Goal: Task Accomplishment & Management: Manage account settings

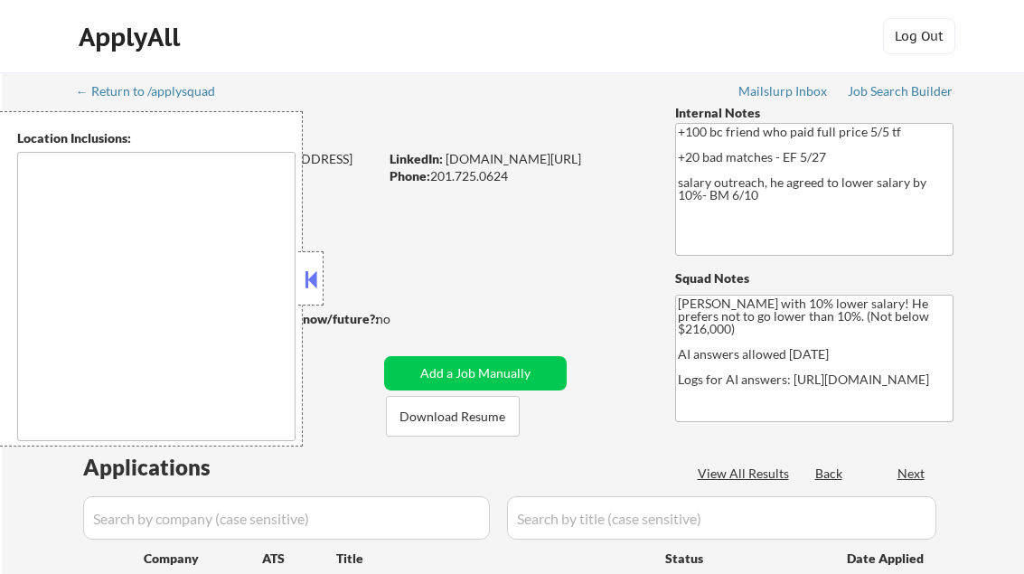
type textarea "[GEOGRAPHIC_DATA], [GEOGRAPHIC_DATA] [GEOGRAPHIC_DATA], [GEOGRAPHIC_DATA] [GEOG…"
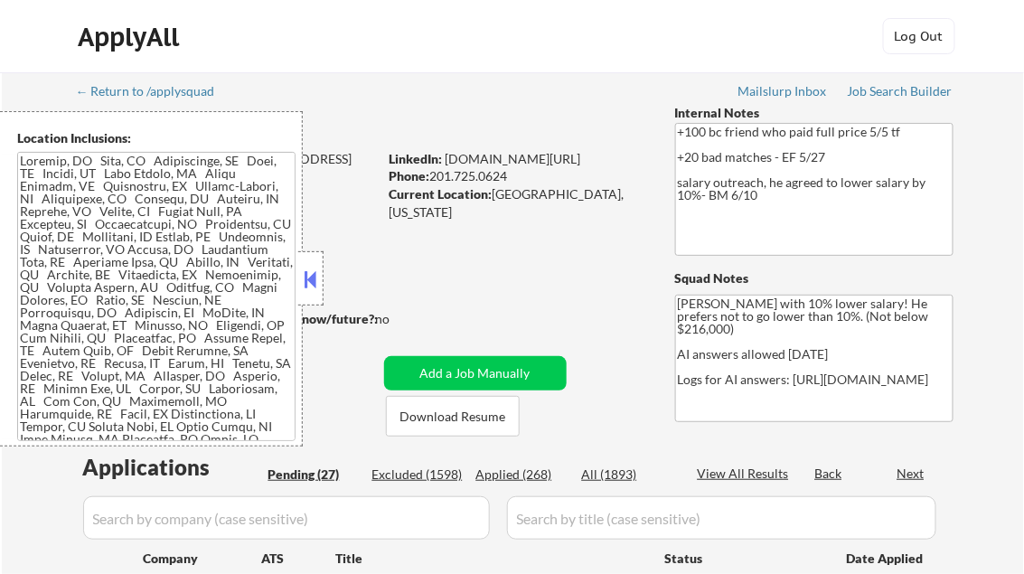
click at [316, 276] on button at bounding box center [311, 279] width 20 height 27
select select ""pending""
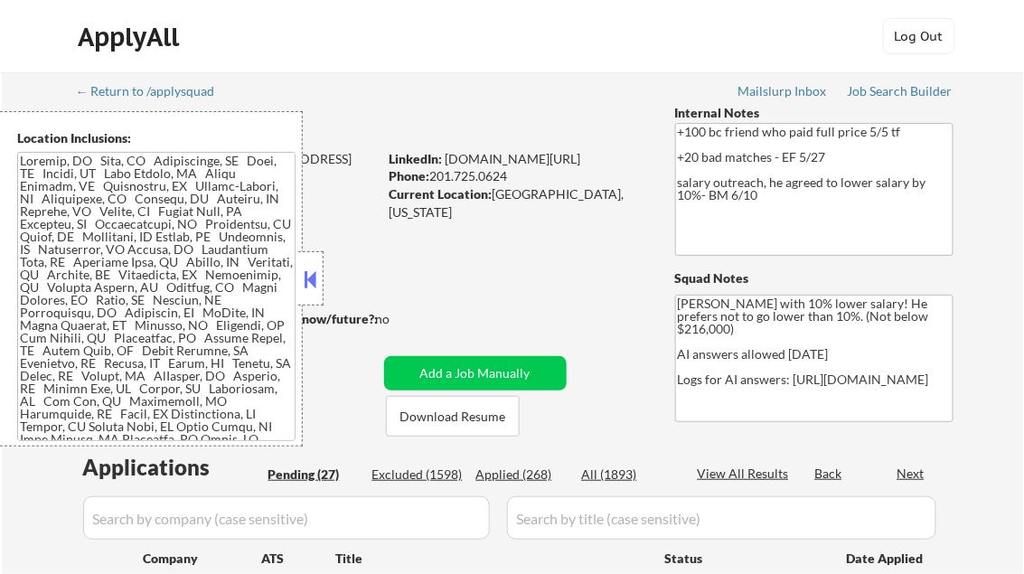
select select ""pending""
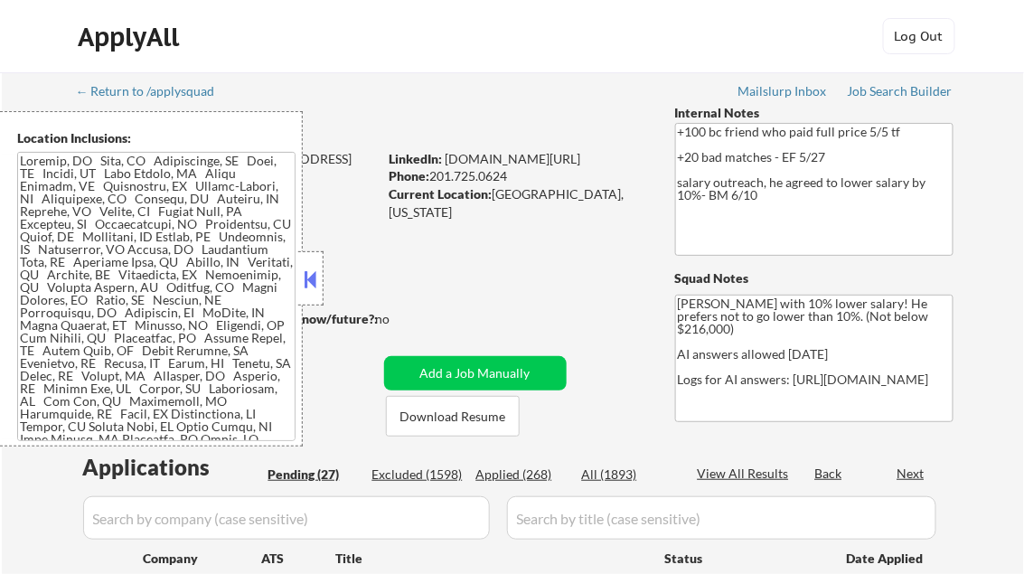
select select ""pending""
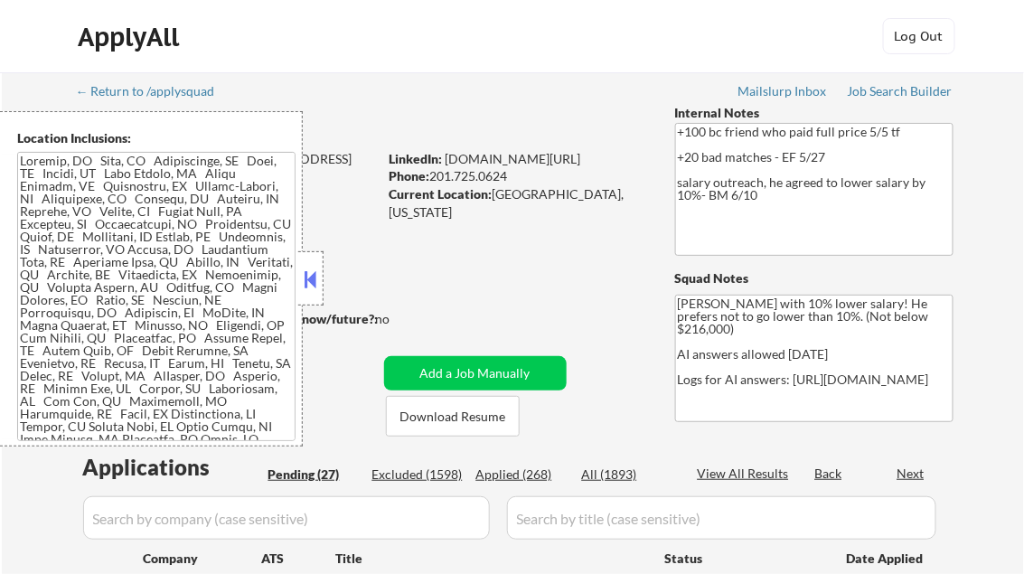
select select ""pending""
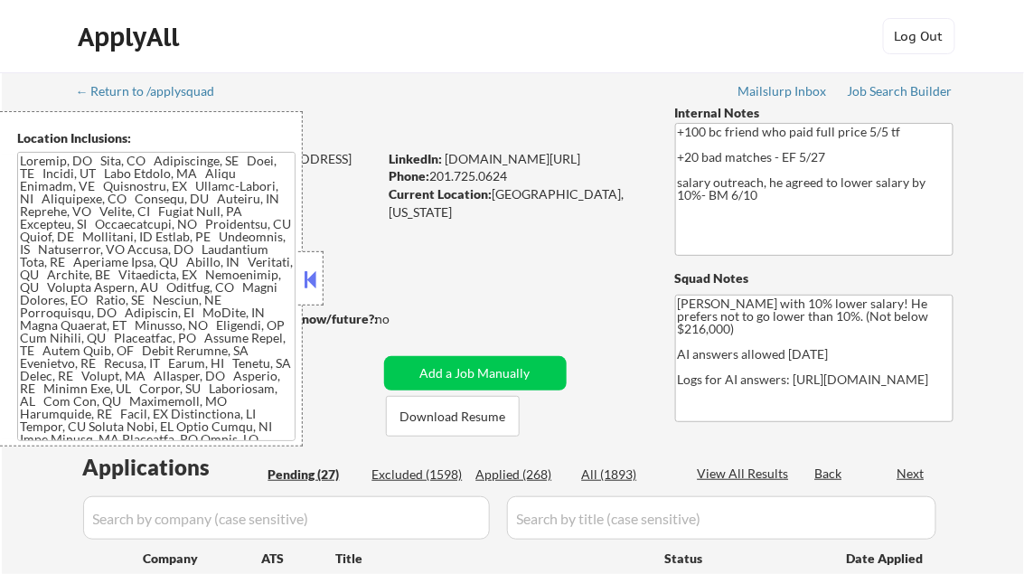
select select ""pending""
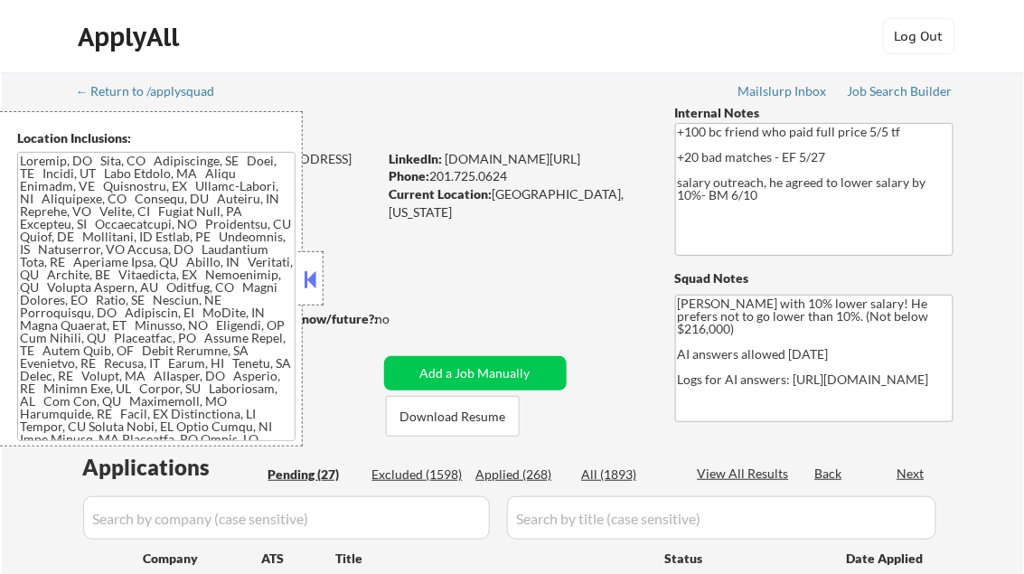
select select ""pending""
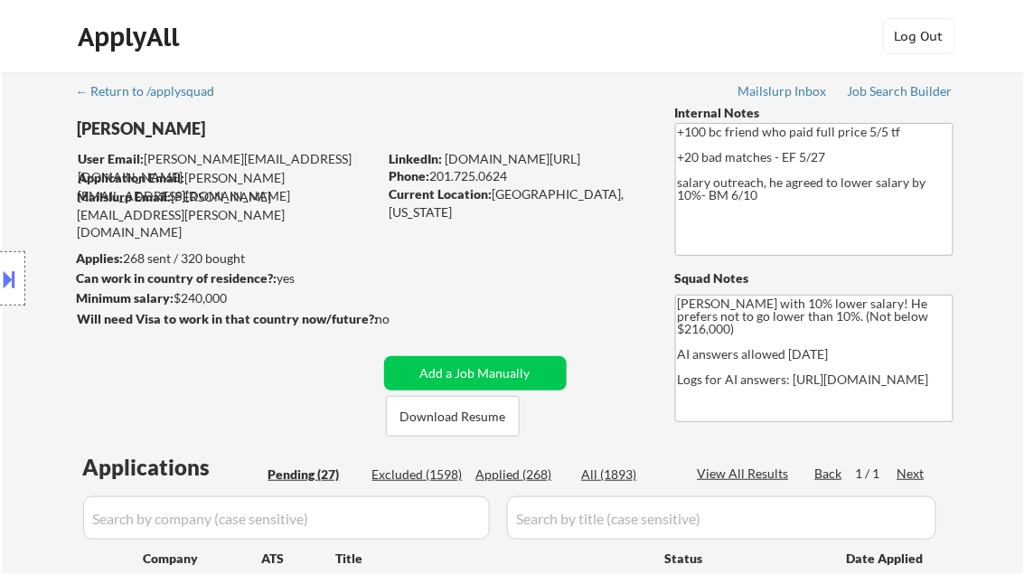
click at [873, 92] on div "Job Search Builder" at bounding box center [901, 91] width 106 height 13
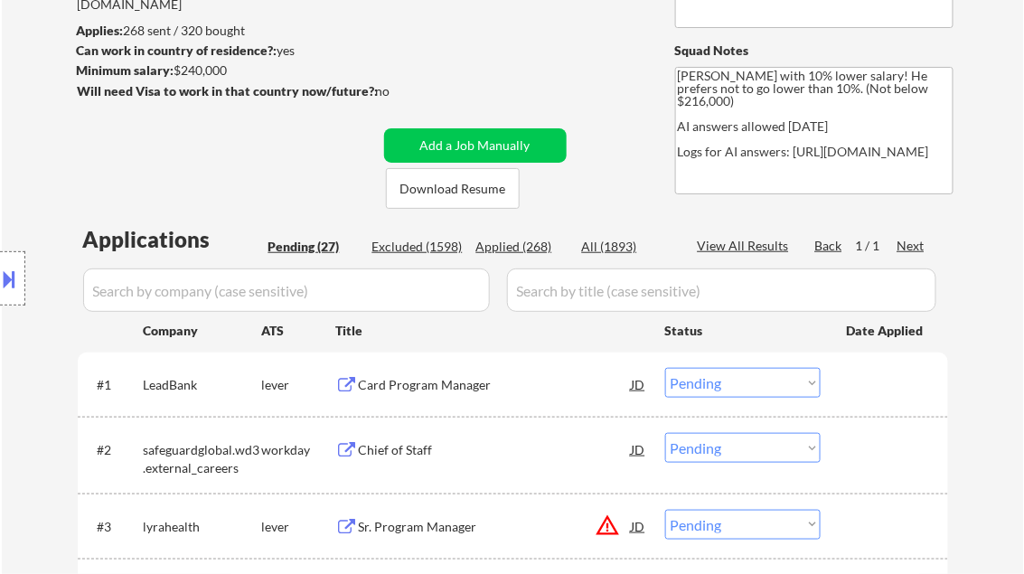
scroll to position [289, 0]
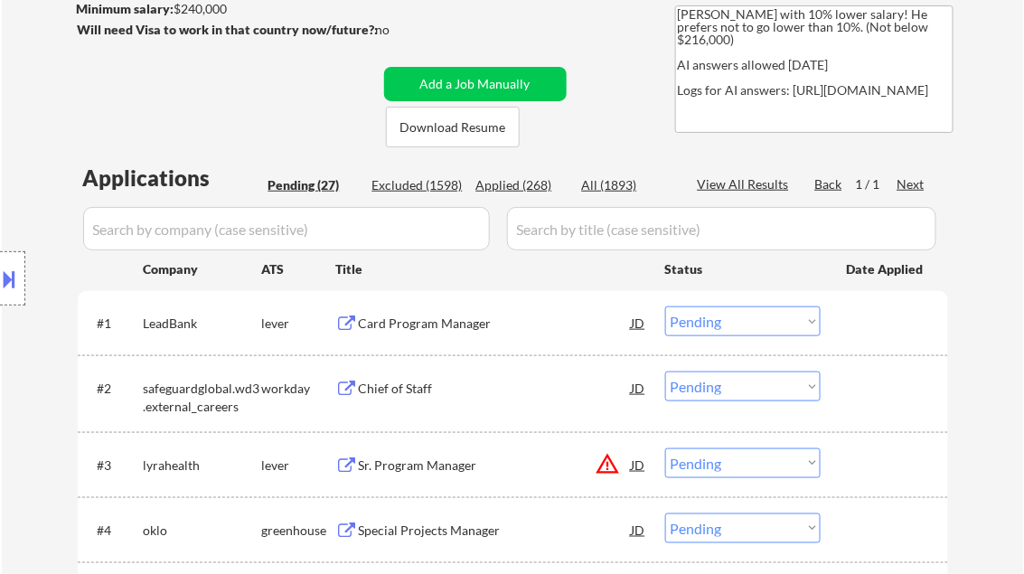
click at [447, 326] on div "Card Program Manager" at bounding box center [495, 324] width 273 height 18
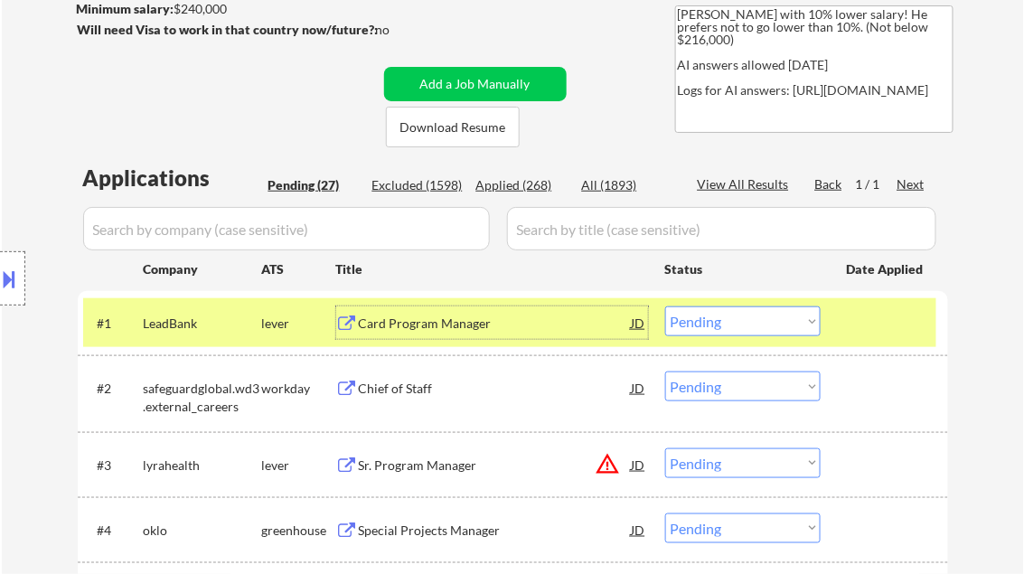
click at [764, 328] on select "Choose an option... Pending Applied Excluded (Questions) Excluded (Expired) Exc…" at bounding box center [743, 322] width 156 height 30
select select ""excluded__salary_""
click at [665, 307] on select "Choose an option... Pending Applied Excluded (Questions) Excluded (Expired) Exc…" at bounding box center [743, 322] width 156 height 30
click at [395, 386] on div "Chief of Staff" at bounding box center [495, 389] width 273 height 18
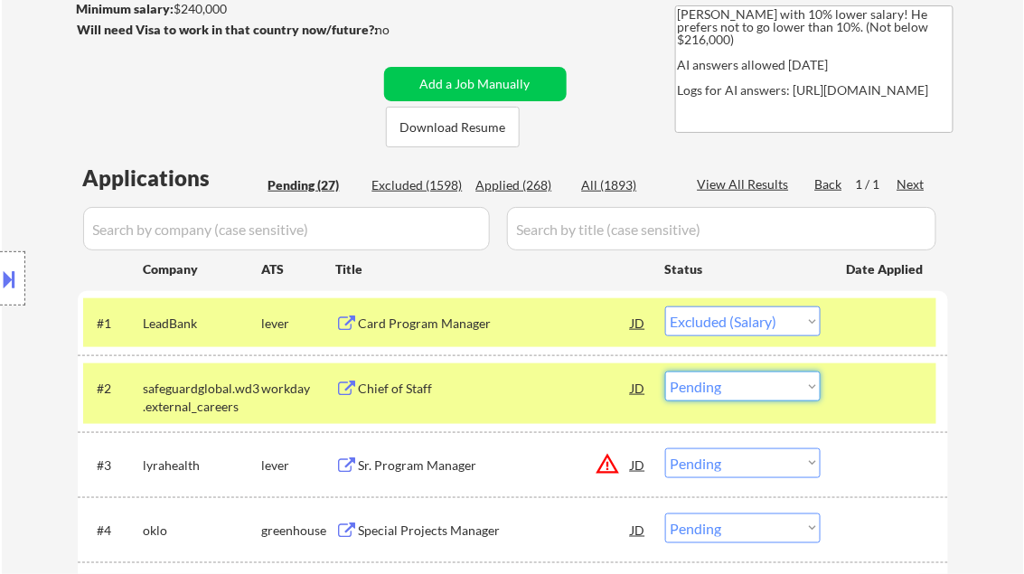
click at [709, 388] on select "Choose an option... Pending Applied Excluded (Questions) Excluded (Expired) Exc…" at bounding box center [743, 387] width 156 height 30
select select ""excluded__expired_""
click at [665, 372] on select "Choose an option... Pending Applied Excluded (Questions) Excluded (Expired) Exc…" at bounding box center [743, 387] width 156 height 30
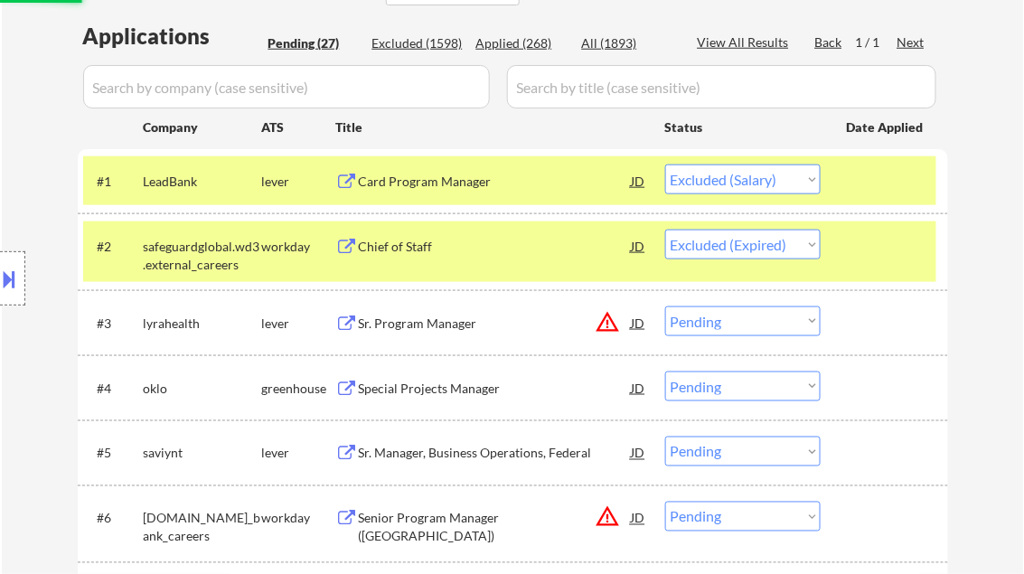
scroll to position [434, 0]
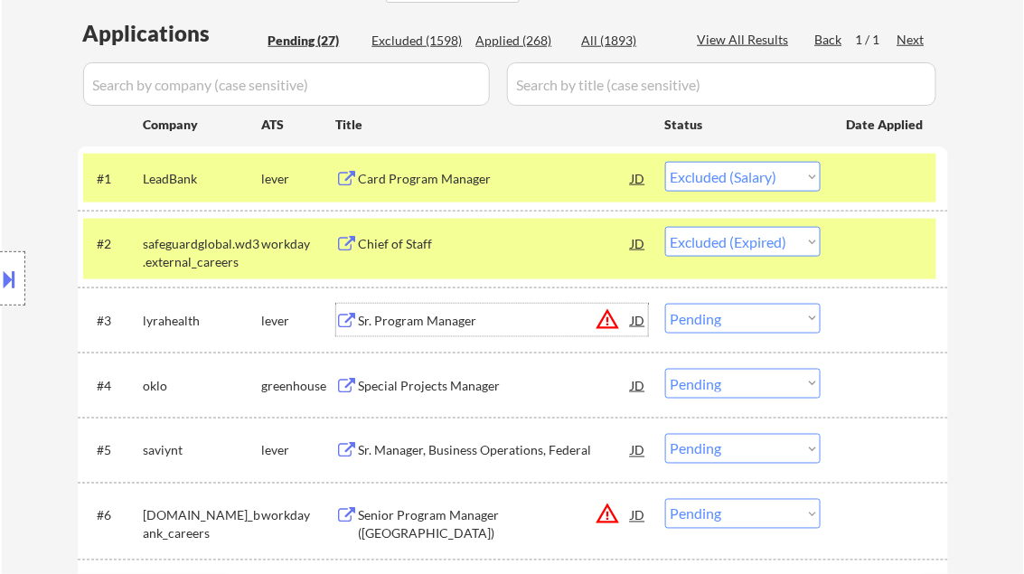
click at [439, 325] on div "Sr. Program Manager" at bounding box center [495, 321] width 273 height 18
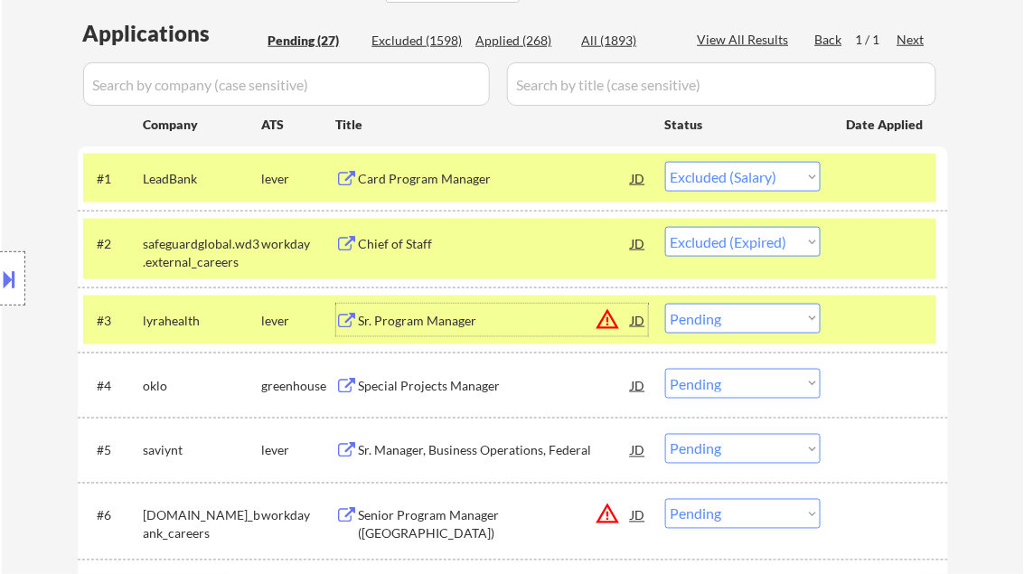
select select ""pending""
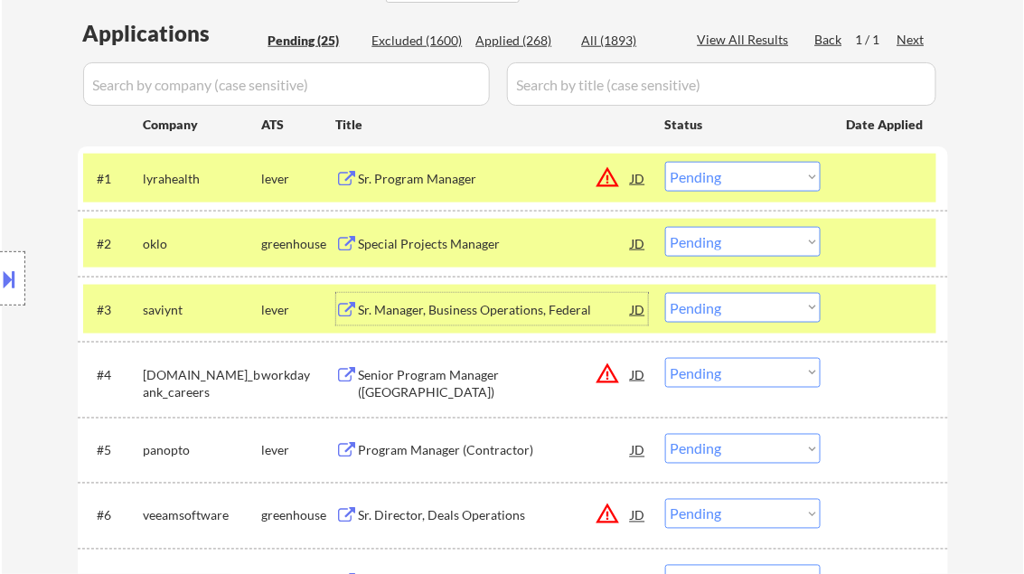
click at [897, 307] on div at bounding box center [887, 309] width 80 height 33
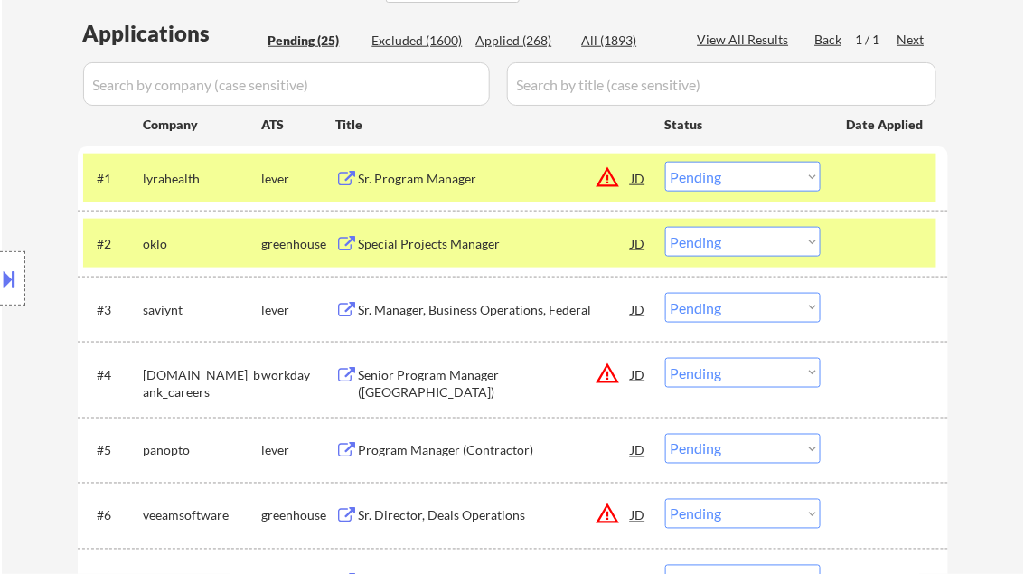
click at [886, 251] on div at bounding box center [887, 243] width 80 height 33
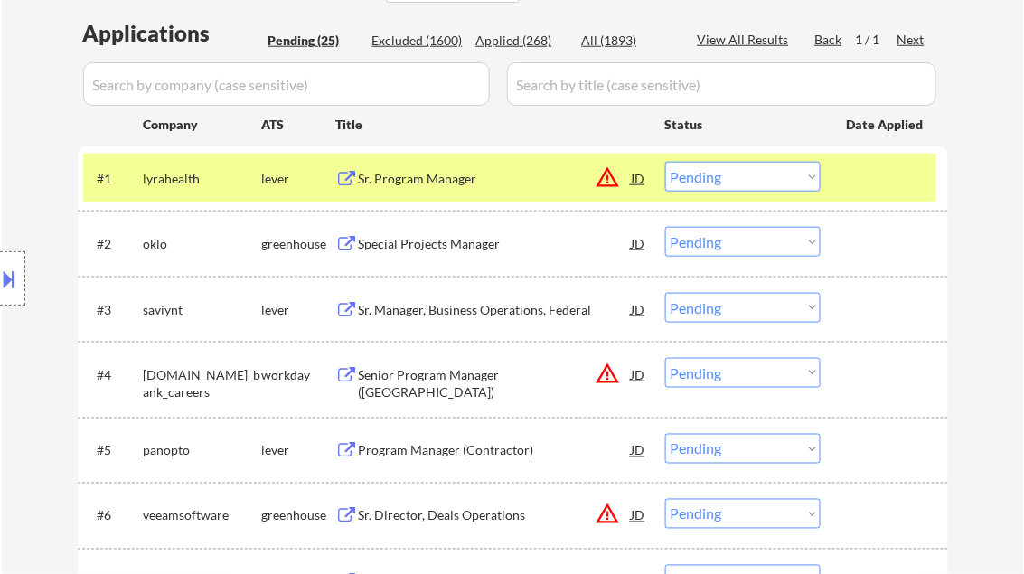
click at [882, 186] on div at bounding box center [887, 178] width 80 height 33
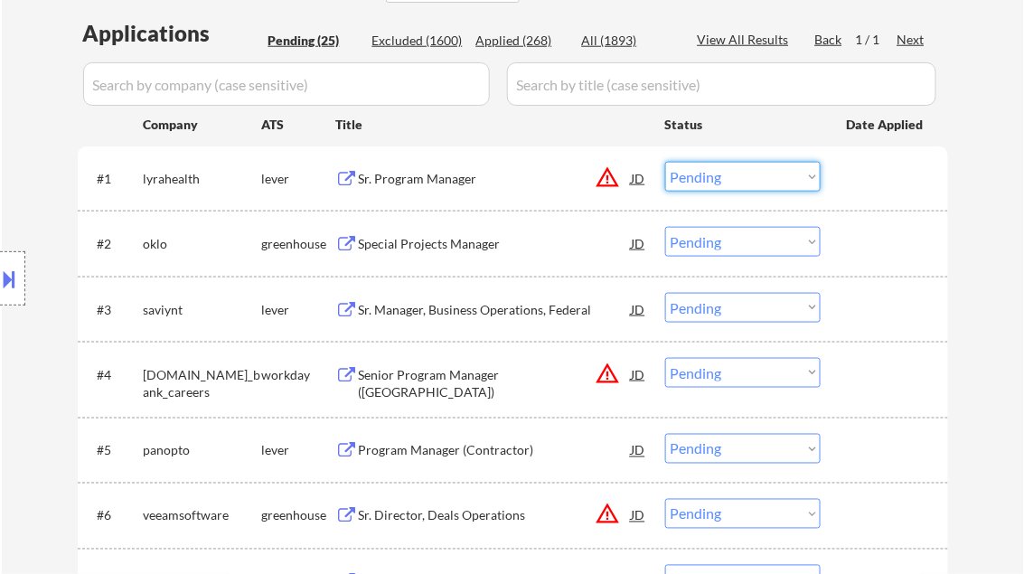
click at [808, 179] on select "Choose an option... Pending Applied Excluded (Questions) Excluded (Expired) Exc…" at bounding box center [743, 177] width 156 height 30
click at [665, 162] on select "Choose an option... Pending Applied Excluded (Questions) Excluded (Expired) Exc…" at bounding box center [743, 177] width 156 height 30
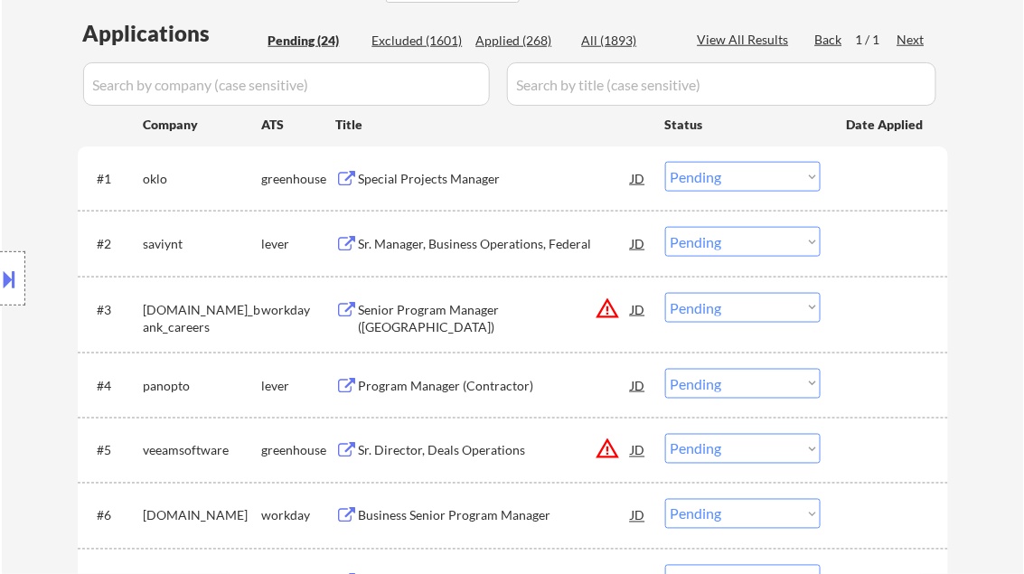
click at [388, 184] on div "Special Projects Manager" at bounding box center [495, 179] width 273 height 18
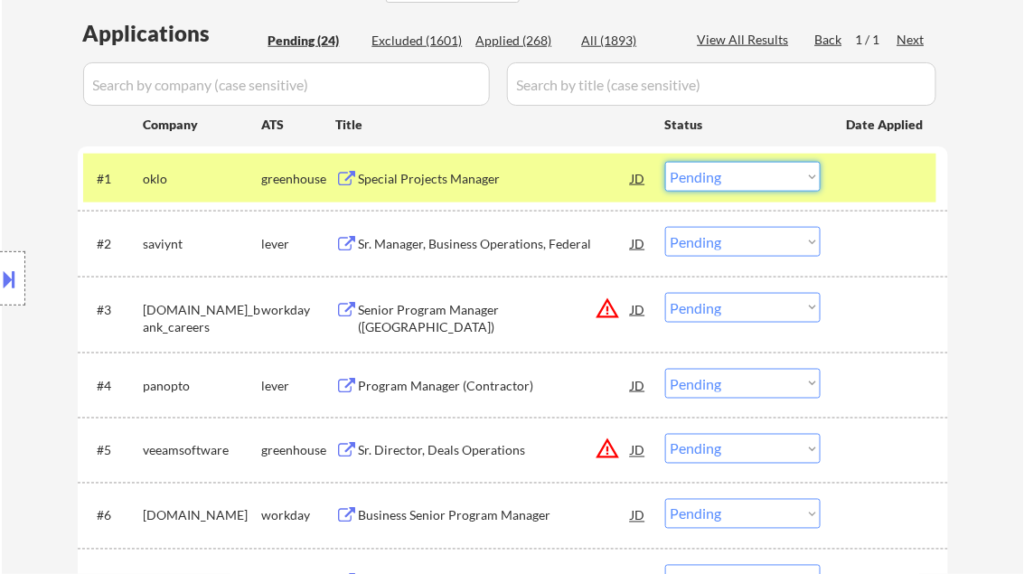
click at [771, 178] on select "Choose an option... Pending Applied Excluded (Questions) Excluded (Expired) Exc…" at bounding box center [743, 177] width 156 height 30
click at [665, 162] on select "Choose an option... Pending Applied Excluded (Questions) Excluded (Expired) Exc…" at bounding box center [743, 177] width 156 height 30
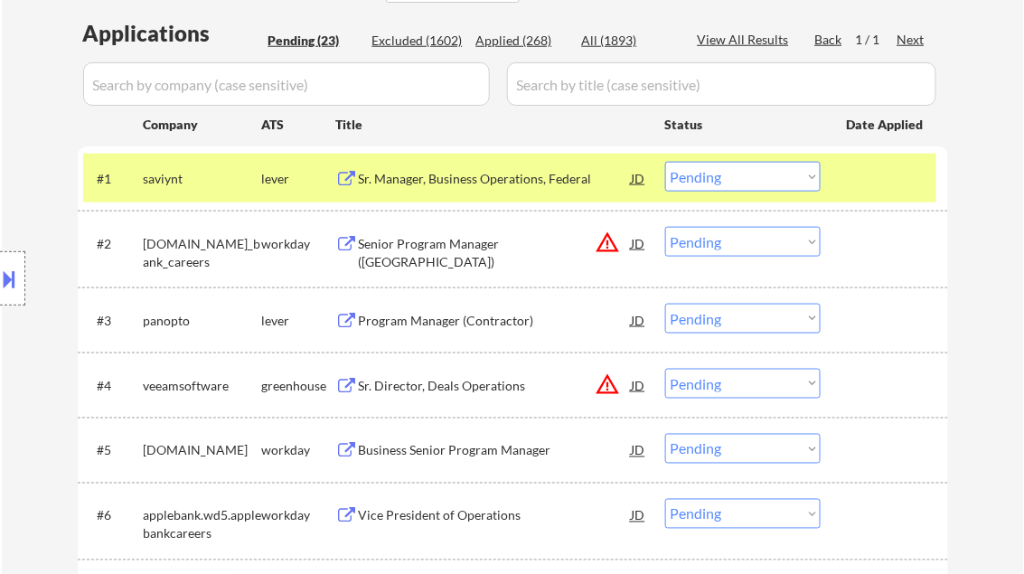
click at [518, 184] on div "Sr. Manager, Business Operations, Federal" at bounding box center [495, 179] width 273 height 18
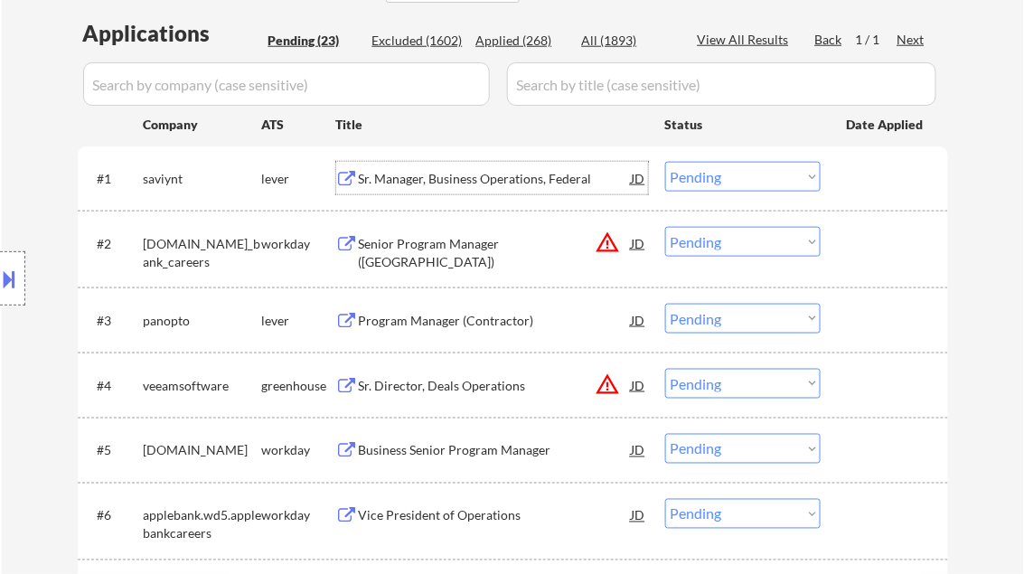
click at [741, 183] on select "Choose an option... Pending Applied Excluded (Questions) Excluded (Expired) Exc…" at bounding box center [743, 177] width 156 height 30
click at [665, 162] on select "Choose an option... Pending Applied Excluded (Questions) Excluded (Expired) Exc…" at bounding box center [743, 177] width 156 height 30
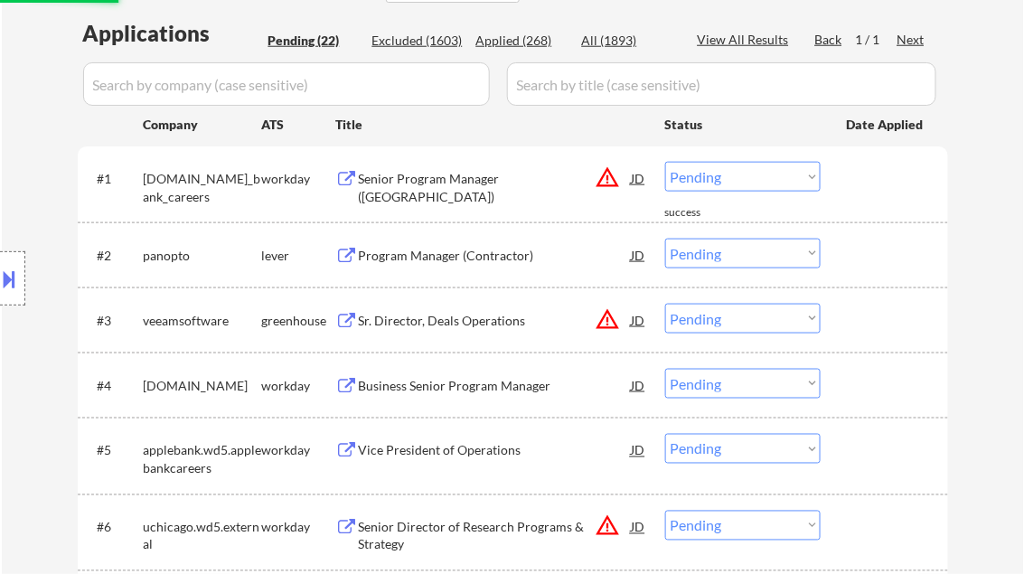
click at [476, 168] on div "Senior Program Manager ([GEOGRAPHIC_DATA])" at bounding box center [495, 178] width 273 height 33
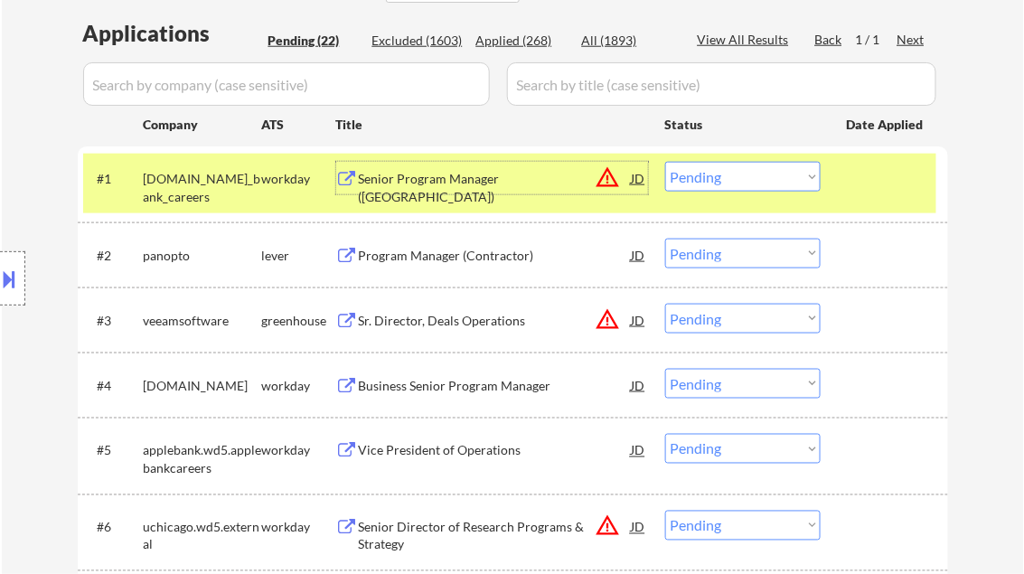
drag, startPoint x: 740, startPoint y: 180, endPoint x: 741, endPoint y: 192, distance: 11.8
click at [740, 180] on select "Choose an option... Pending Applied Excluded (Questions) Excluded (Expired) Exc…" at bounding box center [743, 177] width 156 height 30
click at [665, 162] on select "Choose an option... Pending Applied Excluded (Questions) Excluded (Expired) Exc…" at bounding box center [743, 177] width 156 height 30
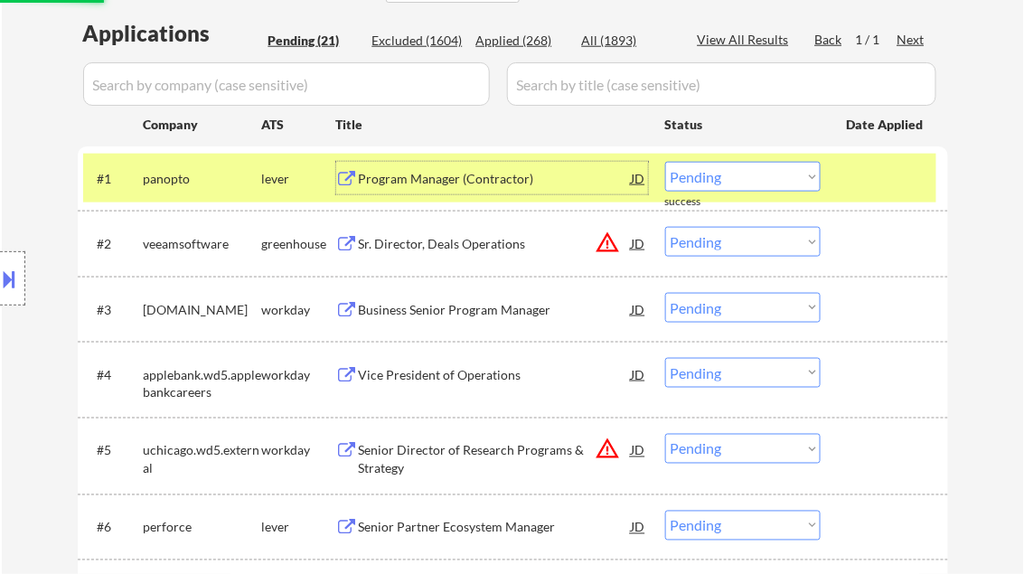
click at [485, 172] on div "Program Manager (Contractor)" at bounding box center [495, 179] width 273 height 18
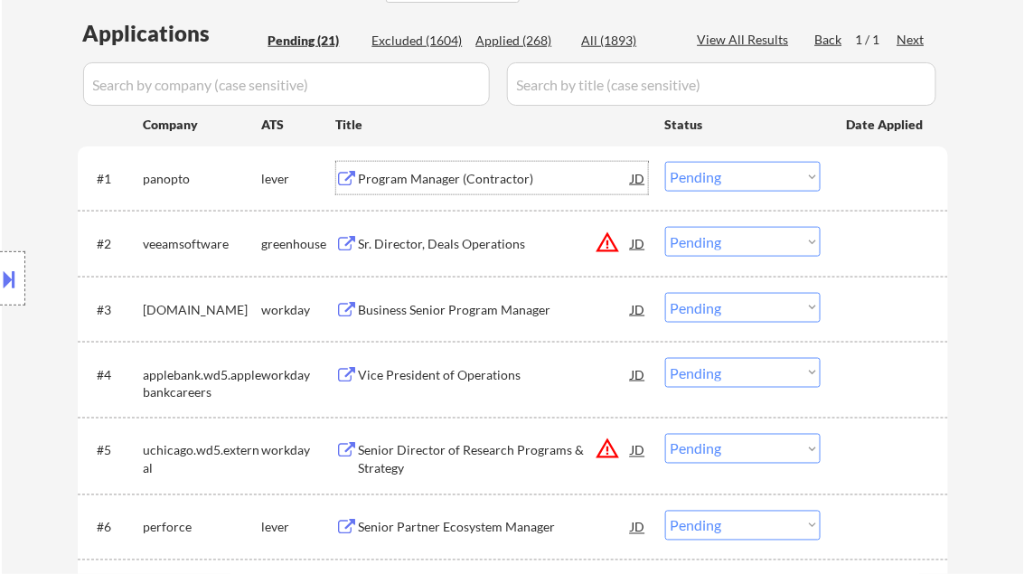
click at [742, 176] on select "Choose an option... Pending Applied Excluded (Questions) Excluded (Expired) Exc…" at bounding box center [743, 177] width 156 height 30
click at [665, 162] on select "Choose an option... Pending Applied Excluded (Questions) Excluded (Expired) Exc…" at bounding box center [743, 177] width 156 height 30
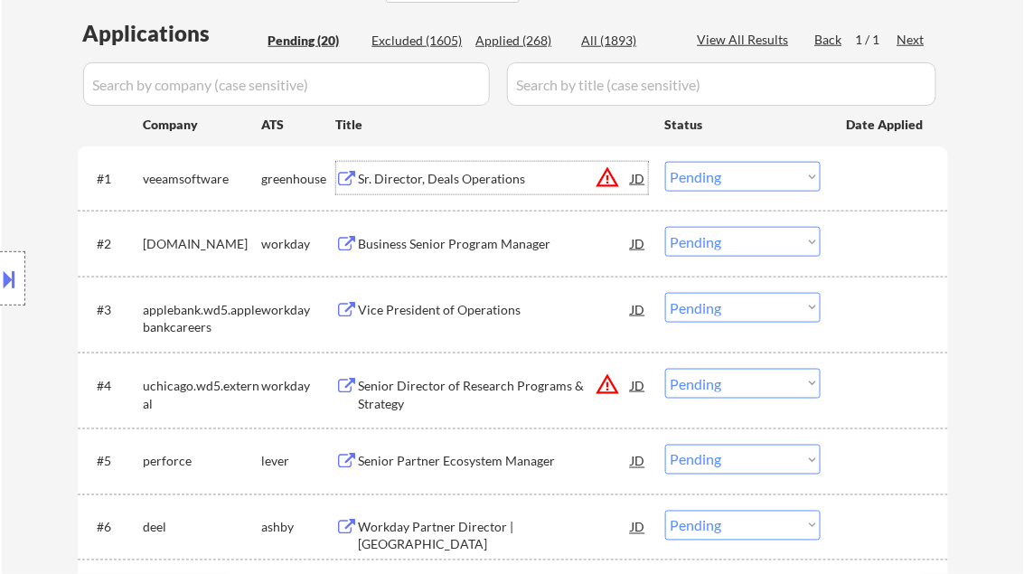
click at [423, 180] on div "Sr. Director, Deals Operations" at bounding box center [495, 179] width 273 height 18
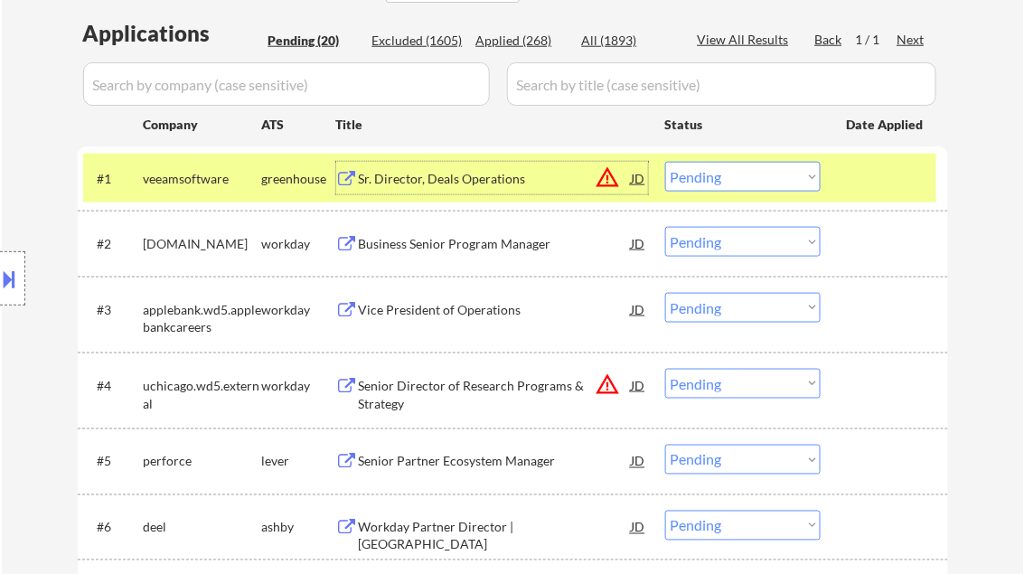
click at [716, 183] on select "Choose an option... Pending Applied Excluded (Questions) Excluded (Expired) Exc…" at bounding box center [743, 177] width 156 height 30
click at [665, 162] on select "Choose an option... Pending Applied Excluded (Questions) Excluded (Expired) Exc…" at bounding box center [743, 177] width 156 height 30
click at [472, 243] on div "Business Senior Program Manager" at bounding box center [495, 244] width 273 height 18
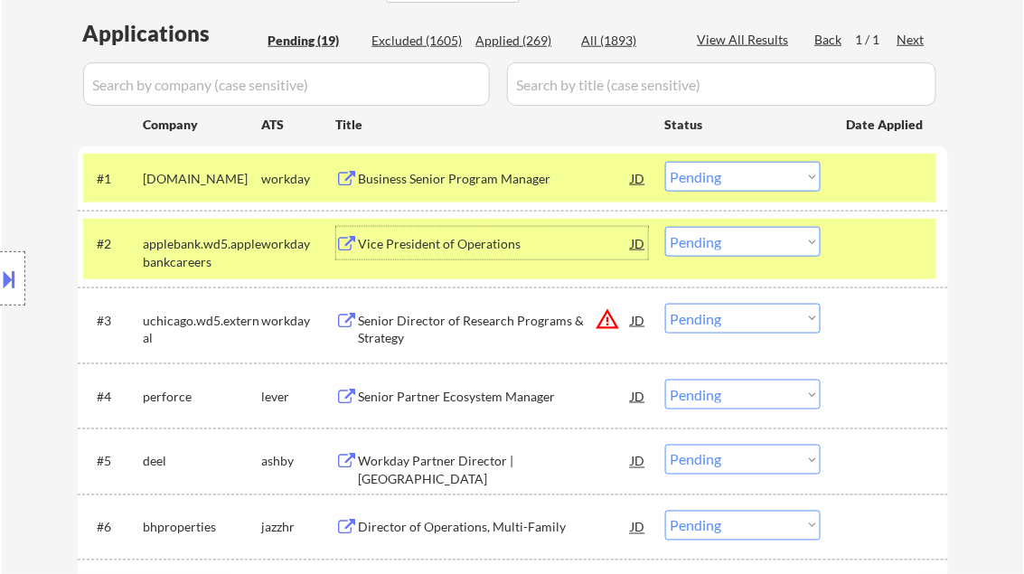
drag, startPoint x: 734, startPoint y: 172, endPoint x: 743, endPoint y: 184, distance: 15.6
click at [734, 172] on select "Choose an option... Pending Applied Excluded (Questions) Excluded (Expired) Exc…" at bounding box center [743, 177] width 156 height 30
click at [665, 162] on select "Choose an option... Pending Applied Excluded (Questions) Excluded (Expired) Exc…" at bounding box center [743, 177] width 156 height 30
drag, startPoint x: 882, startPoint y: 248, endPoint x: 895, endPoint y: 207, distance: 42.9
click at [882, 246] on div at bounding box center [887, 243] width 80 height 33
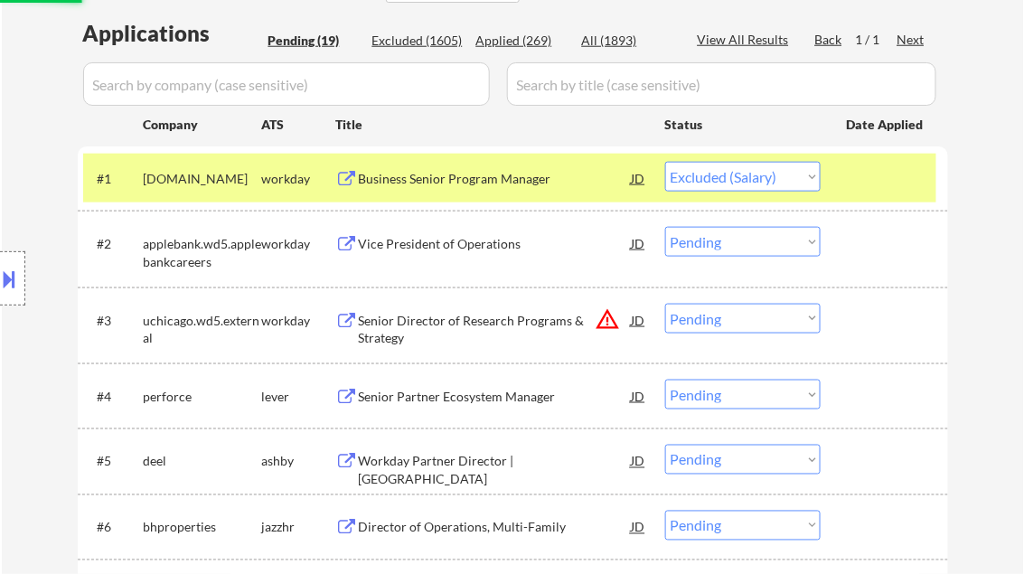
click at [891, 188] on div at bounding box center [887, 178] width 80 height 33
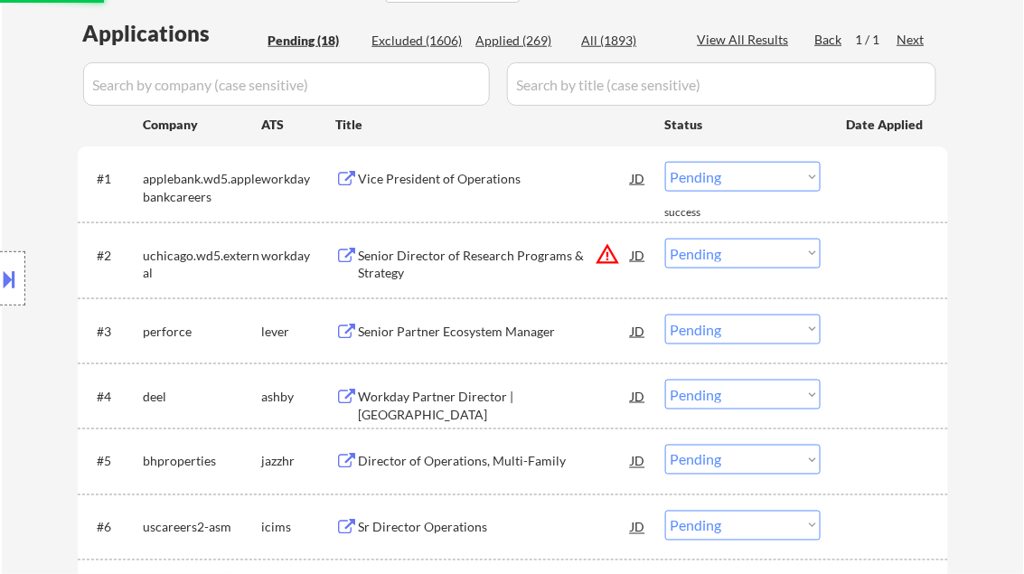
click at [427, 184] on div "Vice President of Operations" at bounding box center [495, 179] width 273 height 18
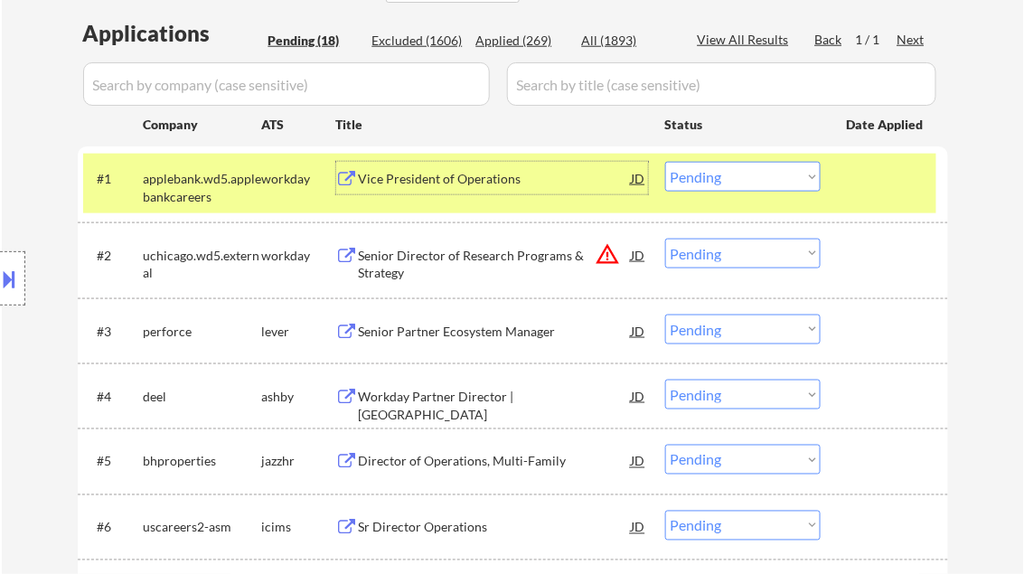
click at [729, 172] on select "Choose an option... Pending Applied Excluded (Questions) Excluded (Expired) Exc…" at bounding box center [743, 177] width 156 height 30
click at [665, 162] on select "Choose an option... Pending Applied Excluded (Questions) Excluded (Expired) Exc…" at bounding box center [743, 177] width 156 height 30
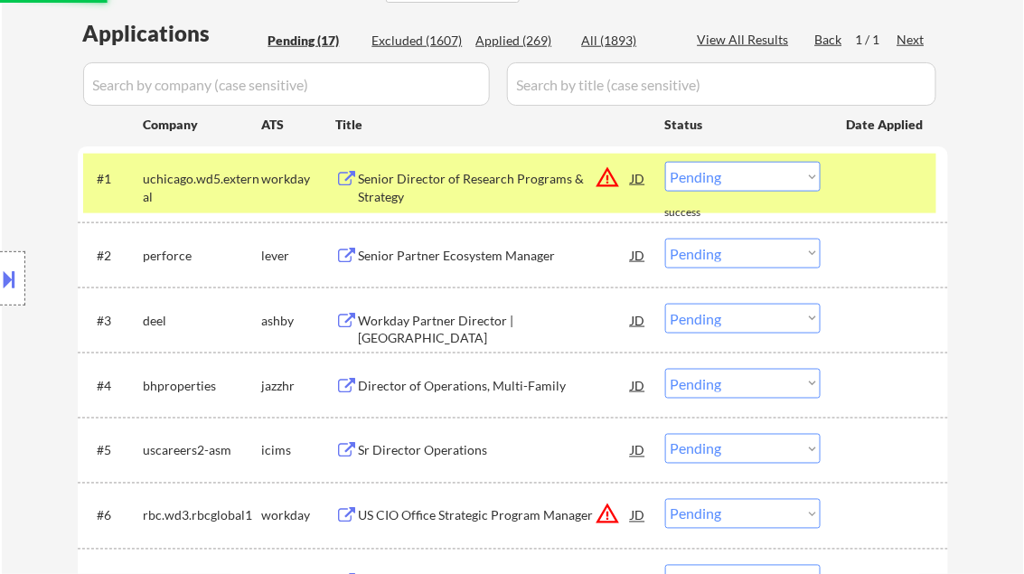
click at [443, 193] on div "Senior Director of Research Programs & Strategy" at bounding box center [495, 178] width 273 height 33
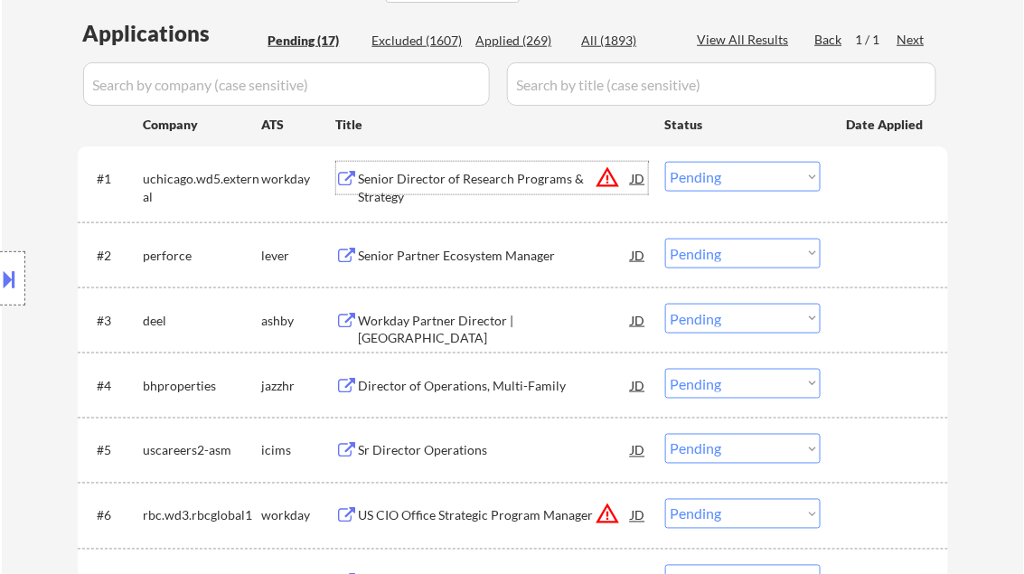
click at [703, 172] on select "Choose an option... Pending Applied Excluded (Questions) Excluded (Expired) Exc…" at bounding box center [743, 177] width 156 height 30
click at [665, 162] on select "Choose an option... Pending Applied Excluded (Questions) Excluded (Expired) Exc…" at bounding box center [743, 177] width 156 height 30
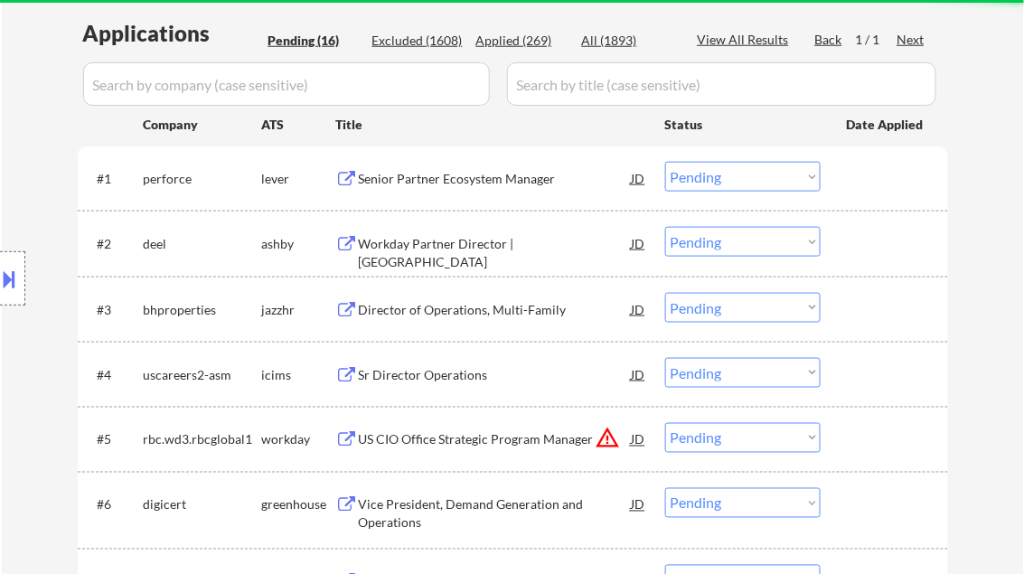
click at [439, 177] on div "Senior Partner Ecosystem Manager" at bounding box center [495, 179] width 273 height 18
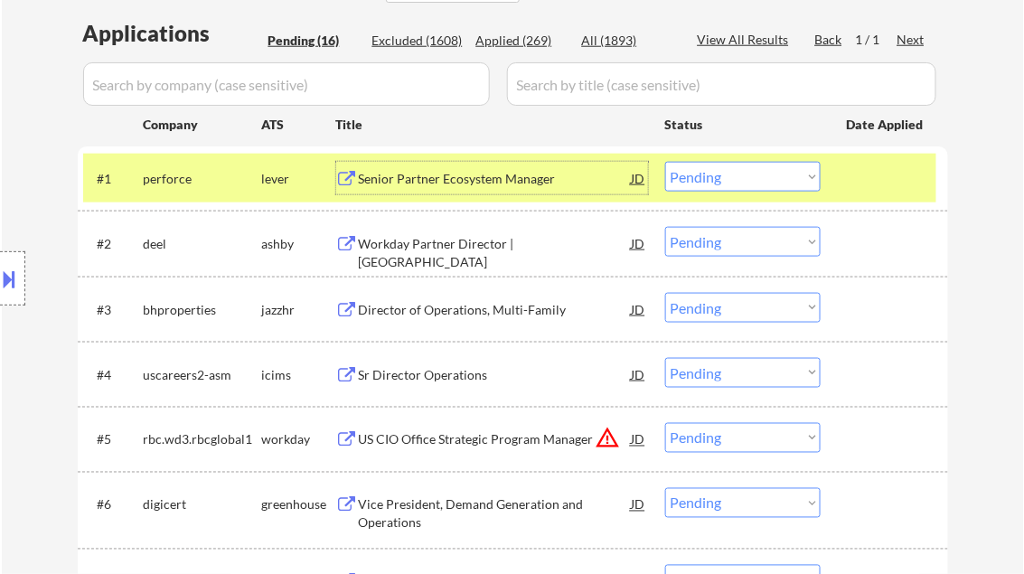
click at [727, 185] on select "Choose an option... Pending Applied Excluded (Questions) Excluded (Expired) Exc…" at bounding box center [743, 177] width 156 height 30
click at [665, 162] on select "Choose an option... Pending Applied Excluded (Questions) Excluded (Expired) Exc…" at bounding box center [743, 177] width 156 height 30
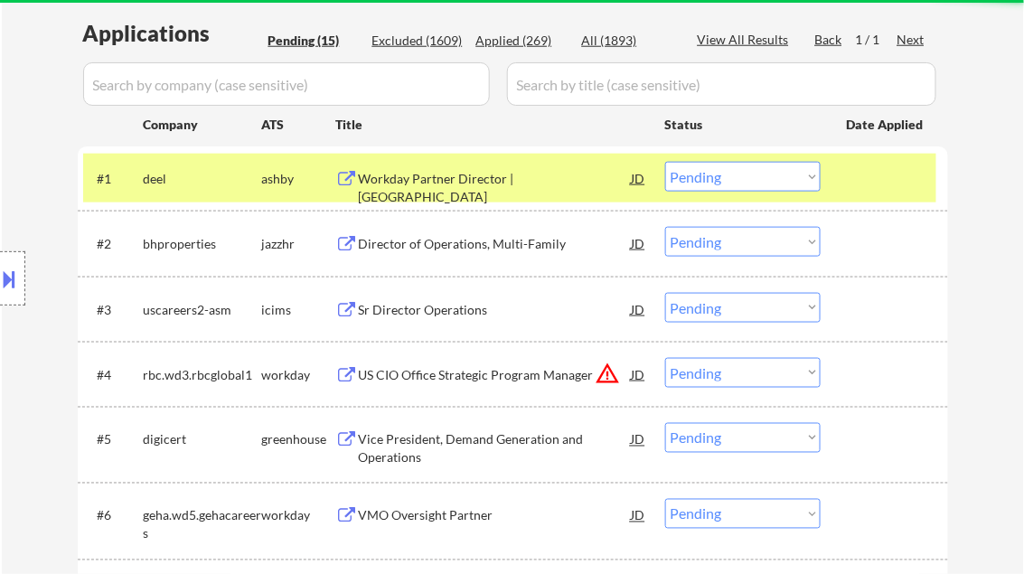
click at [413, 184] on div "Workday Partner Director | [GEOGRAPHIC_DATA]" at bounding box center [495, 187] width 273 height 35
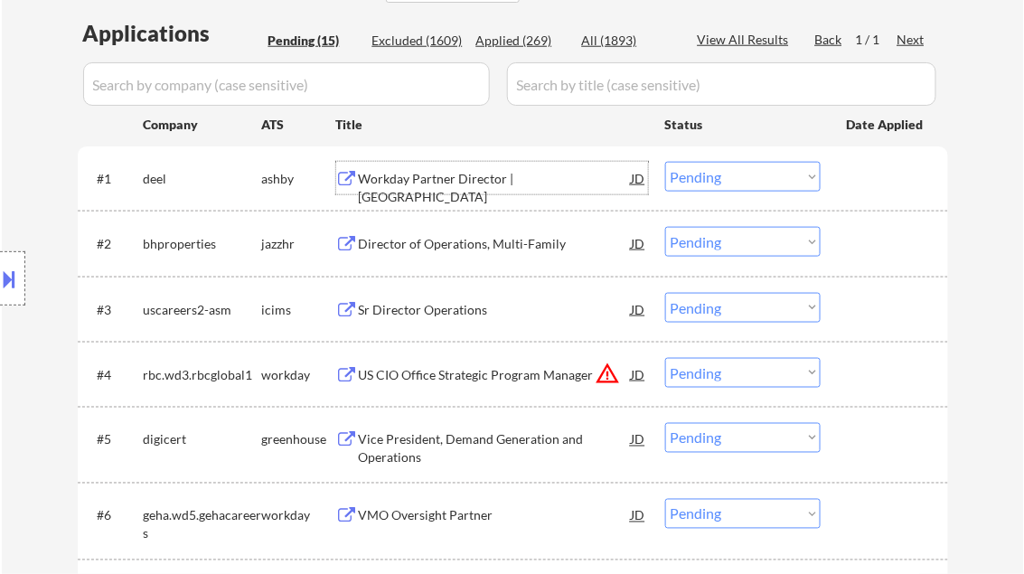
click at [750, 174] on select "Choose an option... Pending Applied Excluded (Questions) Excluded (Expired) Exc…" at bounding box center [743, 177] width 156 height 30
click at [665, 162] on select "Choose an option... Pending Applied Excluded (Questions) Excluded (Expired) Exc…" at bounding box center [743, 177] width 156 height 30
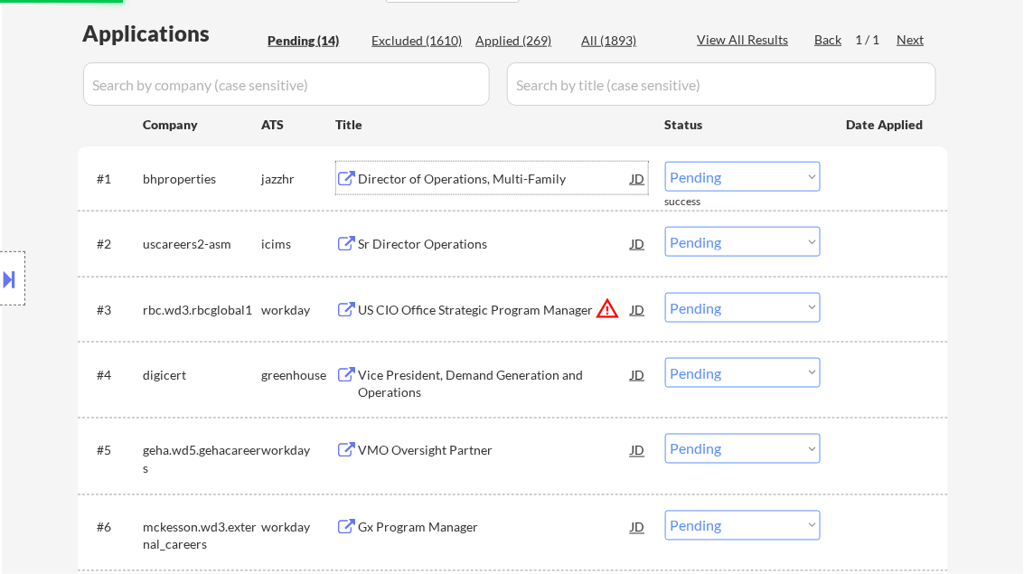
click at [458, 175] on div "Director of Operations, Multi-Family" at bounding box center [495, 179] width 273 height 18
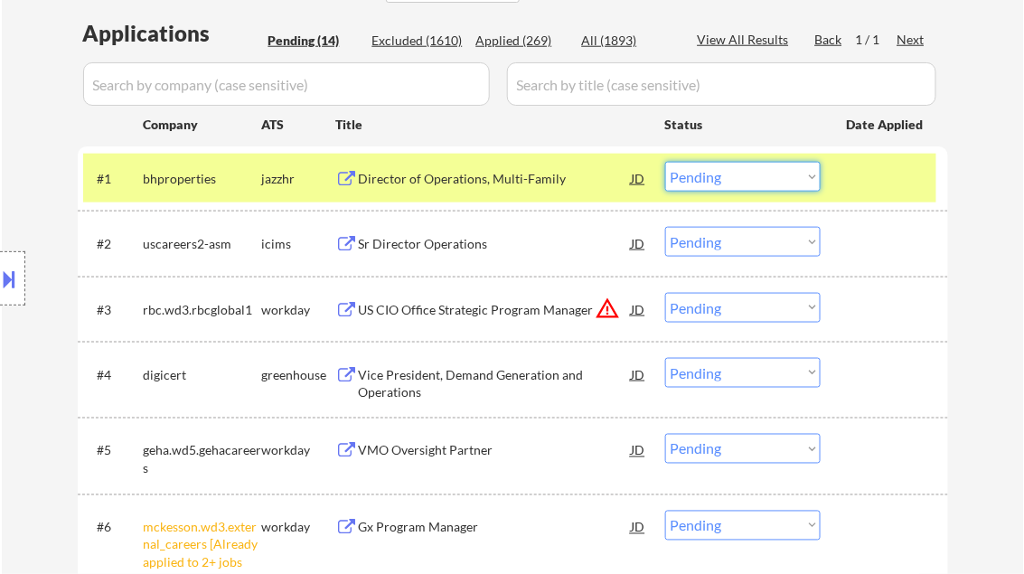
drag, startPoint x: 712, startPoint y: 177, endPoint x: 727, endPoint y: 190, distance: 19.2
click at [712, 177] on select "Choose an option... Pending Applied Excluded (Questions) Excluded (Expired) Exc…" at bounding box center [743, 177] width 156 height 30
click at [665, 162] on select "Choose an option... Pending Applied Excluded (Questions) Excluded (Expired) Exc…" at bounding box center [743, 177] width 156 height 30
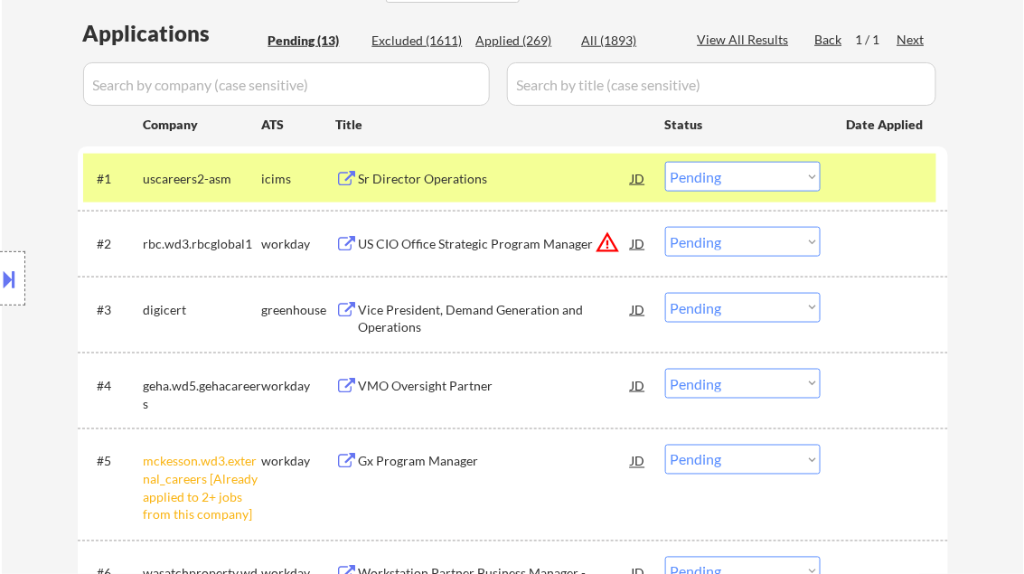
click at [427, 171] on div "Sr Director Operations" at bounding box center [495, 179] width 273 height 18
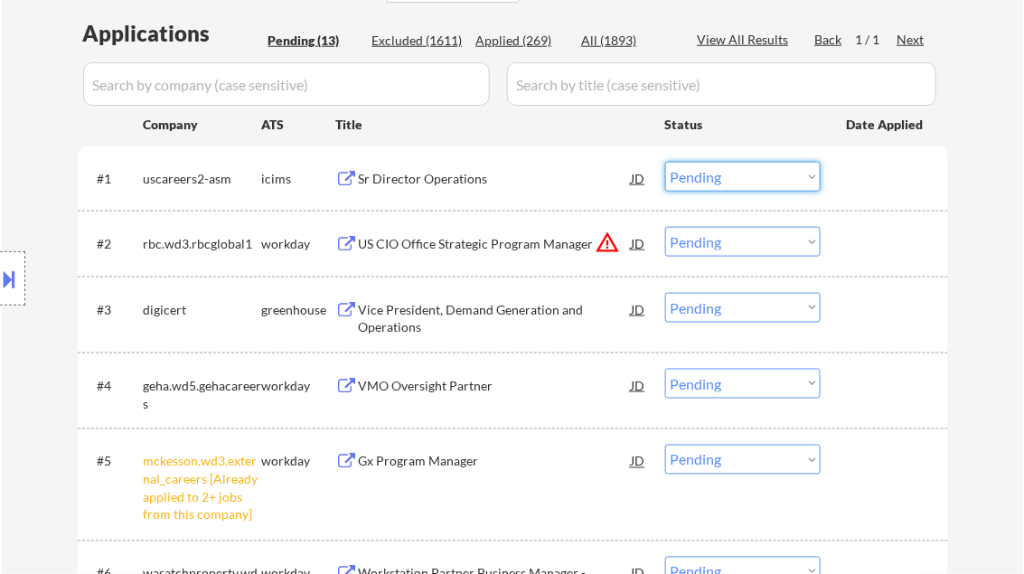
click at [725, 171] on select "Choose an option... Pending Applied Excluded (Questions) Excluded (Expired) Exc…" at bounding box center [743, 177] width 156 height 30
click at [665, 162] on select "Choose an option... Pending Applied Excluded (Questions) Excluded (Expired) Exc…" at bounding box center [743, 177] width 156 height 30
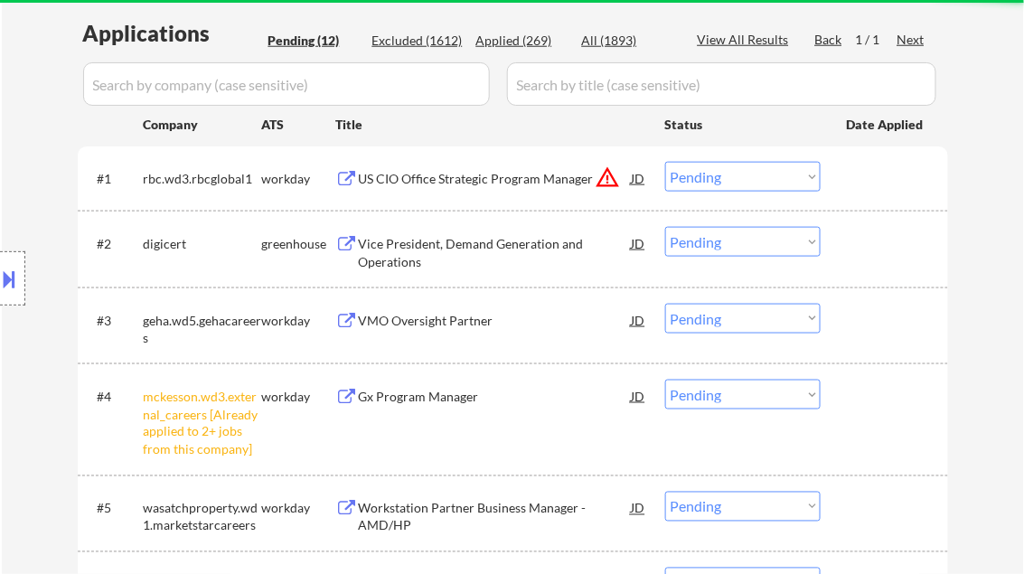
click at [461, 183] on div "US CIO Office Strategic Program Manager" at bounding box center [495, 179] width 273 height 18
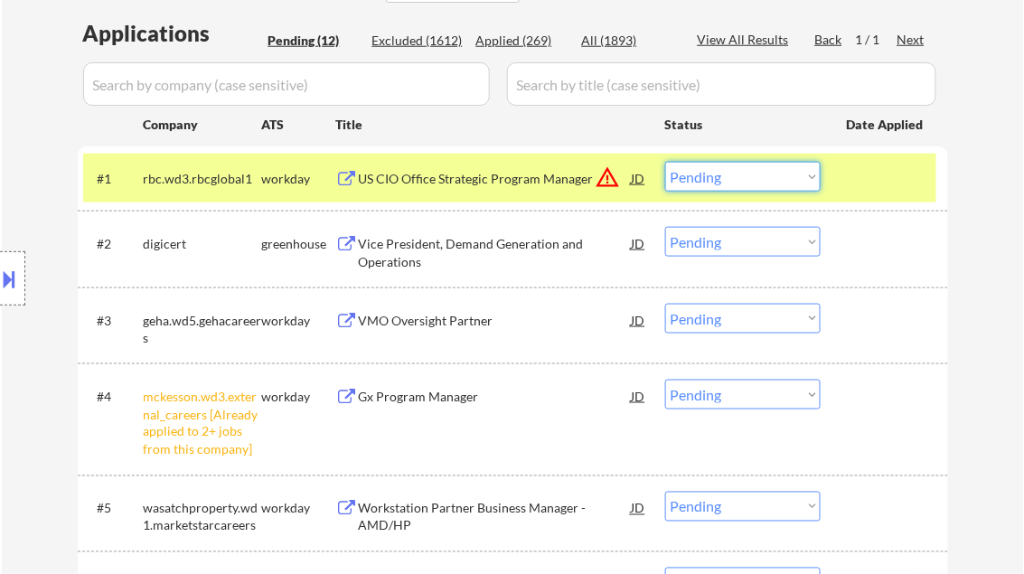
click at [721, 175] on select "Choose an option... Pending Applied Excluded (Questions) Excluded (Expired) Exc…" at bounding box center [743, 177] width 156 height 30
click at [665, 162] on select "Choose an option... Pending Applied Excluded (Questions) Excluded (Expired) Exc…" at bounding box center [743, 177] width 156 height 30
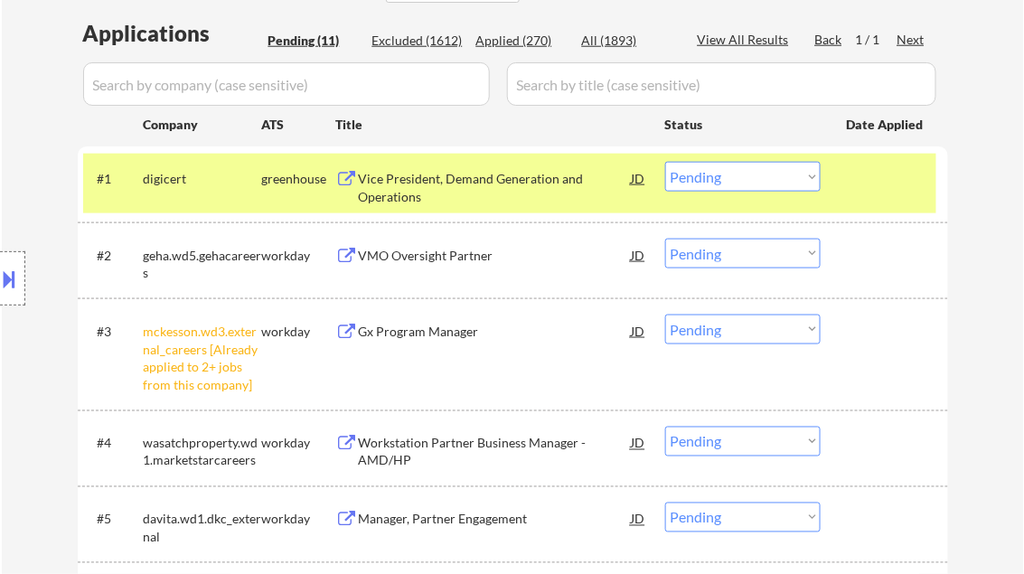
click at [20, 296] on div at bounding box center [12, 278] width 25 height 54
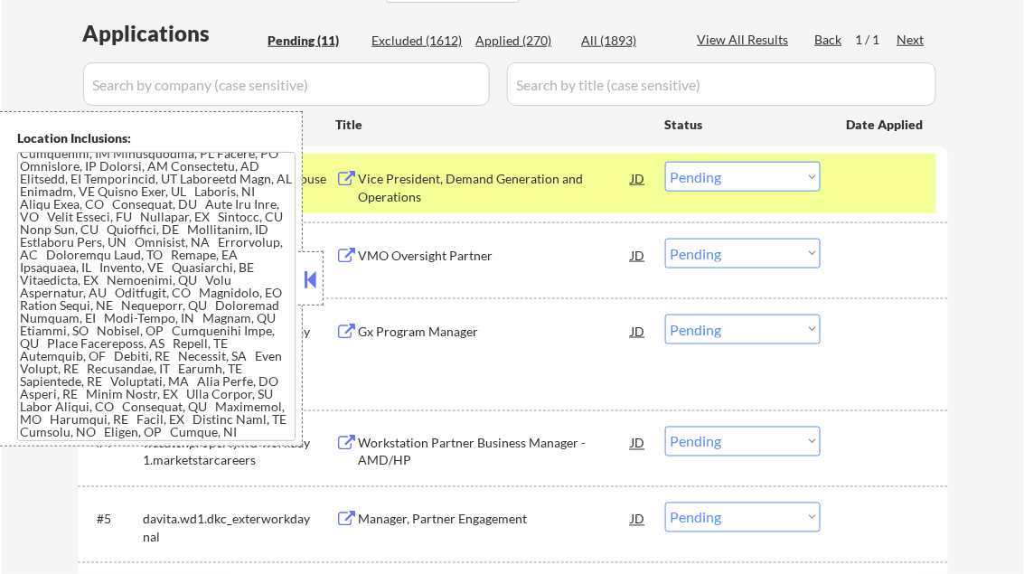
scroll to position [506, 0]
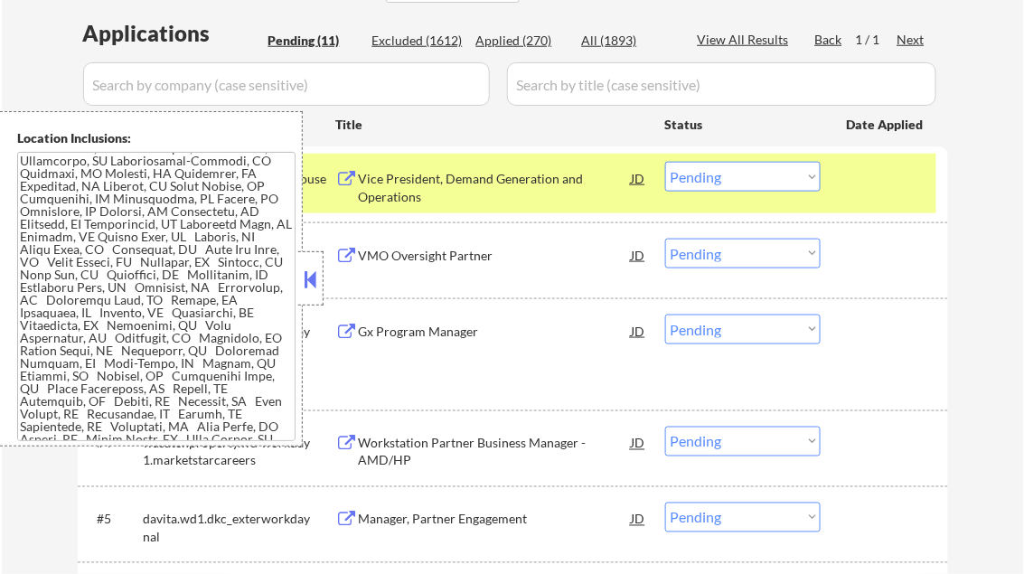
click at [313, 278] on button at bounding box center [311, 279] width 20 height 27
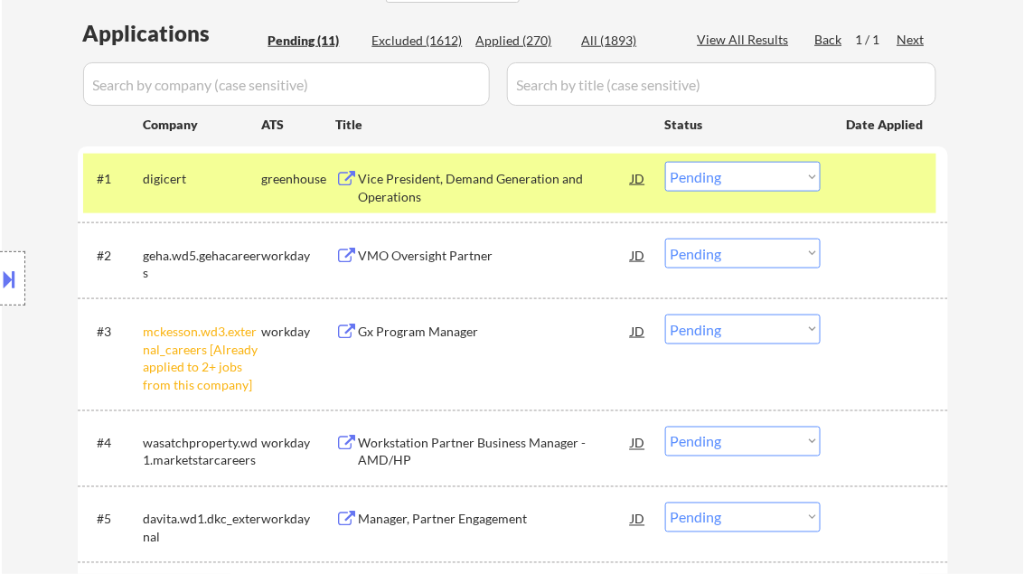
click at [452, 185] on div "Vice President, Demand Generation and Operations" at bounding box center [495, 187] width 273 height 35
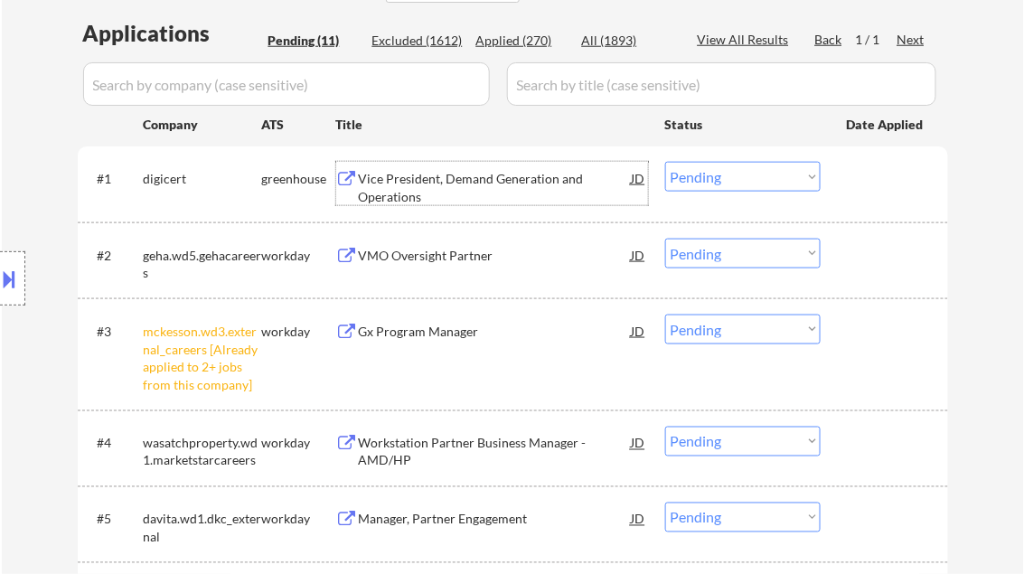
drag, startPoint x: 728, startPoint y: 170, endPoint x: 750, endPoint y: 189, distance: 29.5
click at [728, 170] on select "Choose an option... Pending Applied Excluded (Questions) Excluded (Expired) Exc…" at bounding box center [743, 177] width 156 height 30
click at [665, 162] on select "Choose an option... Pending Applied Excluded (Questions) Excluded (Expired) Exc…" at bounding box center [743, 177] width 156 height 30
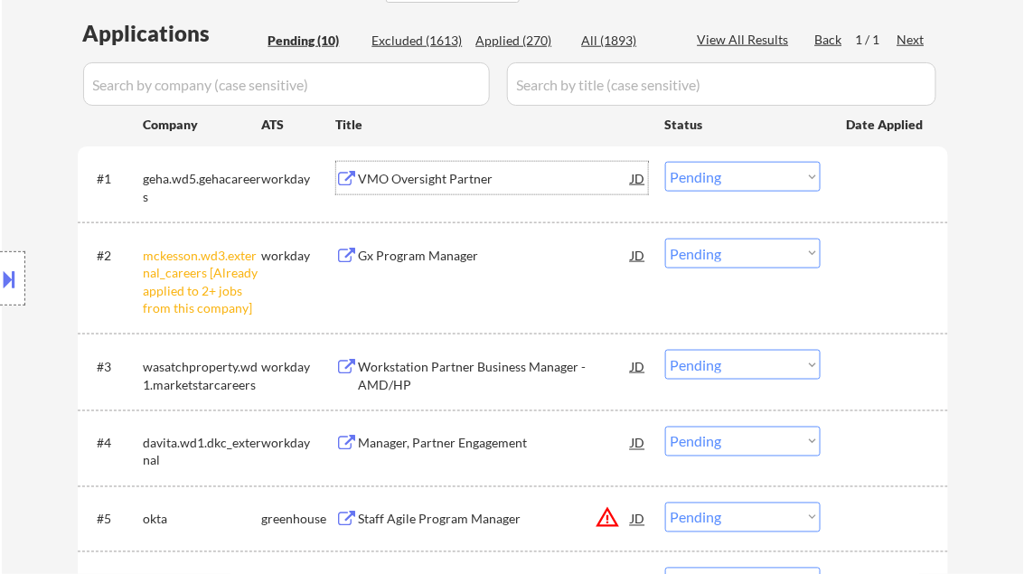
click at [439, 190] on div "VMO Oversight Partner" at bounding box center [495, 178] width 273 height 33
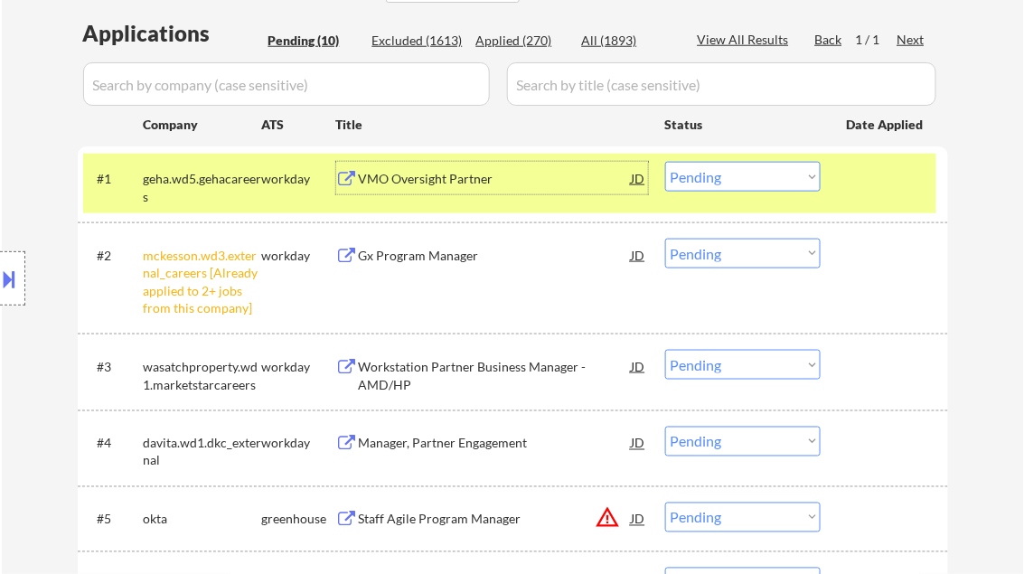
drag, startPoint x: 742, startPoint y: 175, endPoint x: 758, endPoint y: 193, distance: 24.4
click at [742, 175] on select "Choose an option... Pending Applied Excluded (Questions) Excluded (Expired) Exc…" at bounding box center [743, 177] width 156 height 30
click at [665, 162] on select "Choose an option... Pending Applied Excluded (Questions) Excluded (Expired) Exc…" at bounding box center [743, 177] width 156 height 30
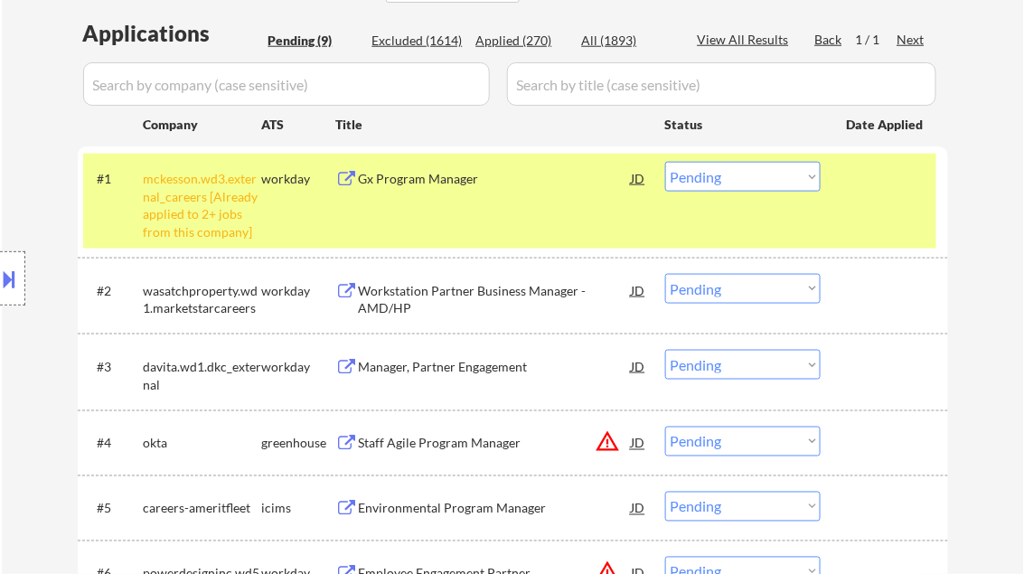
click at [746, 186] on select "Choose an option... Pending Applied Excluded (Questions) Excluded (Expired) Exc…" at bounding box center [743, 177] width 156 height 30
click at [665, 162] on select "Choose an option... Pending Applied Excluded (Questions) Excluded (Expired) Exc…" at bounding box center [743, 177] width 156 height 30
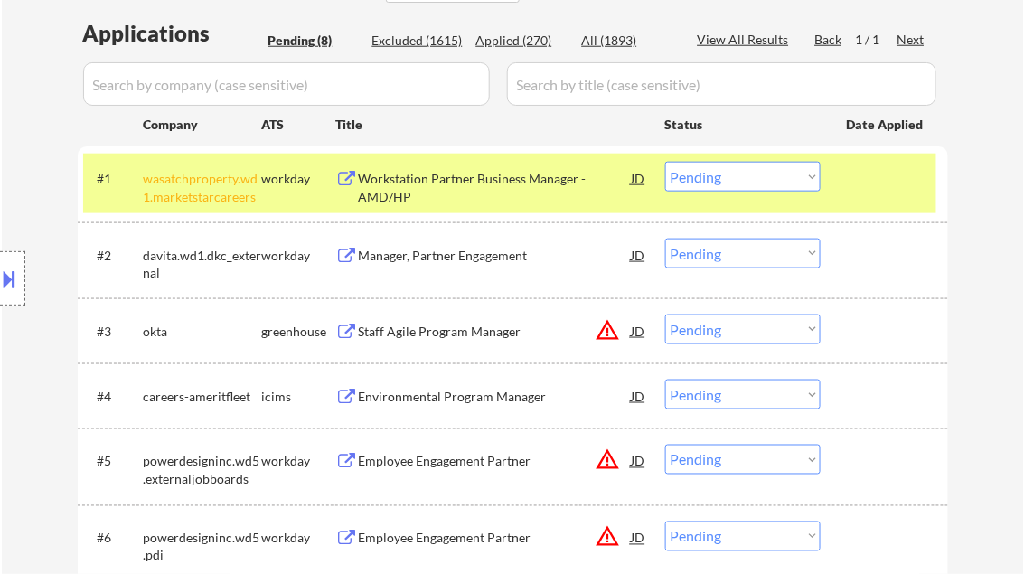
click at [439, 193] on div "Workstation Partner Business Manager - AMD/HP" at bounding box center [495, 187] width 273 height 35
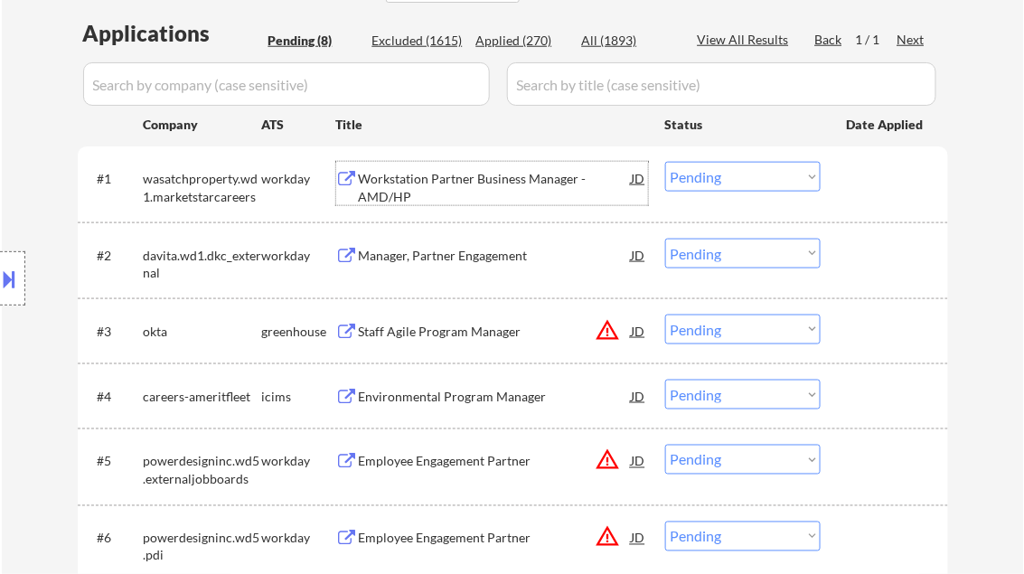
click at [745, 168] on select "Choose an option... Pending Applied Excluded (Questions) Excluded (Expired) Exc…" at bounding box center [743, 177] width 156 height 30
click at [665, 162] on select "Choose an option... Pending Applied Excluded (Questions) Excluded (Expired) Exc…" at bounding box center [743, 177] width 156 height 30
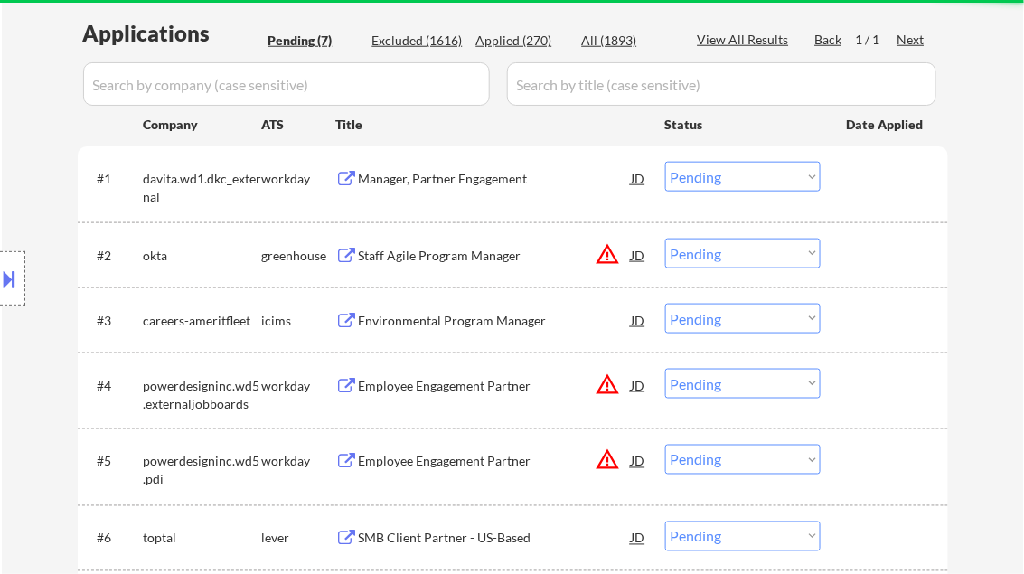
click at [437, 188] on div "Manager, Partner Engagement" at bounding box center [495, 178] width 273 height 33
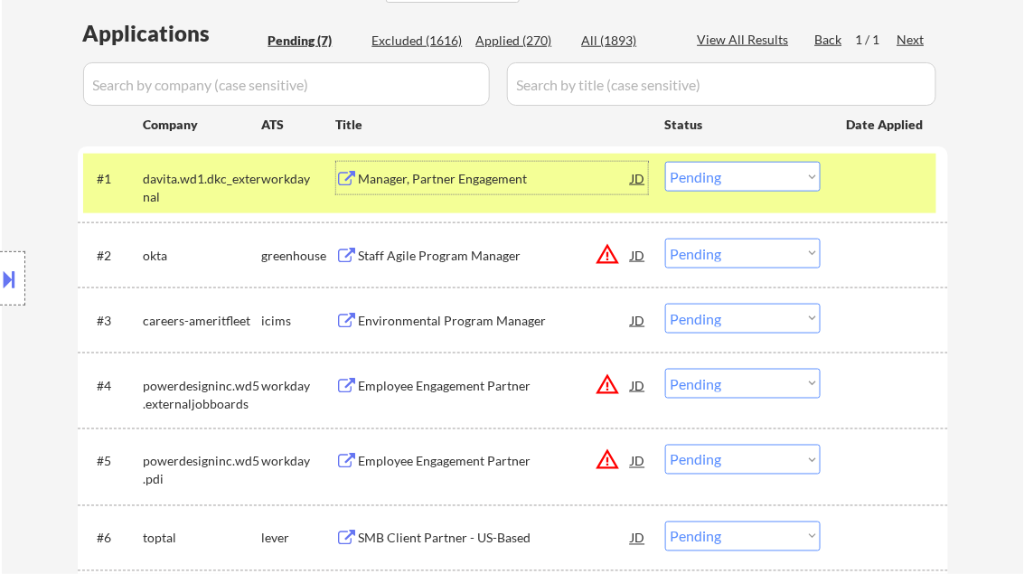
drag, startPoint x: 716, startPoint y: 172, endPoint x: 727, endPoint y: 190, distance: 21.1
click at [716, 172] on select "Choose an option... Pending Applied Excluded (Questions) Excluded (Expired) Exc…" at bounding box center [743, 177] width 156 height 30
click at [665, 162] on select "Choose an option... Pending Applied Excluded (Questions) Excluded (Expired) Exc…" at bounding box center [743, 177] width 156 height 30
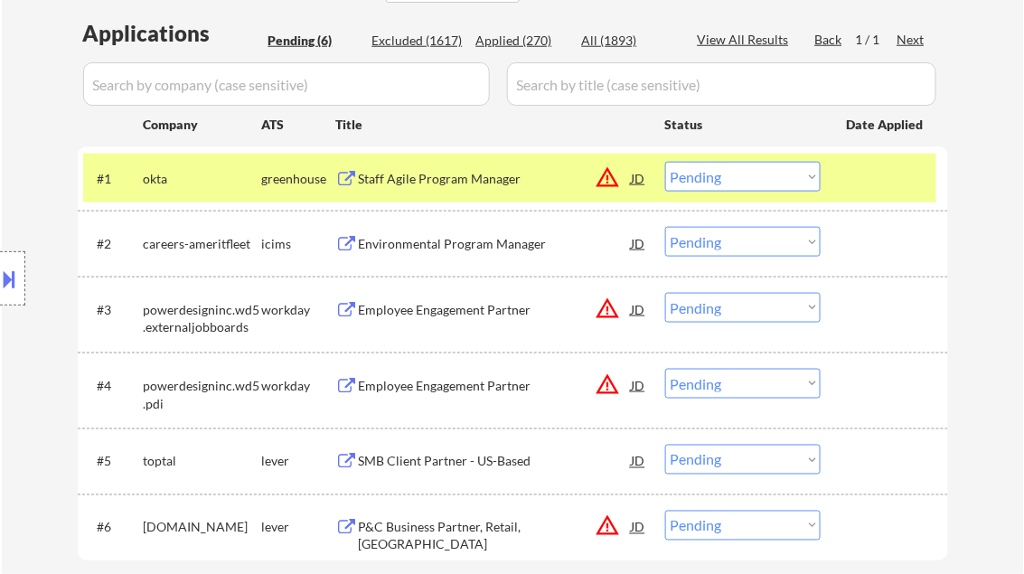
click at [416, 180] on div "Staff Agile Program Manager" at bounding box center [495, 179] width 273 height 18
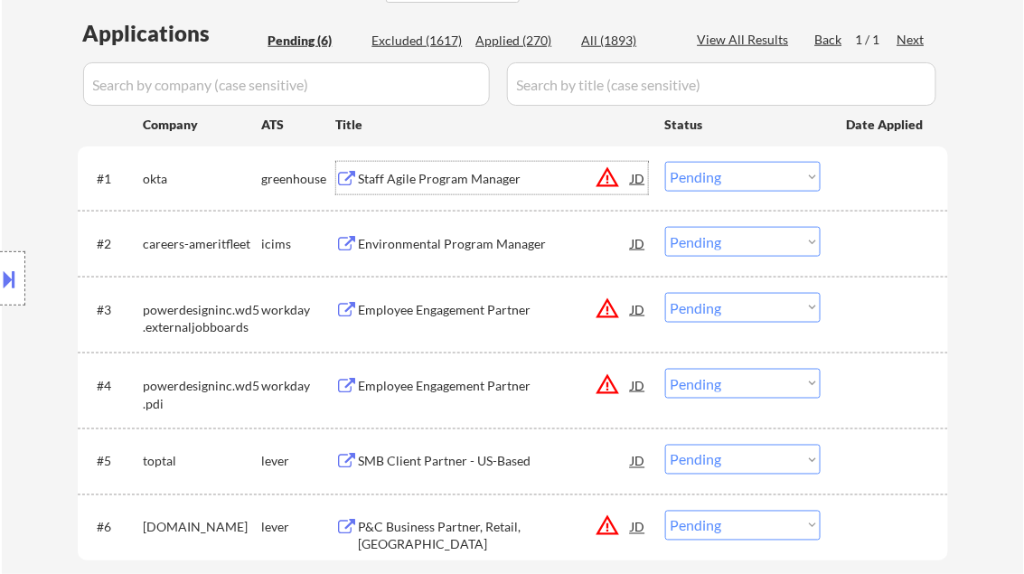
click at [705, 179] on select "Choose an option... Pending Applied Excluded (Questions) Excluded (Expired) Exc…" at bounding box center [743, 177] width 156 height 30
click at [665, 162] on select "Choose an option... Pending Applied Excluded (Questions) Excluded (Expired) Exc…" at bounding box center [743, 177] width 156 height 30
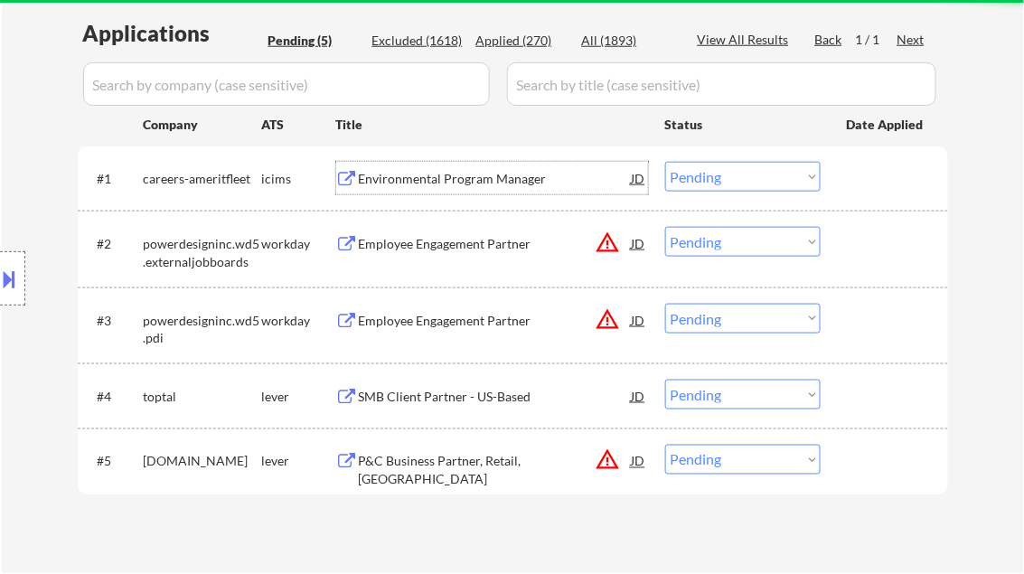
click at [436, 184] on div "Environmental Program Manager" at bounding box center [495, 179] width 273 height 18
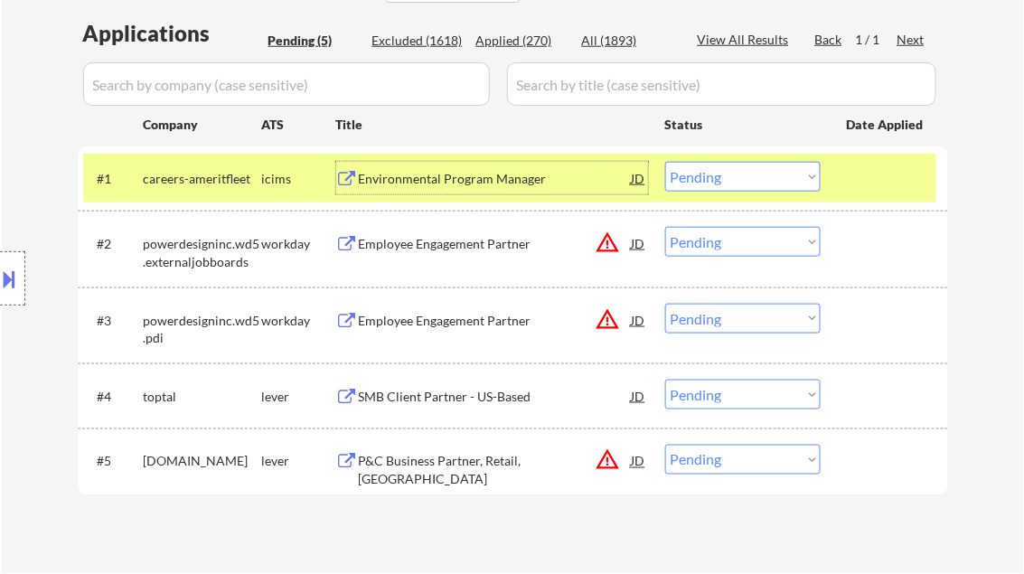
click at [761, 166] on select "Choose an option... Pending Applied Excluded (Questions) Excluded (Expired) Exc…" at bounding box center [743, 177] width 156 height 30
click at [665, 162] on select "Choose an option... Pending Applied Excluded (Questions) Excluded (Expired) Exc…" at bounding box center [743, 177] width 156 height 30
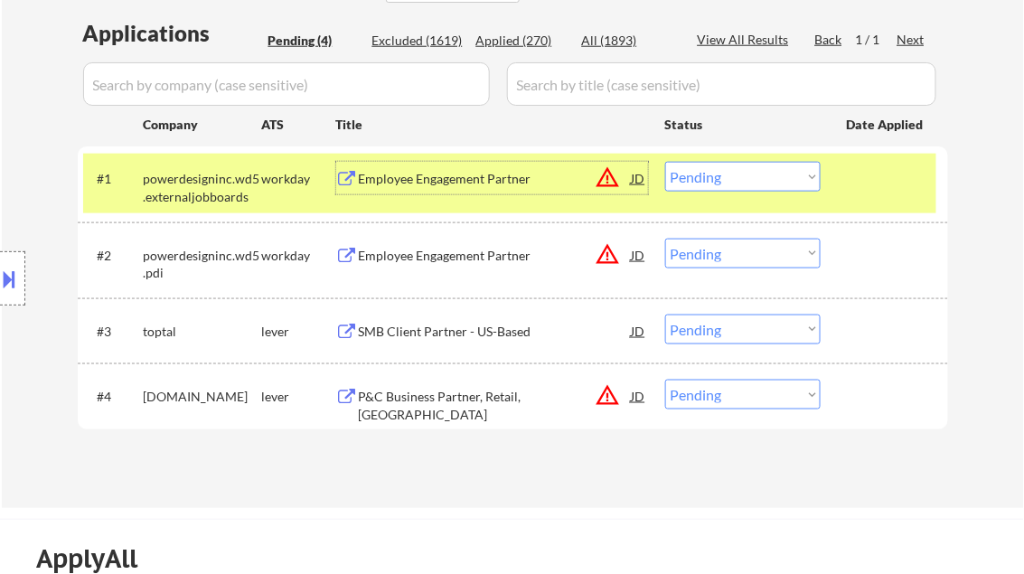
click at [441, 174] on div "Employee Engagement Partner" at bounding box center [495, 179] width 273 height 18
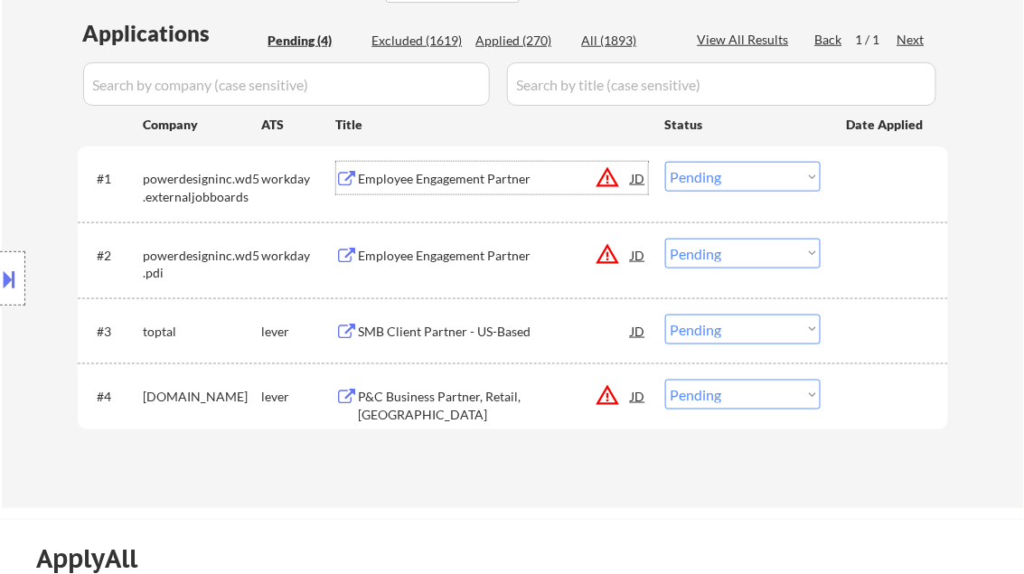
click at [732, 185] on select "Choose an option... Pending Applied Excluded (Questions) Excluded (Expired) Exc…" at bounding box center [743, 177] width 156 height 30
click at [665, 162] on select "Choose an option... Pending Applied Excluded (Questions) Excluded (Expired) Exc…" at bounding box center [743, 177] width 156 height 30
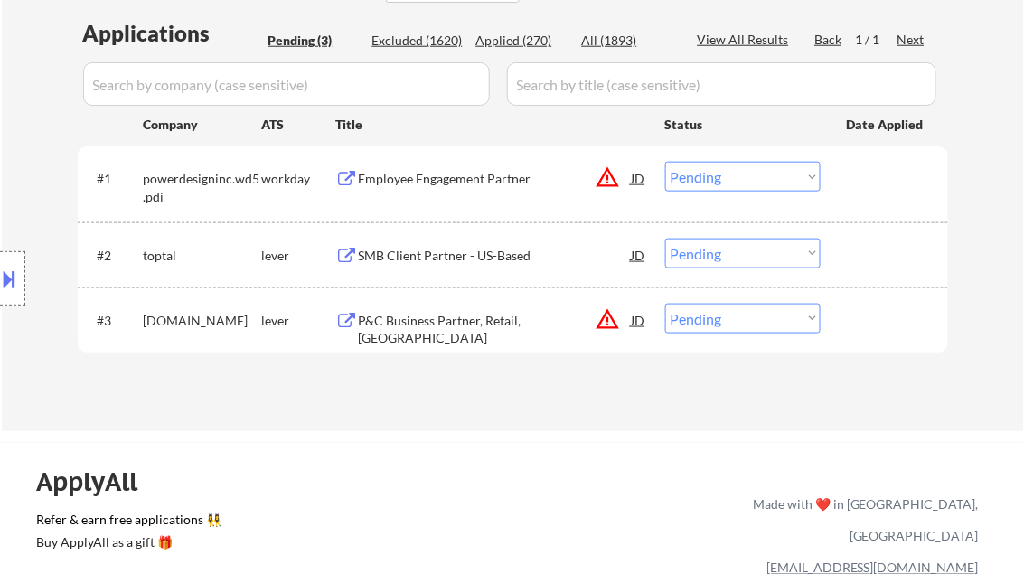
click at [705, 186] on select "Choose an option... Pending Applied Excluded (Questions) Excluded (Expired) Exc…" at bounding box center [743, 177] width 156 height 30
click at [665, 162] on select "Choose an option... Pending Applied Excluded (Questions) Excluded (Expired) Exc…" at bounding box center [743, 177] width 156 height 30
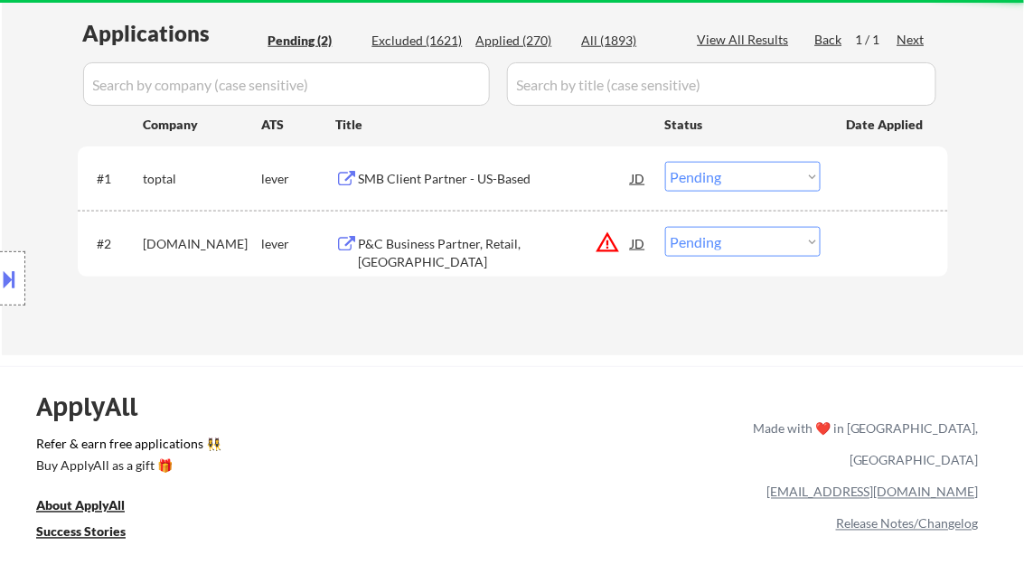
click at [435, 184] on div "SMB Client Partner - US-Based" at bounding box center [495, 179] width 273 height 18
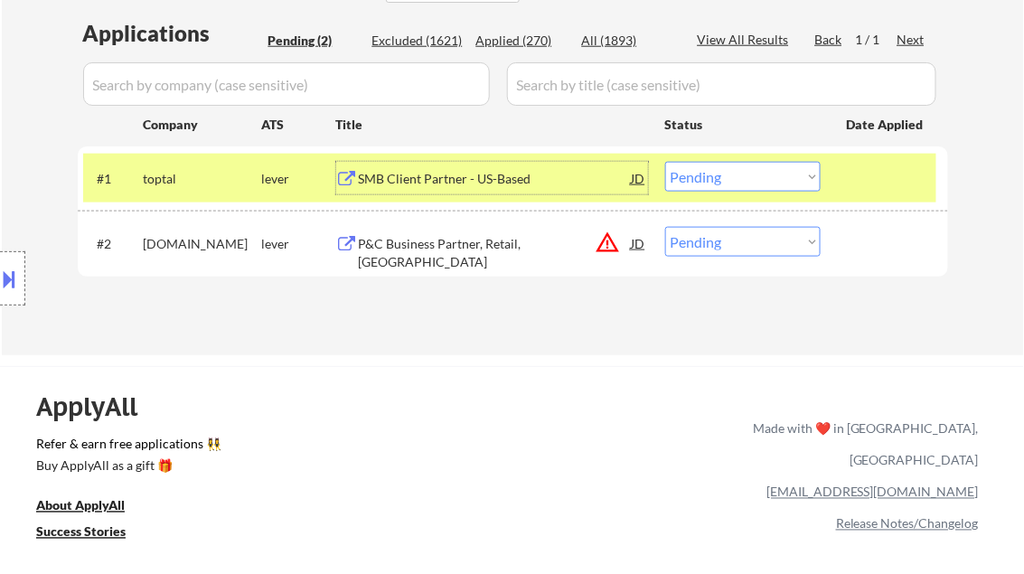
drag, startPoint x: 746, startPoint y: 174, endPoint x: 750, endPoint y: 190, distance: 16.7
click at [746, 174] on select "Choose an option... Pending Applied Excluded (Questions) Excluded (Expired) Exc…" at bounding box center [743, 177] width 156 height 30
click at [665, 162] on select "Choose an option... Pending Applied Excluded (Questions) Excluded (Expired) Exc…" at bounding box center [743, 177] width 156 height 30
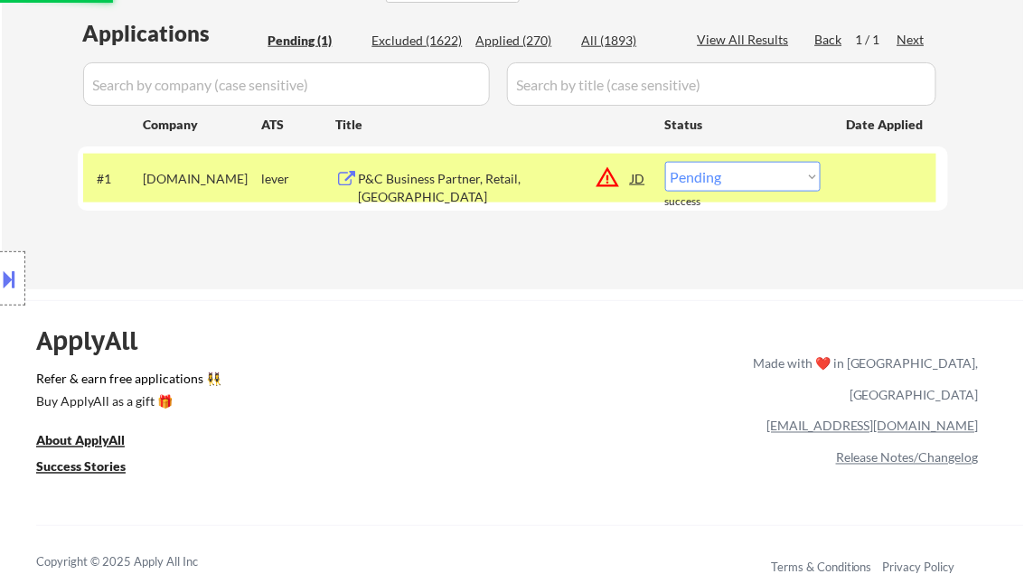
click at [439, 187] on div "P&C Business Partner, Retail, [GEOGRAPHIC_DATA]" at bounding box center [495, 187] width 273 height 35
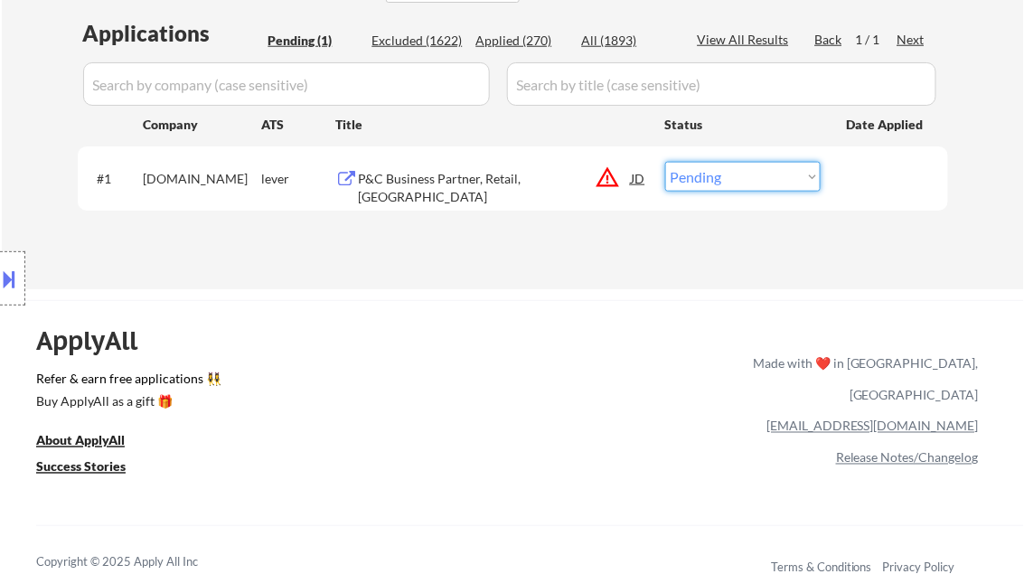
drag, startPoint x: 691, startPoint y: 181, endPoint x: 740, endPoint y: 192, distance: 50.0
click at [691, 181] on select "Choose an option... Pending Applied Excluded (Questions) Excluded (Expired) Exc…" at bounding box center [743, 177] width 156 height 30
select select ""excluded__bad_match_""
click at [665, 162] on select "Choose an option... Pending Applied Excluded (Questions) Excluded (Expired) Exc…" at bounding box center [743, 177] width 156 height 30
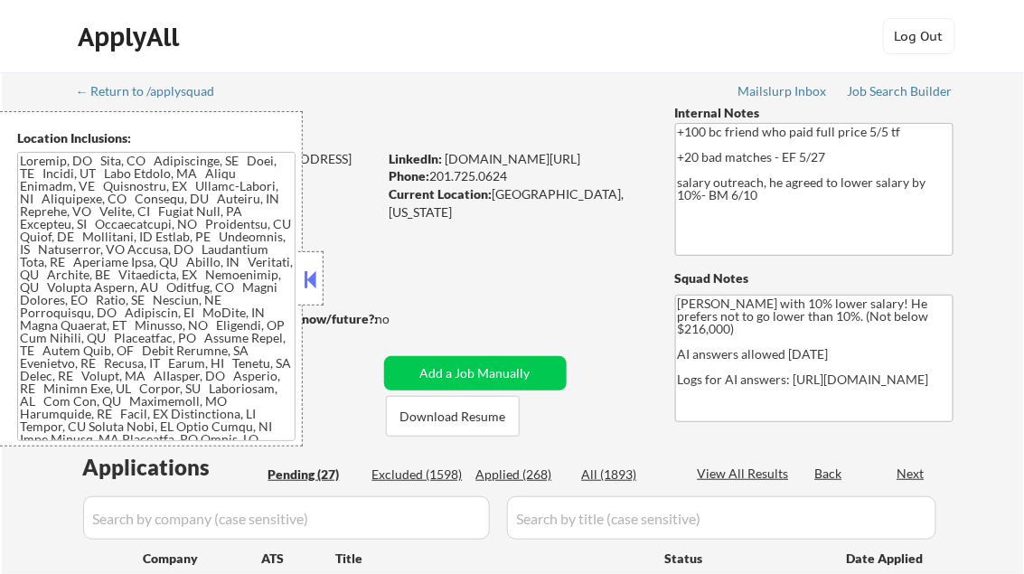
select select ""pending""
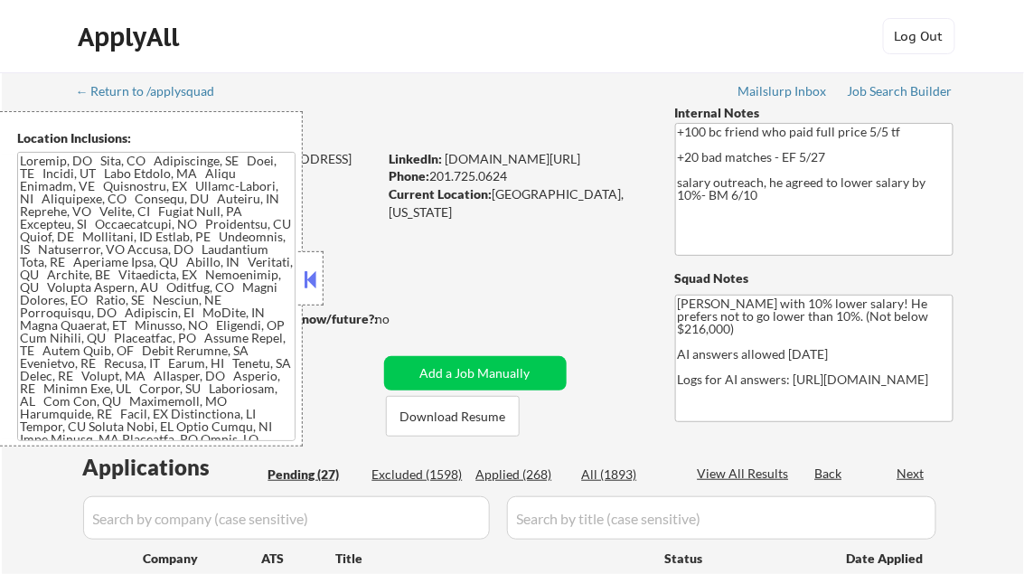
select select ""pending""
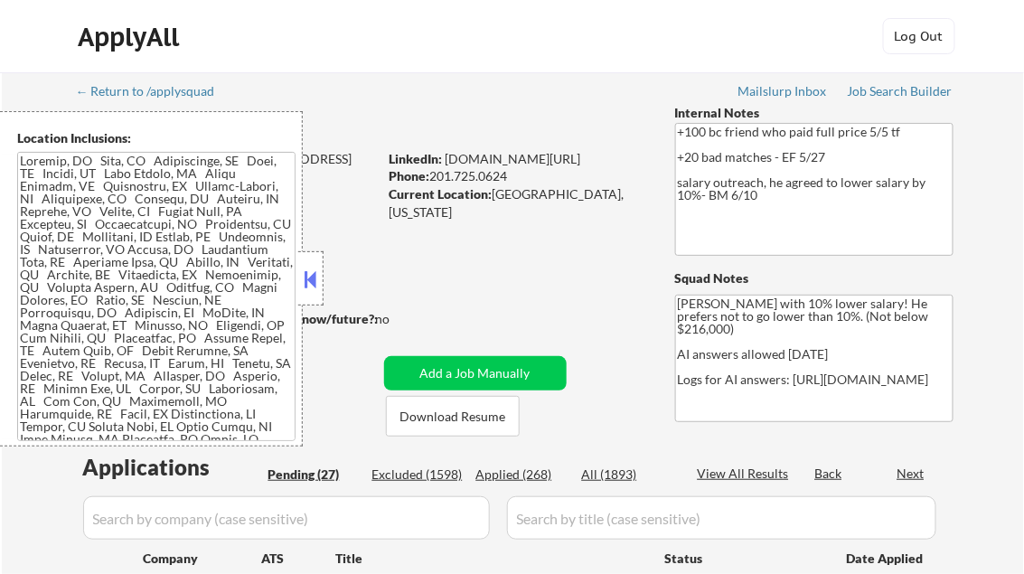
select select ""pending""
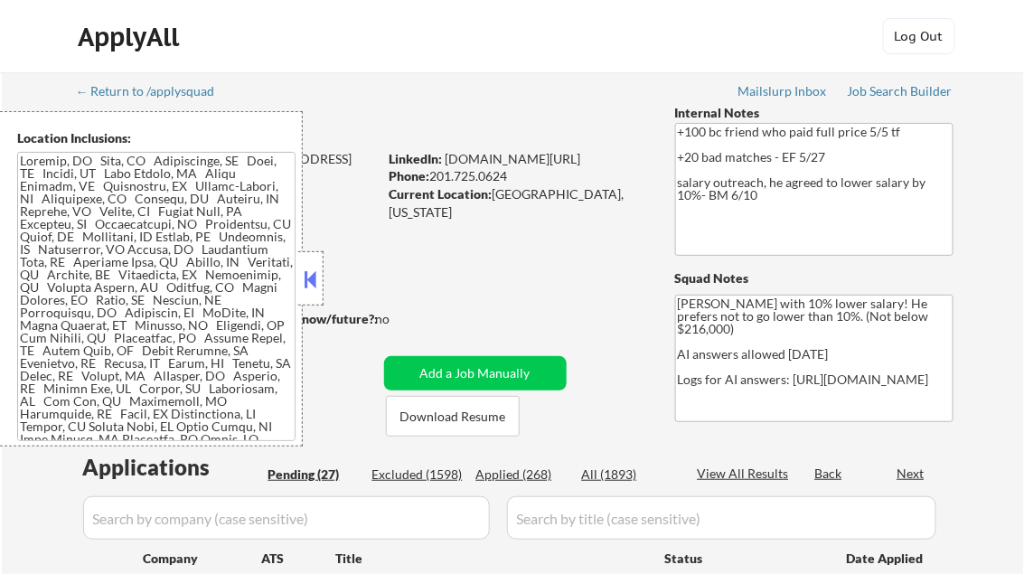
select select ""pending""
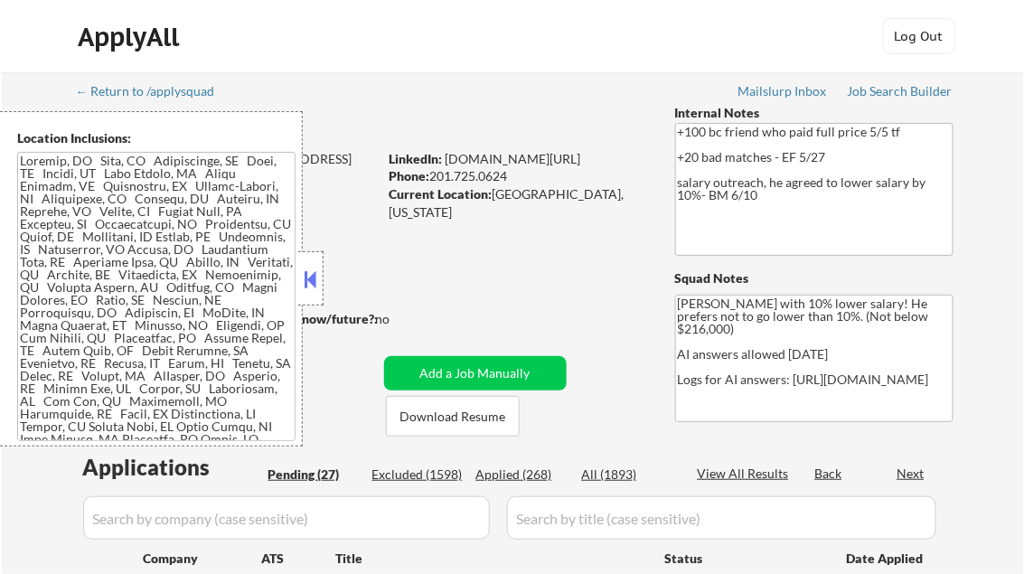
select select ""pending""
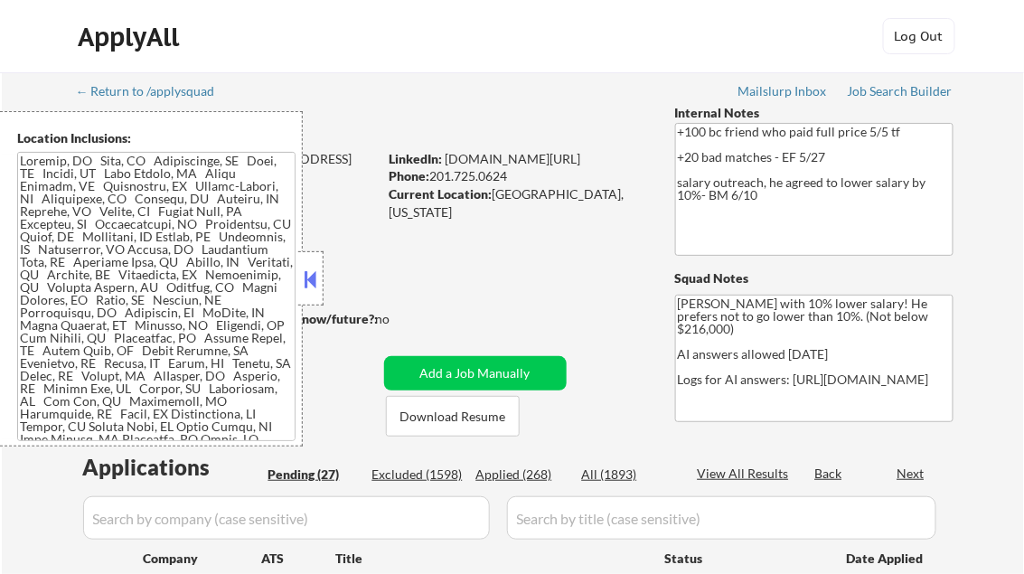
select select ""pending""
click at [317, 278] on button at bounding box center [311, 279] width 20 height 27
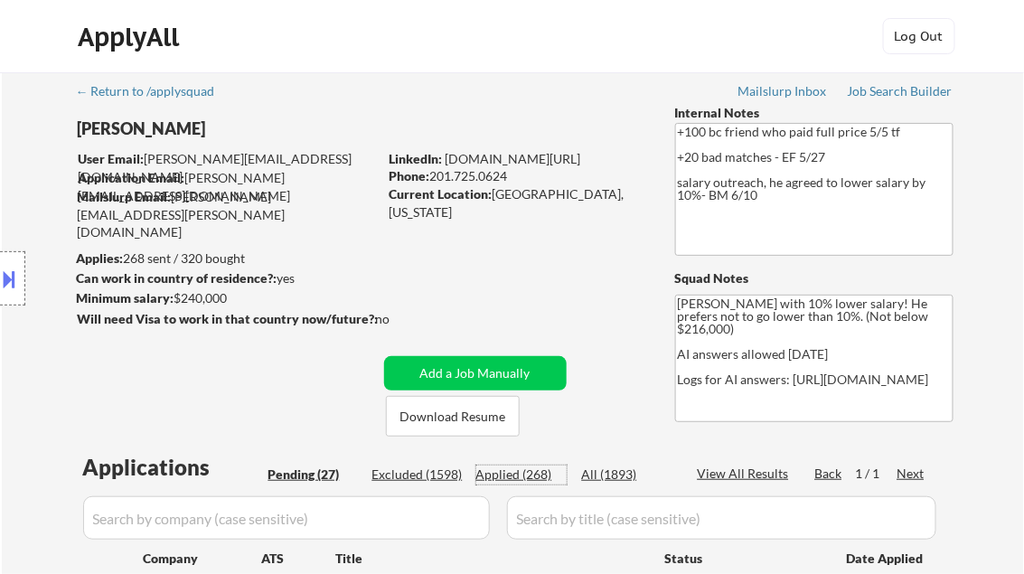
click at [526, 477] on div "Applied (268)" at bounding box center [521, 475] width 90 height 18
select select ""applied""
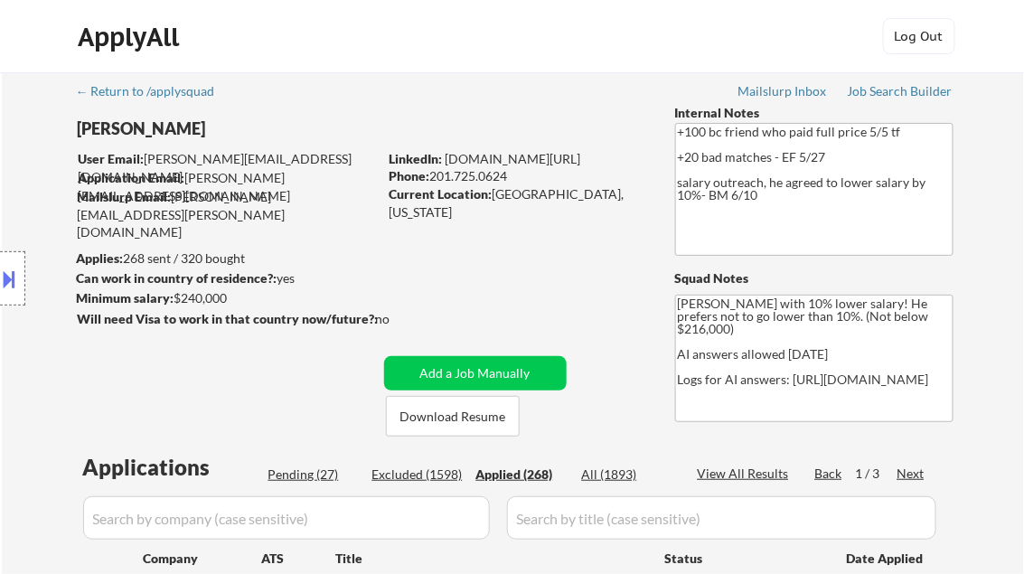
select select ""applied""
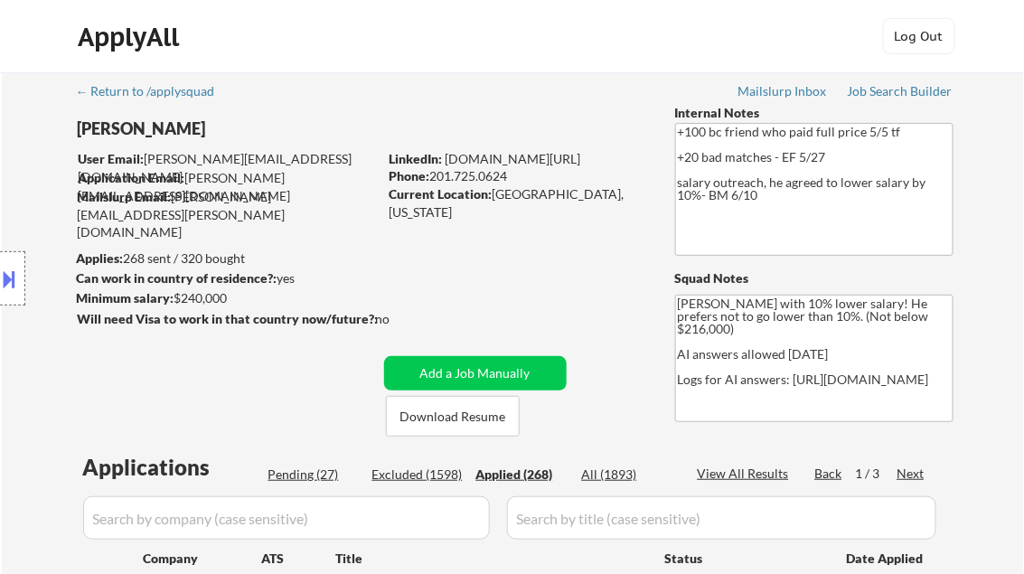
select select ""applied""
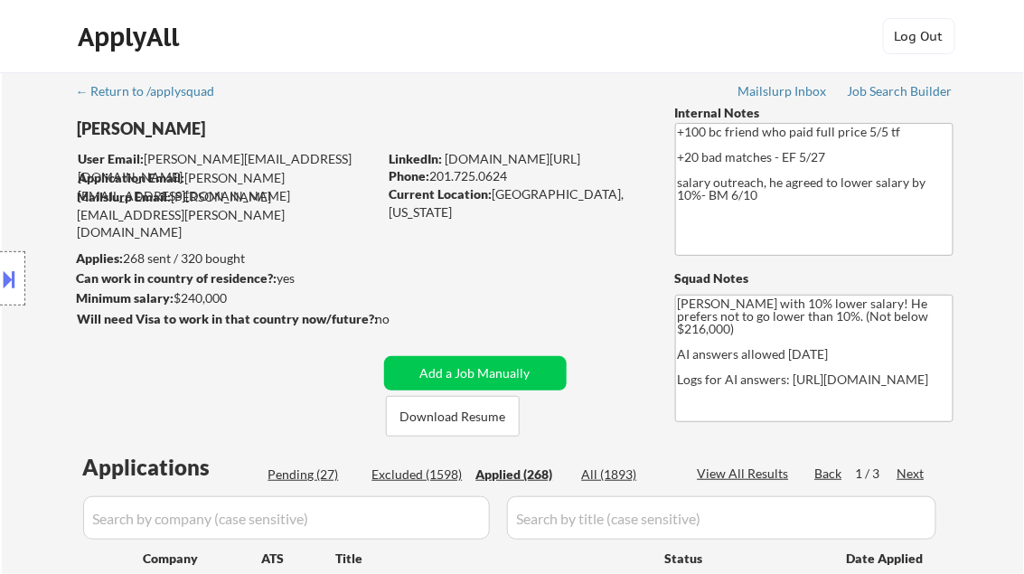
select select ""applied""
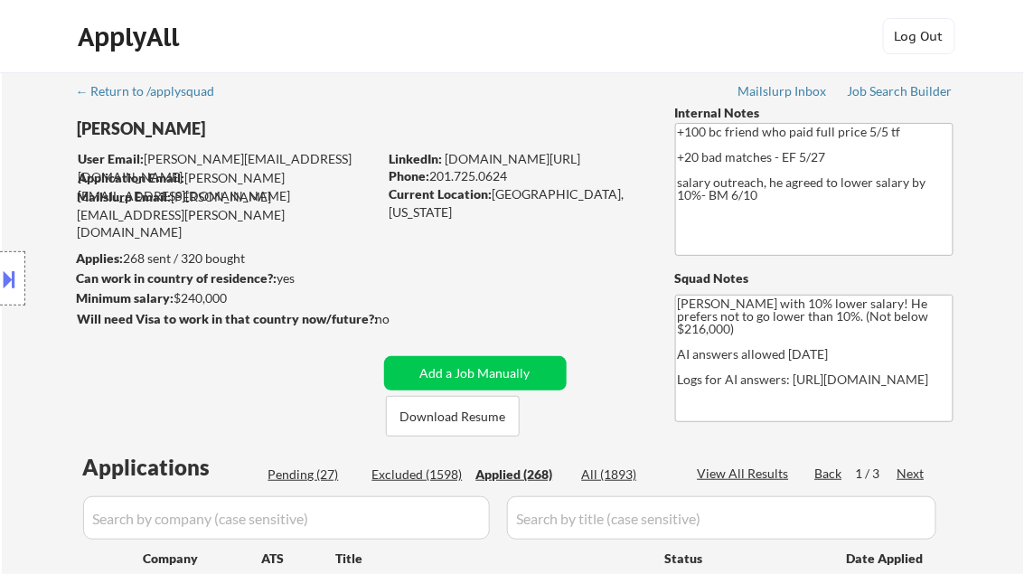
select select ""applied""
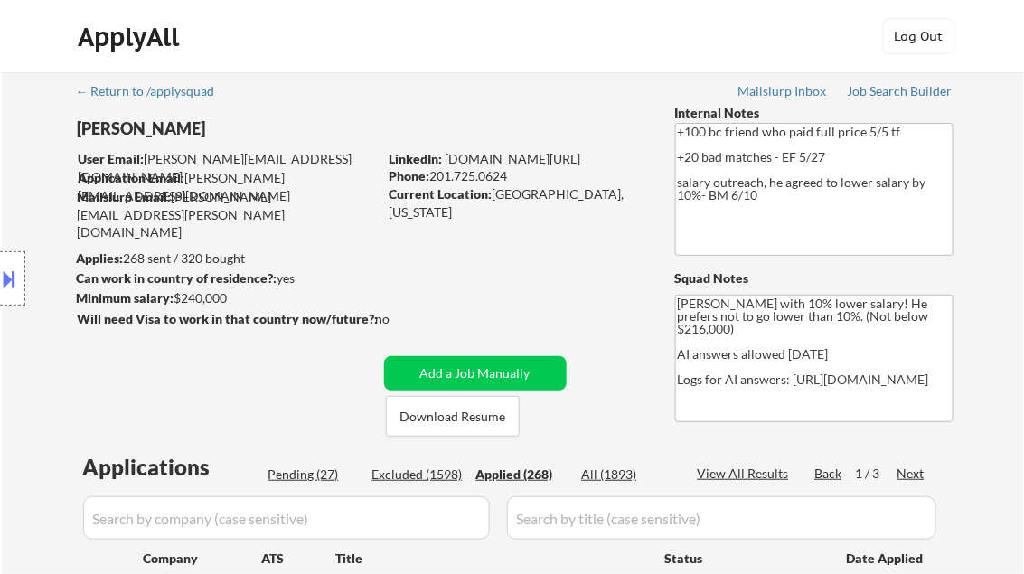
select select ""applied""
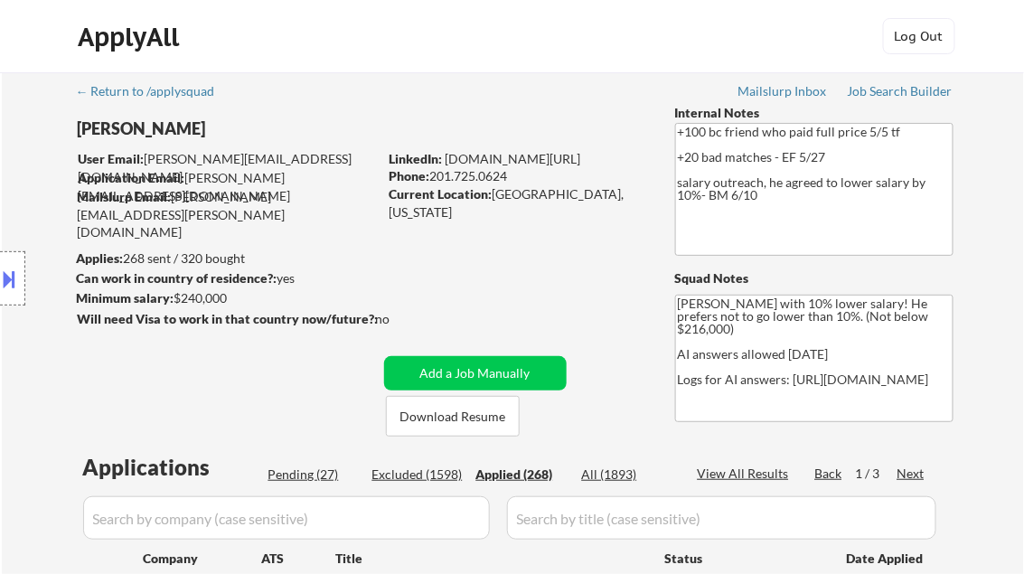
select select ""applied""
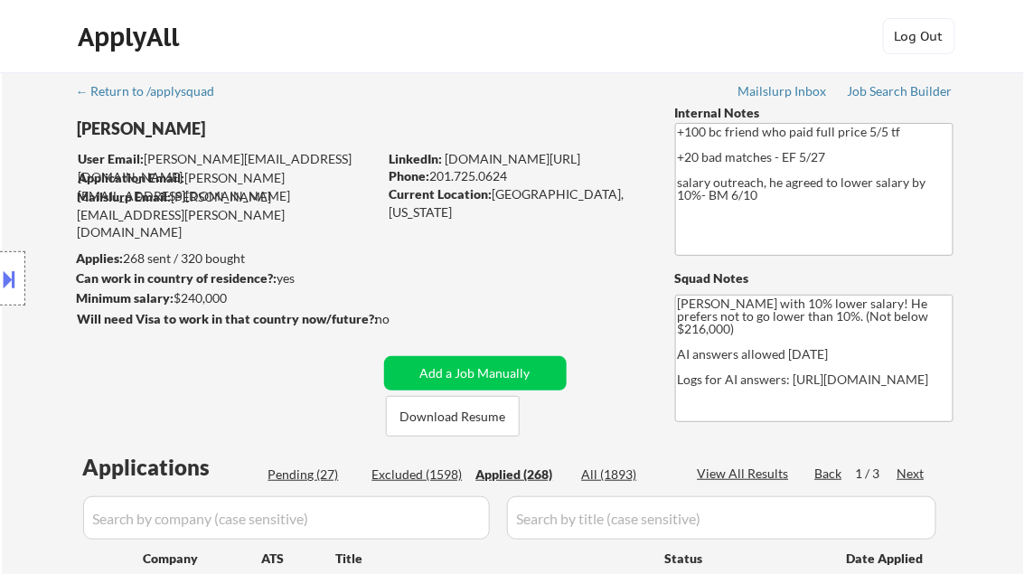
select select ""applied""
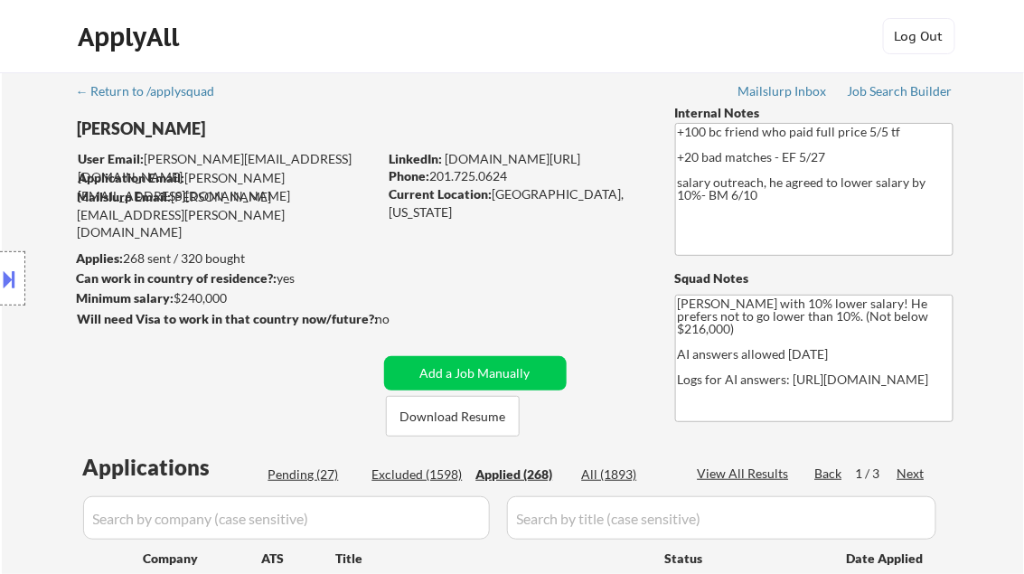
select select ""applied""
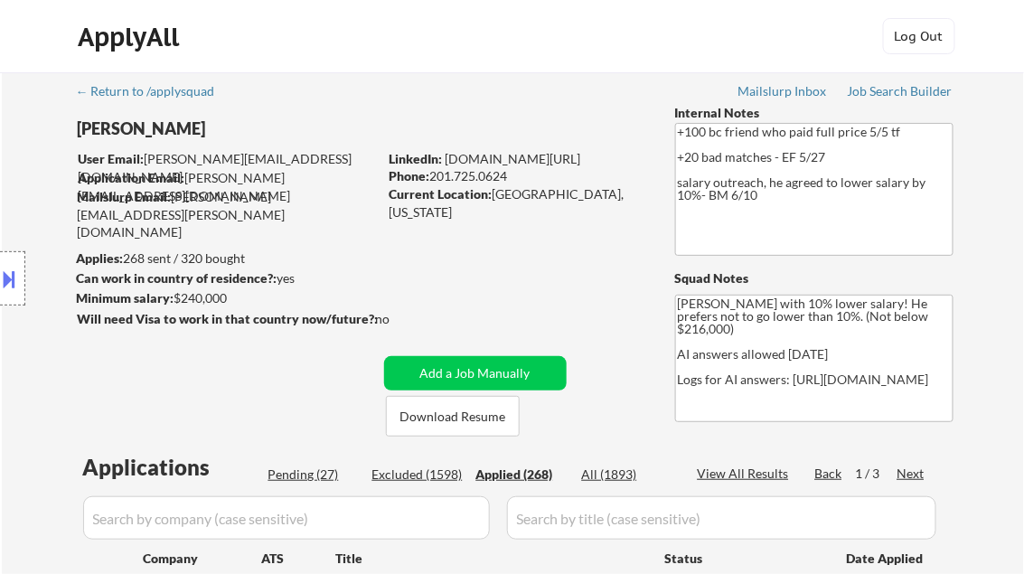
select select ""applied""
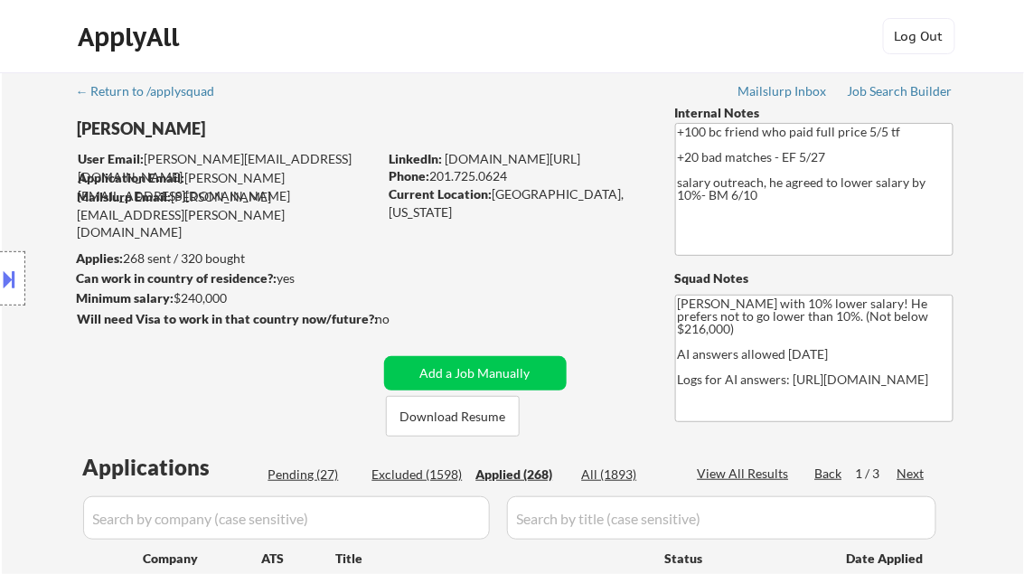
select select ""applied""
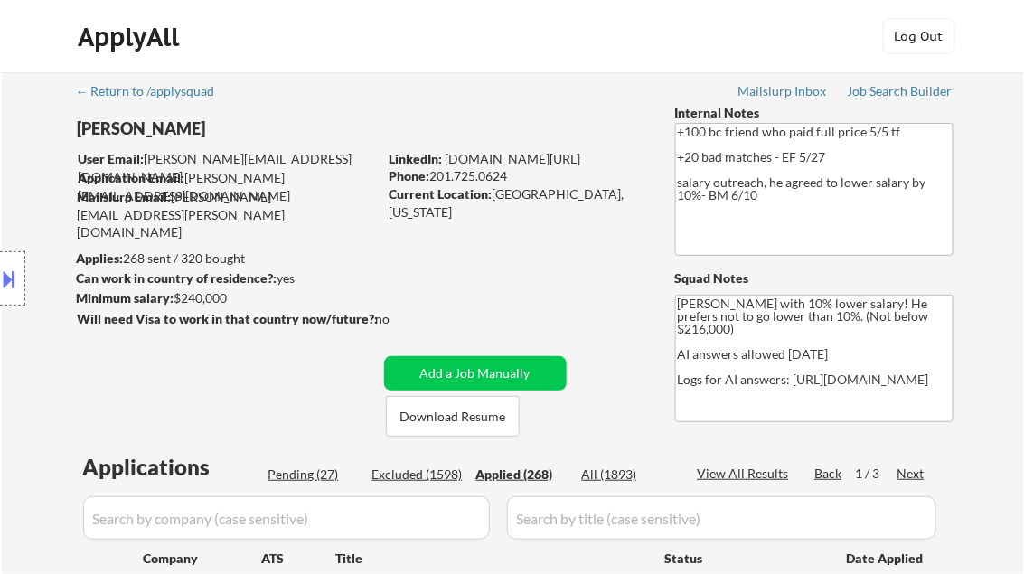
select select ""applied""
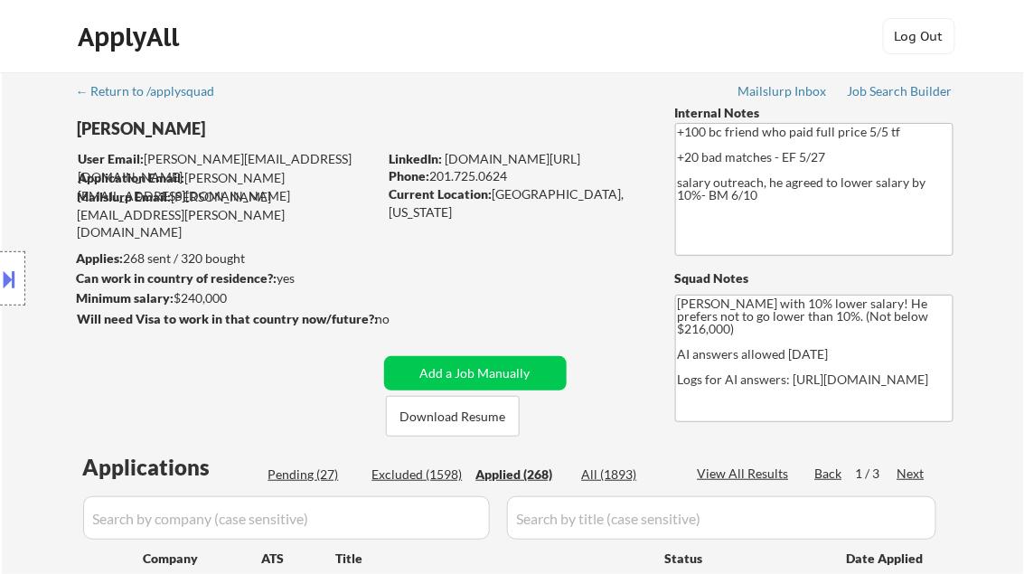
select select ""applied""
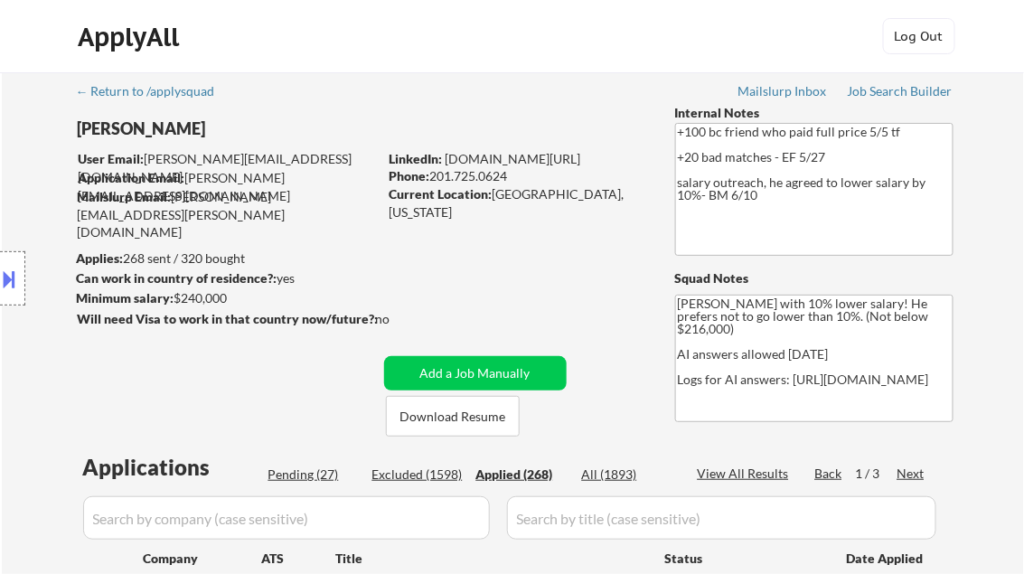
select select ""applied""
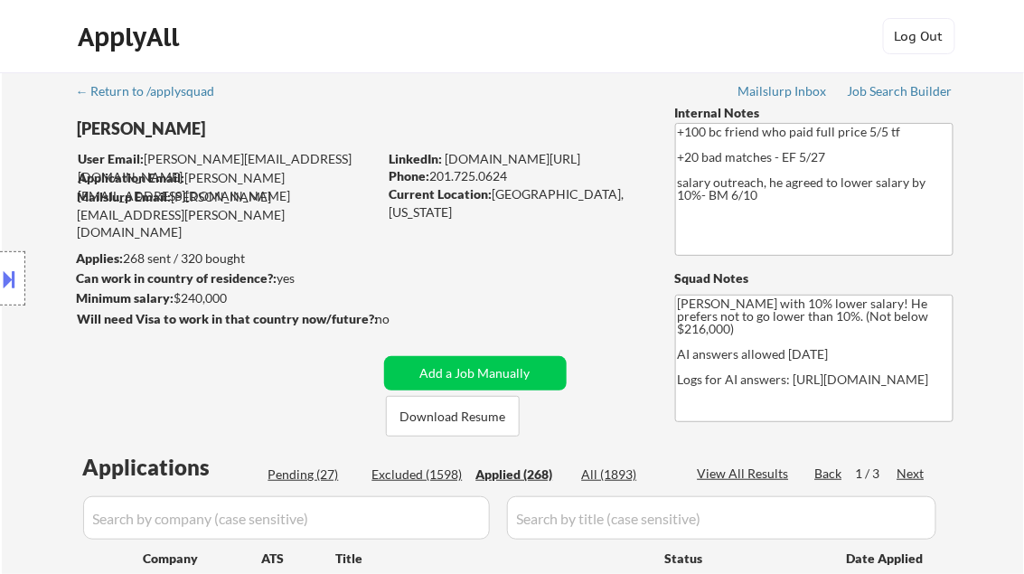
select select ""applied""
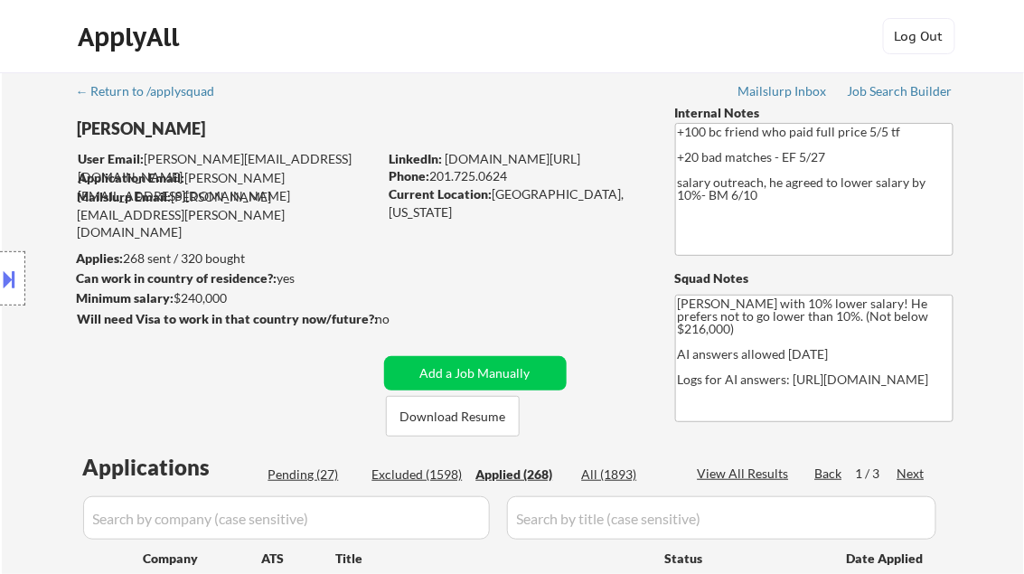
select select ""applied""
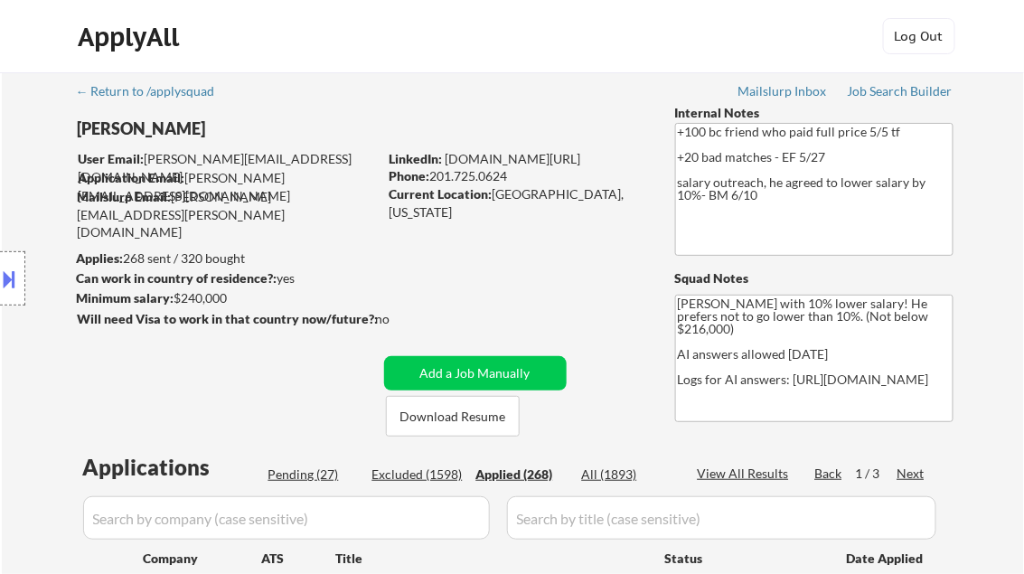
select select ""applied""
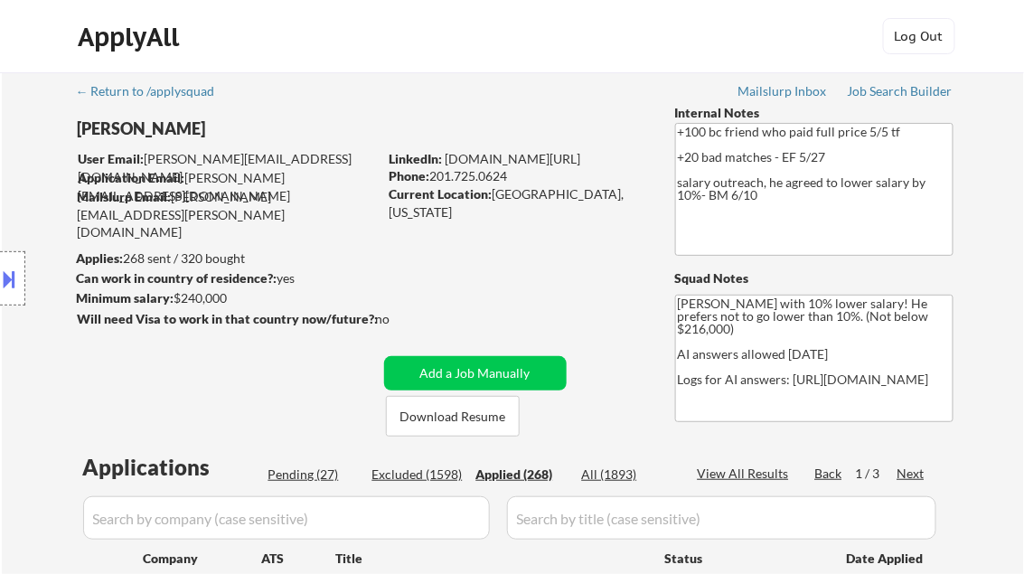
select select ""applied""
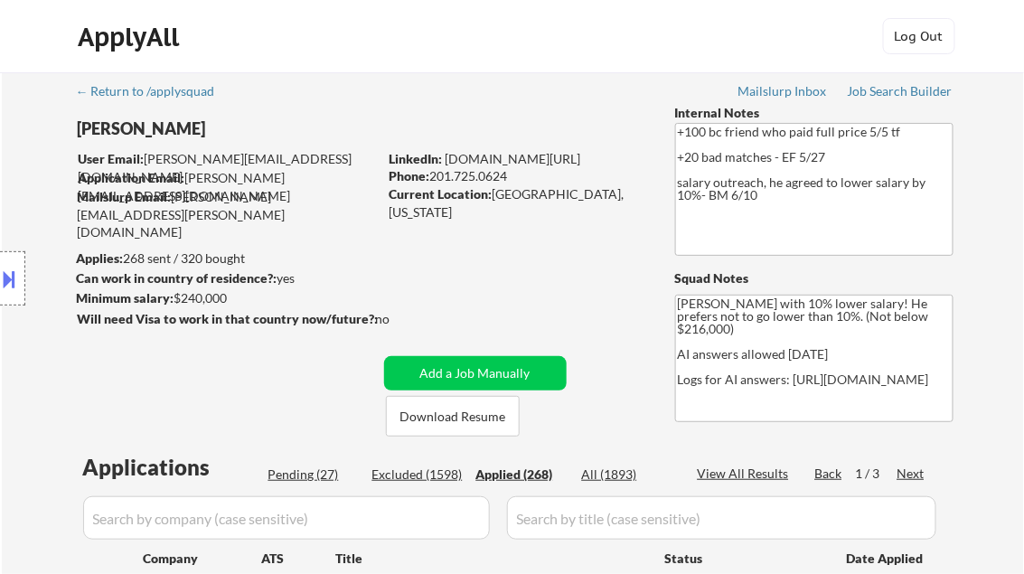
select select ""applied""
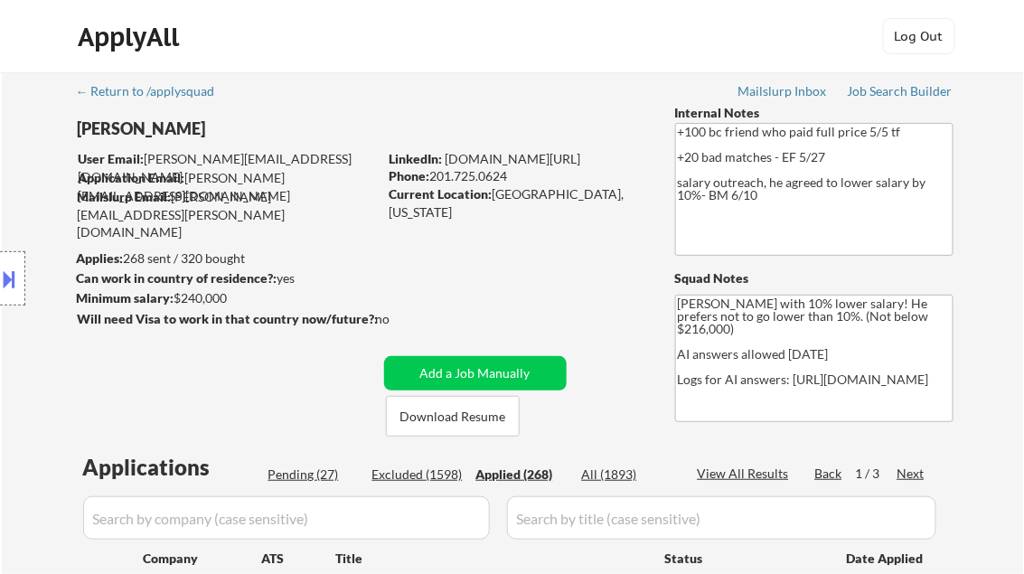
select select ""applied""
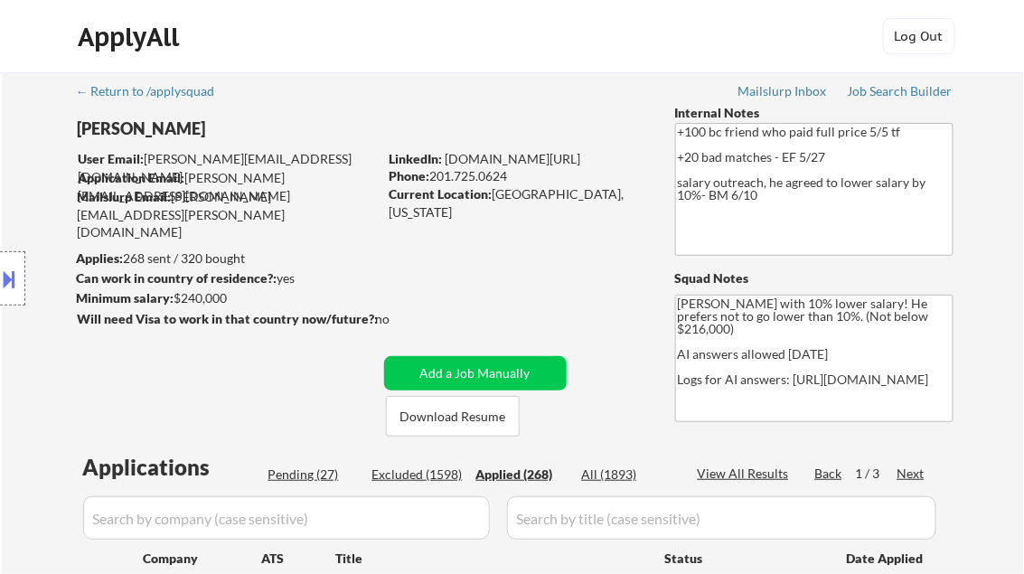
select select ""applied""
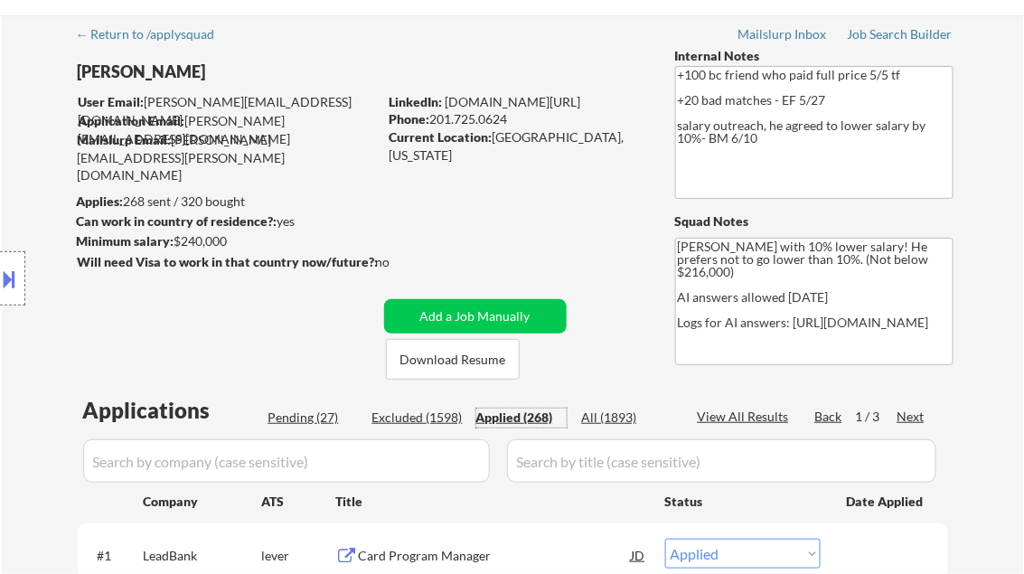
scroll to position [289, 0]
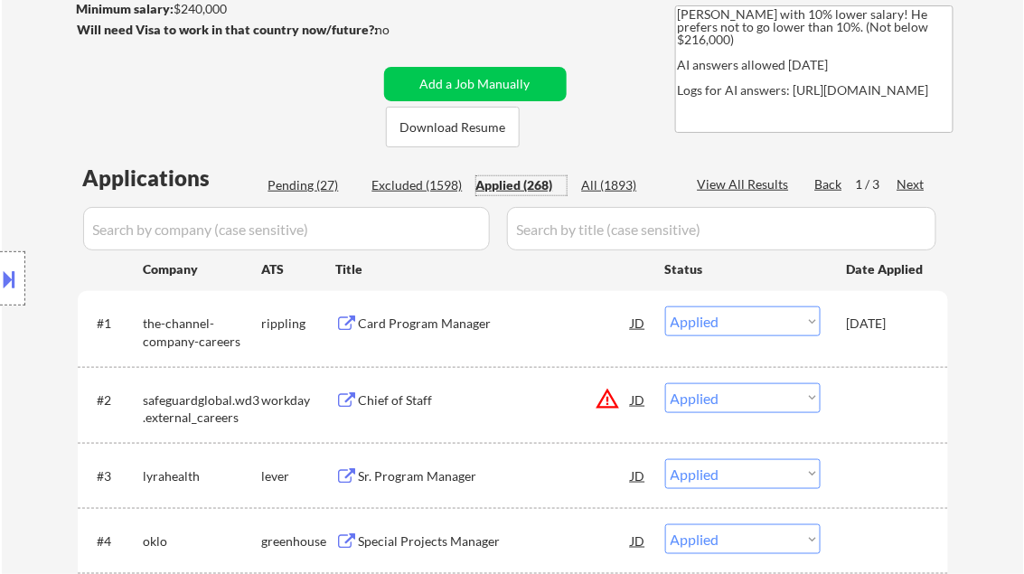
click at [740, 186] on div "View All Results" at bounding box center [746, 184] width 97 height 18
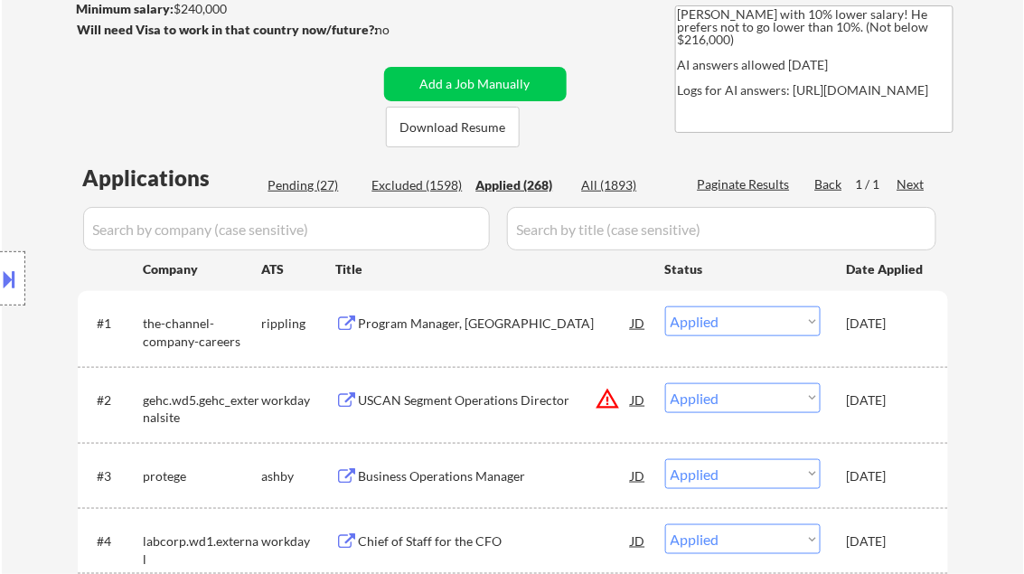
select select ""applied""
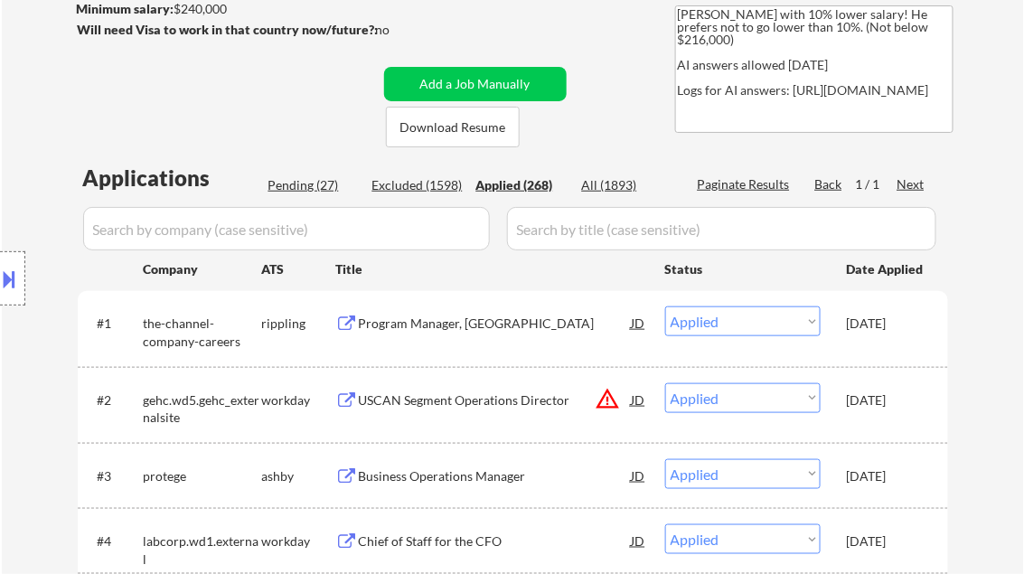
select select ""applied""
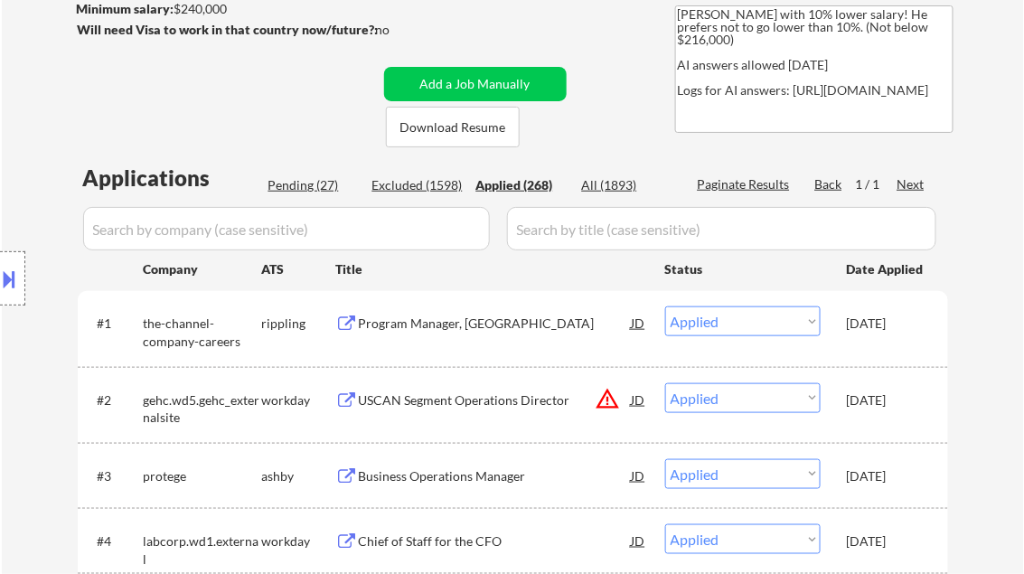
select select ""applied""
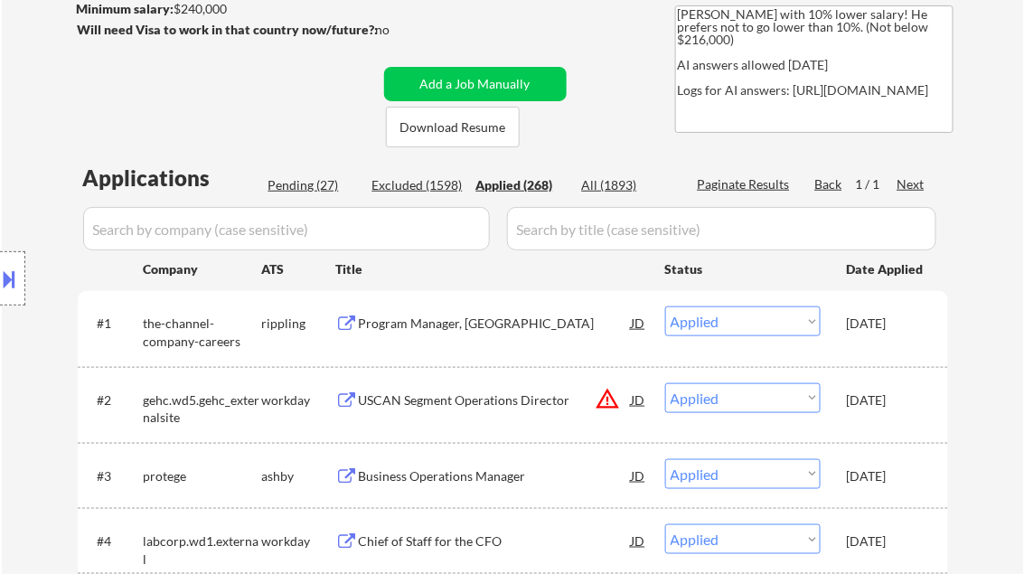
select select ""applied""
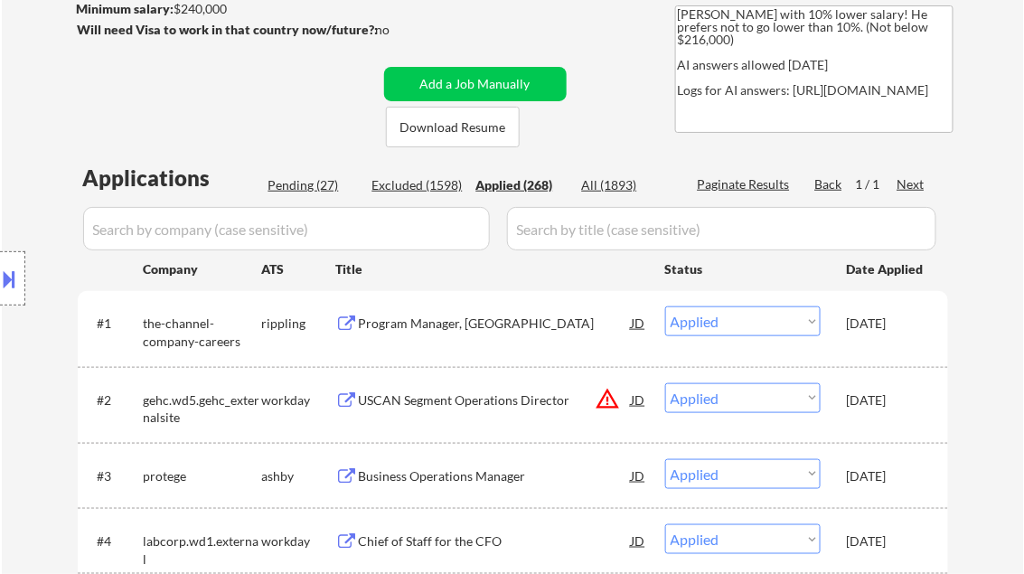
select select ""applied""
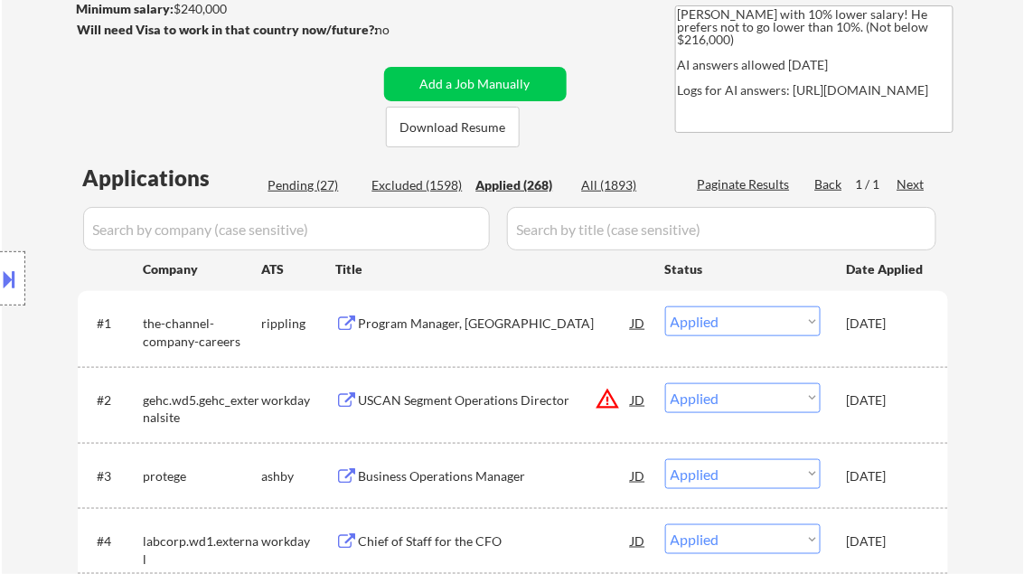
select select ""applied""
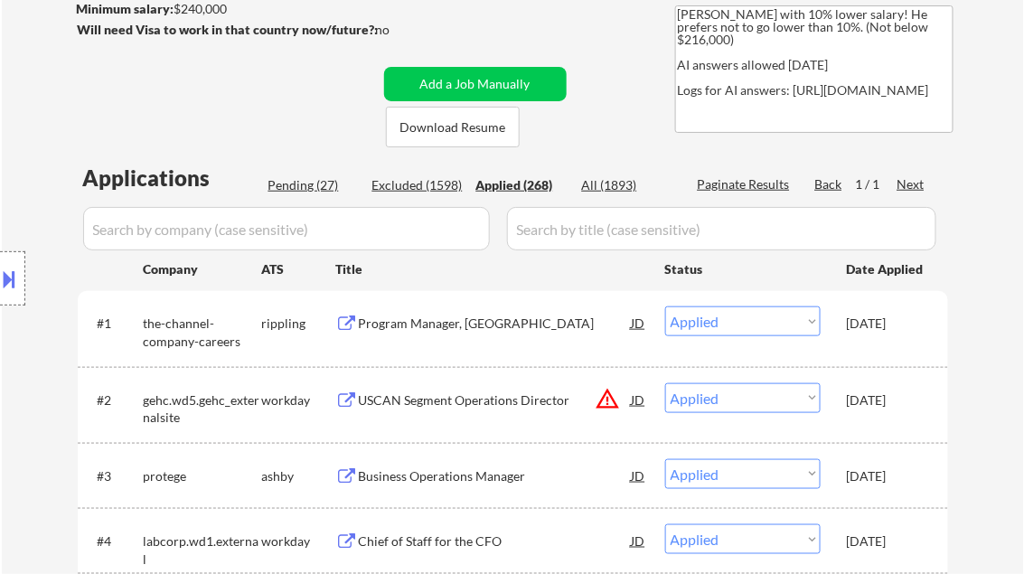
select select ""applied""
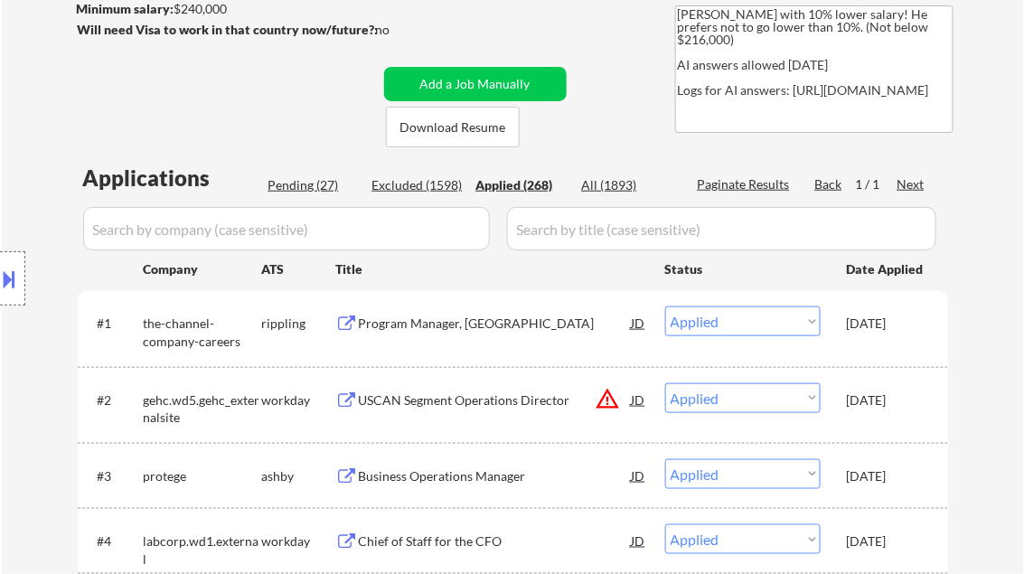
select select ""applied""
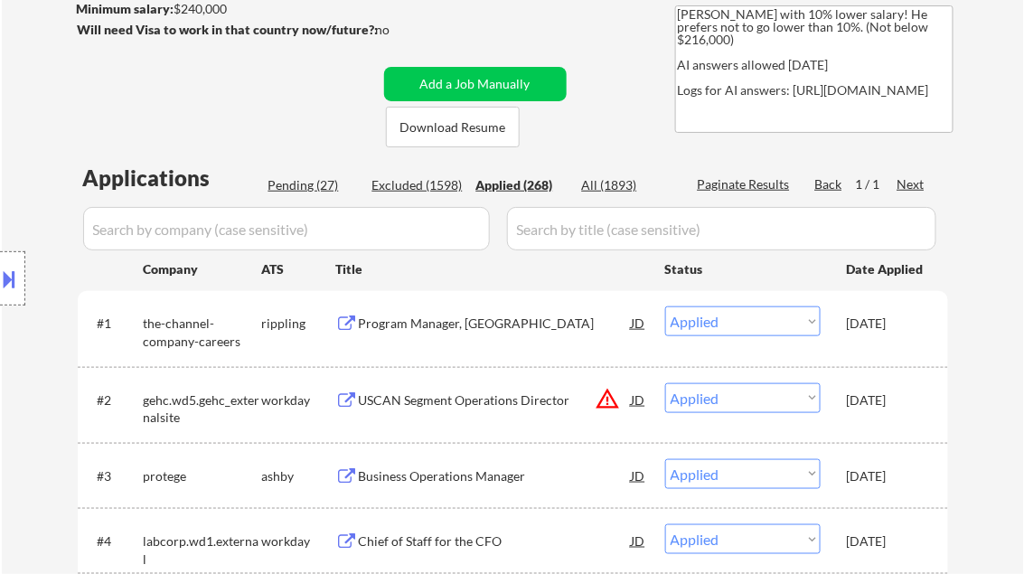
select select ""applied""
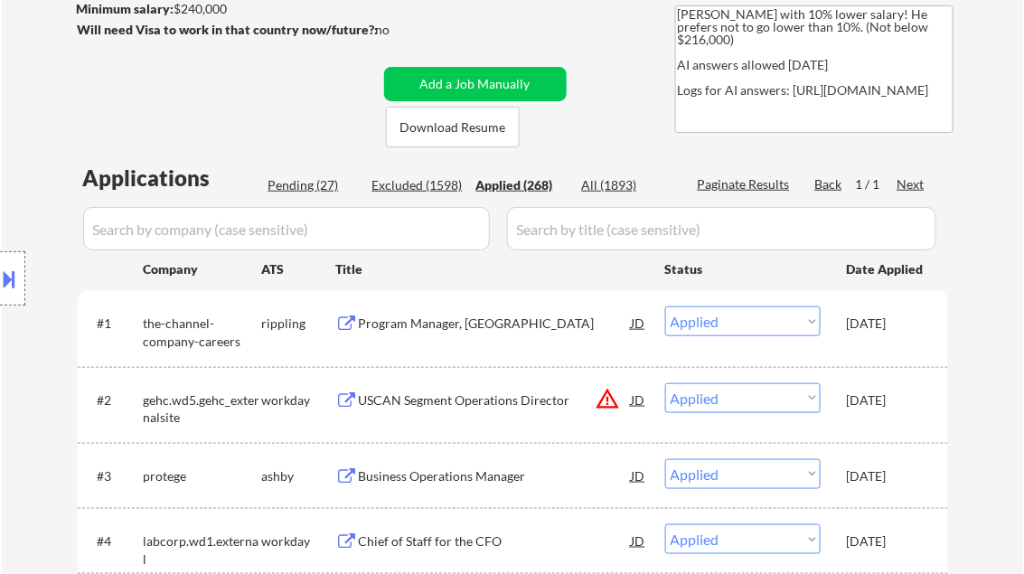
select select ""applied""
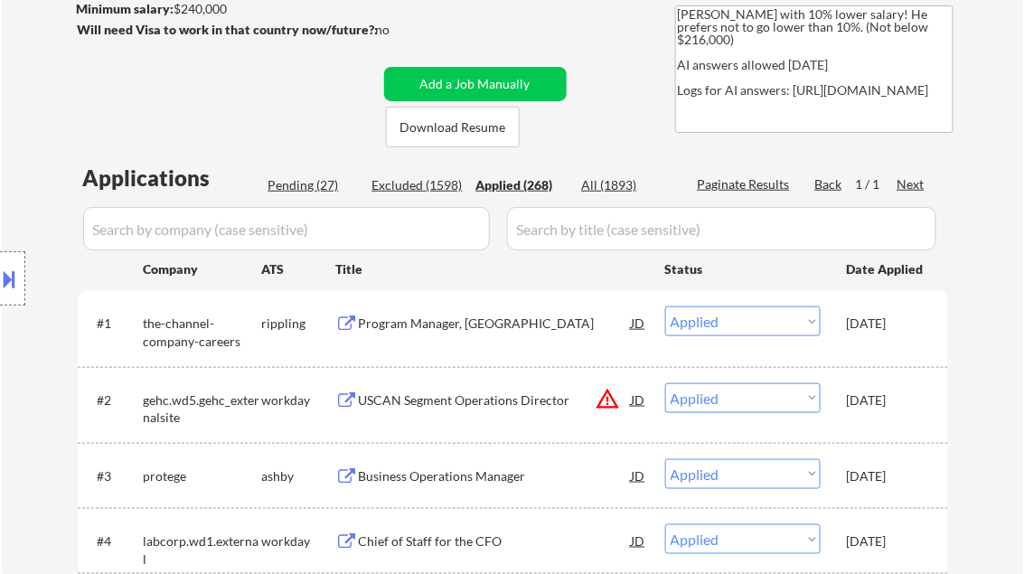
select select ""applied""
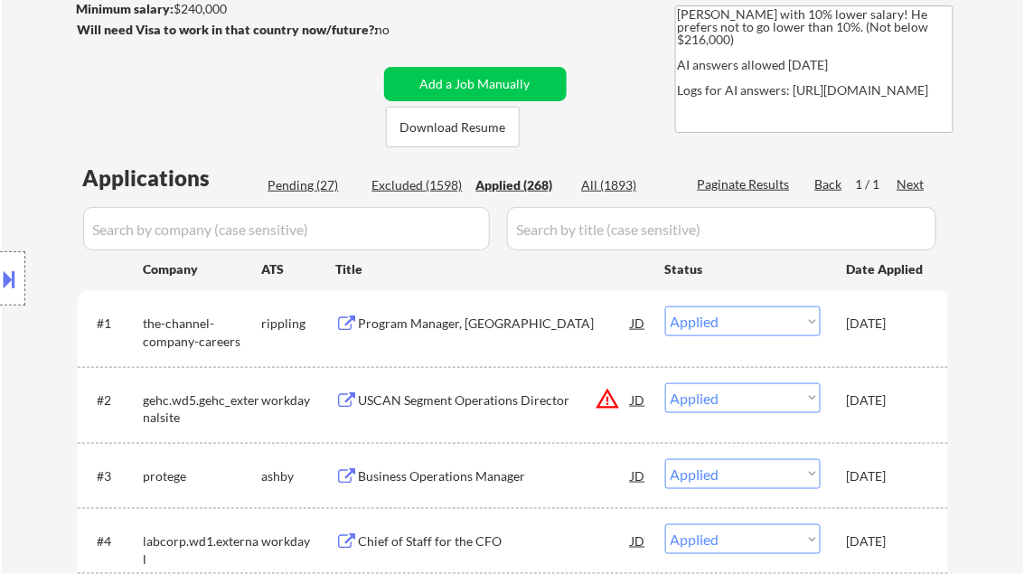
select select ""applied""
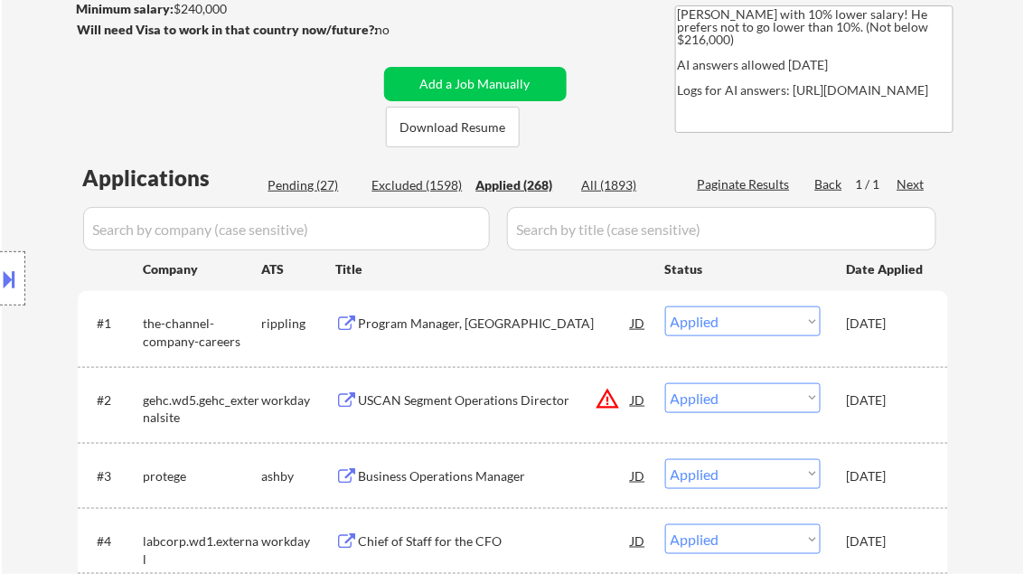
select select ""applied""
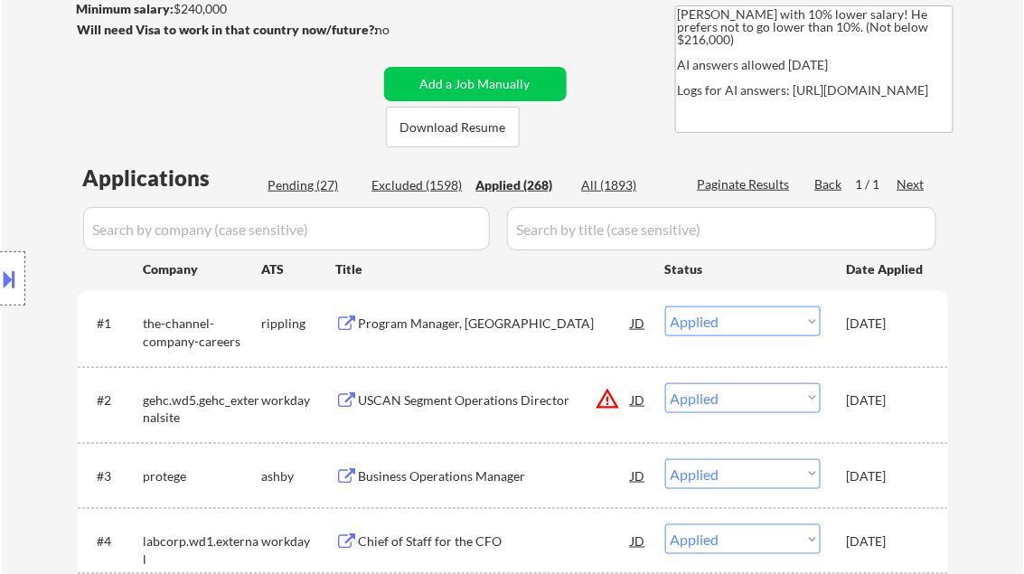
select select ""applied""
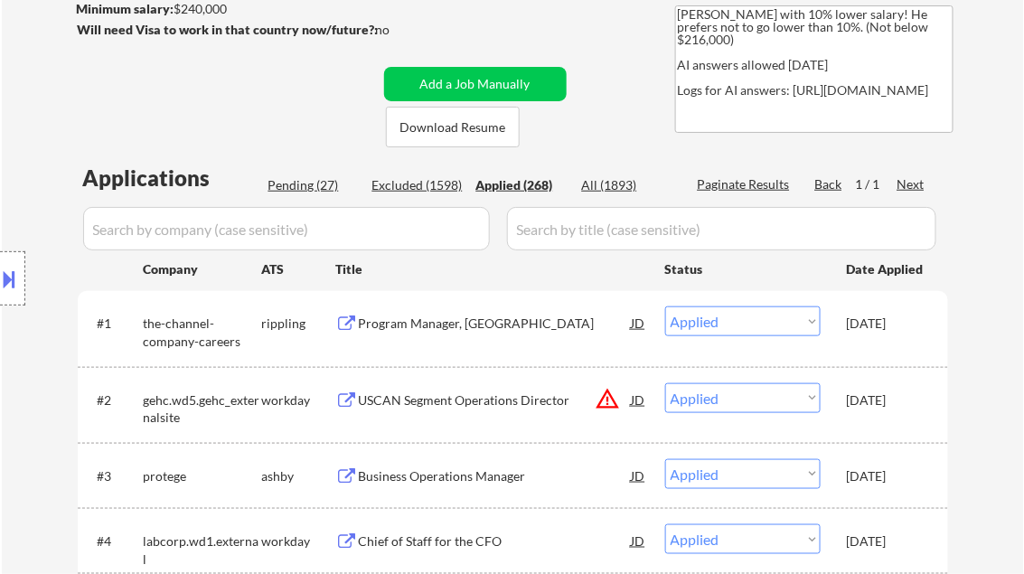
select select ""applied""
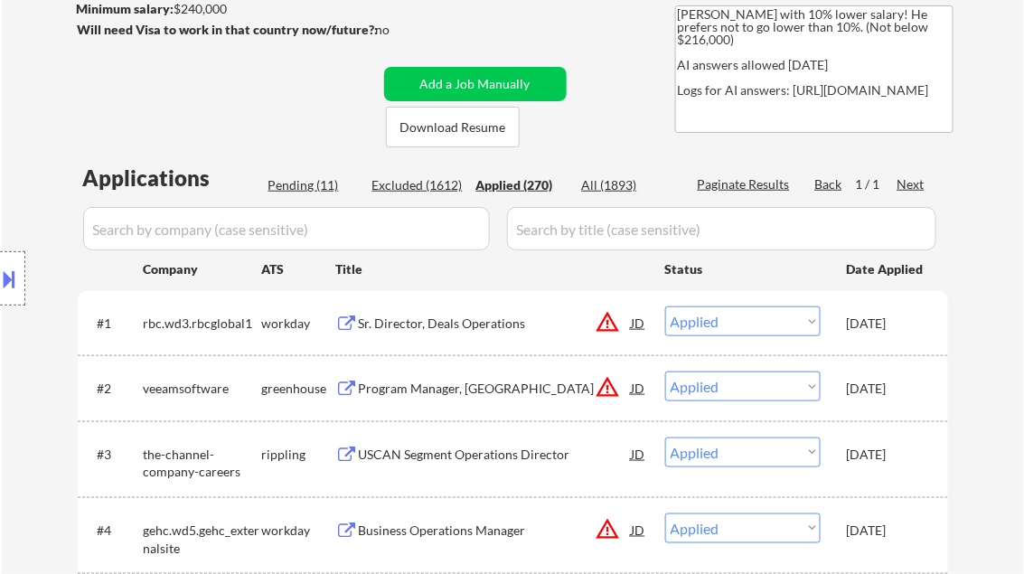
click at [607, 323] on button "warning_amber" at bounding box center [608, 321] width 25 height 25
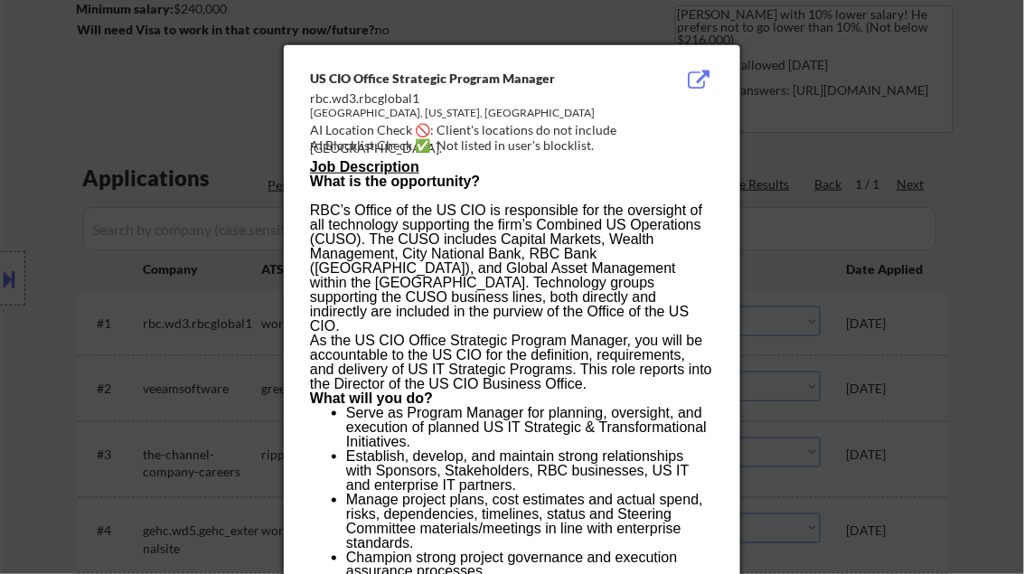
click at [993, 250] on div at bounding box center [512, 287] width 1024 height 574
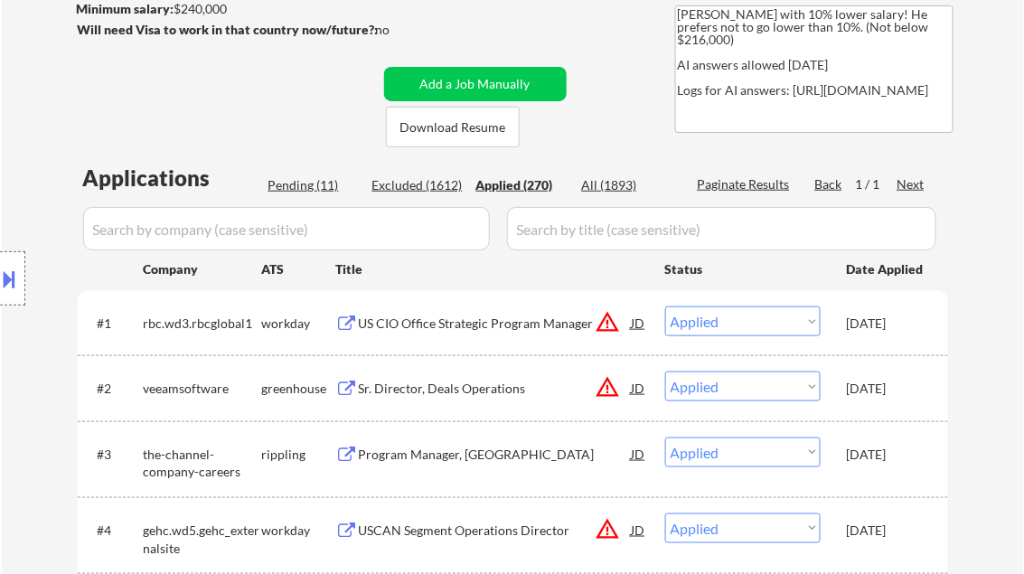
click at [522, 318] on div "US CIO Office Strategic Program Manager" at bounding box center [495, 324] width 273 height 18
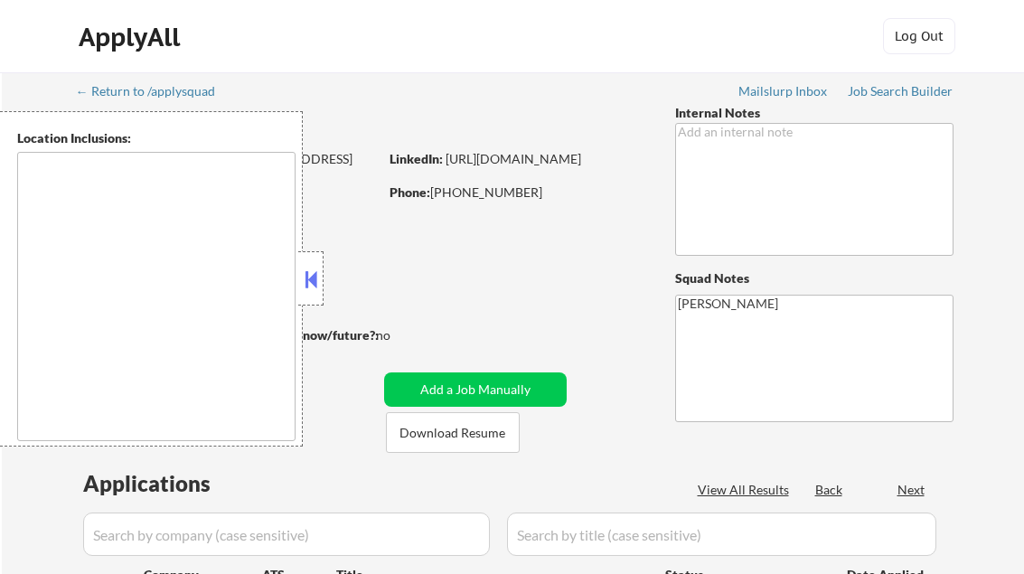
type textarea "[GEOGRAPHIC_DATA], [GEOGRAPHIC_DATA] [GEOGRAPHIC_DATA], [GEOGRAPHIC_DATA] [GEOG…"
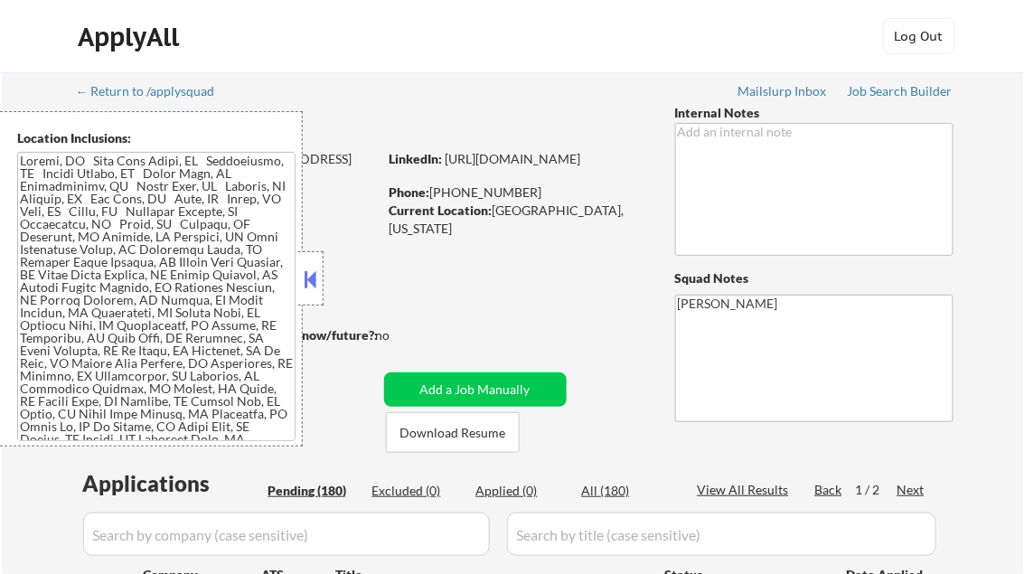
click at [316, 284] on button at bounding box center [311, 279] width 20 height 27
select select ""pending""
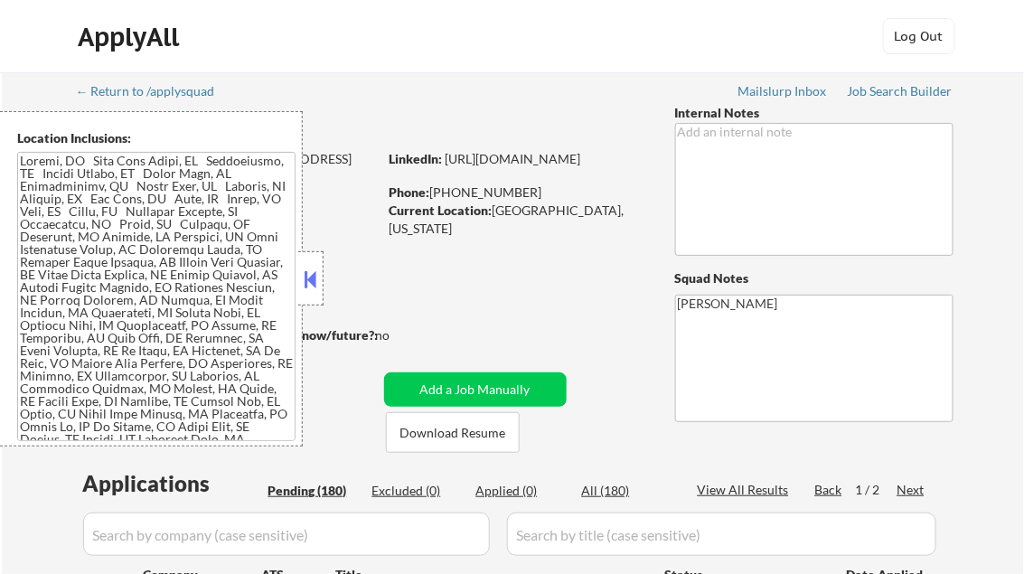
select select ""pending""
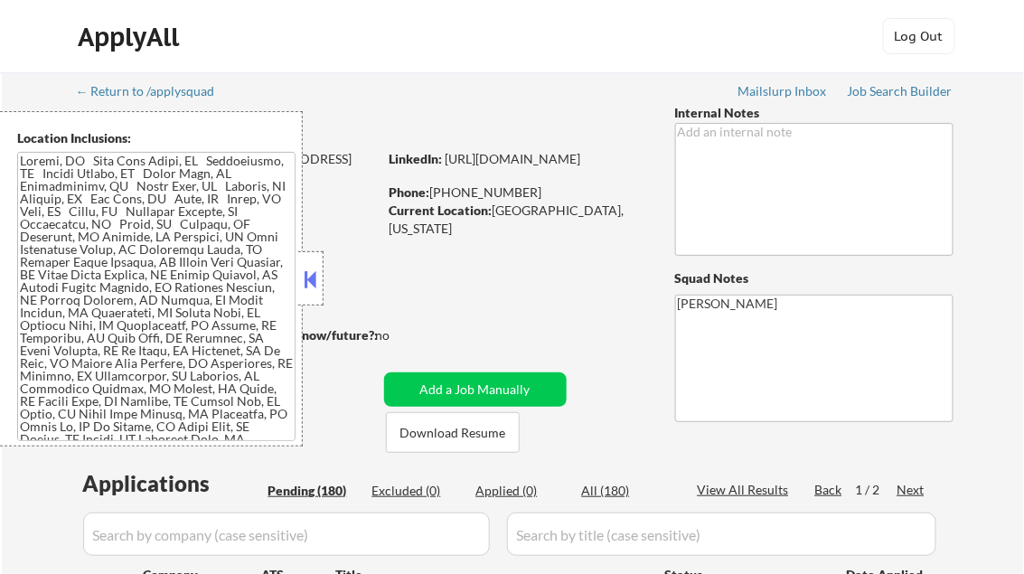
select select ""pending""
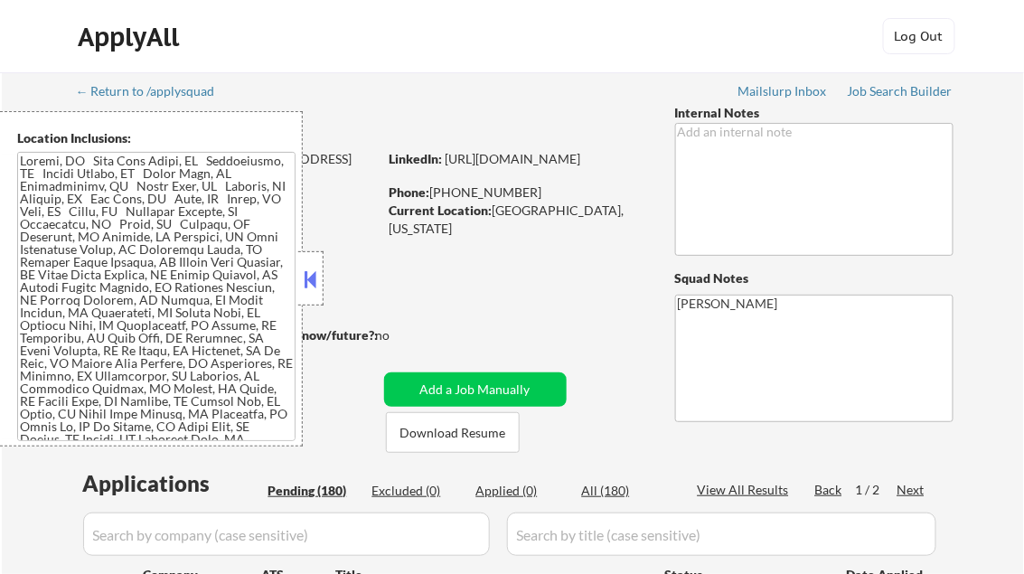
select select ""pending""
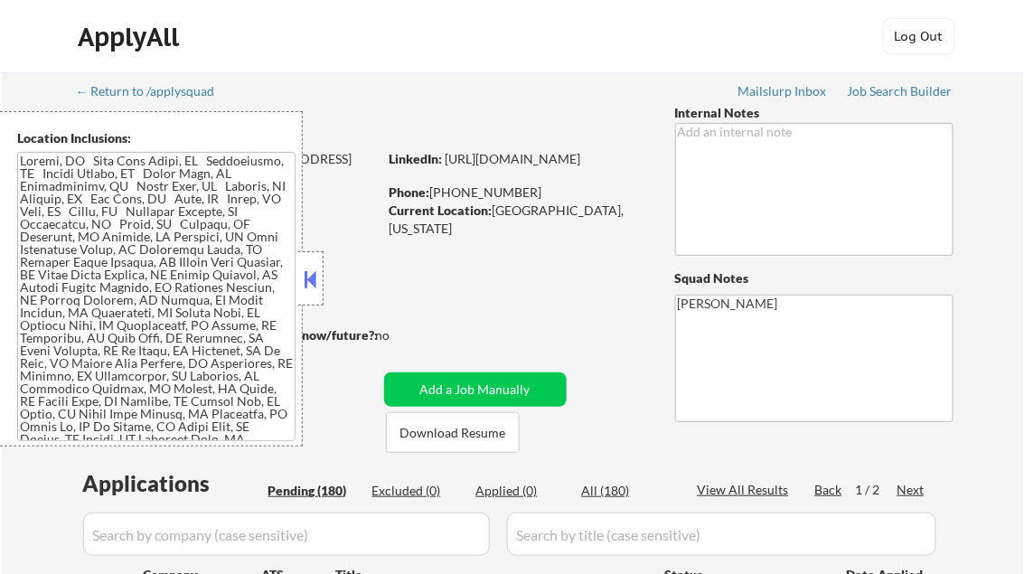
select select ""pending""
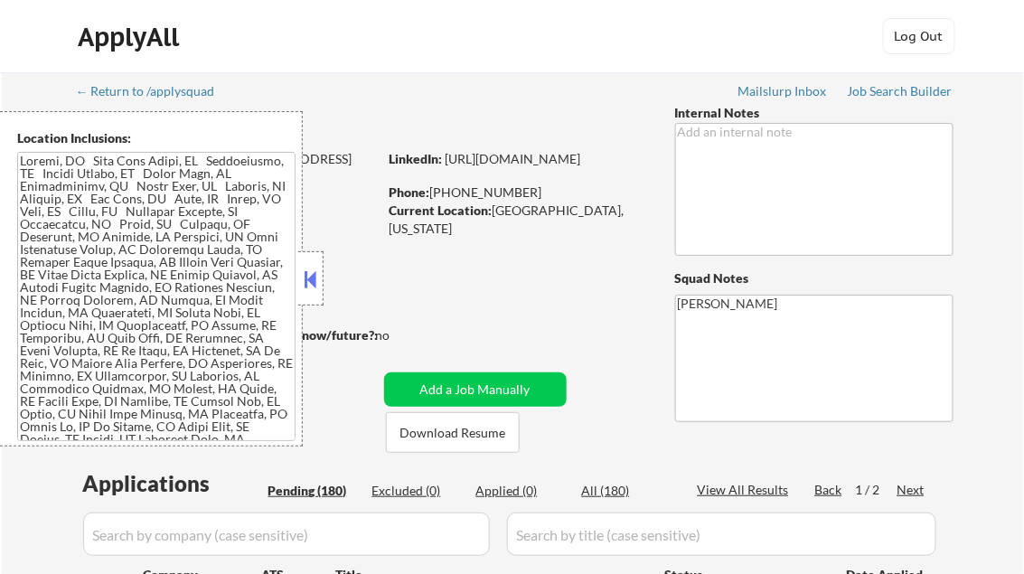
select select ""pending""
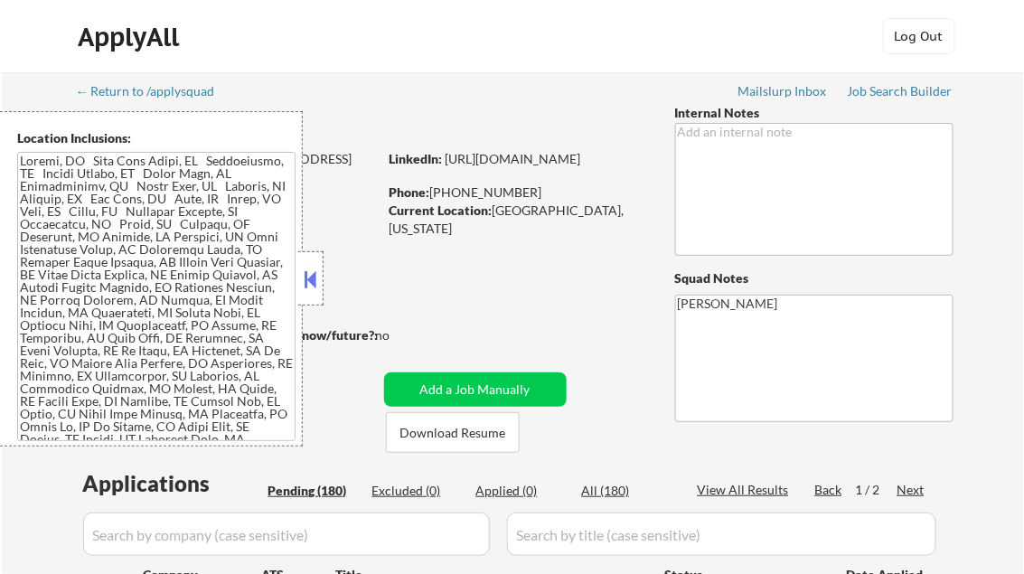
select select ""pending""
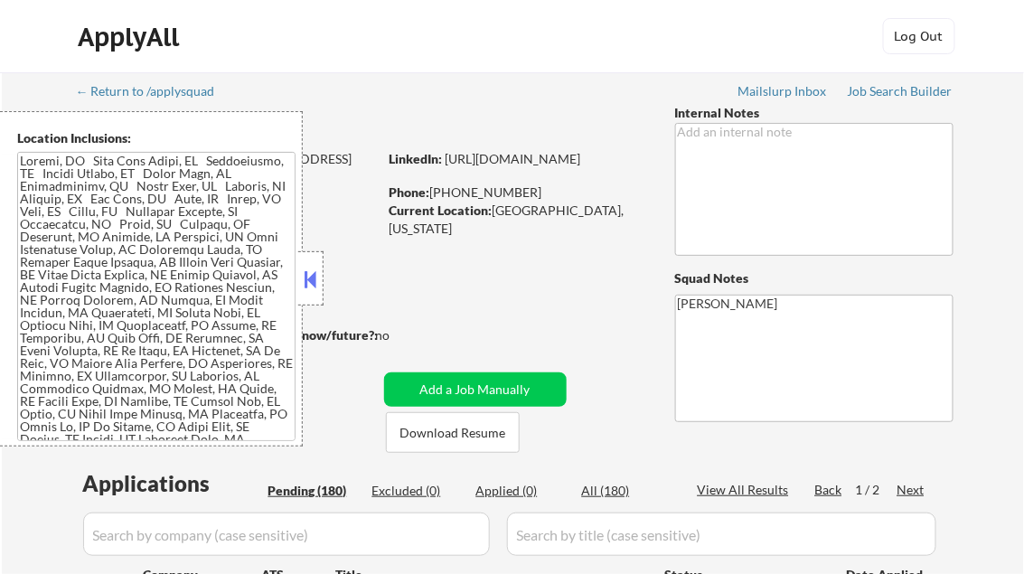
select select ""pending""
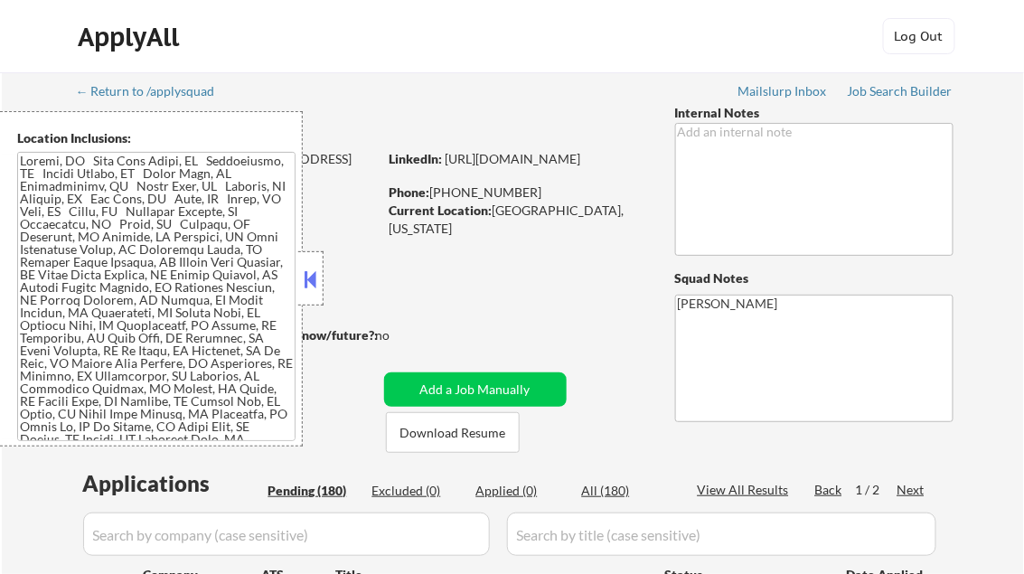
select select ""pending""
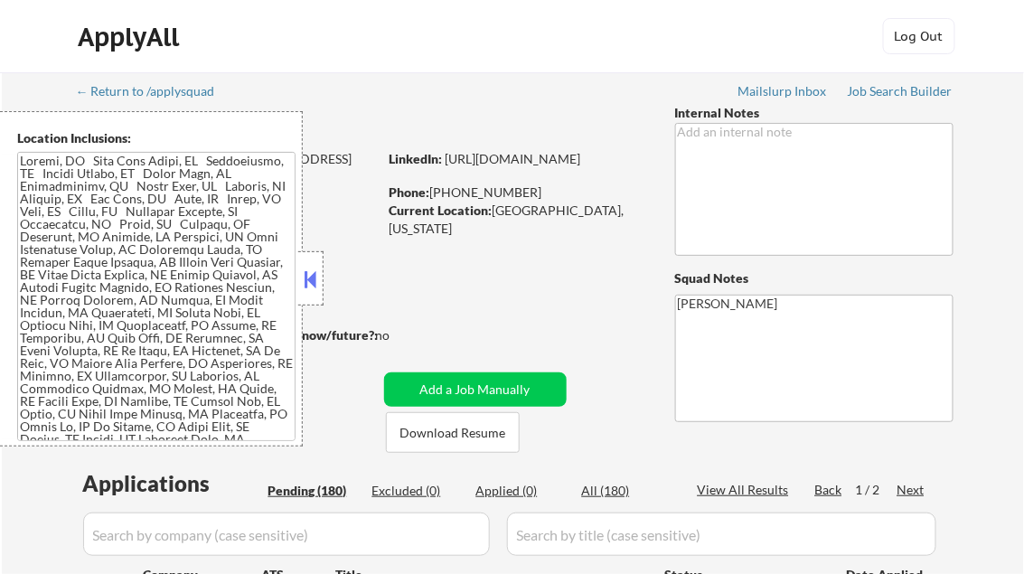
select select ""pending""
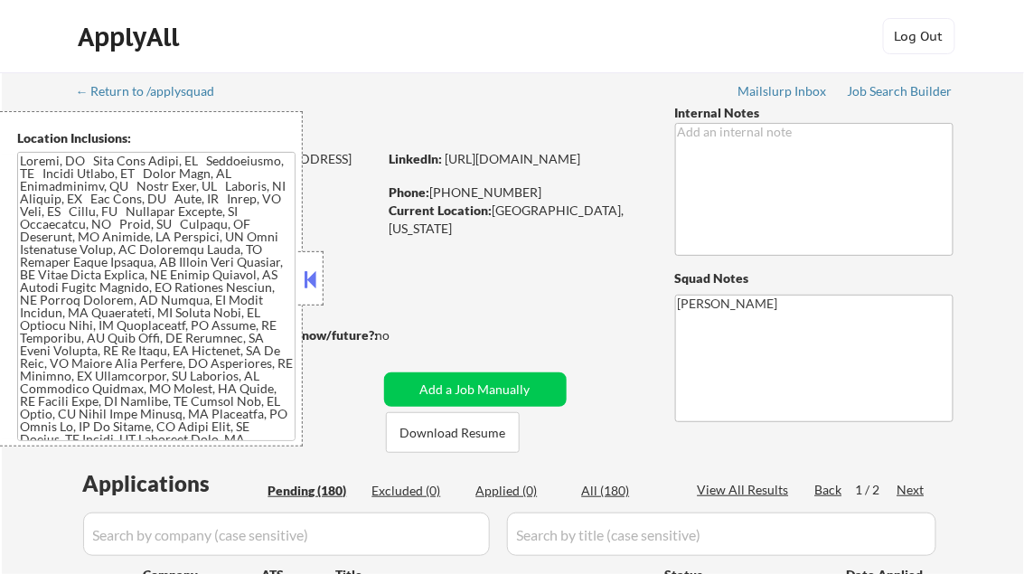
select select ""pending""
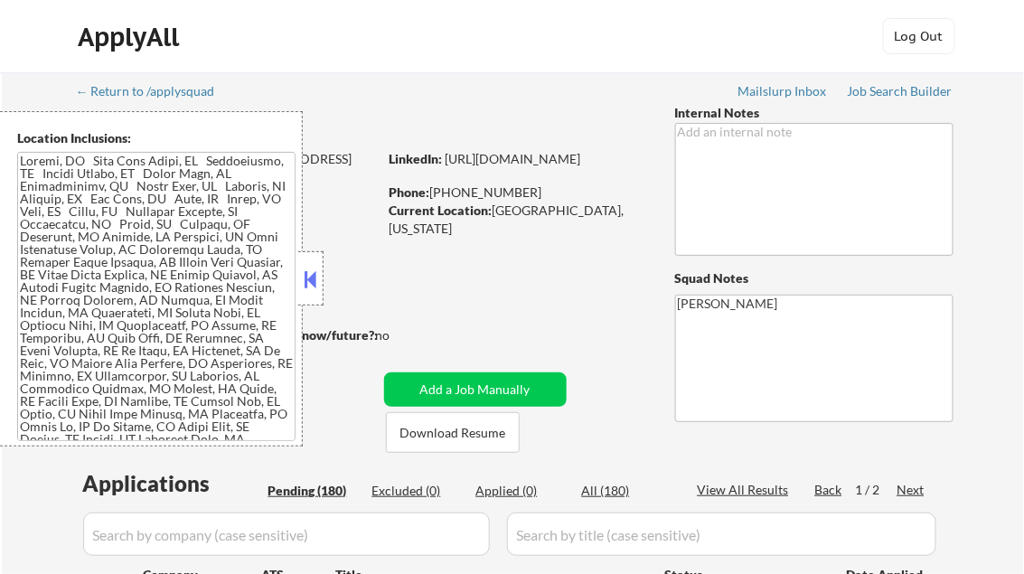
select select ""pending""
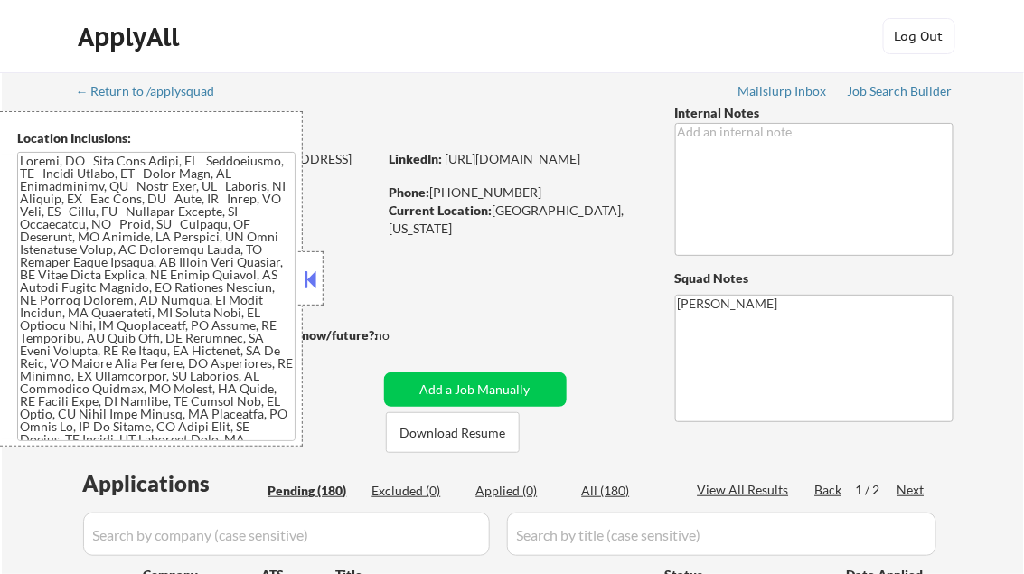
select select ""pending""
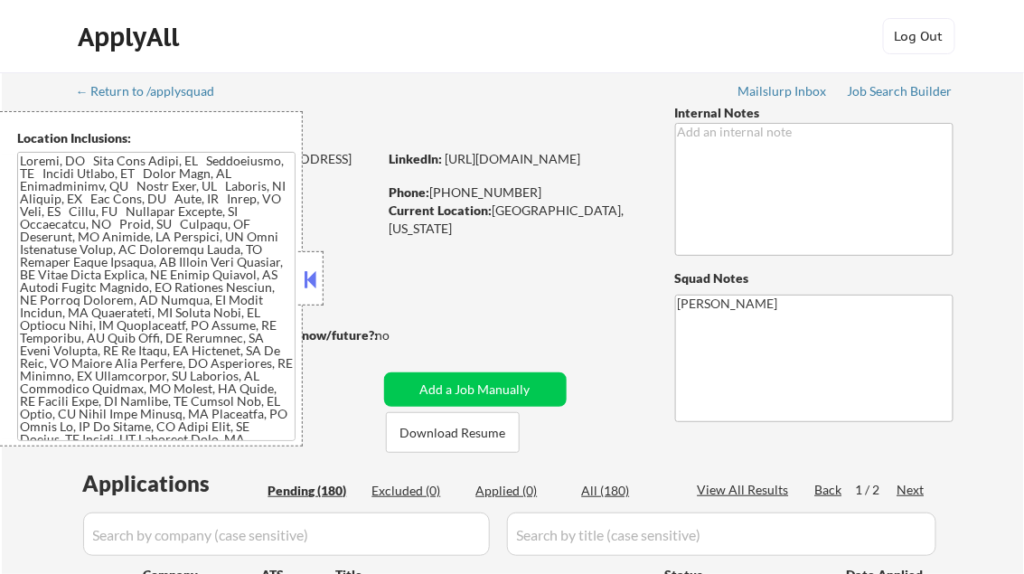
select select ""pending""
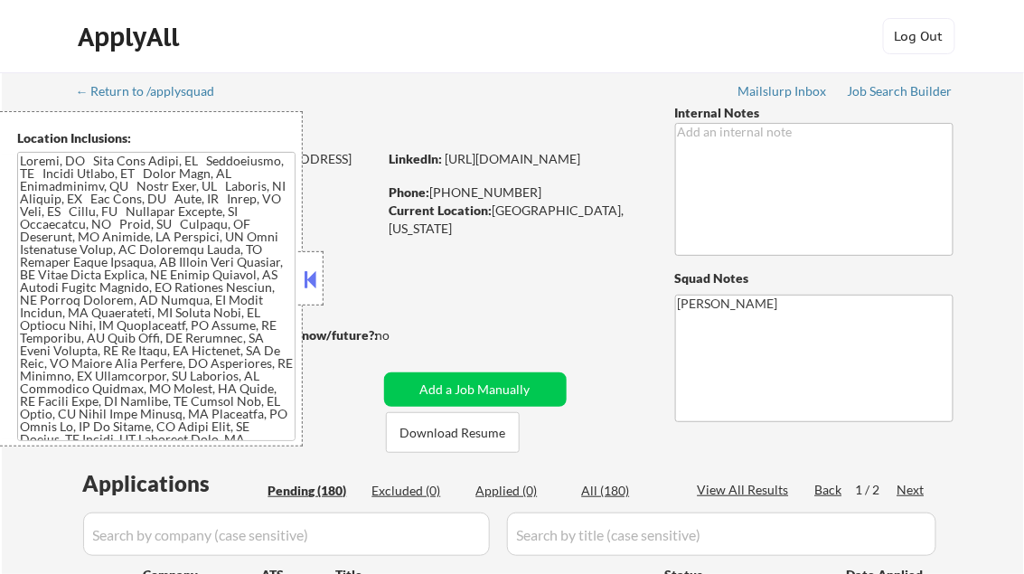
select select ""pending""
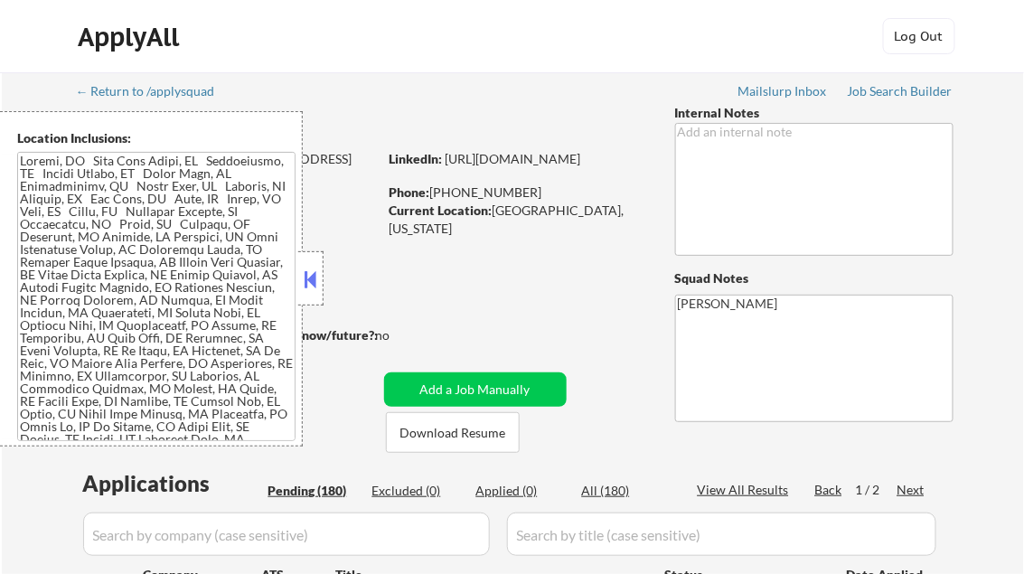
select select ""pending""
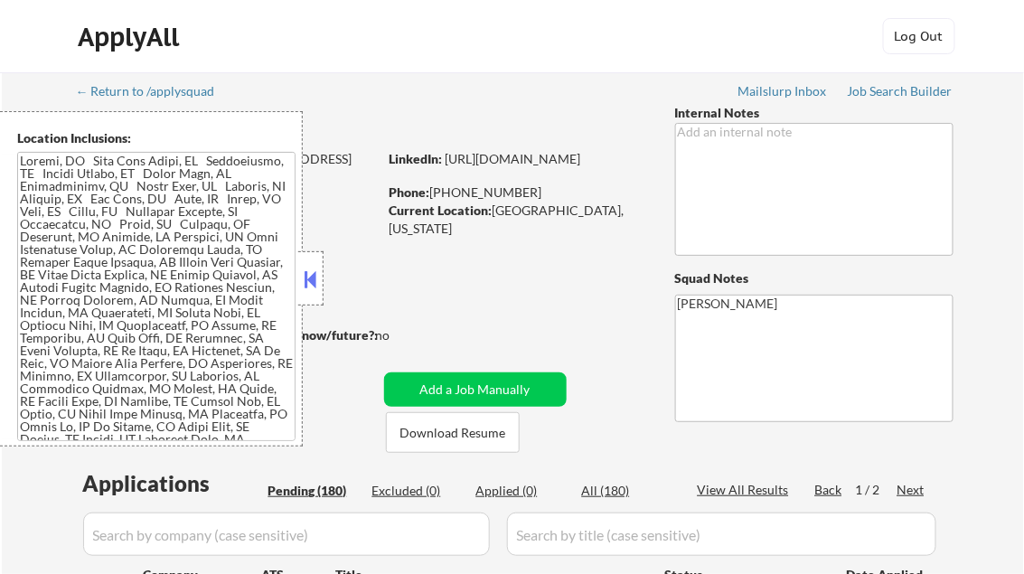
select select ""pending""
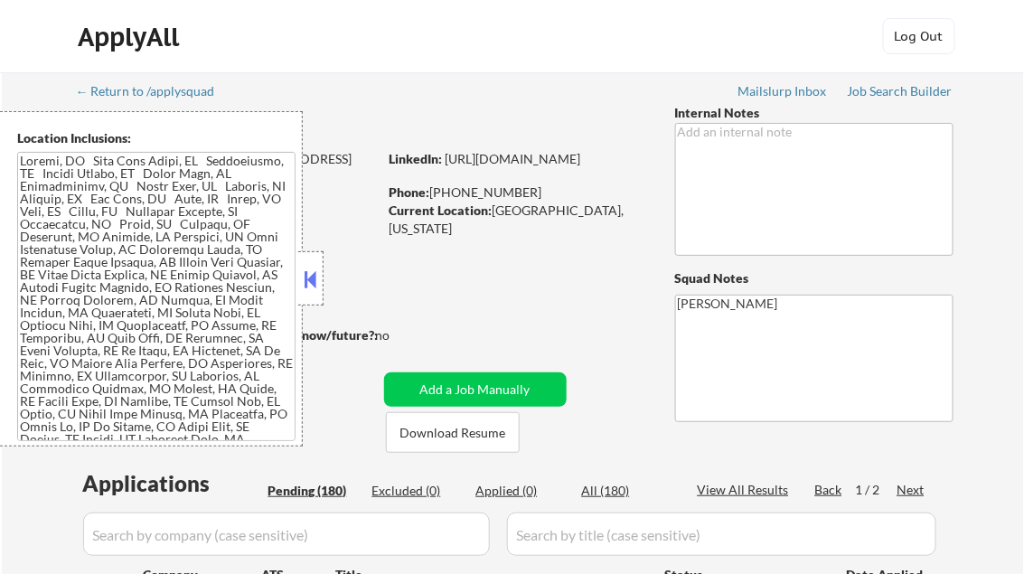
select select ""pending""
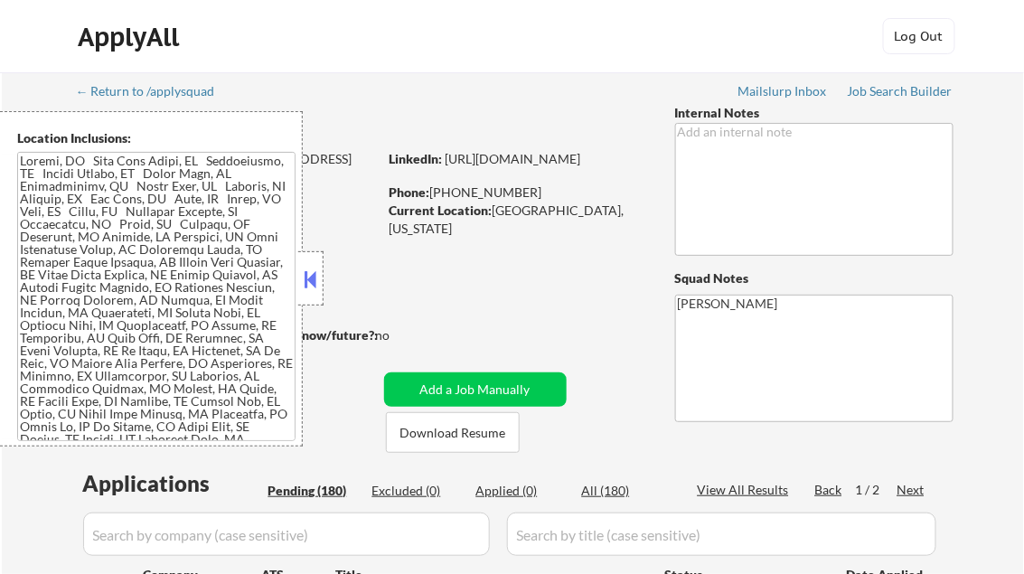
select select ""pending""
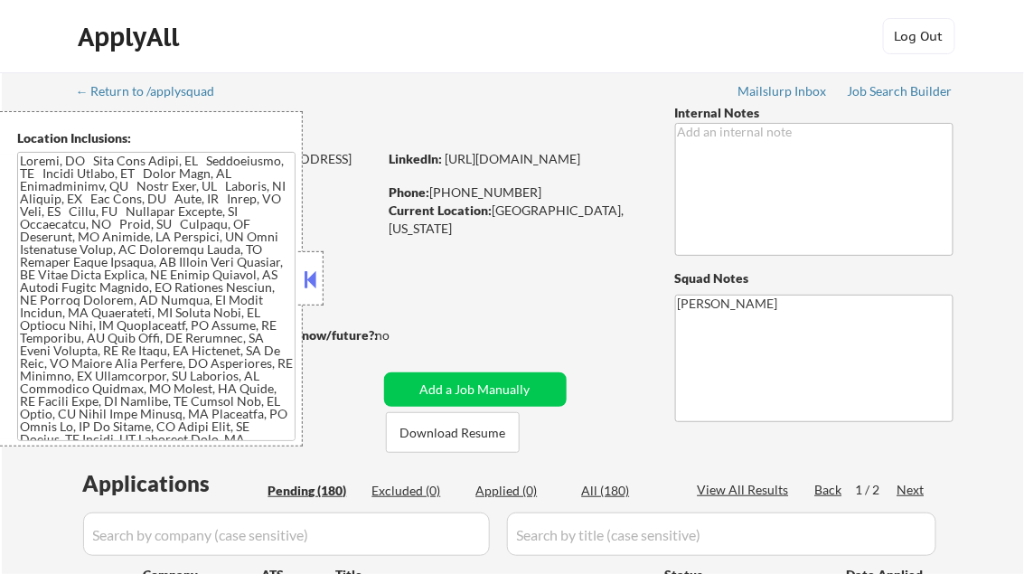
select select ""pending""
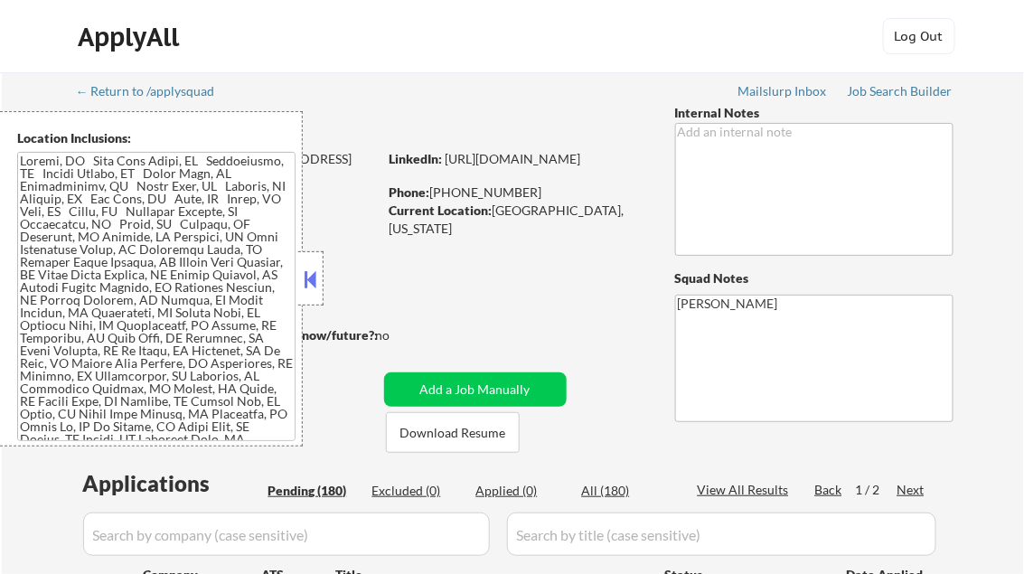
select select ""pending""
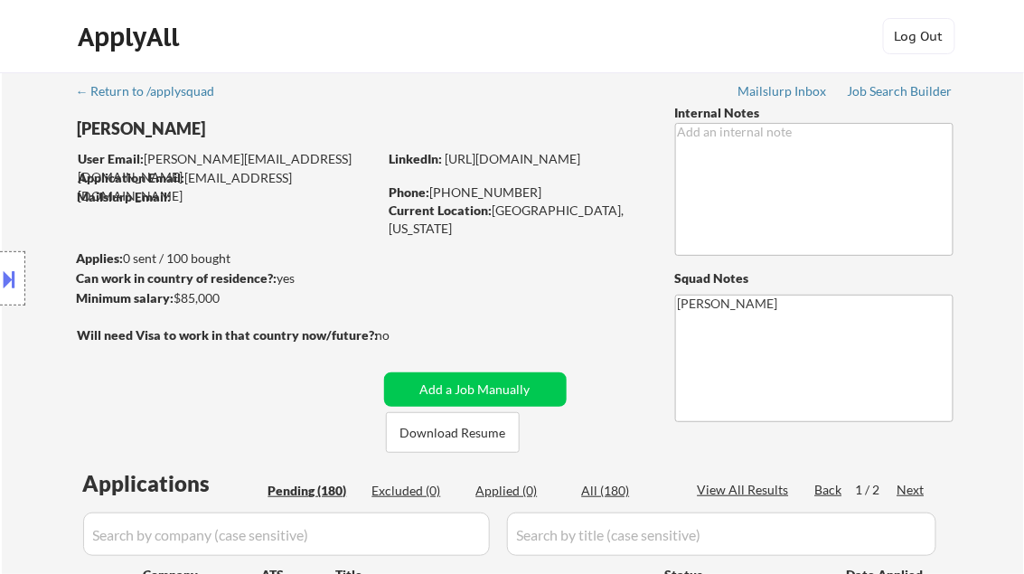
click at [7, 283] on button at bounding box center [10, 279] width 20 height 30
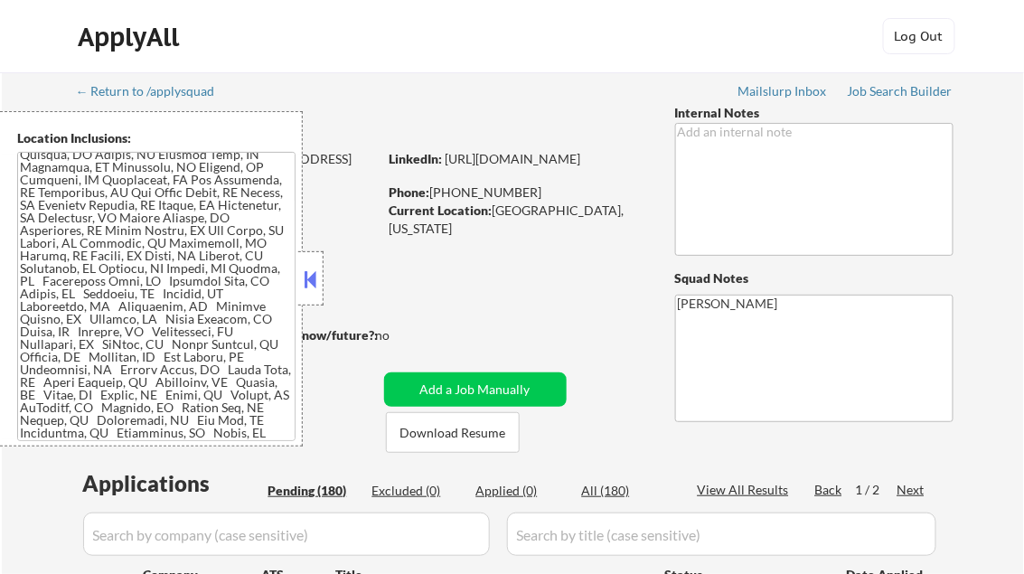
click at [309, 275] on button at bounding box center [311, 279] width 20 height 27
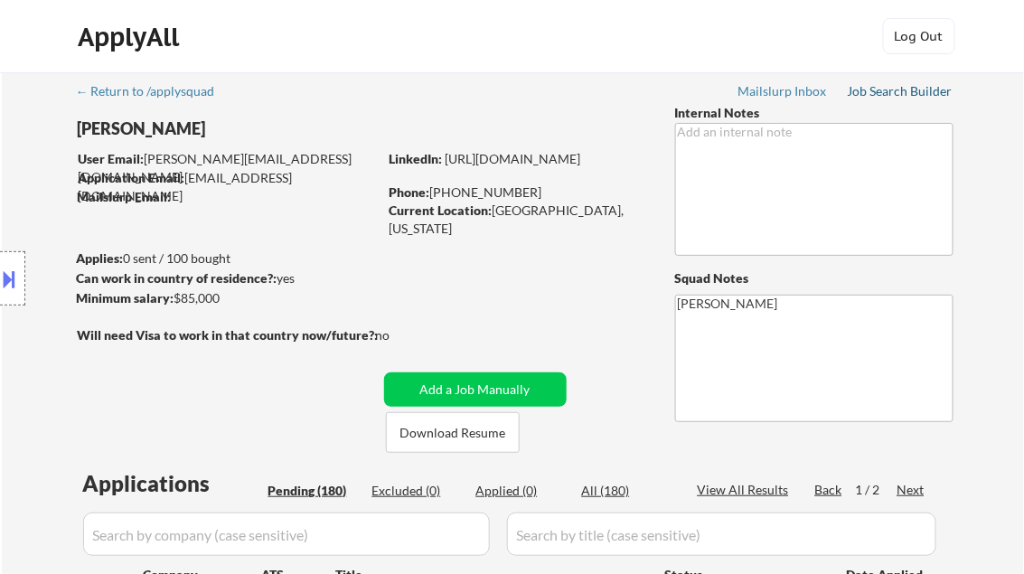
click at [906, 95] on div "Job Search Builder" at bounding box center [901, 91] width 106 height 13
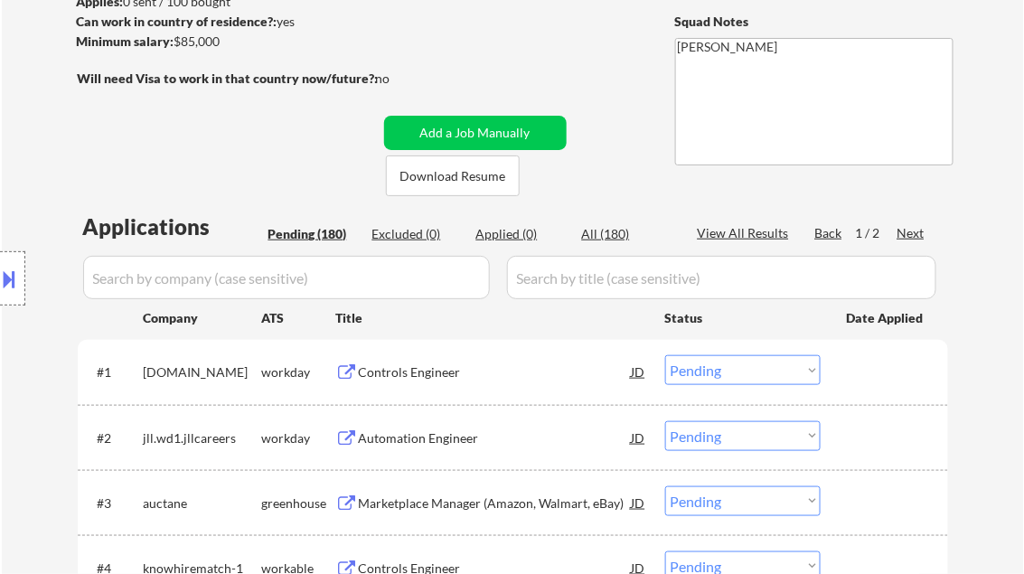
scroll to position [289, 0]
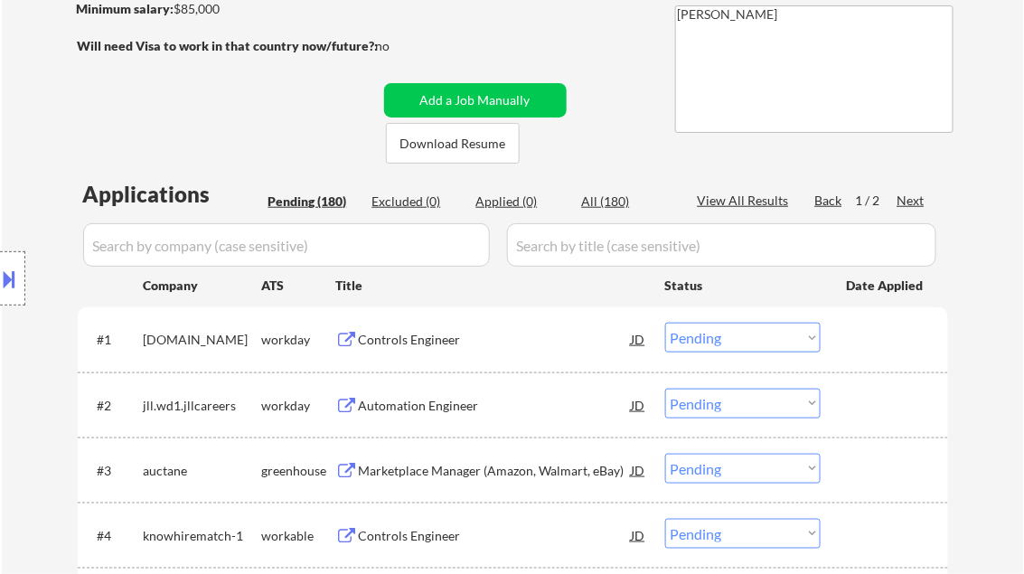
click at [7, 292] on button at bounding box center [10, 279] width 20 height 30
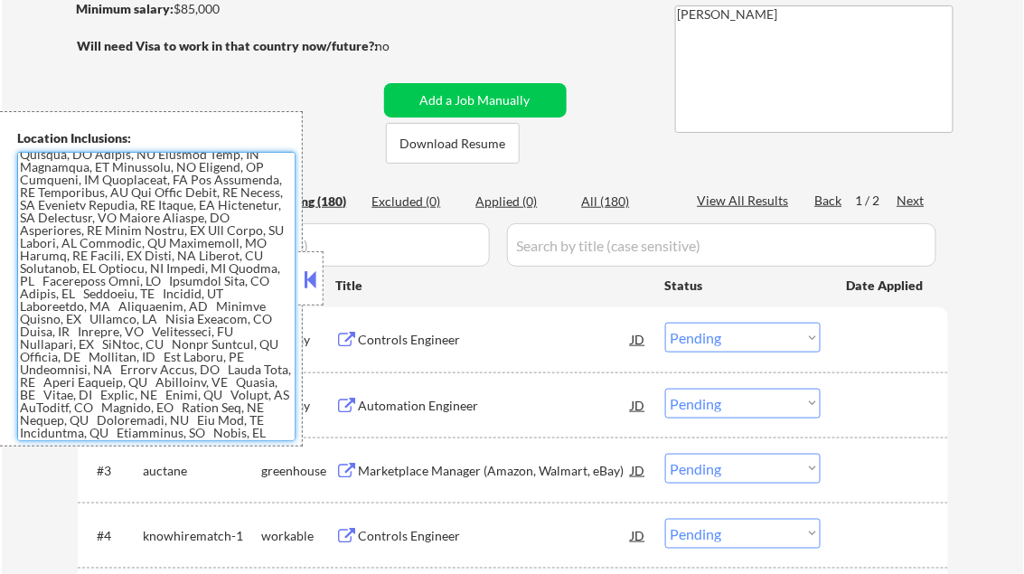
click at [178, 316] on textarea at bounding box center [156, 296] width 278 height 289
click at [311, 283] on button at bounding box center [311, 279] width 20 height 27
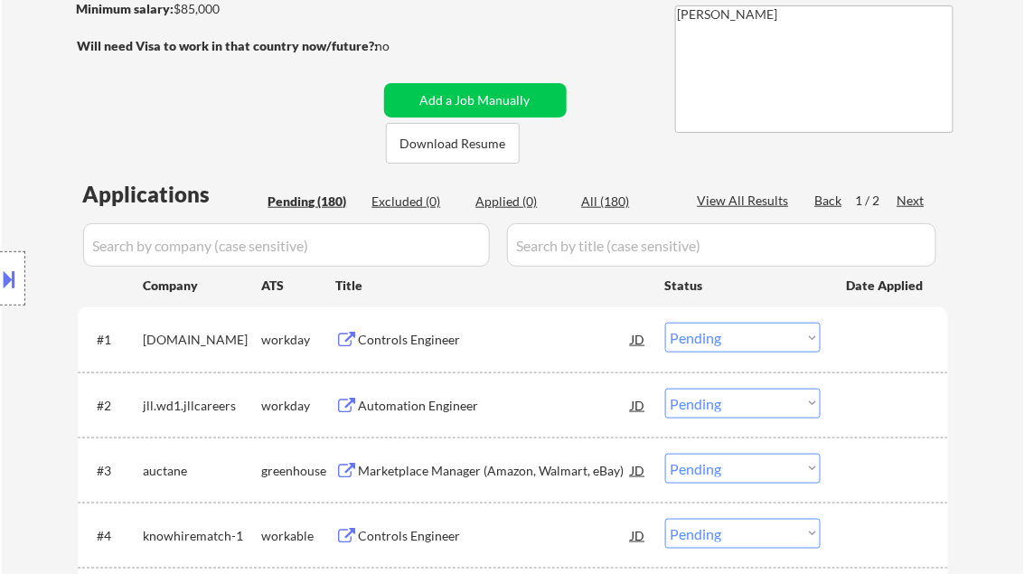
click at [423, 344] on div "Controls Engineer" at bounding box center [495, 340] width 273 height 18
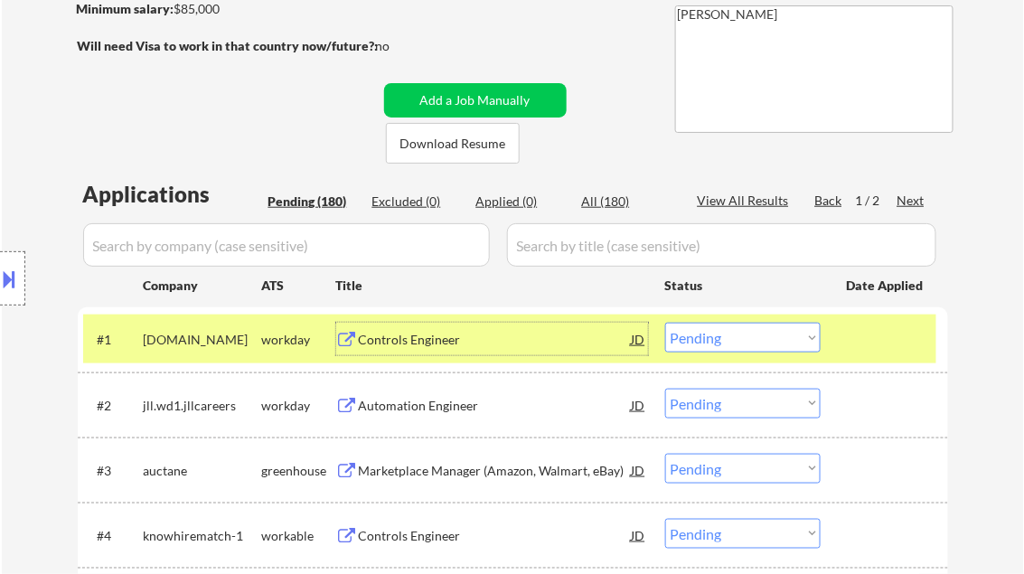
drag, startPoint x: 740, startPoint y: 339, endPoint x: 752, endPoint y: 354, distance: 19.9
click at [740, 339] on select "Choose an option... Pending Applied Excluded (Questions) Excluded (Expired) Exc…" at bounding box center [743, 338] width 156 height 30
click at [665, 323] on select "Choose an option... Pending Applied Excluded (Questions) Excluded (Expired) Exc…" at bounding box center [743, 338] width 156 height 30
click at [441, 407] on div "Automation Engineer" at bounding box center [495, 406] width 273 height 18
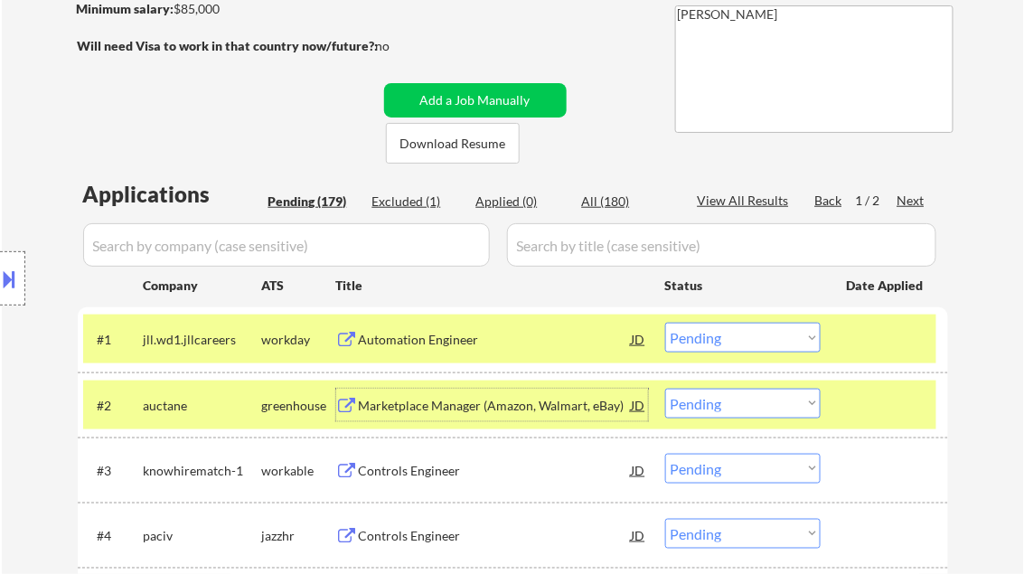
drag, startPoint x: 761, startPoint y: 337, endPoint x: 782, endPoint y: 347, distance: 23.1
click at [760, 338] on select "Choose an option... Pending Applied Excluded (Questions) Excluded (Expired) Exc…" at bounding box center [743, 338] width 156 height 30
click at [665, 323] on select "Choose an option... Pending Applied Excluded (Questions) Excluded (Expired) Exc…" at bounding box center [743, 338] width 156 height 30
select select ""pending""
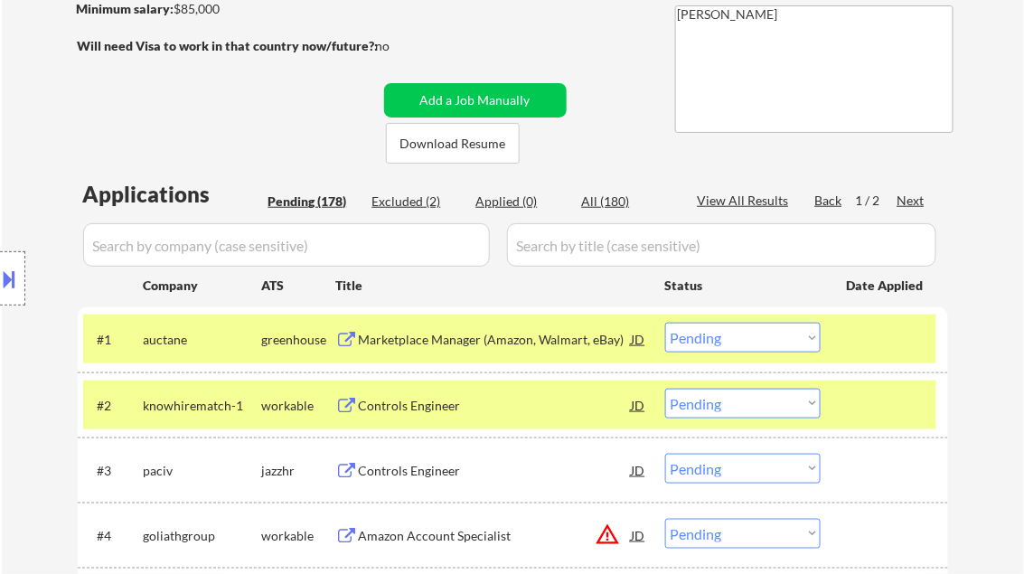
click at [456, 350] on div "Marketplace Manager (Amazon, Walmart, eBay)" at bounding box center [495, 339] width 273 height 33
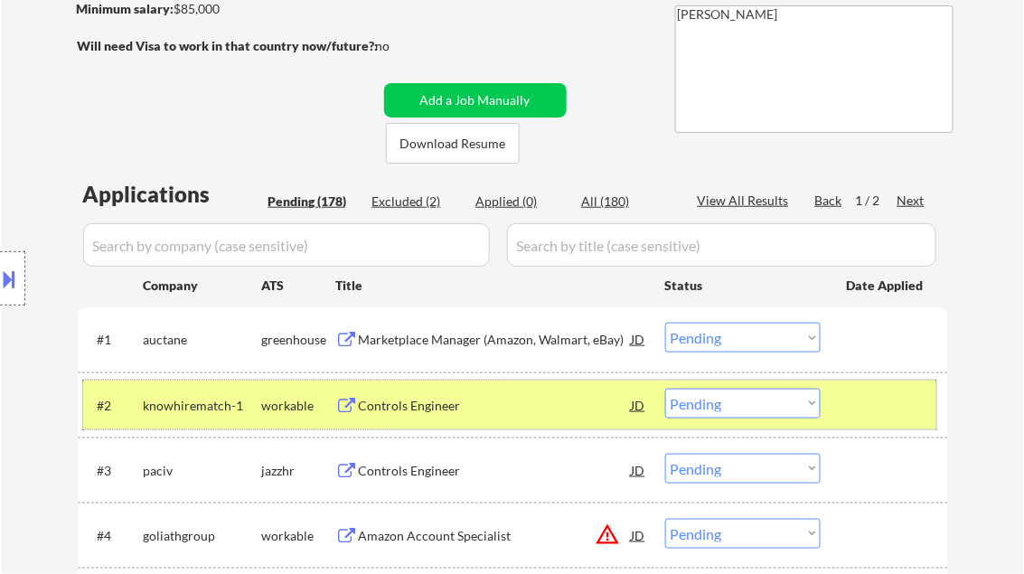
click at [386, 421] on div "#2 knowhirematch-1 workable Controls Engineer JD Choose an option... Pending Ap…" at bounding box center [510, 405] width 854 height 49
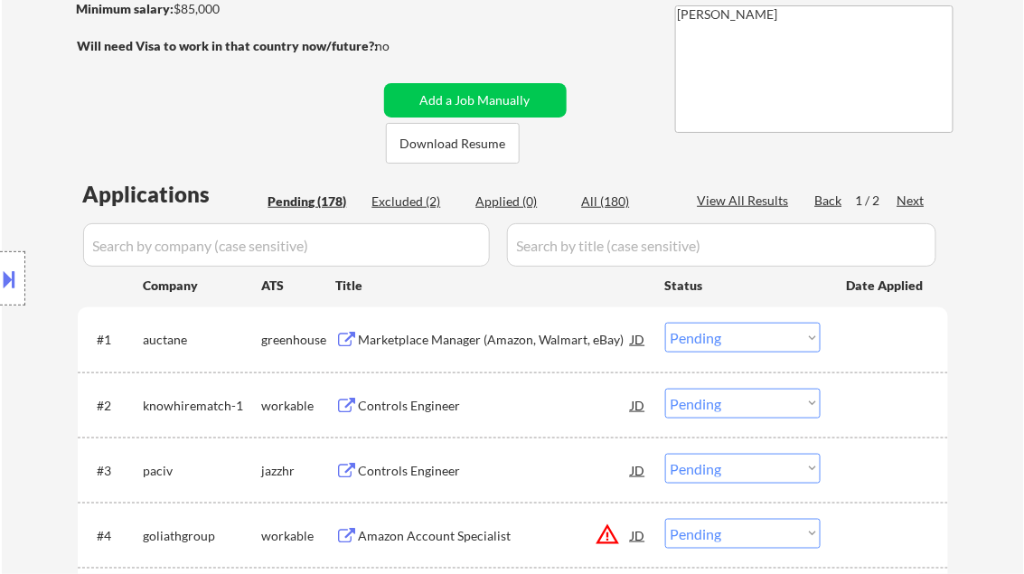
click at [401, 401] on div "Controls Engineer" at bounding box center [495, 406] width 273 height 18
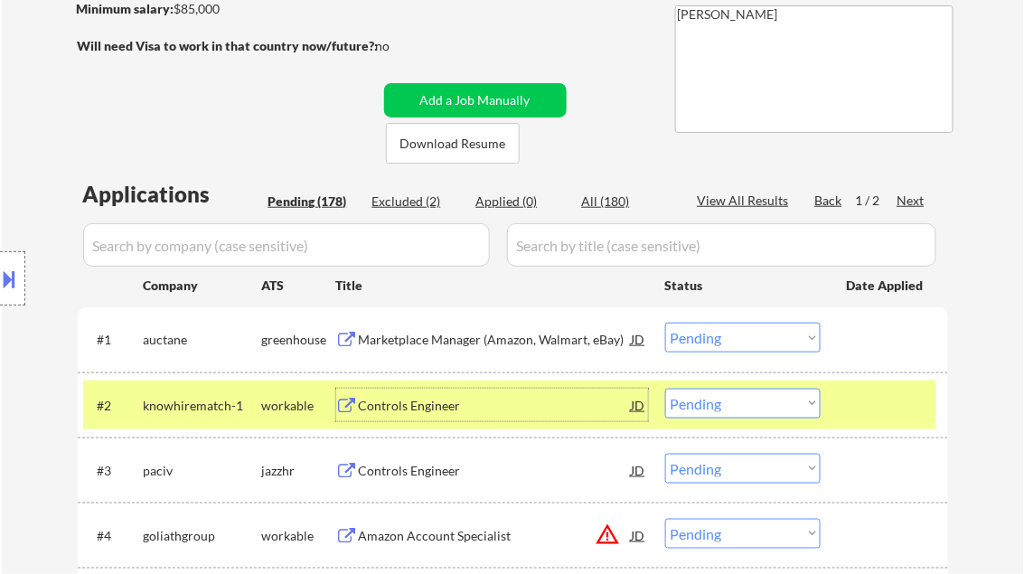
click at [723, 407] on select "Choose an option... Pending Applied Excluded (Questions) Excluded (Expired) Exc…" at bounding box center [743, 404] width 156 height 30
click at [665, 389] on select "Choose an option... Pending Applied Excluded (Questions) Excluded (Expired) Exc…" at bounding box center [743, 404] width 156 height 30
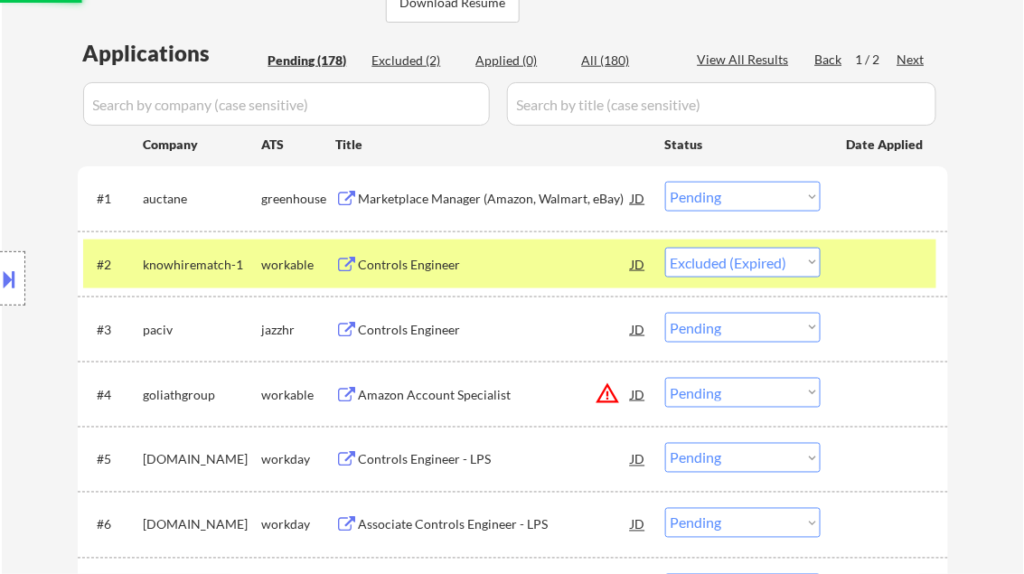
scroll to position [434, 0]
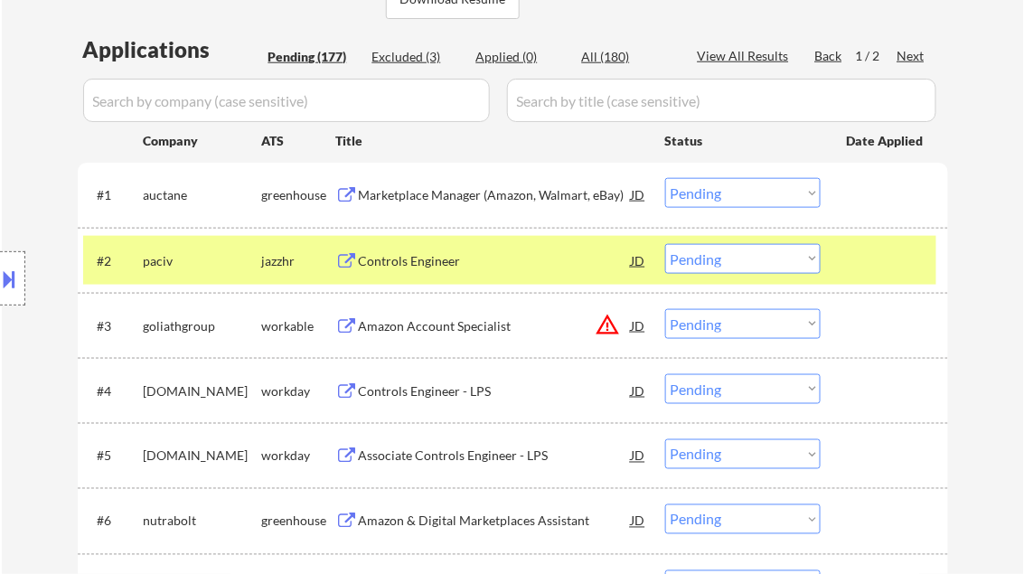
click at [410, 260] on div "Controls Engineer" at bounding box center [495, 261] width 273 height 18
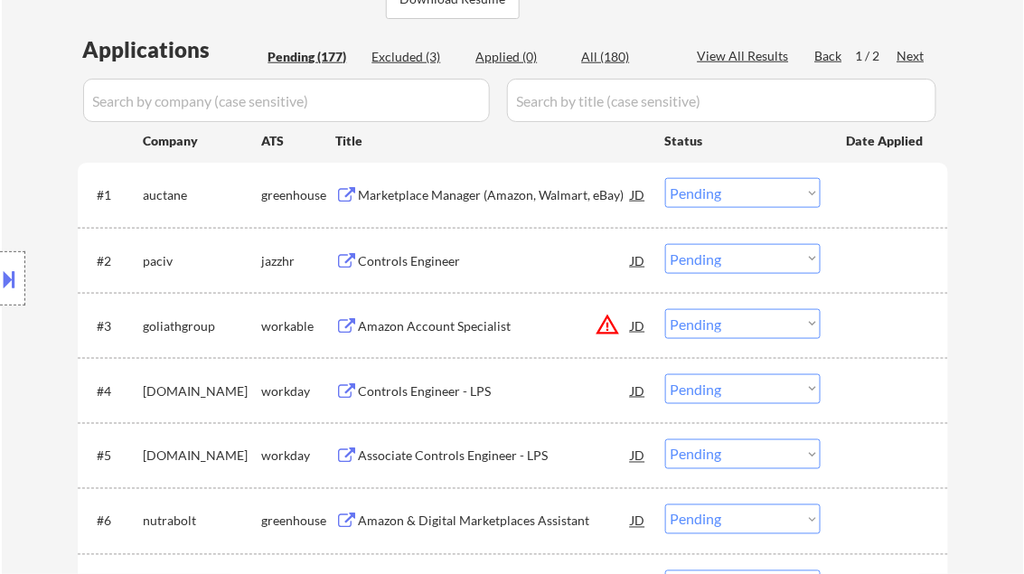
click at [11, 272] on button at bounding box center [10, 279] width 20 height 30
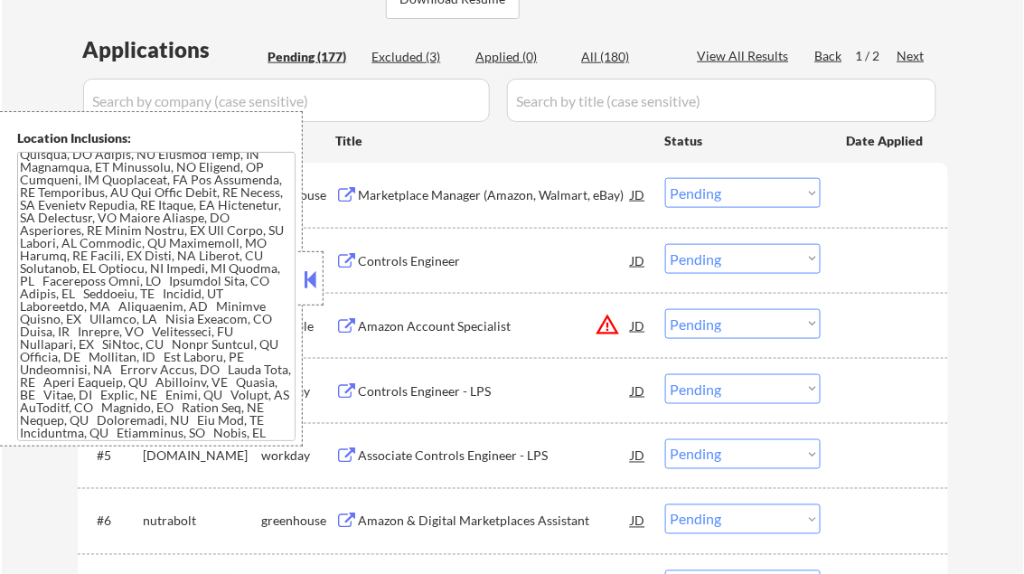
drag, startPoint x: 308, startPoint y: 289, endPoint x: 316, endPoint y: 305, distance: 17.4
click at [308, 289] on button at bounding box center [311, 279] width 20 height 27
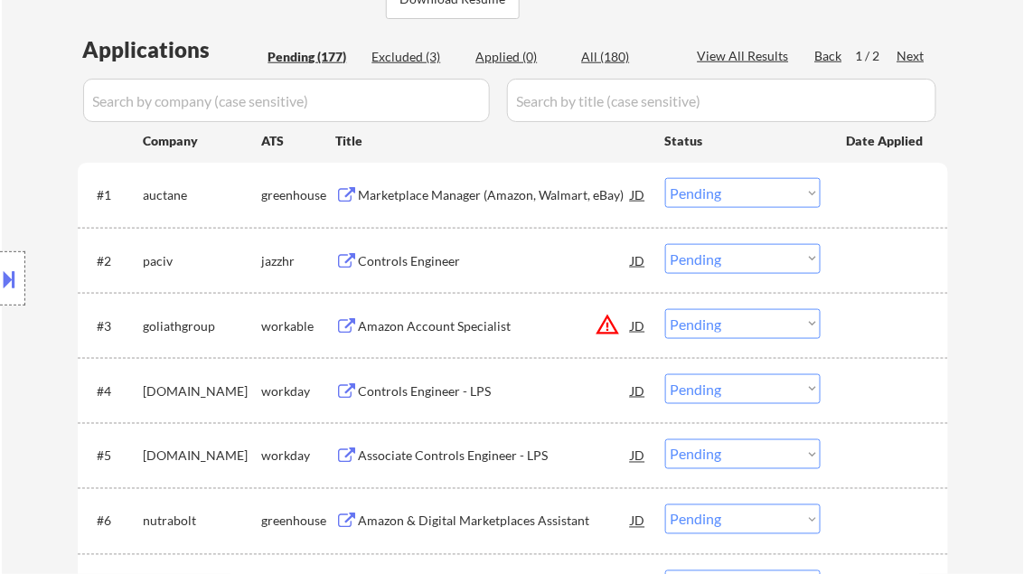
click at [486, 259] on div "Controls Engineer" at bounding box center [495, 261] width 273 height 18
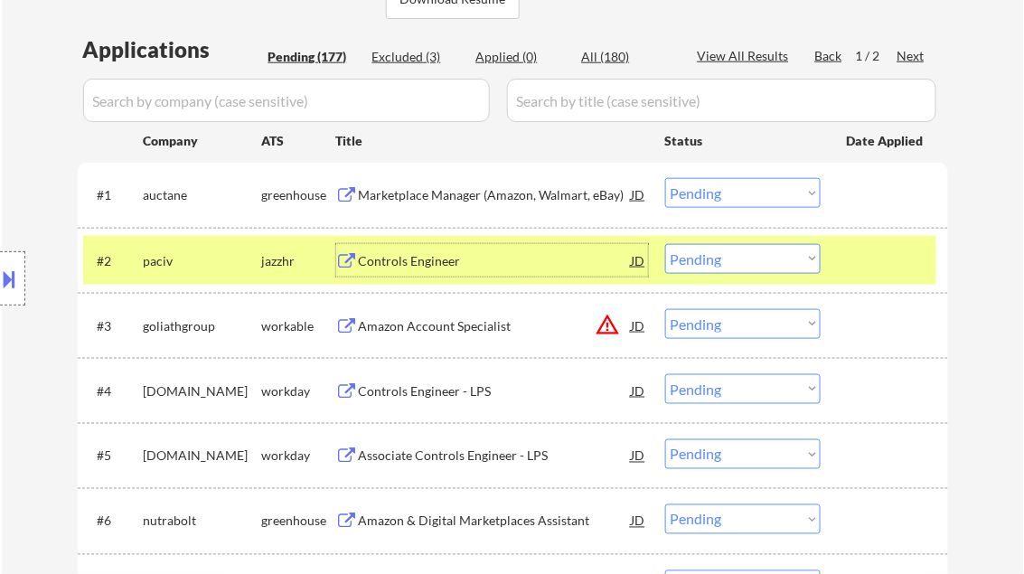
click at [758, 266] on select "Choose an option... Pending Applied Excluded (Questions) Excluded (Expired) Exc…" at bounding box center [743, 259] width 156 height 30
click at [665, 244] on select "Choose an option... Pending Applied Excluded (Questions) Excluded (Expired) Exc…" at bounding box center [743, 259] width 156 height 30
select select ""pending""
click at [438, 386] on div "Controls Engineer - LPS" at bounding box center [495, 391] width 273 height 18
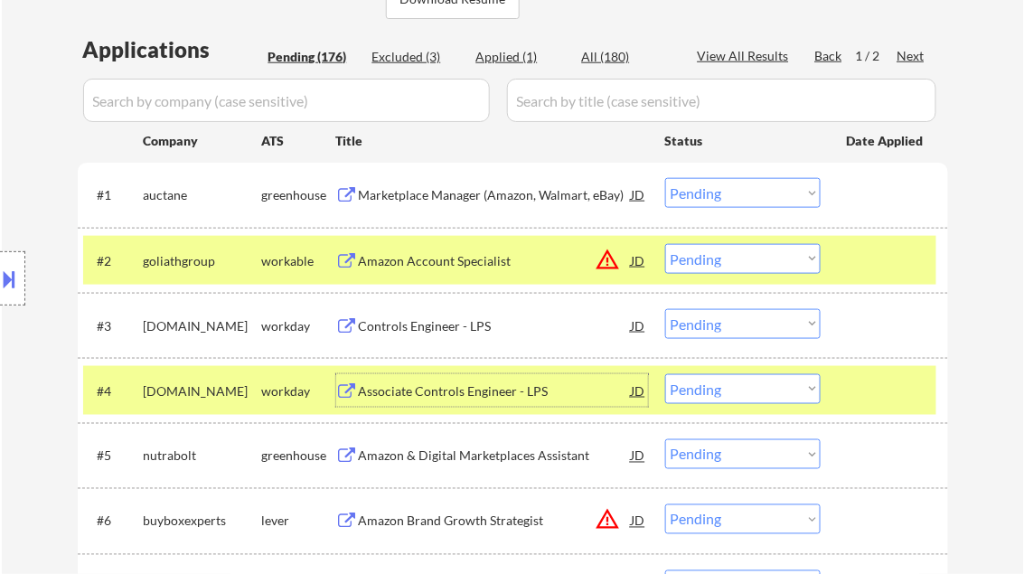
click at [537, 345] on div "#3 mhs.wd1.careers workday Controls Engineer - LPS JD warning_amber Choose an o…" at bounding box center [510, 325] width 854 height 49
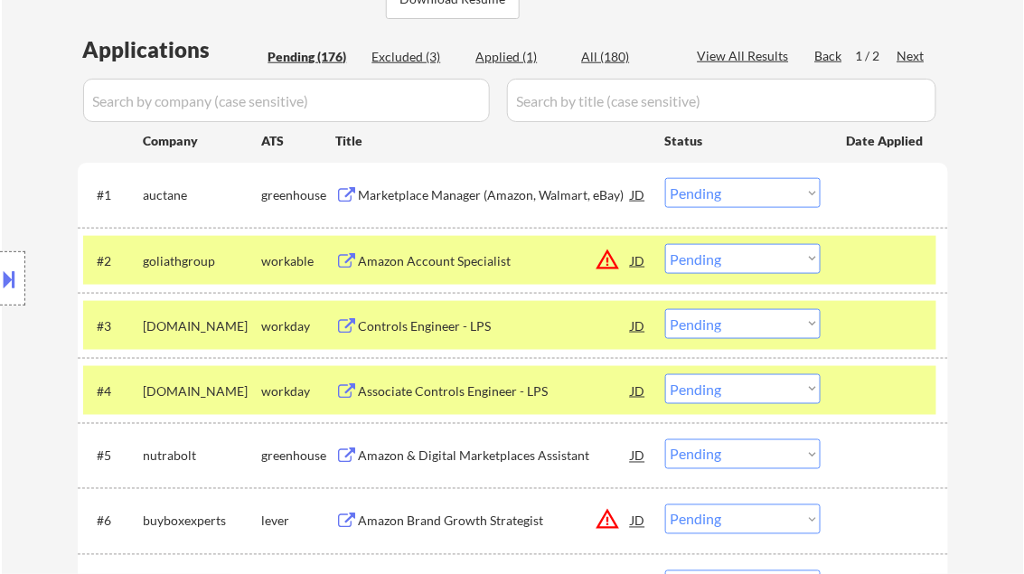
click at [879, 321] on div at bounding box center [887, 325] width 80 height 33
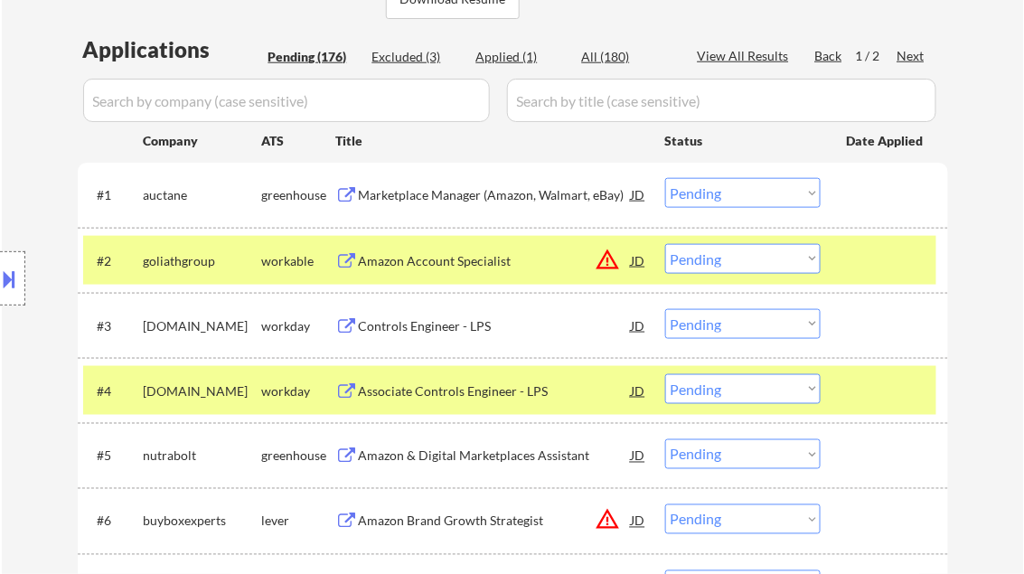
click at [854, 273] on div at bounding box center [887, 260] width 80 height 33
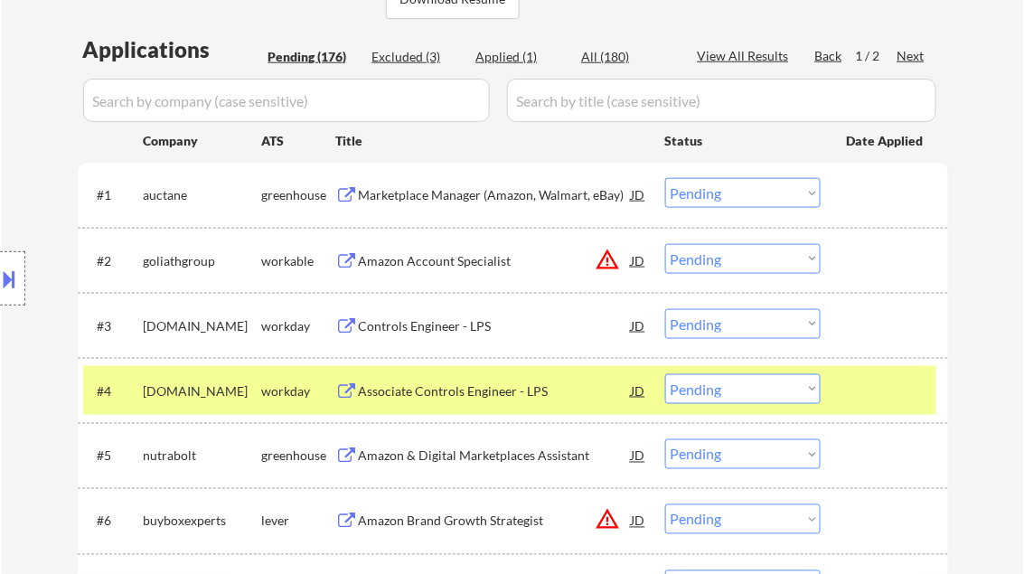
click at [870, 391] on div at bounding box center [887, 390] width 80 height 33
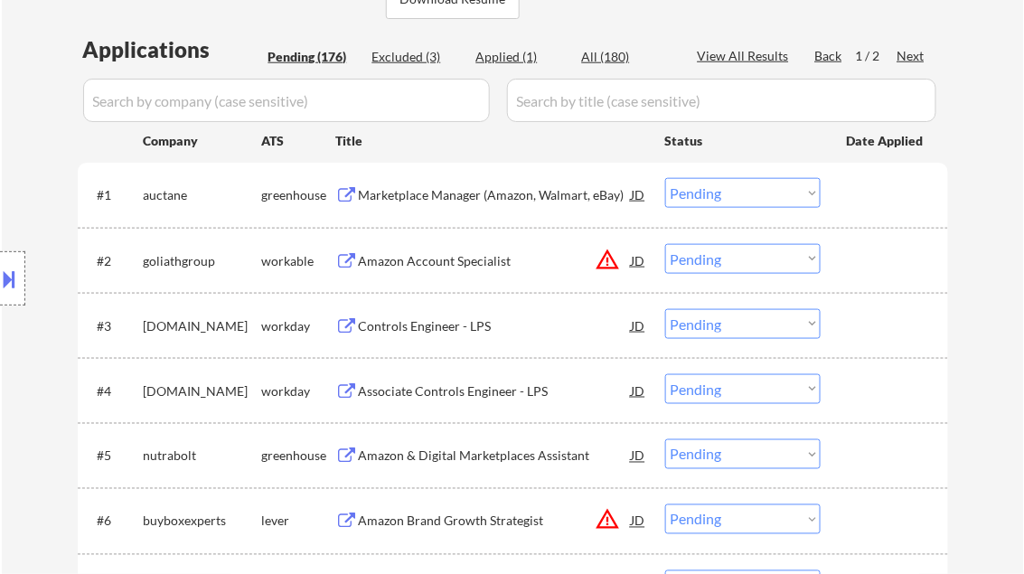
click at [423, 324] on div "Controls Engineer - LPS" at bounding box center [495, 326] width 273 height 18
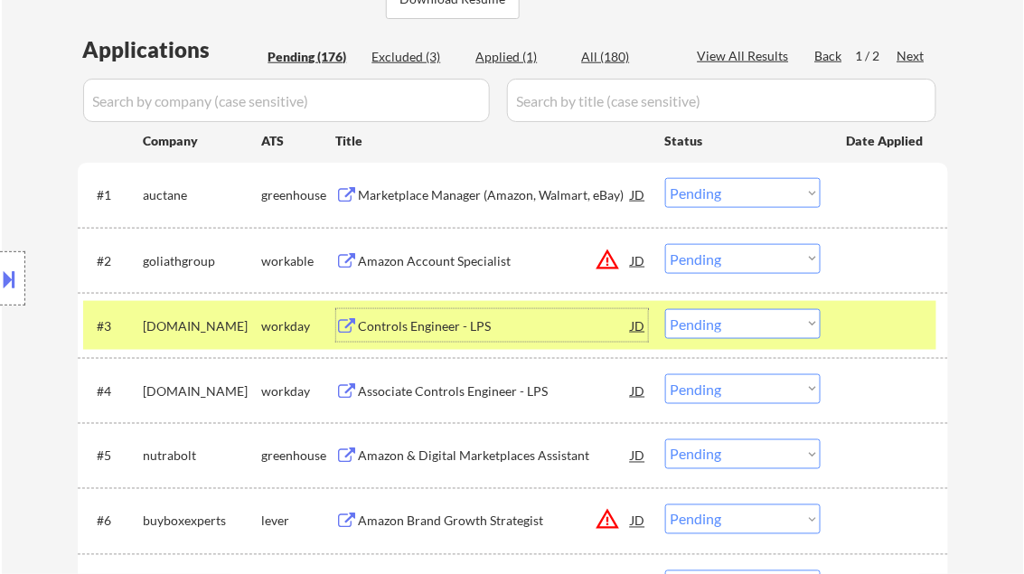
click at [780, 332] on select "Choose an option... Pending Applied Excluded (Questions) Excluded (Expired) Exc…" at bounding box center [743, 324] width 156 height 30
click at [665, 309] on select "Choose an option... Pending Applied Excluded (Questions) Excluded (Expired) Exc…" at bounding box center [743, 324] width 156 height 30
click at [888, 349] on div "#3 mhs.wd1.careers workday Controls Engineer - LPS JD warning_amber Choose an o…" at bounding box center [513, 325] width 871 height 65
click at [884, 327] on div at bounding box center [887, 325] width 80 height 33
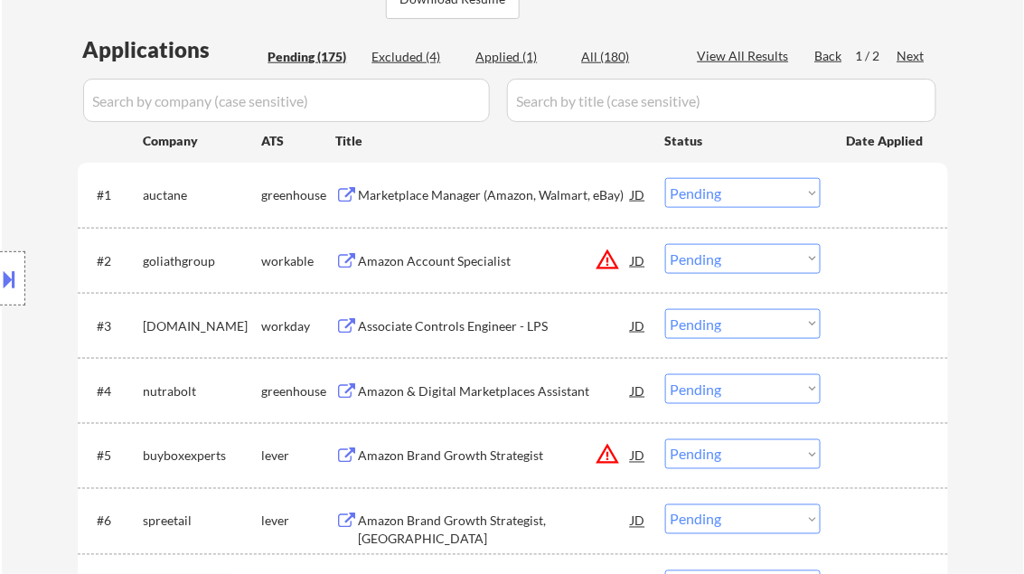
click at [449, 332] on div "Associate Controls Engineer - LPS" at bounding box center [495, 326] width 273 height 18
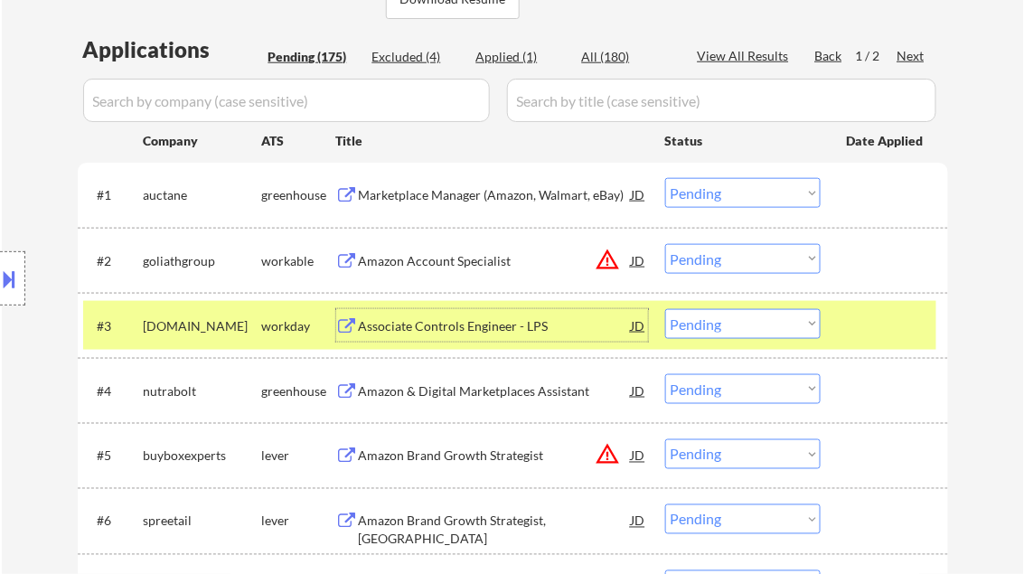
drag, startPoint x: 750, startPoint y: 324, endPoint x: 790, endPoint y: 340, distance: 43.0
click at [750, 324] on select "Choose an option... Pending Applied Excluded (Questions) Excluded (Expired) Exc…" at bounding box center [743, 324] width 156 height 30
click at [665, 309] on select "Choose an option... Pending Applied Excluded (Questions) Excluded (Expired) Exc…" at bounding box center [743, 324] width 156 height 30
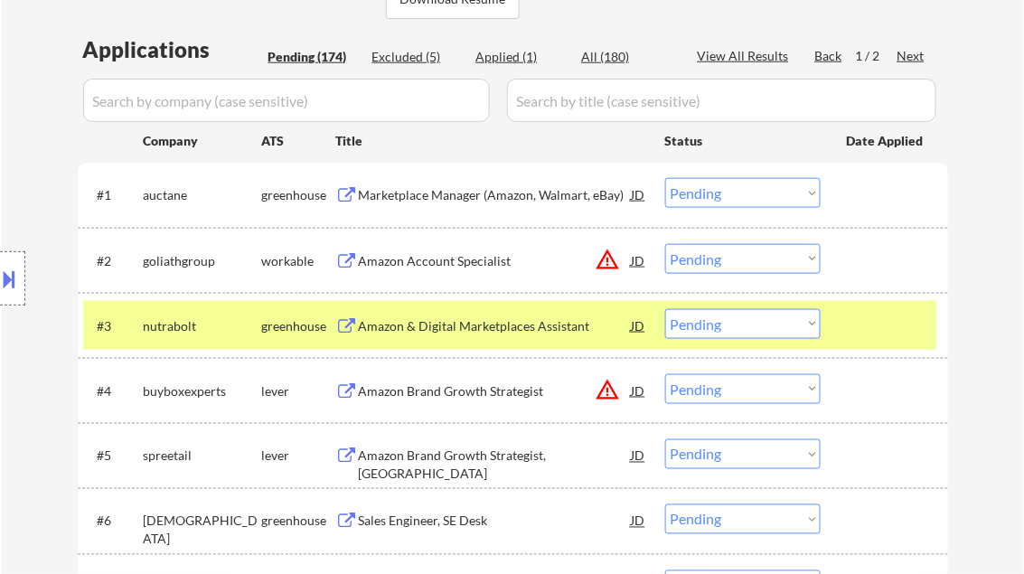
click at [470, 327] on div "Amazon & Digital Marketplaces Assistant" at bounding box center [495, 326] width 273 height 18
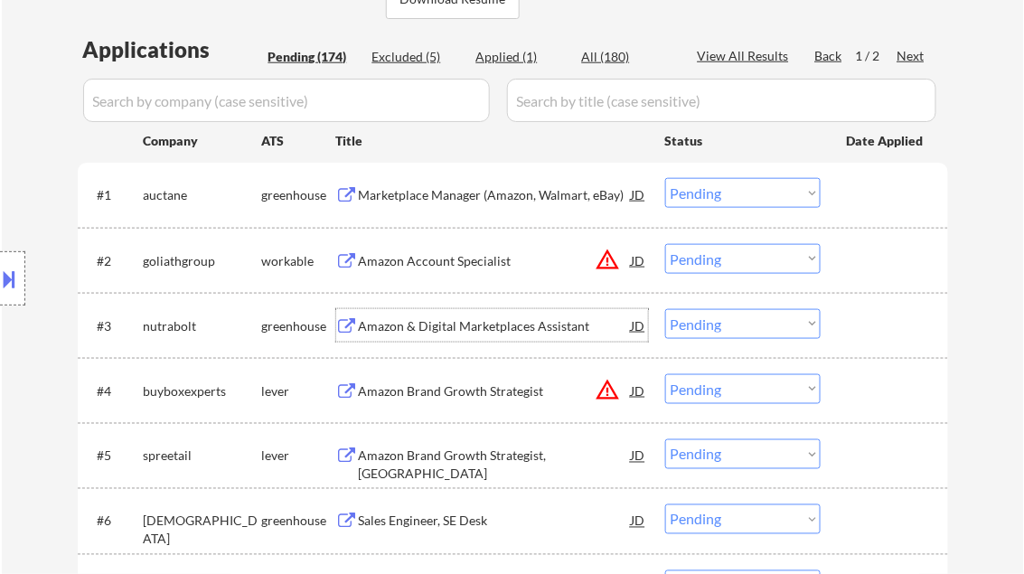
click at [759, 336] on select "Choose an option... Pending Applied Excluded (Questions) Excluded (Expired) Exc…" at bounding box center [743, 324] width 156 height 30
click at [665, 309] on select "Choose an option... Pending Applied Excluded (Questions) Excluded (Expired) Exc…" at bounding box center [743, 324] width 156 height 30
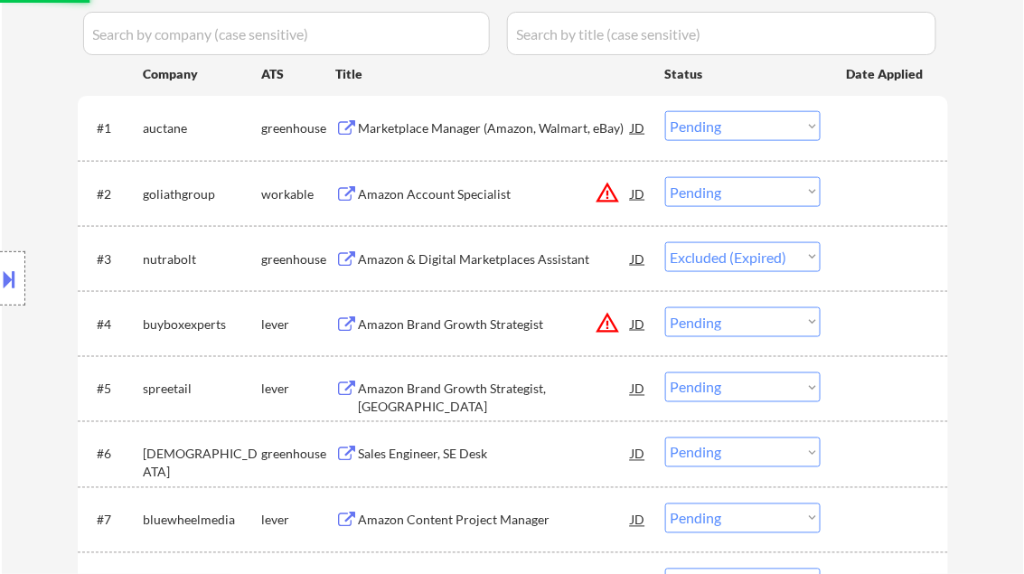
scroll to position [579, 0]
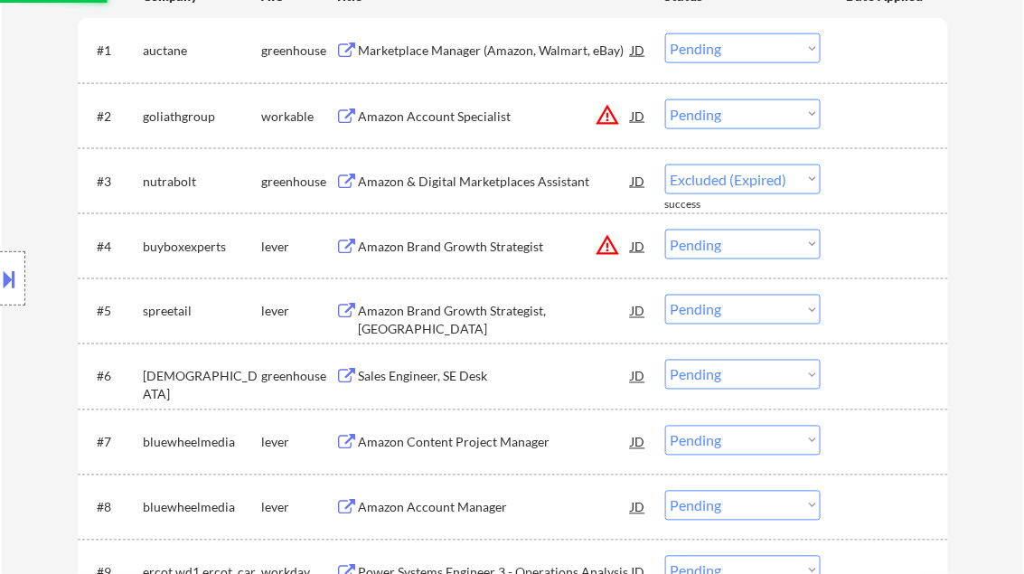
select select ""pending""
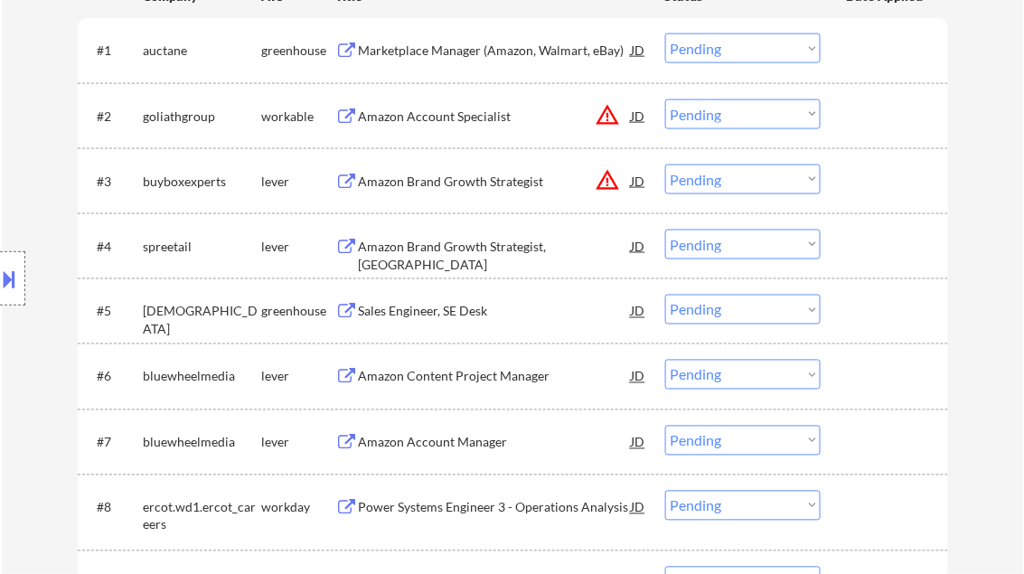
click at [463, 307] on div "Sales Engineer, SE Desk" at bounding box center [495, 312] width 273 height 18
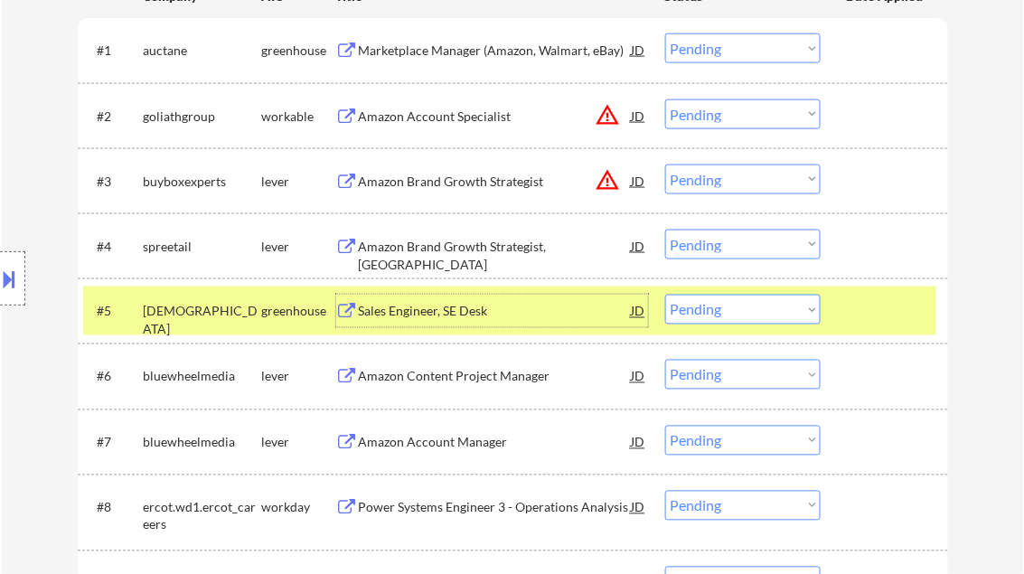
drag, startPoint x: 721, startPoint y: 307, endPoint x: 732, endPoint y: 316, distance: 14.8
click at [722, 307] on select "Choose an option... Pending Applied Excluded (Questions) Excluded (Expired) Exc…" at bounding box center [743, 310] width 156 height 30
click at [665, 295] on select "Choose an option... Pending Applied Excluded (Questions) Excluded (Expired) Exc…" at bounding box center [743, 310] width 156 height 30
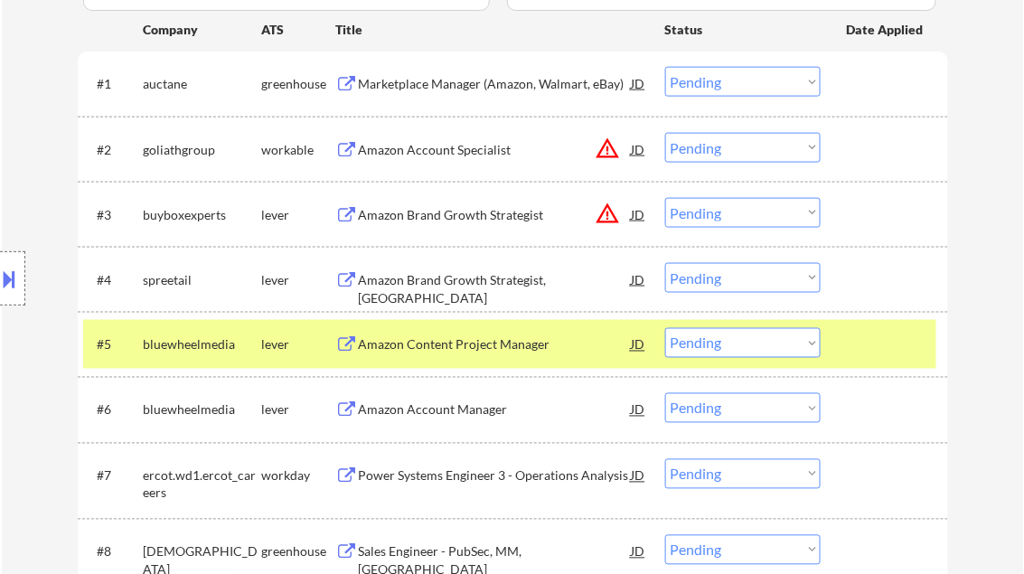
scroll to position [656, 0]
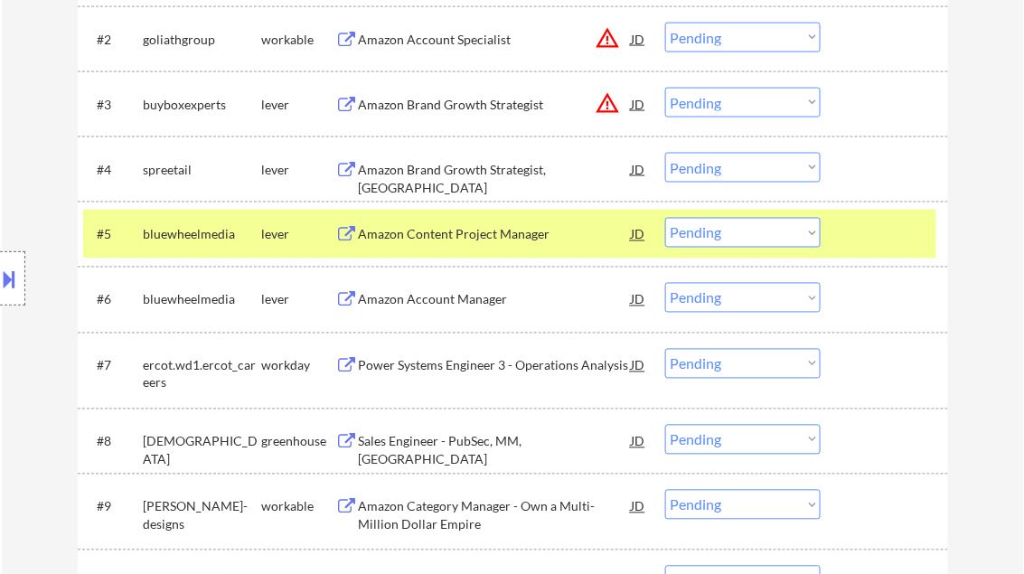
click at [453, 237] on div "Amazon Content Project Manager" at bounding box center [495, 235] width 273 height 18
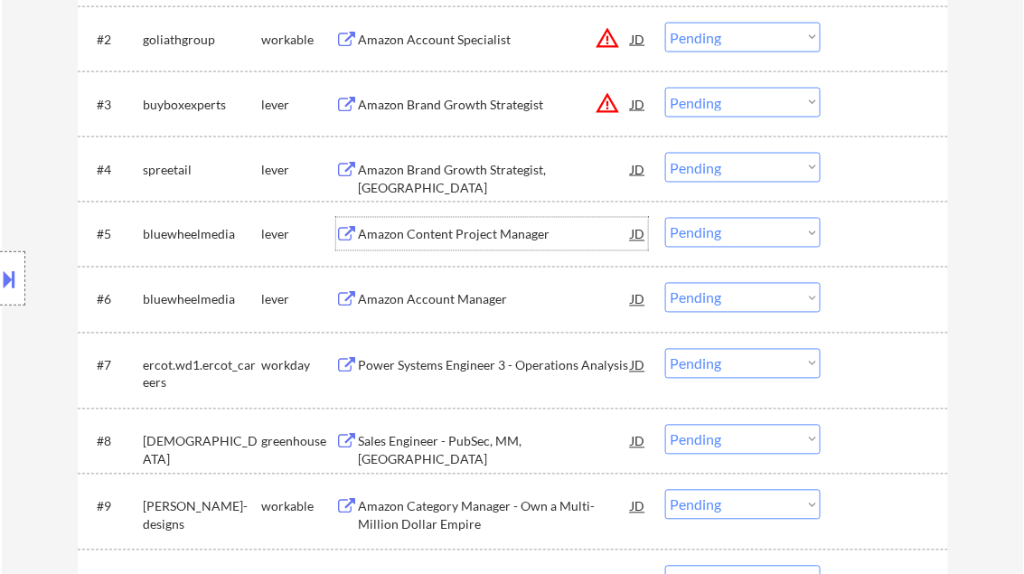
drag, startPoint x: 753, startPoint y: 239, endPoint x: 769, endPoint y: 247, distance: 18.2
click at [753, 239] on select "Choose an option... Pending Applied Excluded (Questions) Excluded (Expired) Exc…" at bounding box center [743, 233] width 156 height 30
click at [665, 218] on select "Choose an option... Pending Applied Excluded (Questions) Excluded (Expired) Exc…" at bounding box center [743, 233] width 156 height 30
select select ""pending""
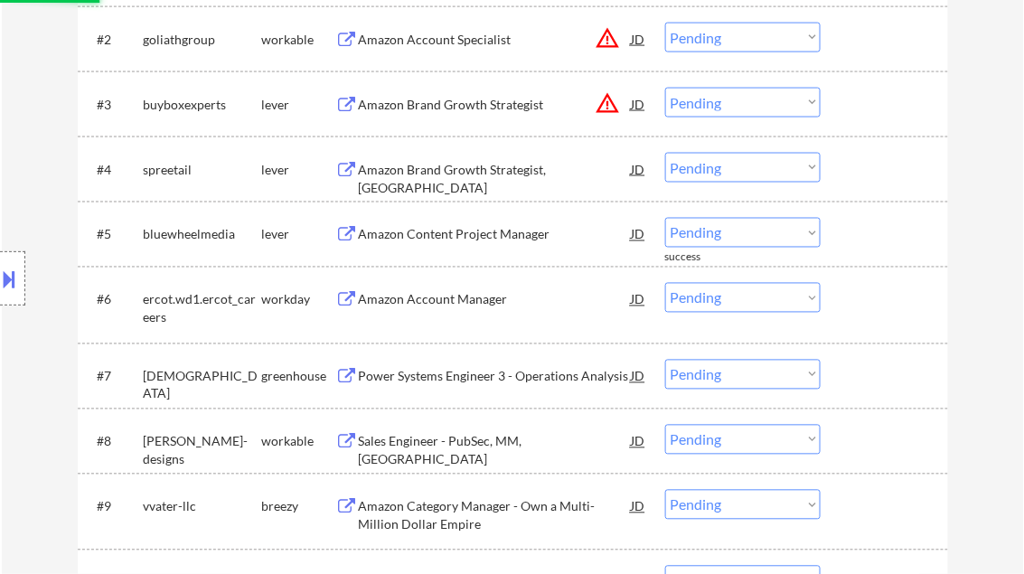
click at [499, 176] on div "Amazon Brand Growth Strategist, USA" at bounding box center [495, 178] width 273 height 35
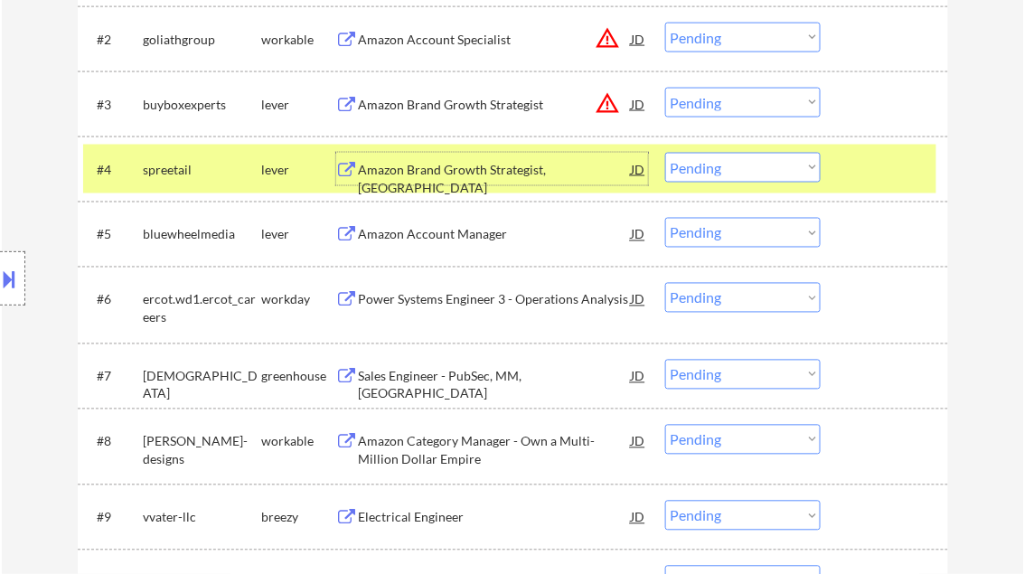
click at [716, 175] on select "Choose an option... Pending Applied Excluded (Questions) Excluded (Expired) Exc…" at bounding box center [743, 168] width 156 height 30
click at [665, 153] on select "Choose an option... Pending Applied Excluded (Questions) Excluded (Expired) Exc…" at bounding box center [743, 168] width 156 height 30
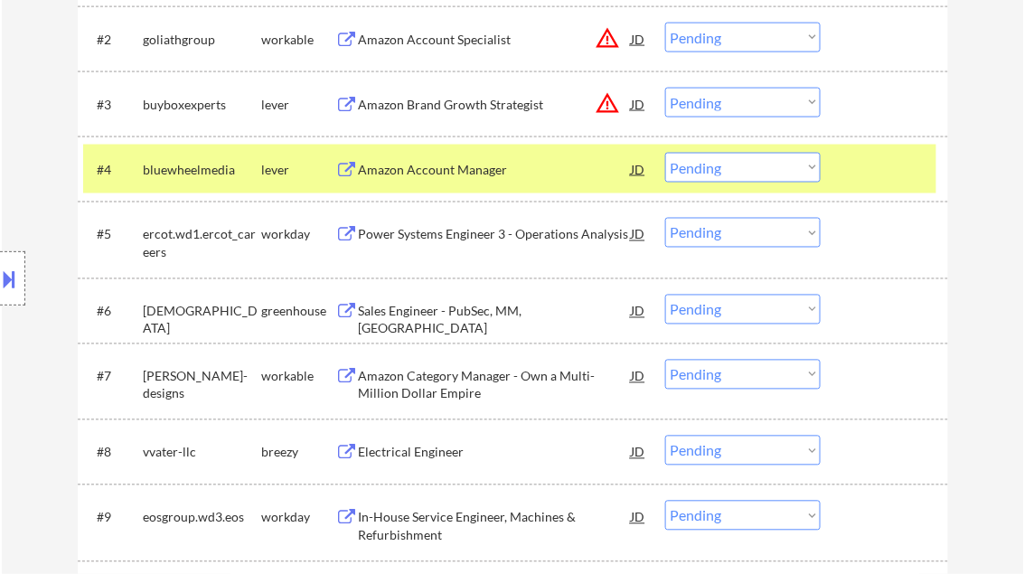
click at [450, 166] on div "Amazon Account Manager" at bounding box center [495, 170] width 273 height 18
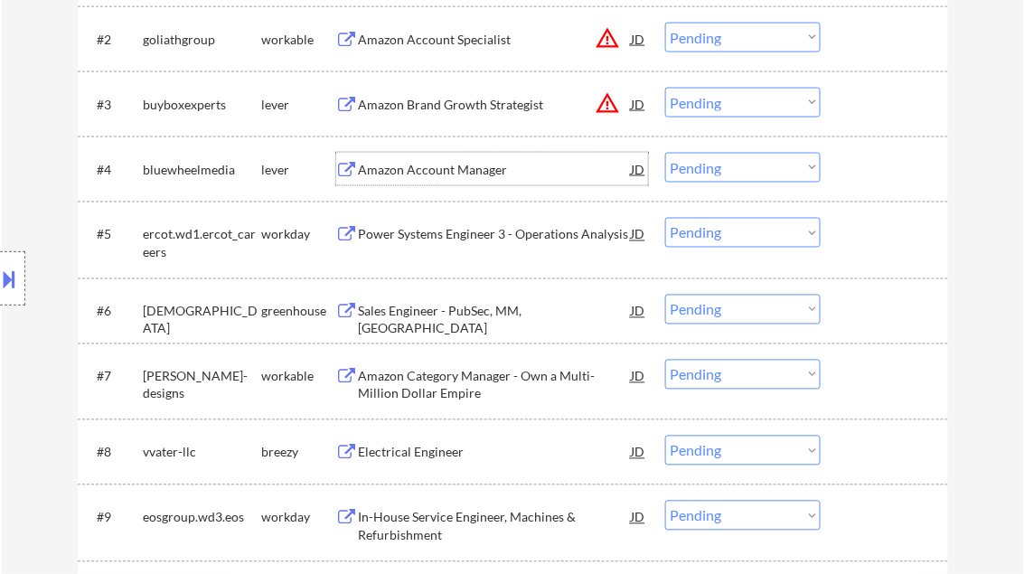
drag, startPoint x: 726, startPoint y: 163, endPoint x: 726, endPoint y: 181, distance: 18.1
click at [726, 163] on select "Choose an option... Pending Applied Excluded (Questions) Excluded (Expired) Exc…" at bounding box center [743, 168] width 156 height 30
click at [665, 153] on select "Choose an option... Pending Applied Excluded (Questions) Excluded (Expired) Exc…" at bounding box center [743, 168] width 156 height 30
select select ""pending""
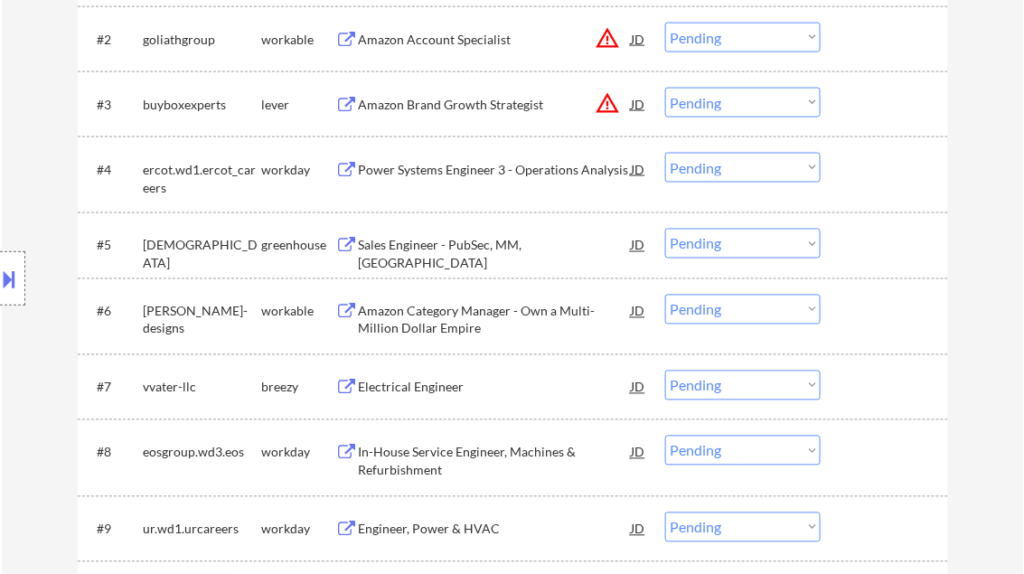
click at [448, 248] on div "Sales Engineer - PubSec, MM, Central US" at bounding box center [495, 254] width 273 height 35
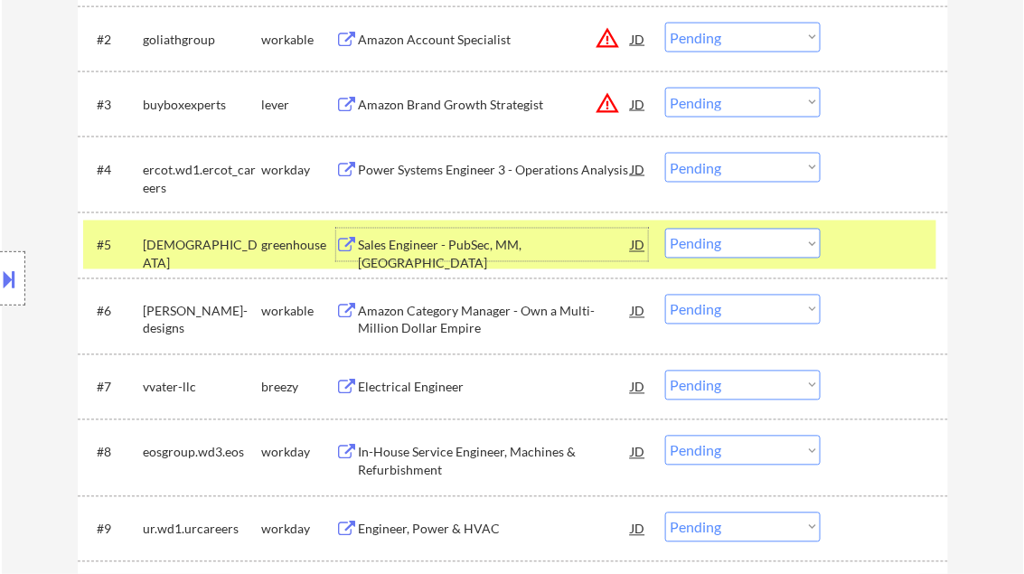
click at [686, 235] on select "Choose an option... Pending Applied Excluded (Questions) Excluded (Expired) Exc…" at bounding box center [743, 244] width 156 height 30
click at [665, 229] on select "Choose an option... Pending Applied Excluded (Questions) Excluded (Expired) Exc…" at bounding box center [743, 244] width 156 height 30
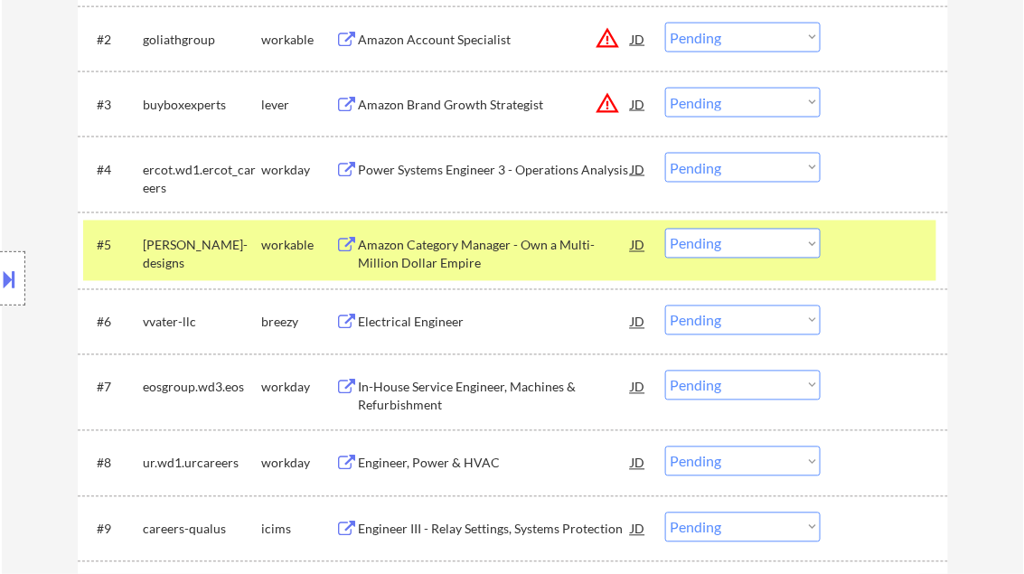
click at [479, 251] on div "Amazon Category Manager - Own a Multi-Million Dollar Empire" at bounding box center [495, 254] width 273 height 35
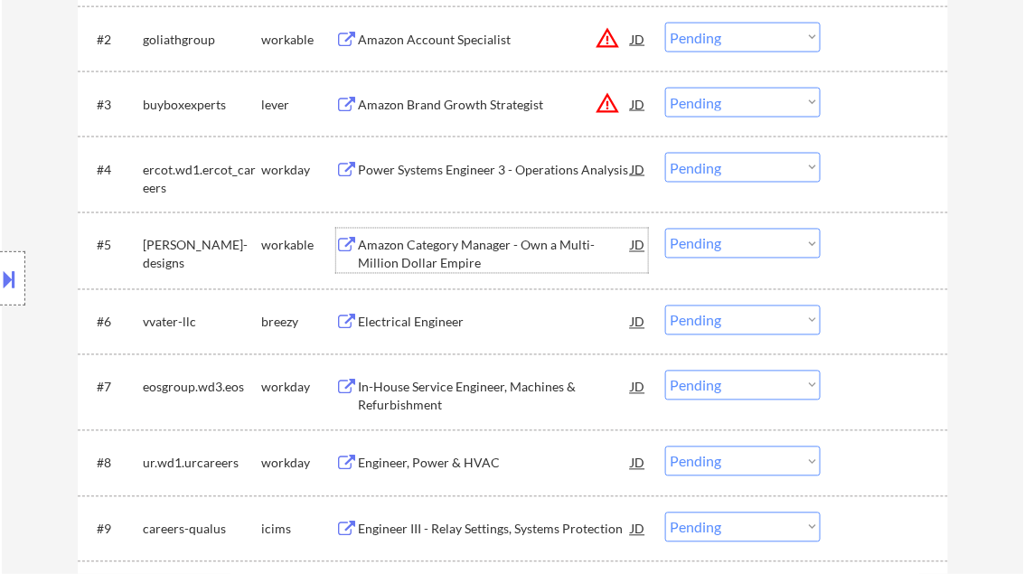
click at [710, 243] on select "Choose an option... Pending Applied Excluded (Questions) Excluded (Expired) Exc…" at bounding box center [743, 244] width 156 height 30
click at [665, 229] on select "Choose an option... Pending Applied Excluded (Questions) Excluded (Expired) Exc…" at bounding box center [743, 244] width 156 height 30
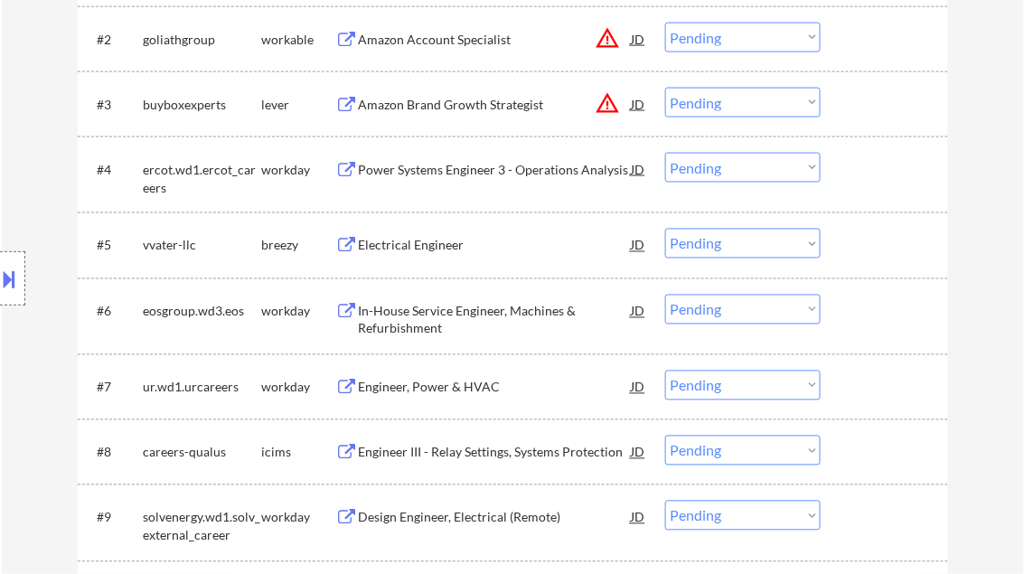
click at [457, 250] on div "Electrical Engineer" at bounding box center [495, 246] width 273 height 18
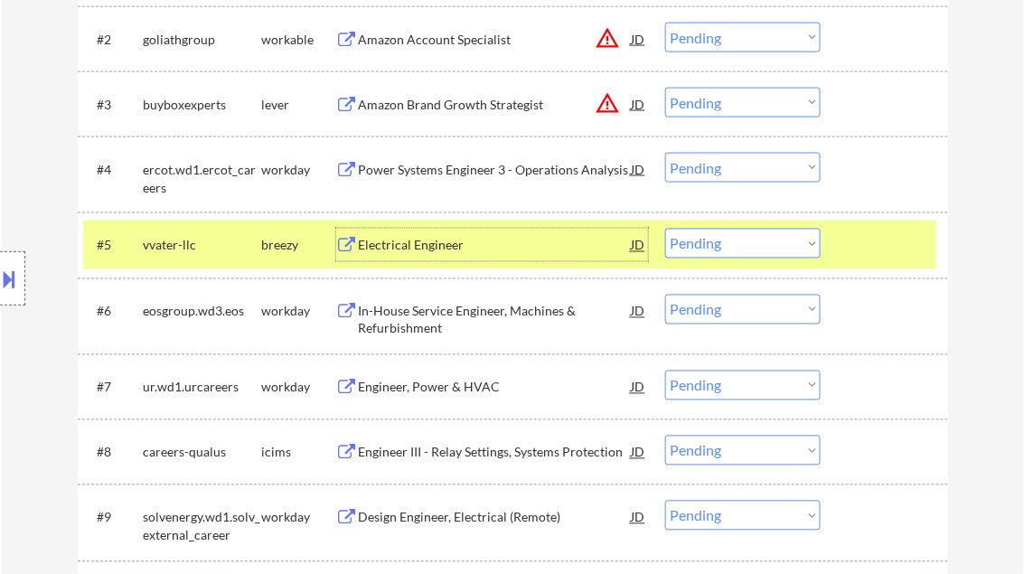
click at [705, 239] on select "Choose an option... Pending Applied Excluded (Questions) Excluded (Expired) Exc…" at bounding box center [743, 244] width 156 height 30
click at [665, 229] on select "Choose an option... Pending Applied Excluded (Questions) Excluded (Expired) Exc…" at bounding box center [743, 244] width 156 height 30
select select ""pending""
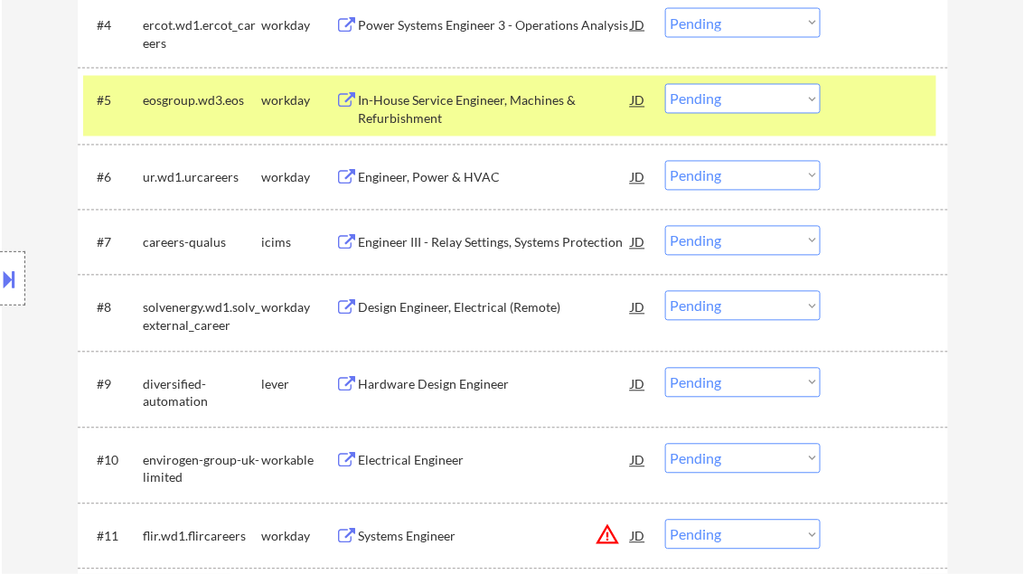
scroll to position [873, 0]
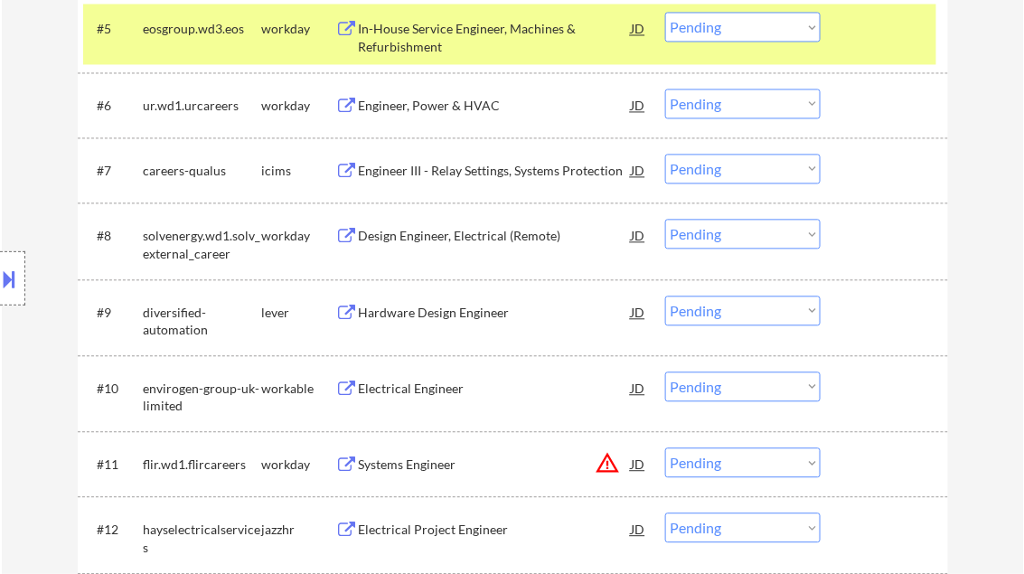
click at [401, 309] on div "Hardware Design Engineer" at bounding box center [495, 313] width 273 height 18
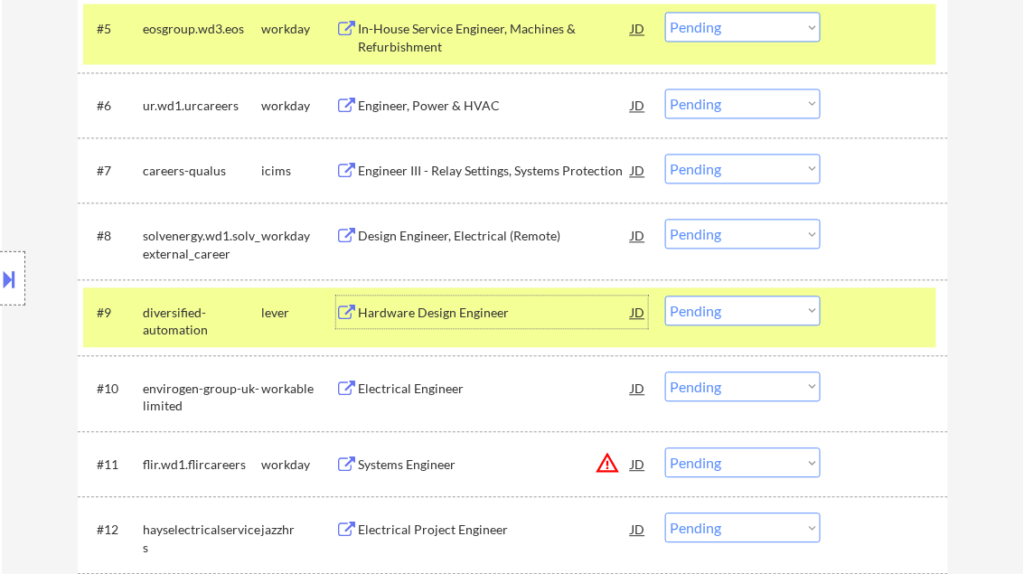
click at [735, 311] on select "Choose an option... Pending Applied Excluded (Questions) Excluded (Expired) Exc…" at bounding box center [743, 311] width 156 height 30
click at [665, 296] on select "Choose an option... Pending Applied Excluded (Questions) Excluded (Expired) Exc…" at bounding box center [743, 311] width 156 height 30
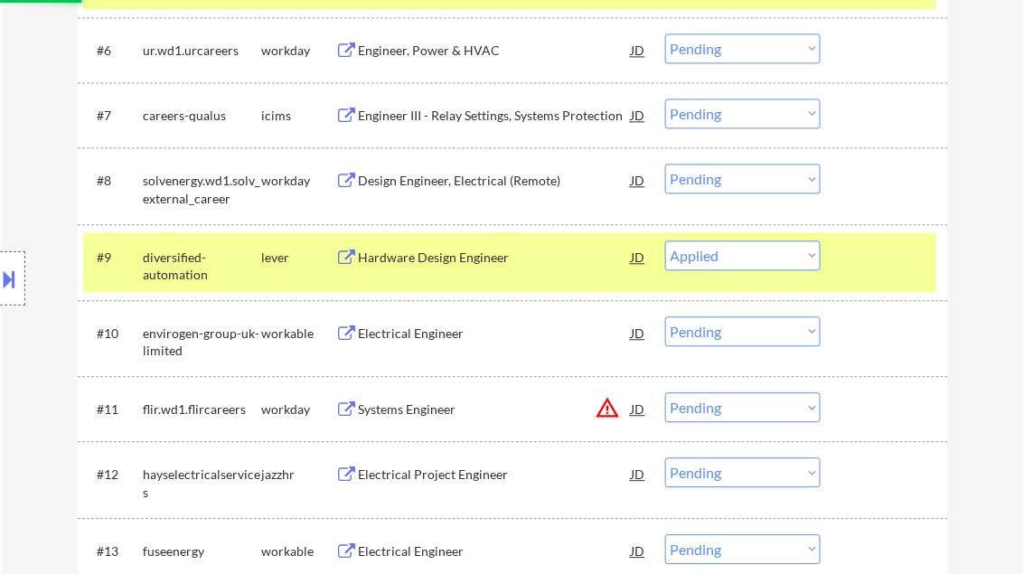
scroll to position [945, 0]
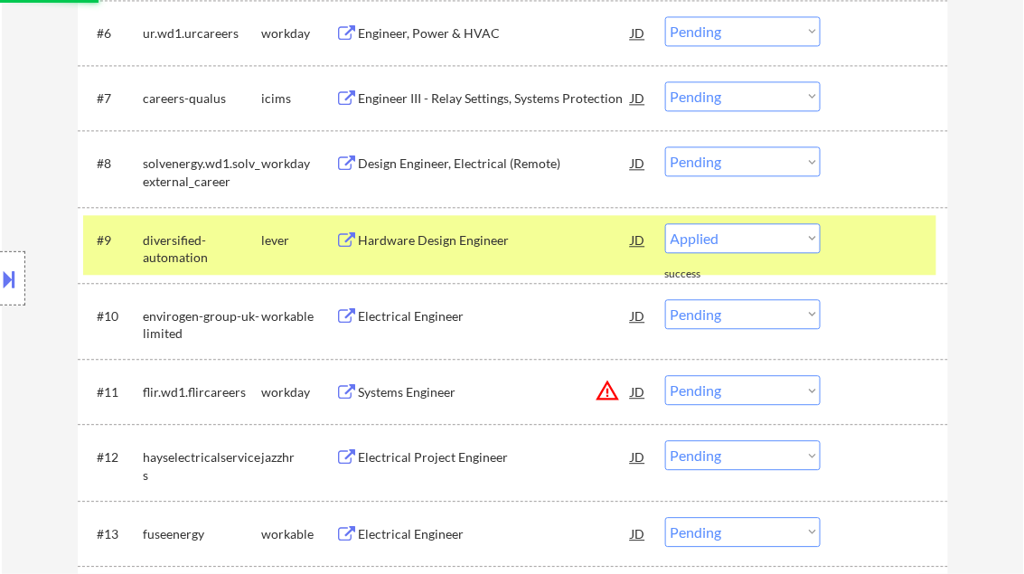
select select ""pending""
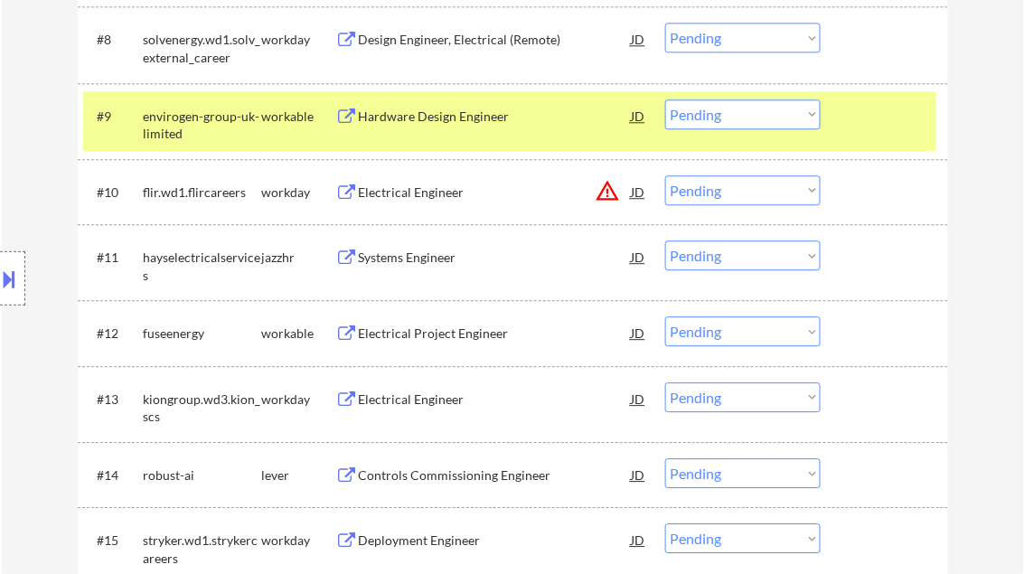
scroll to position [1089, 0]
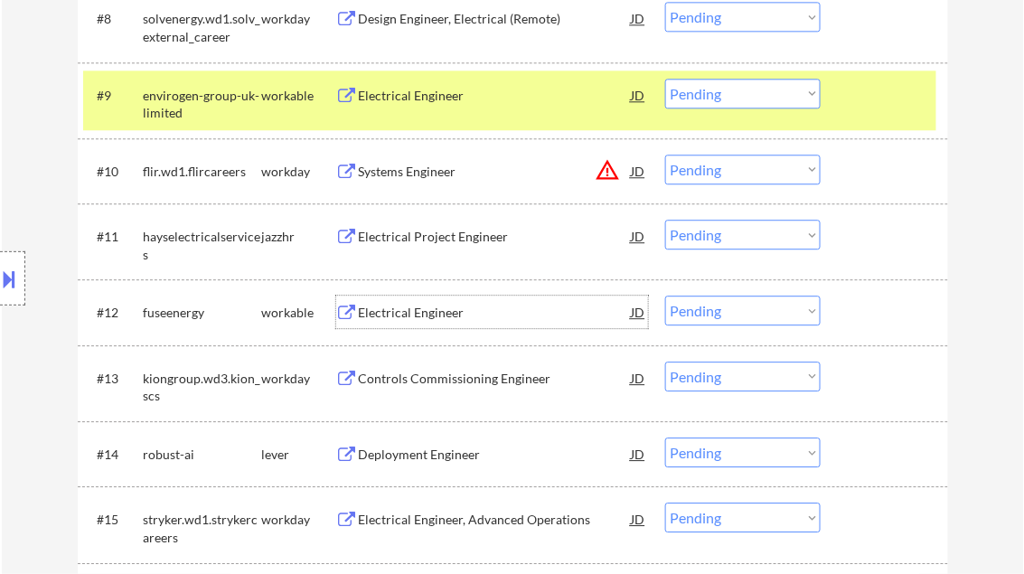
click at [420, 308] on div "Electrical Engineer" at bounding box center [495, 313] width 273 height 18
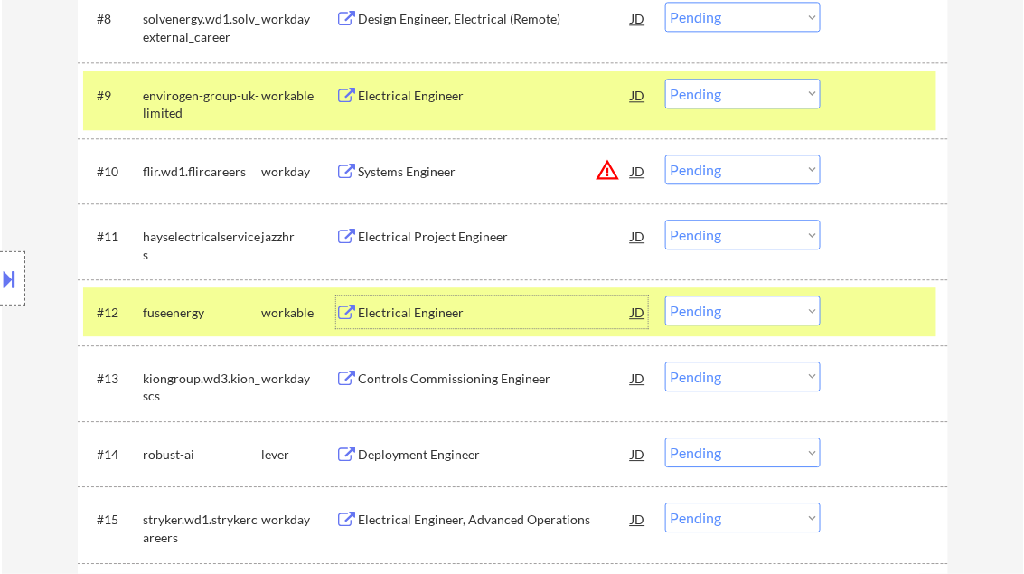
drag, startPoint x: 744, startPoint y: 316, endPoint x: 749, endPoint y: 327, distance: 12.6
click at [744, 316] on select "Choose an option... Pending Applied Excluded (Questions) Excluded (Expired) Exc…" at bounding box center [743, 311] width 156 height 30
click at [665, 296] on select "Choose an option... Pending Applied Excluded (Questions) Excluded (Expired) Exc…" at bounding box center [743, 311] width 156 height 30
select select ""pending""
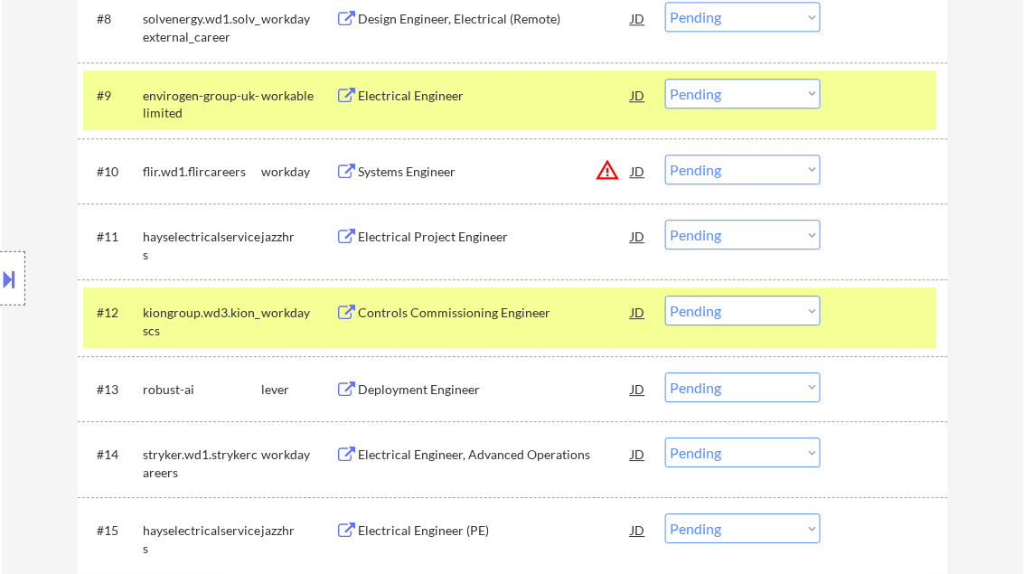
click at [435, 231] on div "Electrical Project Engineer" at bounding box center [495, 237] width 273 height 18
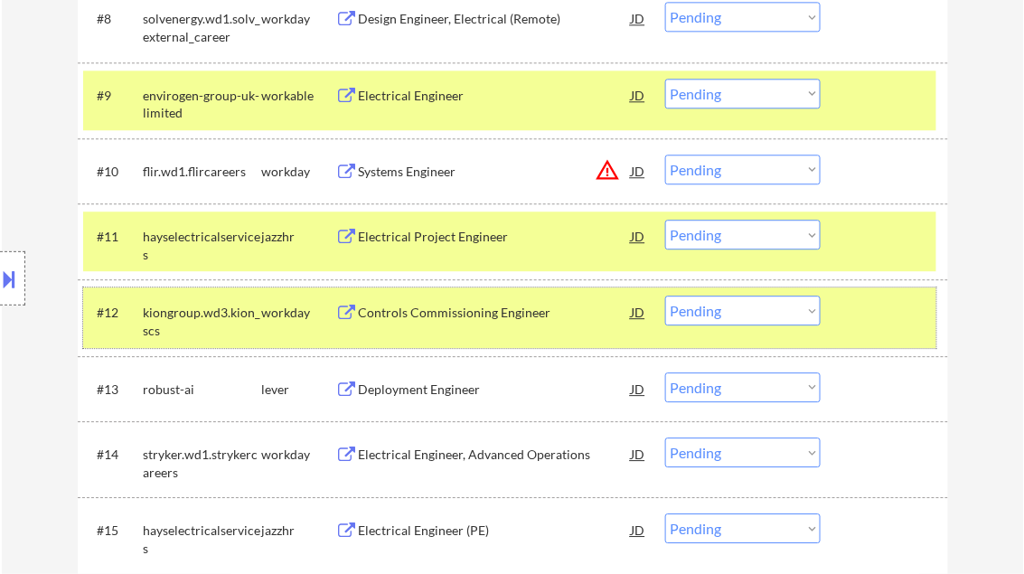
click at [884, 302] on div at bounding box center [887, 312] width 80 height 33
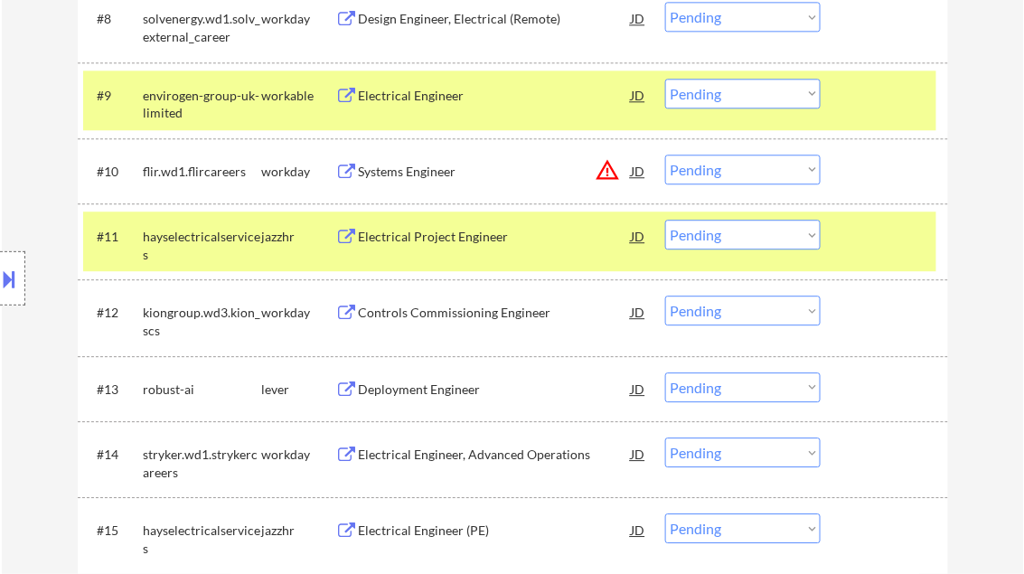
click at [871, 246] on div at bounding box center [887, 236] width 80 height 33
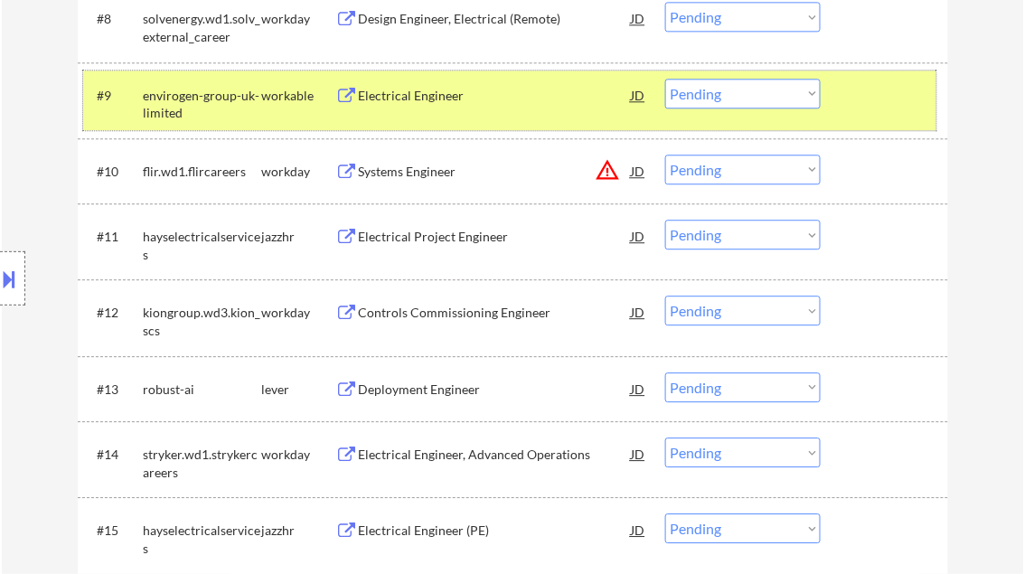
click at [886, 103] on div at bounding box center [887, 95] width 80 height 33
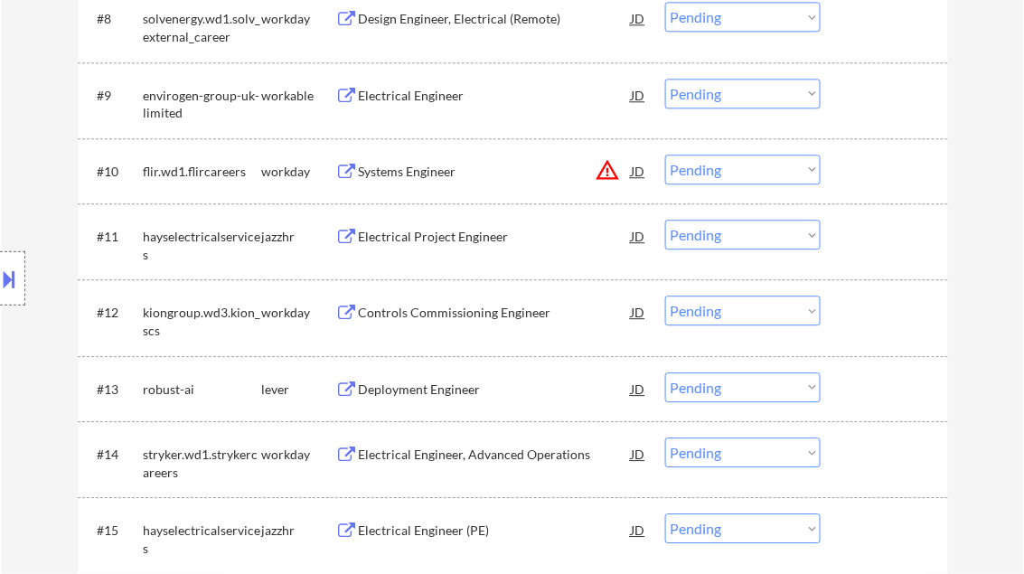
click at [815, 234] on select "Choose an option... Pending Applied Excluded (Questions) Excluded (Expired) Exc…" at bounding box center [743, 235] width 156 height 30
click at [665, 220] on select "Choose an option... Pending Applied Excluded (Questions) Excluded (Expired) Exc…" at bounding box center [743, 235] width 156 height 30
select select ""pending""
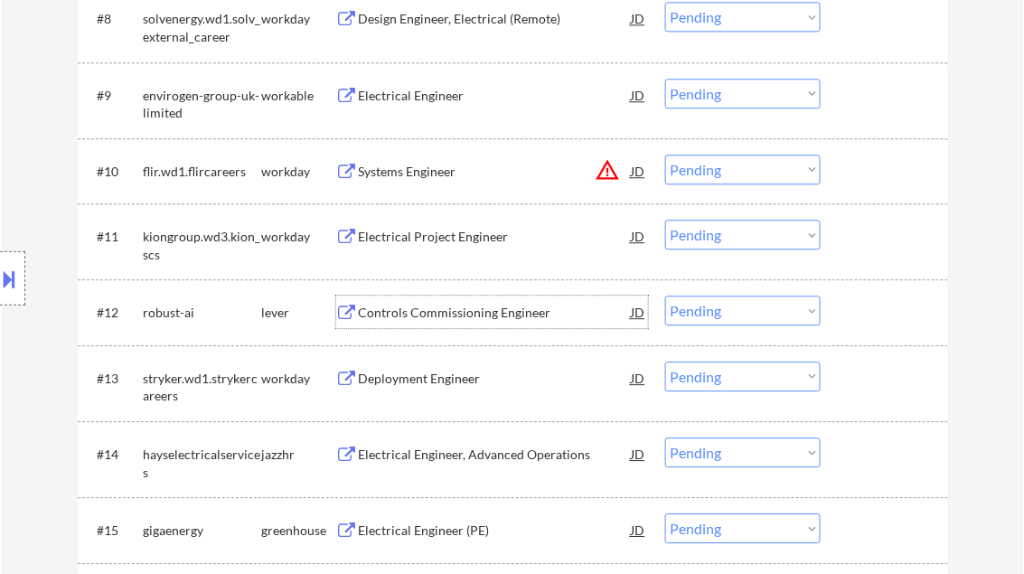
click at [429, 324] on div "Controls Commissioning Engineer" at bounding box center [495, 312] width 273 height 33
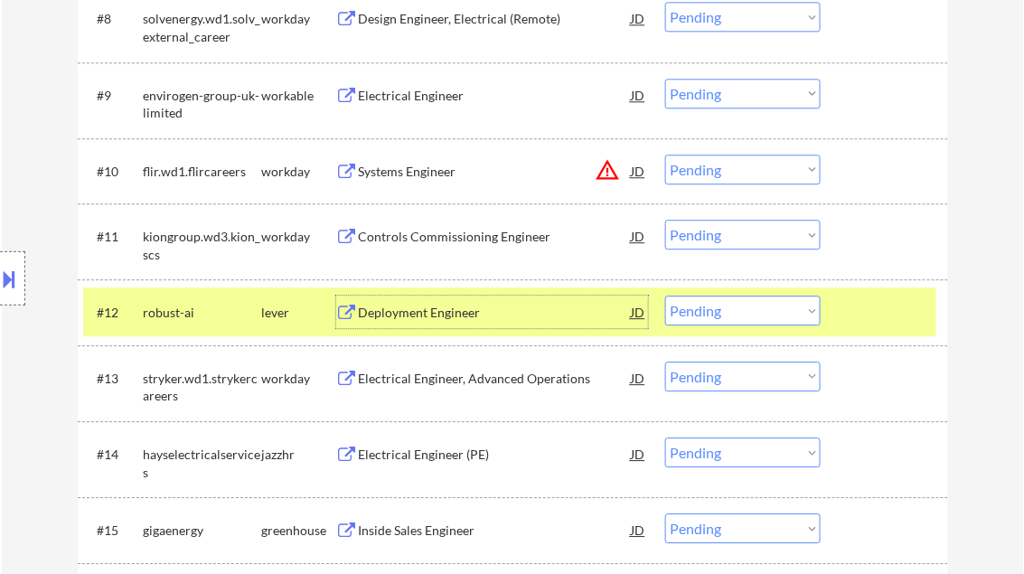
drag, startPoint x: 736, startPoint y: 303, endPoint x: 752, endPoint y: 316, distance: 21.2
click at [736, 303] on select "Choose an option... Pending Applied Excluded (Questions) Excluded (Expired) Exc…" at bounding box center [743, 311] width 156 height 30
click at [665, 296] on select "Choose an option... Pending Applied Excluded (Questions) Excluded (Expired) Exc…" at bounding box center [743, 311] width 156 height 30
select select ""pending""
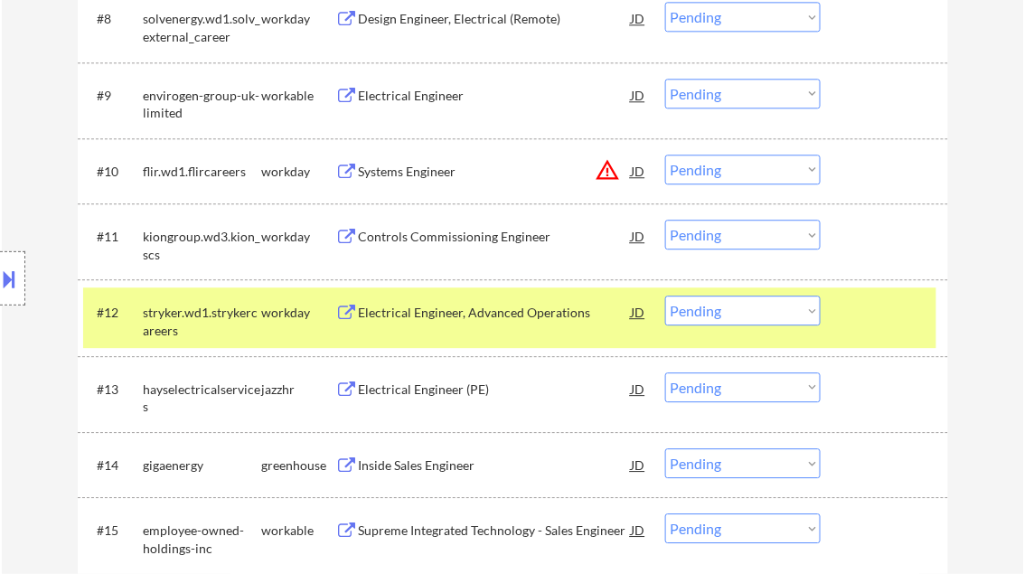
drag, startPoint x: 449, startPoint y: 392, endPoint x: 464, endPoint y: 393, distance: 14.5
click at [450, 392] on div "Electrical Engineer (PE)" at bounding box center [495, 390] width 273 height 18
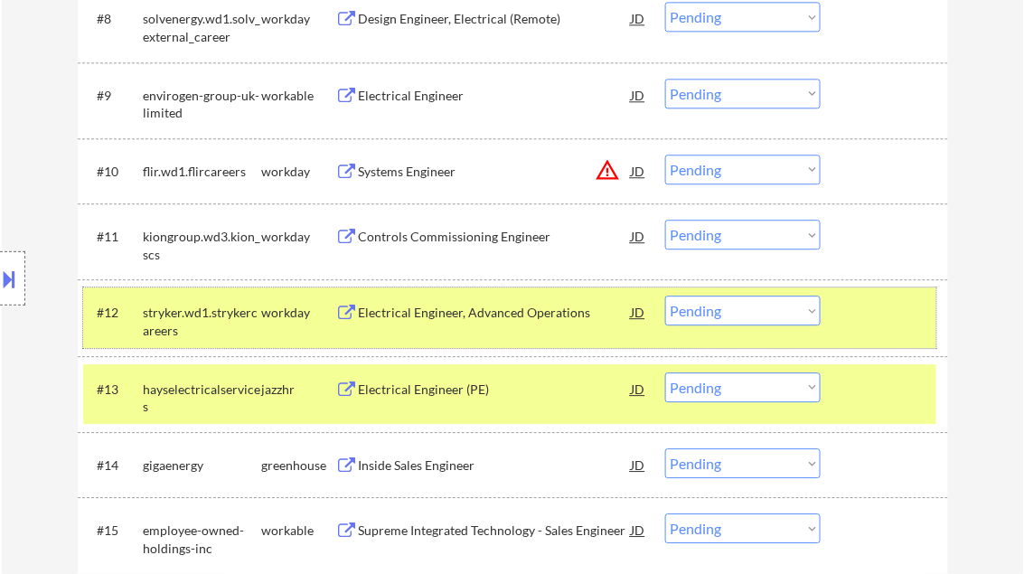
click at [867, 316] on div at bounding box center [887, 312] width 80 height 33
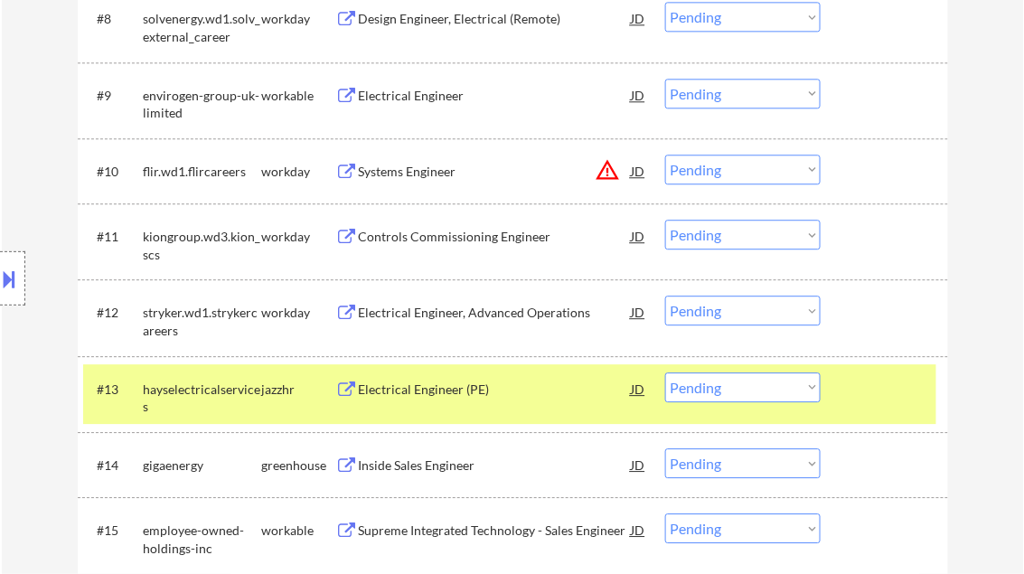
click at [510, 392] on div "Electrical Engineer (PE)" at bounding box center [495, 390] width 273 height 18
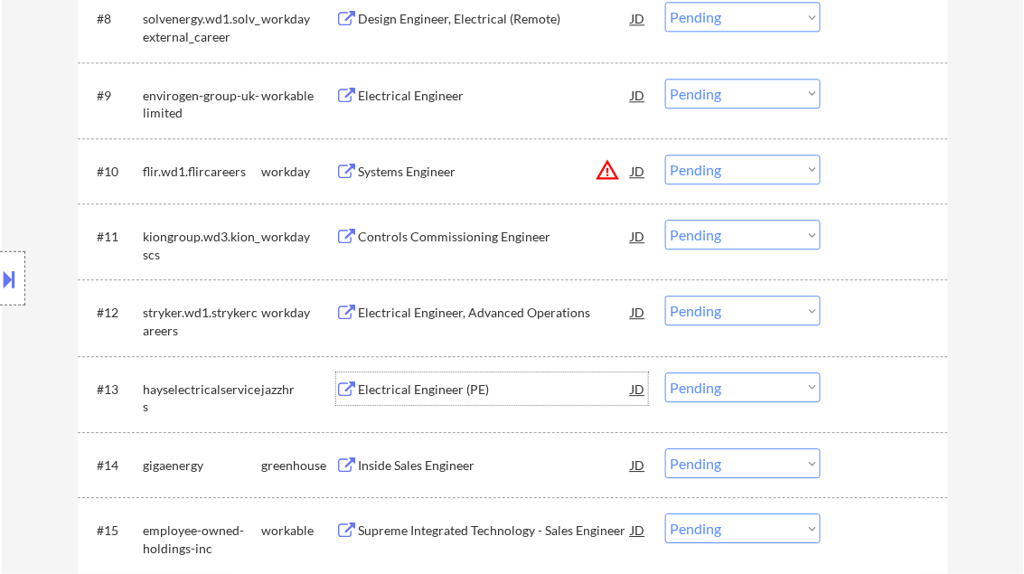
click at [712, 386] on select "Choose an option... Pending Applied Excluded (Questions) Excluded (Expired) Exc…" at bounding box center [743, 388] width 156 height 30
click at [665, 373] on select "Choose an option... Pending Applied Excluded (Questions) Excluded (Expired) Exc…" at bounding box center [743, 388] width 156 height 30
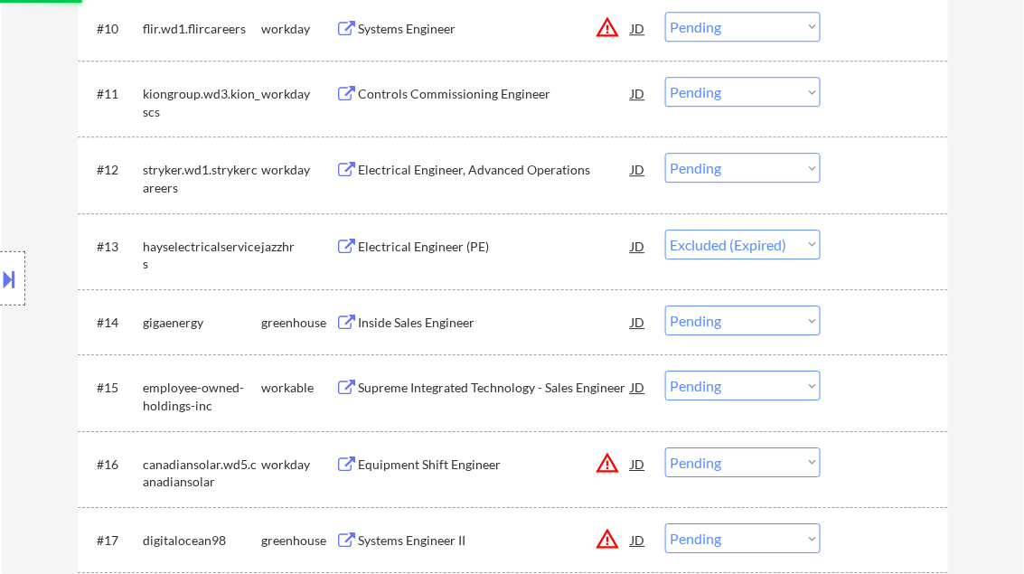
scroll to position [1234, 0]
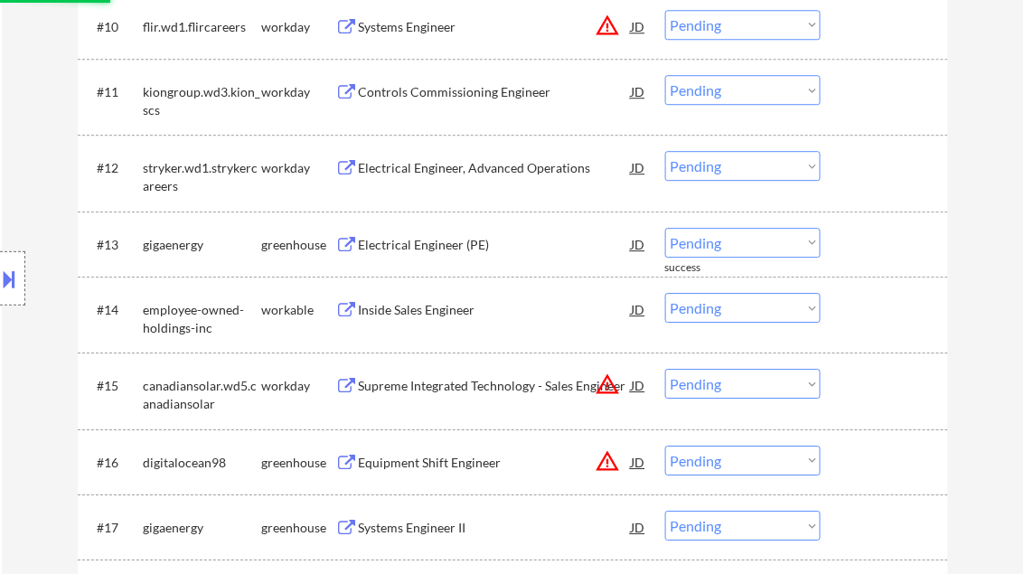
click at [430, 247] on div "Electrical Engineer (PE)" at bounding box center [495, 245] width 273 height 18
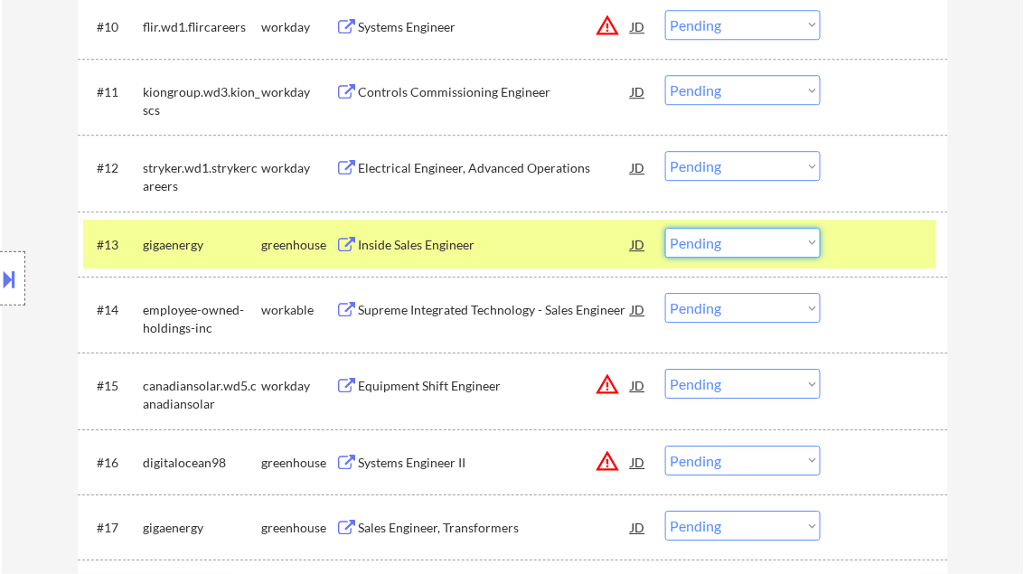
drag, startPoint x: 701, startPoint y: 249, endPoint x: 730, endPoint y: 259, distance: 30.6
click at [703, 249] on select "Choose an option... Pending Applied Excluded (Questions) Excluded (Expired) Exc…" at bounding box center [743, 243] width 156 height 30
click at [665, 228] on select "Choose an option... Pending Applied Excluded (Questions) Excluded (Expired) Exc…" at bounding box center [743, 243] width 156 height 30
click at [448, 306] on div "Supreme Integrated Technology - Sales Engineer" at bounding box center [495, 310] width 273 height 18
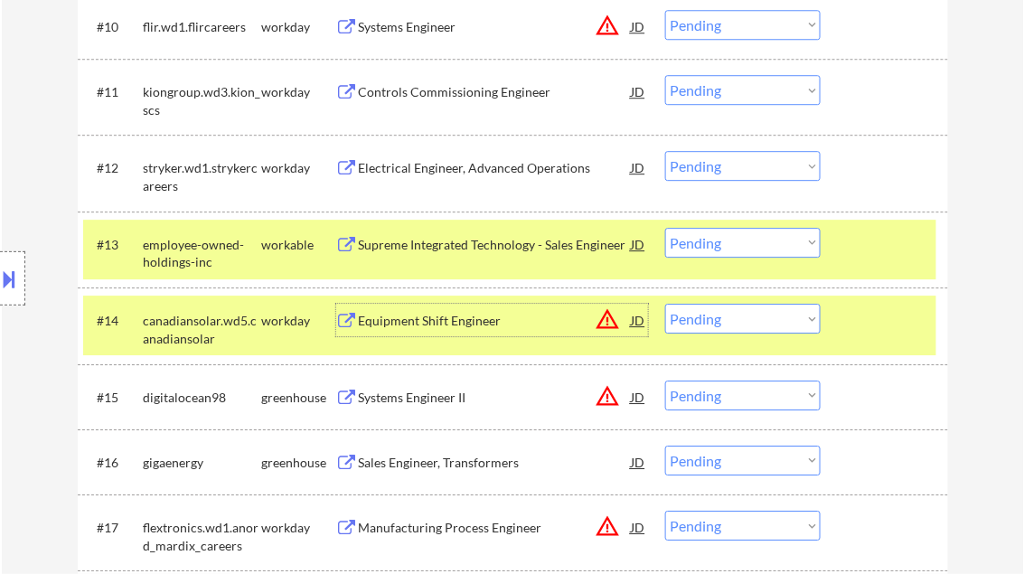
click at [24, 268] on div at bounding box center [12, 278] width 25 height 54
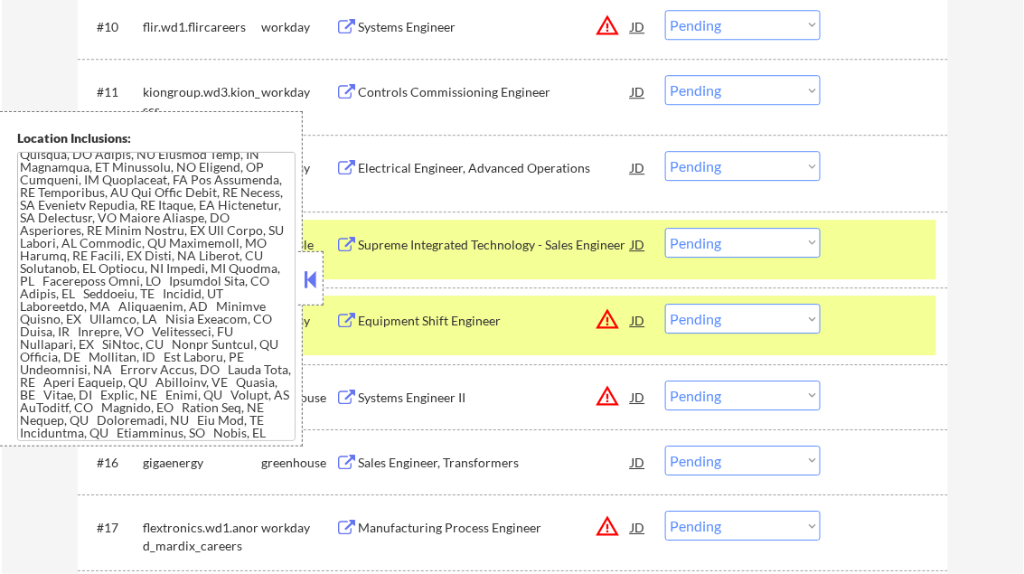
scroll to position [0, 0]
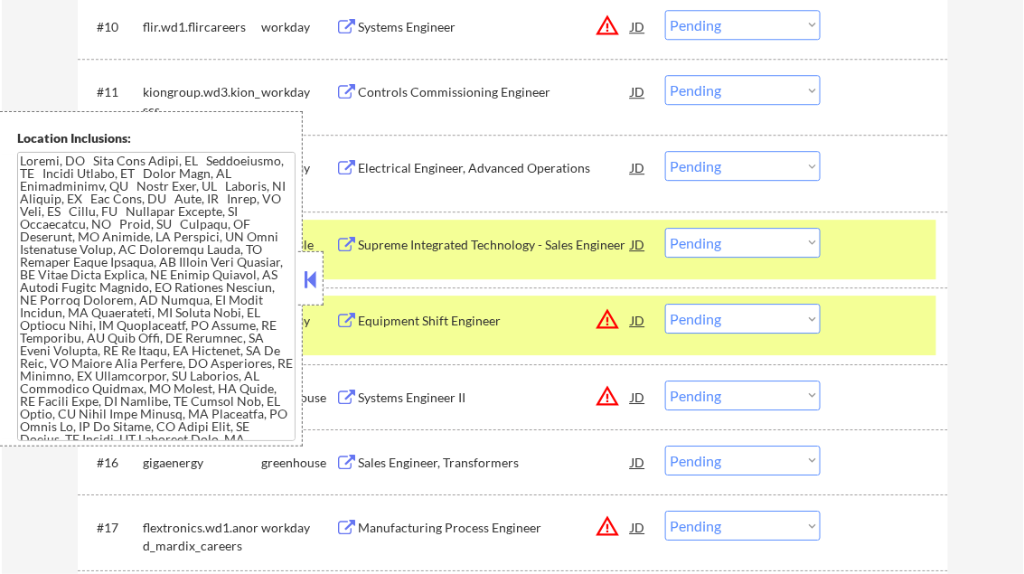
click at [314, 269] on button at bounding box center [311, 279] width 20 height 27
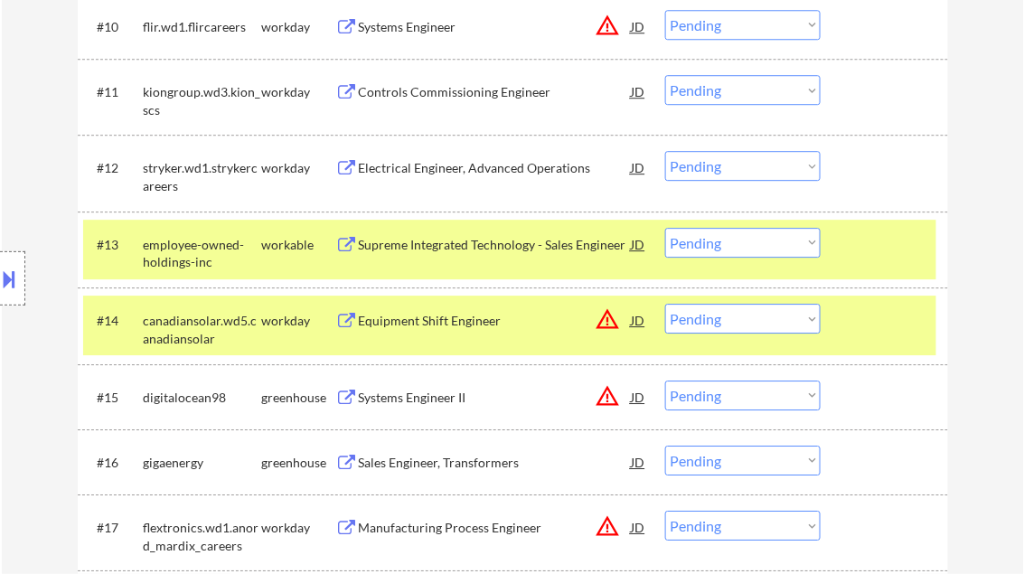
drag, startPoint x: 697, startPoint y: 239, endPoint x: 731, endPoint y: 242, distance: 34.5
click at [699, 239] on select "Choose an option... Pending Applied Excluded (Questions) Excluded (Expired) Exc…" at bounding box center [743, 243] width 156 height 30
click at [665, 228] on select "Choose an option... Pending Applied Excluded (Questions) Excluded (Expired) Exc…" at bounding box center [743, 243] width 156 height 30
click at [869, 251] on div at bounding box center [887, 244] width 80 height 33
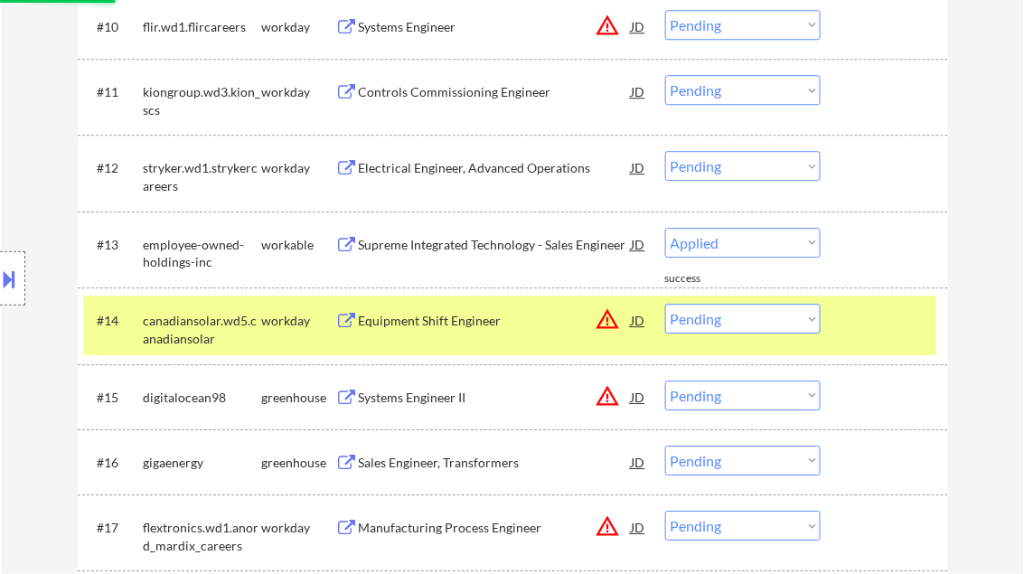
select select ""pending""
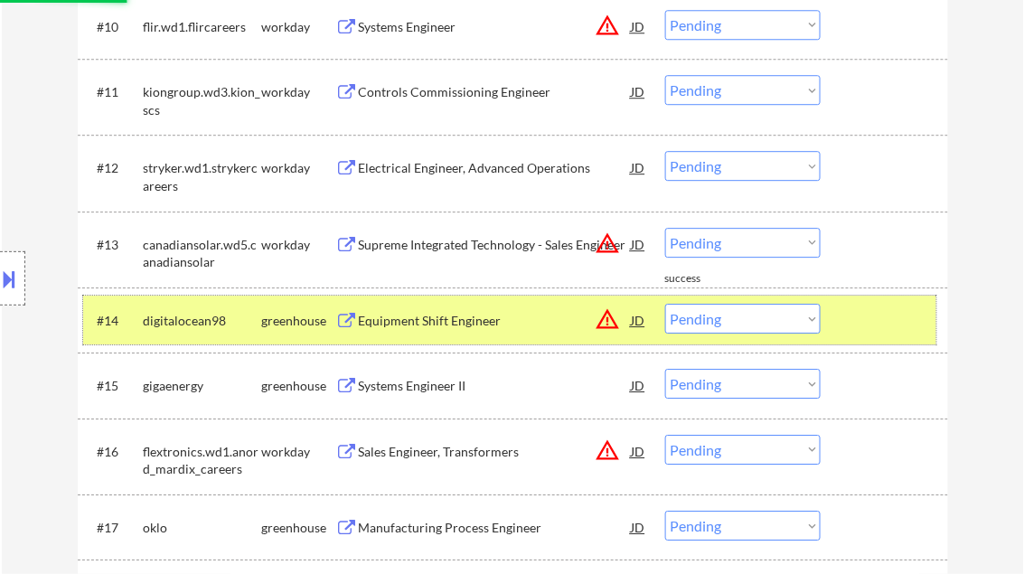
click at [877, 315] on div at bounding box center [887, 320] width 80 height 33
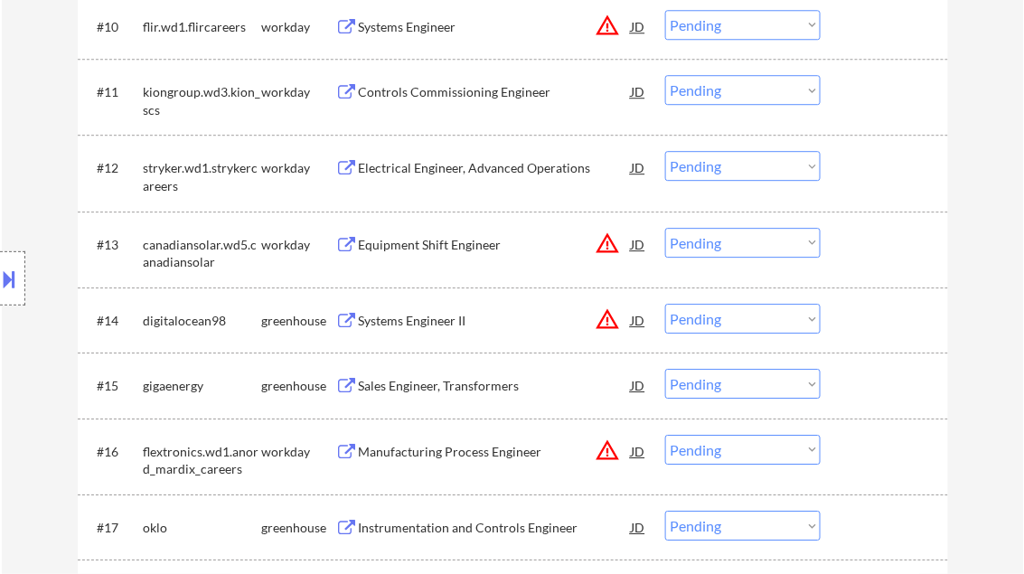
click at [408, 316] on div "Systems Engineer II" at bounding box center [495, 321] width 273 height 18
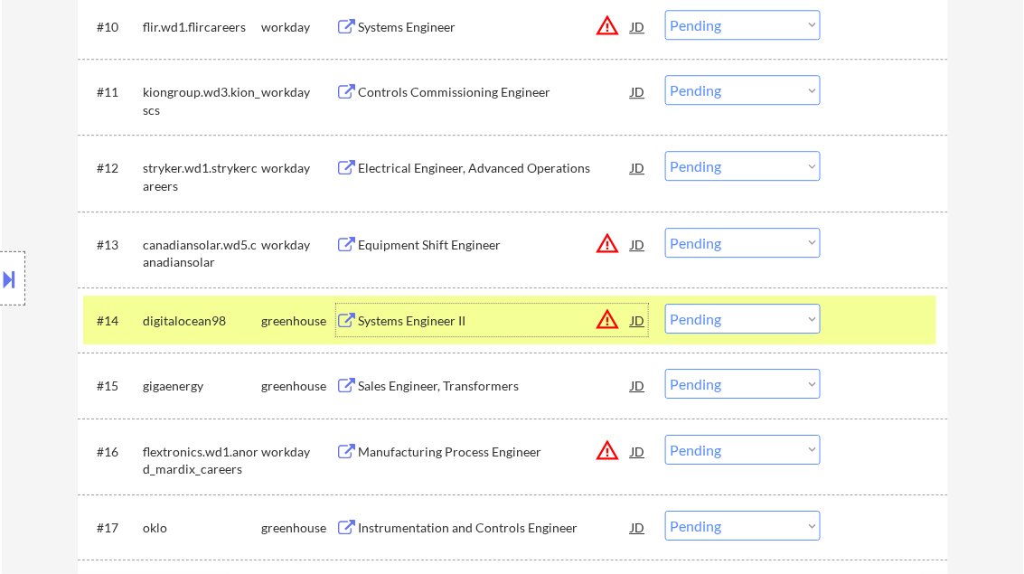
click at [712, 325] on select "Choose an option... Pending Applied Excluded (Questions) Excluded (Expired) Exc…" at bounding box center [743, 319] width 156 height 30
click at [665, 304] on select "Choose an option... Pending Applied Excluded (Questions) Excluded (Expired) Exc…" at bounding box center [743, 319] width 156 height 30
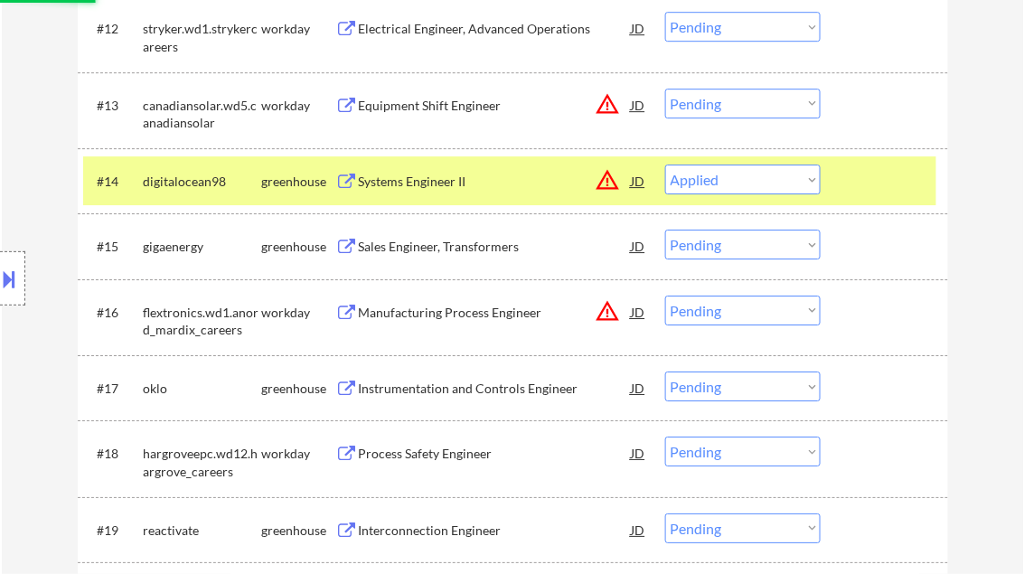
scroll to position [1379, 0]
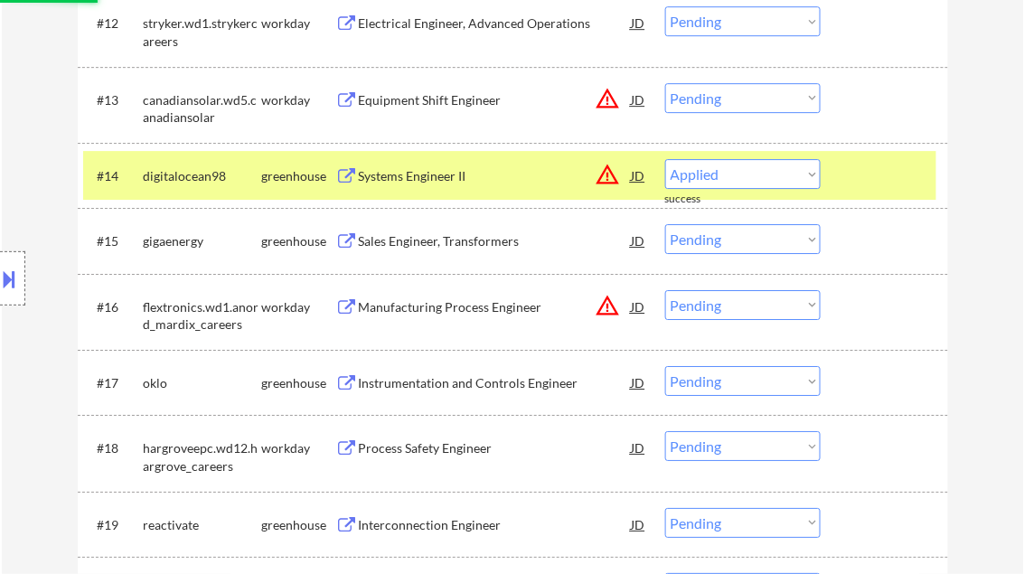
select select ""pending""
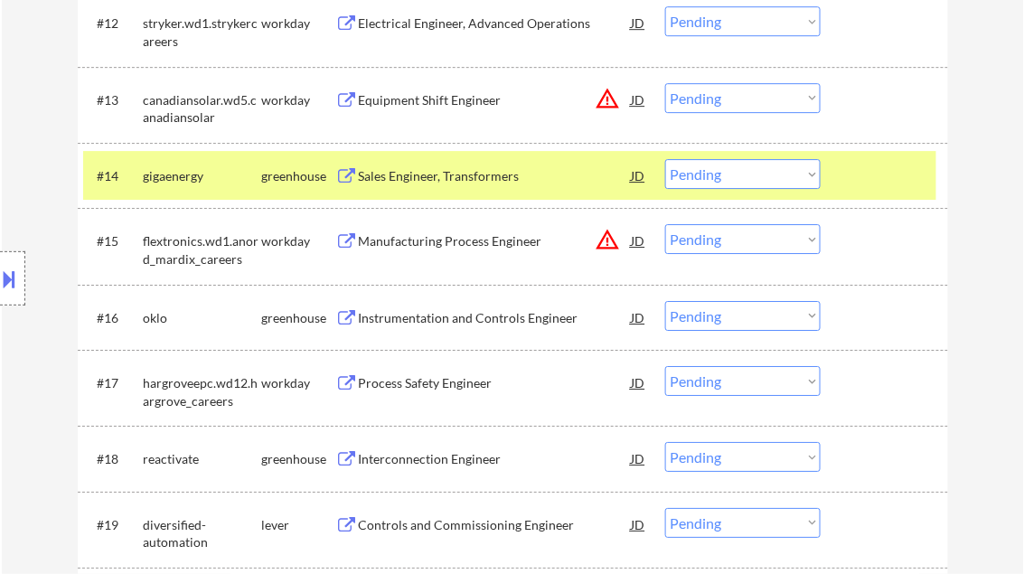
drag, startPoint x: 432, startPoint y: 169, endPoint x: 442, endPoint y: 166, distance: 10.3
click at [434, 168] on div "Sales Engineer, Transformers" at bounding box center [495, 176] width 273 height 18
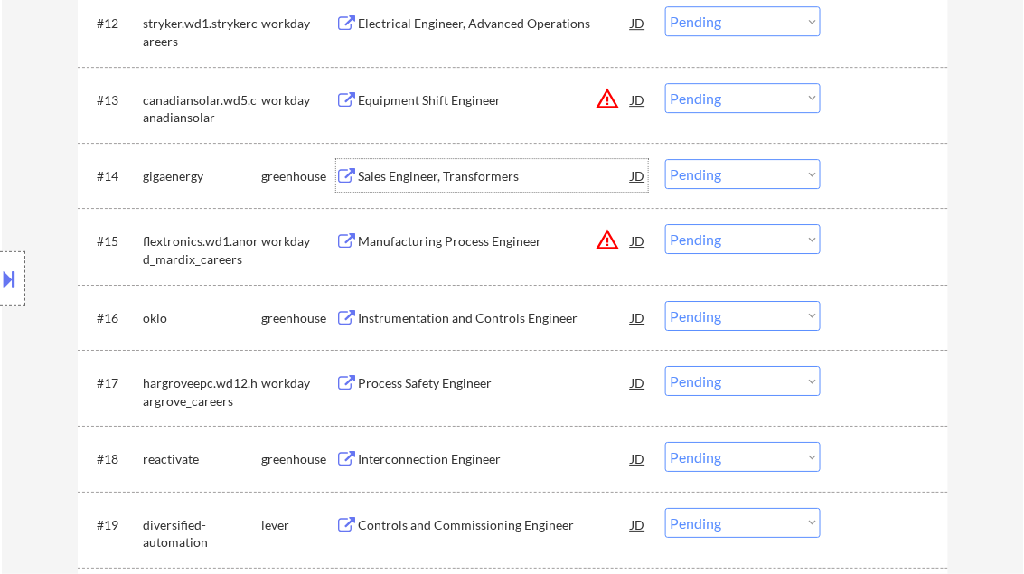
click at [428, 316] on div "Instrumentation and Controls Engineer" at bounding box center [495, 318] width 273 height 18
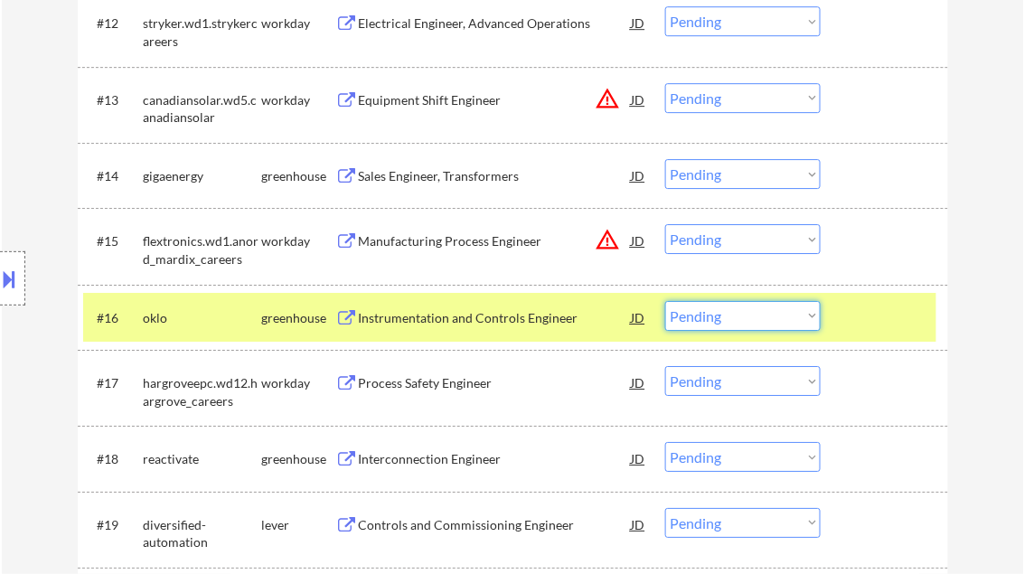
drag, startPoint x: 693, startPoint y: 318, endPoint x: 788, endPoint y: 331, distance: 95.8
click at [694, 318] on select "Choose an option... Pending Applied Excluded (Questions) Excluded (Expired) Exc…" at bounding box center [743, 316] width 156 height 30
click at [665, 301] on select "Choose an option... Pending Applied Excluded (Questions) Excluded (Expired) Exc…" at bounding box center [743, 316] width 156 height 30
select select ""pending""
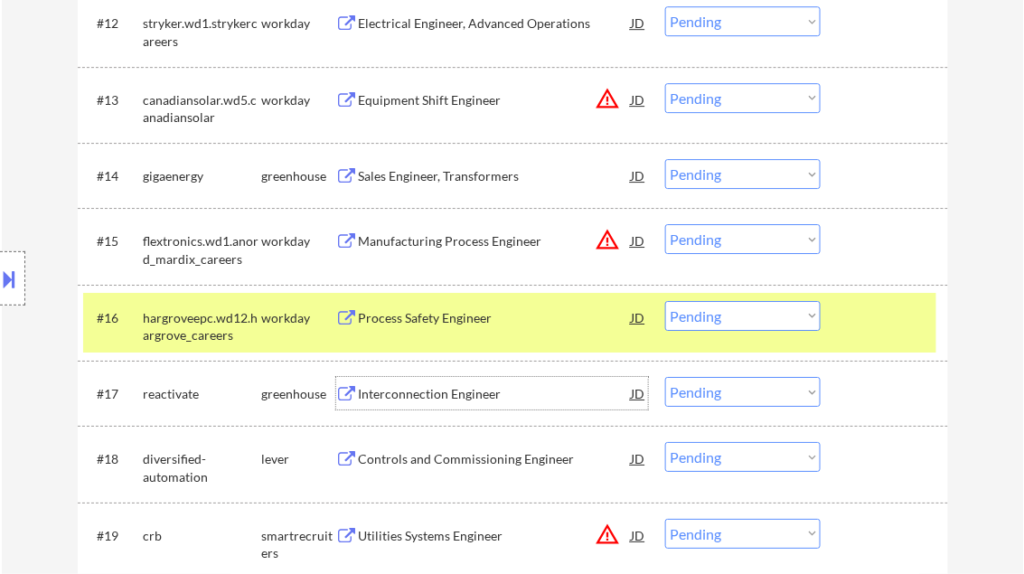
click at [433, 392] on div "Interconnection Engineer" at bounding box center [495, 394] width 273 height 18
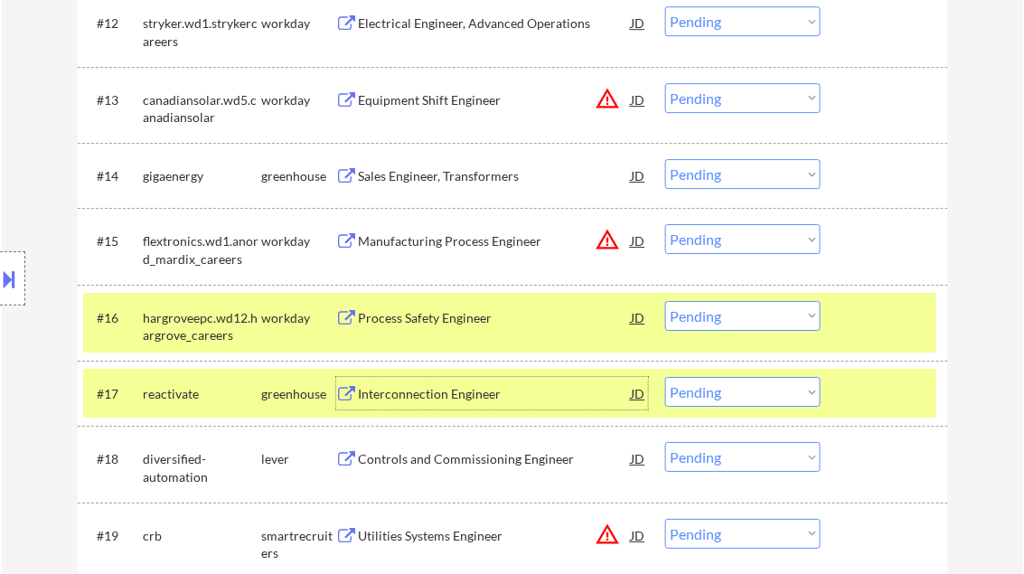
click at [731, 401] on select "Choose an option... Pending Applied Excluded (Questions) Excluded (Expired) Exc…" at bounding box center [743, 392] width 156 height 30
click at [665, 377] on select "Choose an option... Pending Applied Excluded (Questions) Excluded (Expired) Exc…" at bounding box center [743, 392] width 156 height 30
select select ""pending""
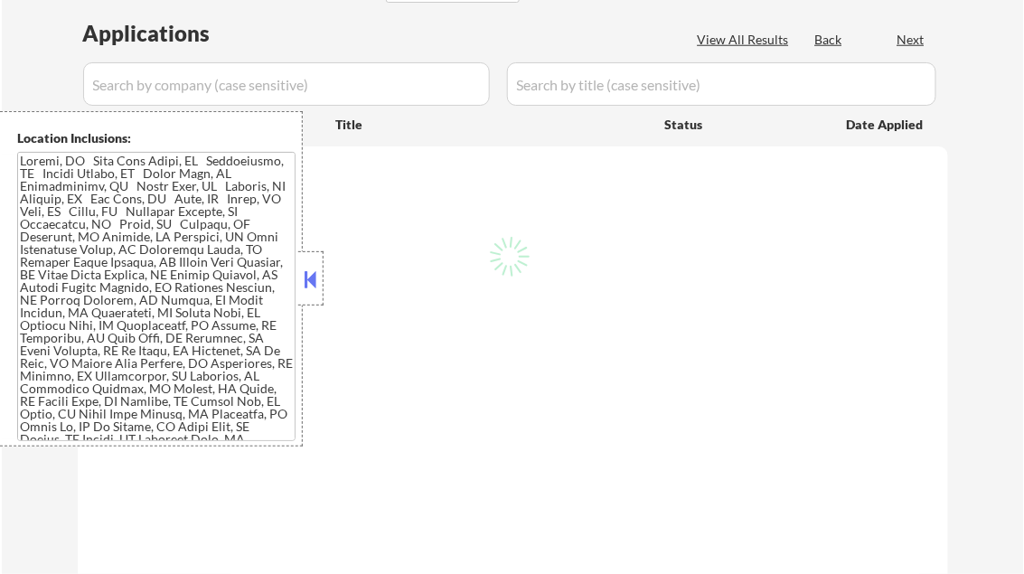
scroll to position [434, 0]
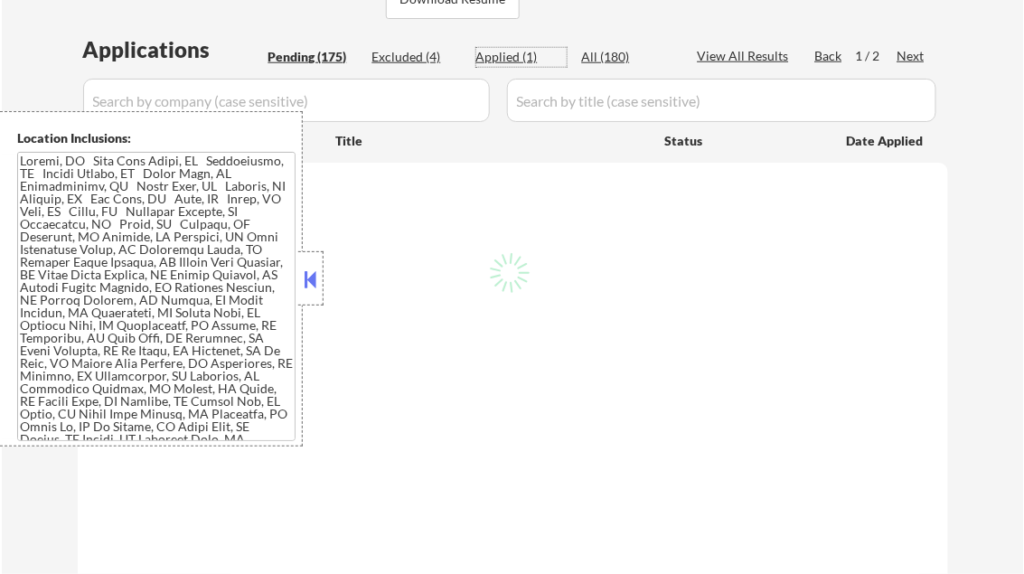
click at [513, 60] on div "Applied (1)" at bounding box center [521, 57] width 90 height 18
select select ""applied""
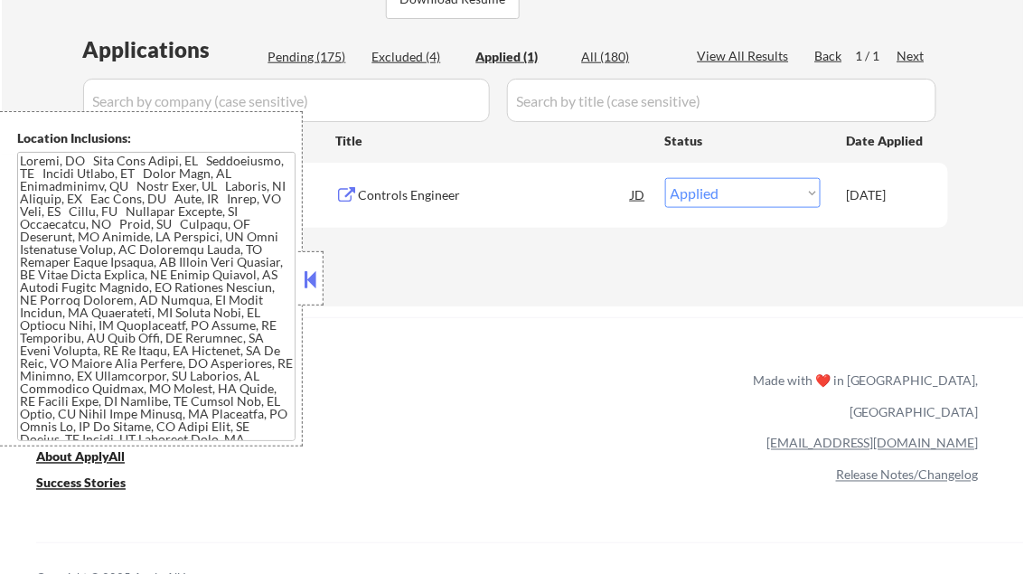
drag, startPoint x: 313, startPoint y: 288, endPoint x: 324, endPoint y: 288, distance: 10.8
click at [313, 287] on button at bounding box center [311, 279] width 20 height 27
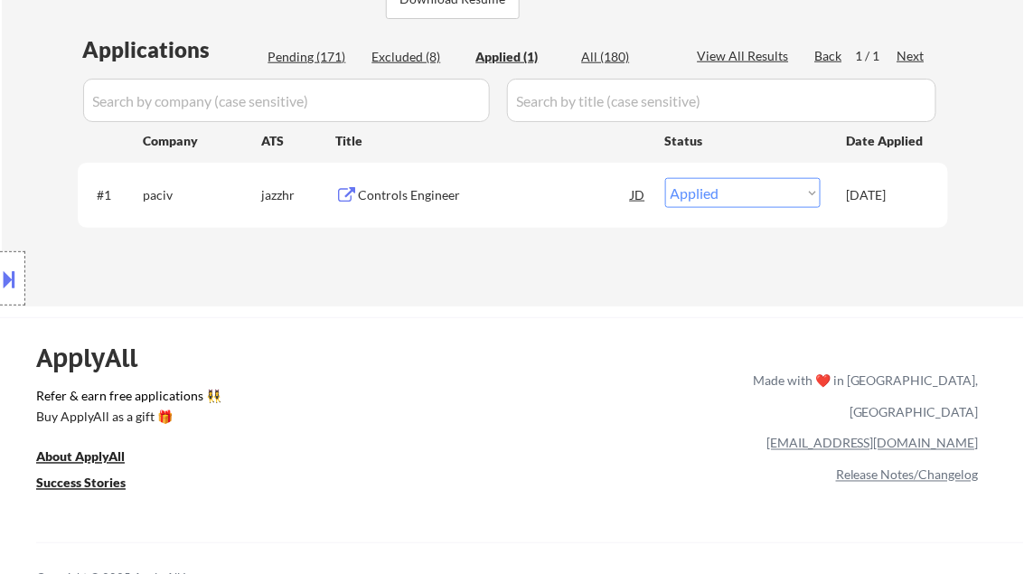
select select ""applied""
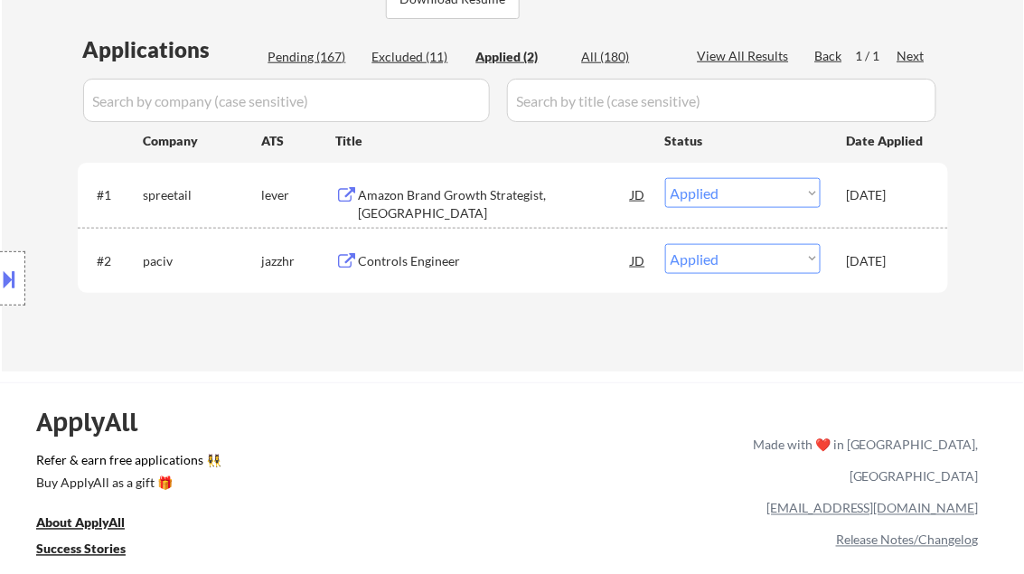
select select ""applied""
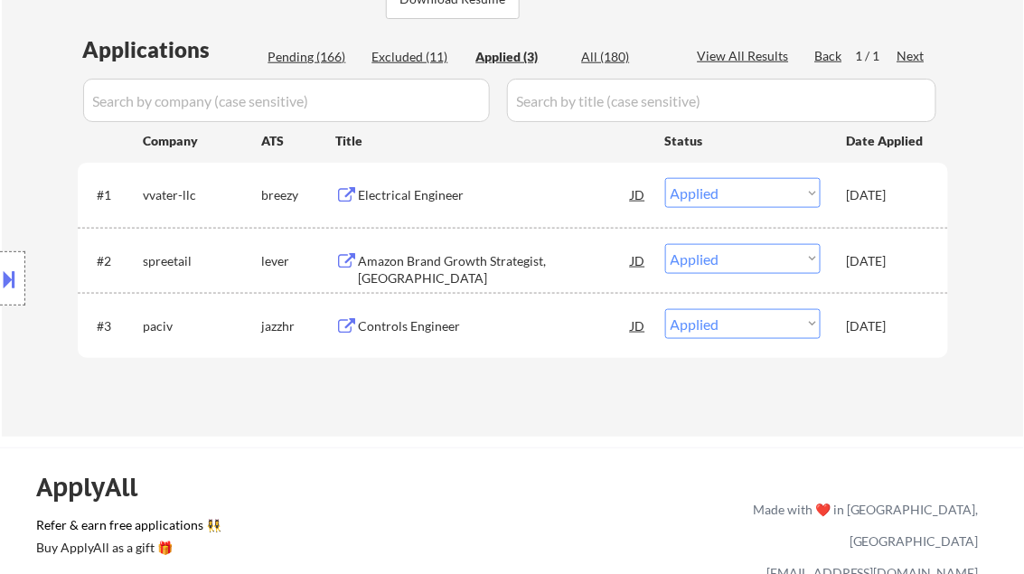
select select ""applied""
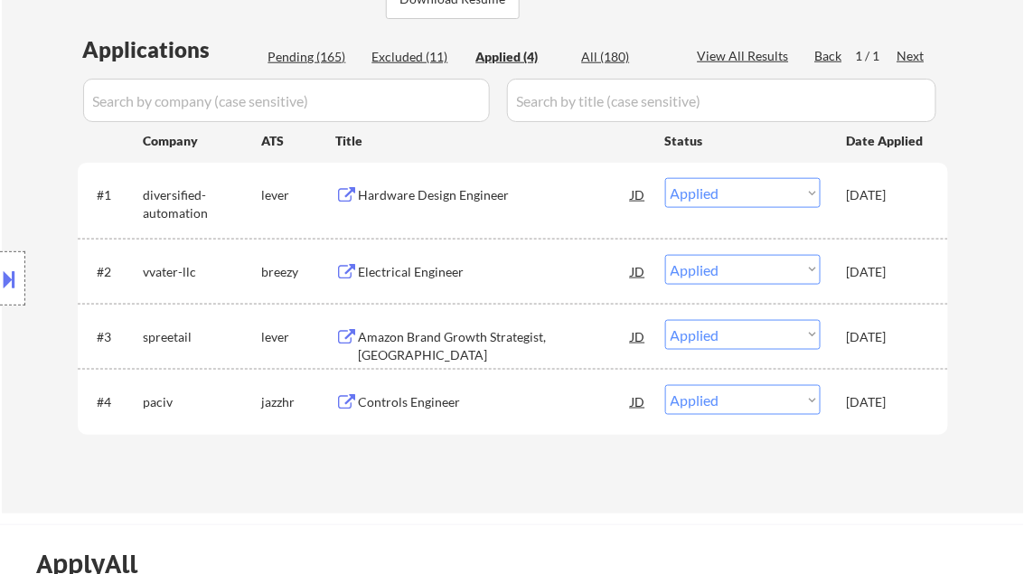
select select ""applied""
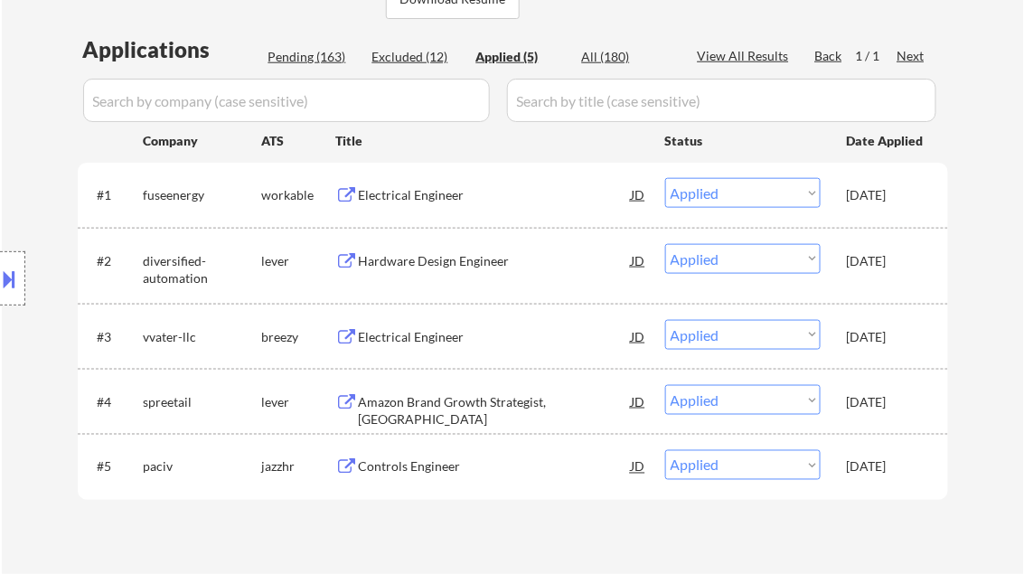
select select ""applied""
